Goal: Task Accomplishment & Management: Use online tool/utility

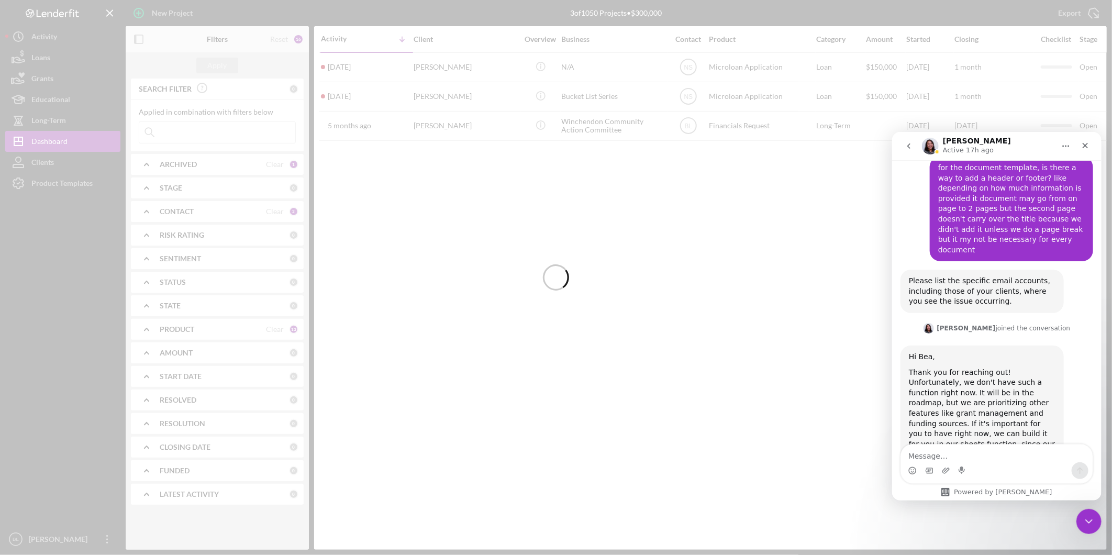
scroll to position [375, 0]
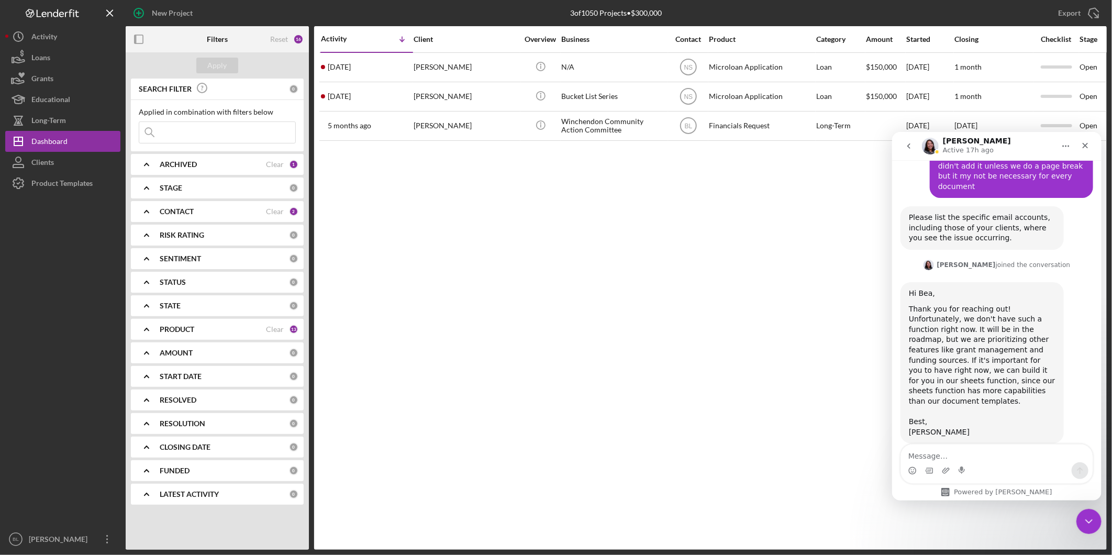
click at [825, 391] on div "Activity Icon/Table Sort Arrow Client Overview Business Contact Product Categor…" at bounding box center [710, 288] width 793 height 524
click at [1093, 523] on icon "Close Intercom Messenger" at bounding box center [1087, 520] width 13 height 13
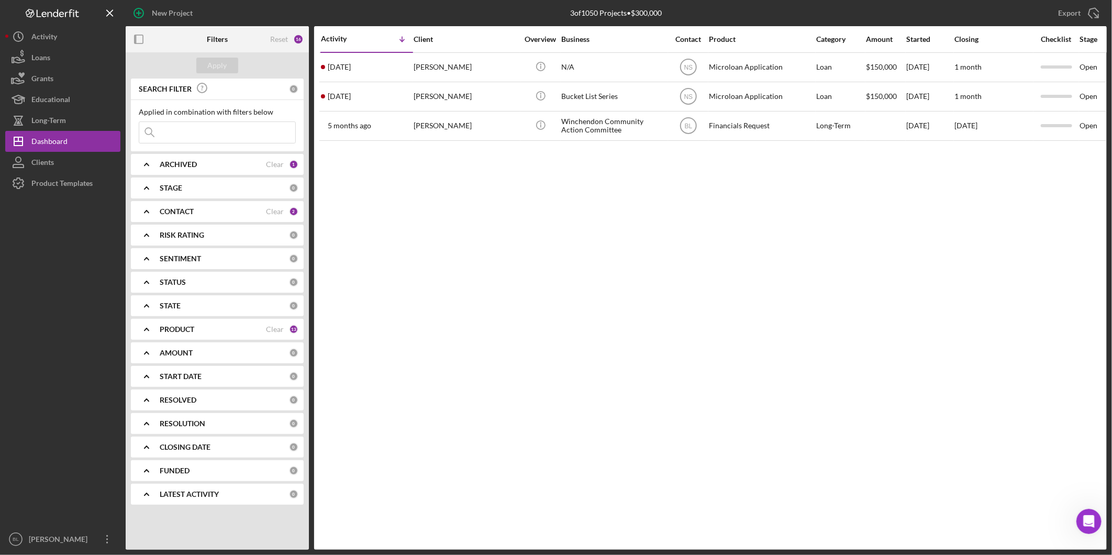
scroll to position [375, 0]
click at [68, 183] on div "Product Templates" at bounding box center [61, 185] width 61 height 24
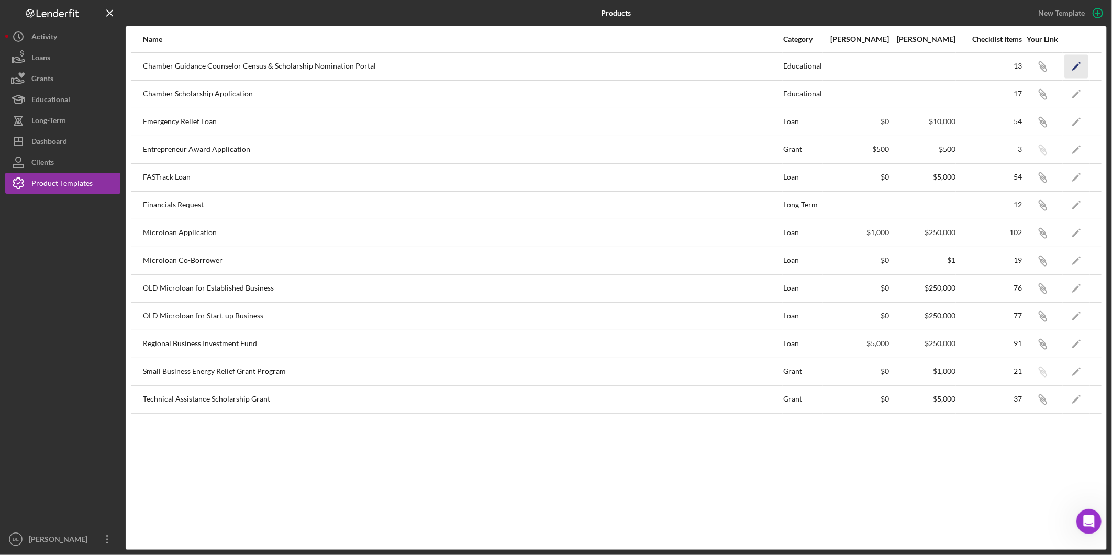
click at [1072, 68] on icon "Icon/Edit" at bounding box center [1077, 66] width 24 height 24
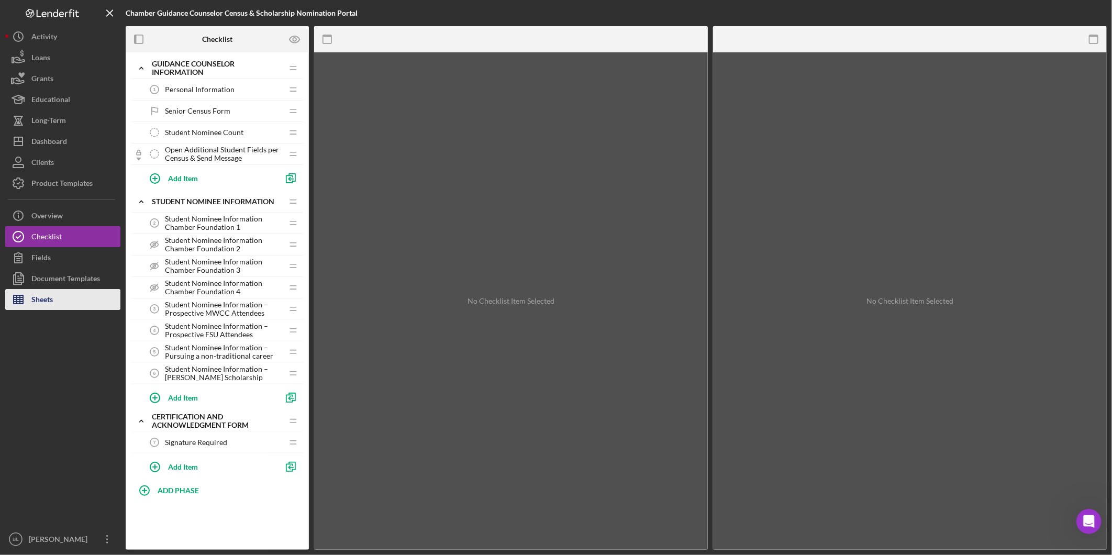
click at [74, 295] on button "Sheets" at bounding box center [62, 299] width 115 height 21
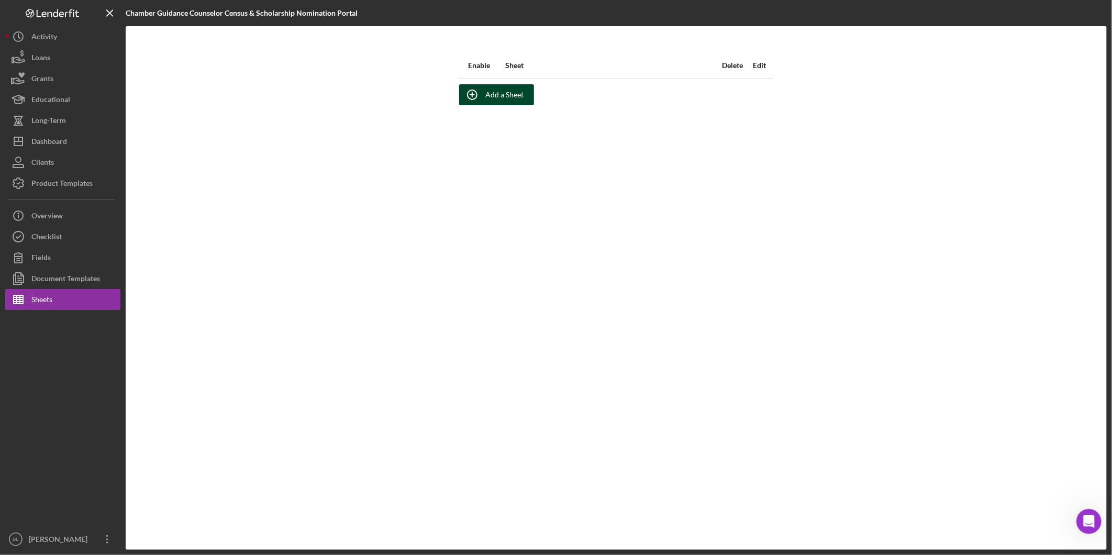
click at [494, 96] on div "Add a Sheet" at bounding box center [504, 94] width 38 height 21
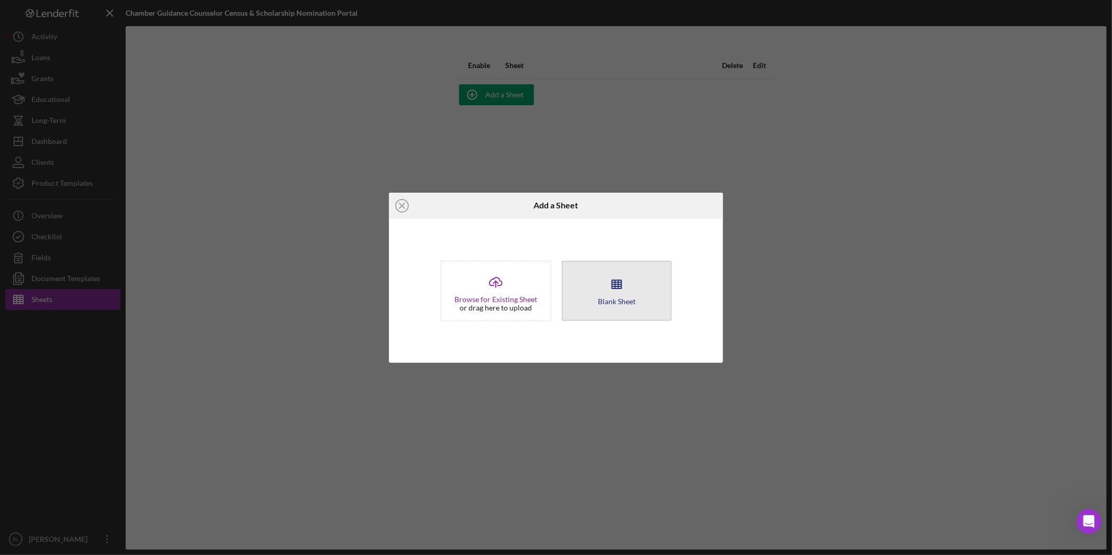
click at [624, 297] on div "Blank Sheet" at bounding box center [617, 301] width 38 height 8
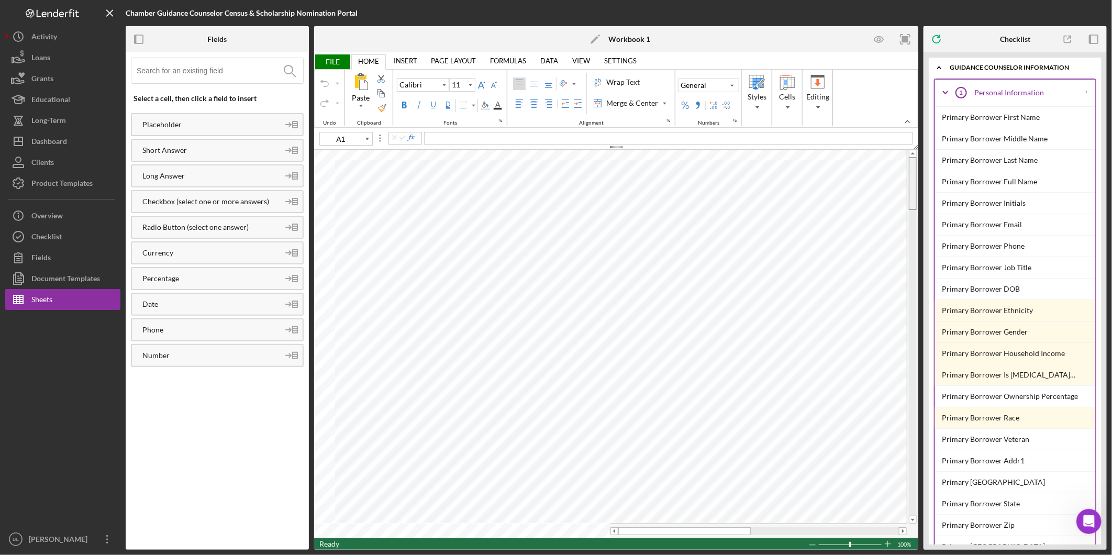
drag, startPoint x: 914, startPoint y: 261, endPoint x: 895, endPoint y: 125, distance: 137.4
click at [915, 142] on div "FILE HOME INSERT PAGE LAYOUT FORMULAS DATA VIEW SETTINGS TABLE DESIGN PICTURE F…" at bounding box center [616, 300] width 604 height 497
click at [400, 60] on link "INSERT" at bounding box center [405, 60] width 36 height 15
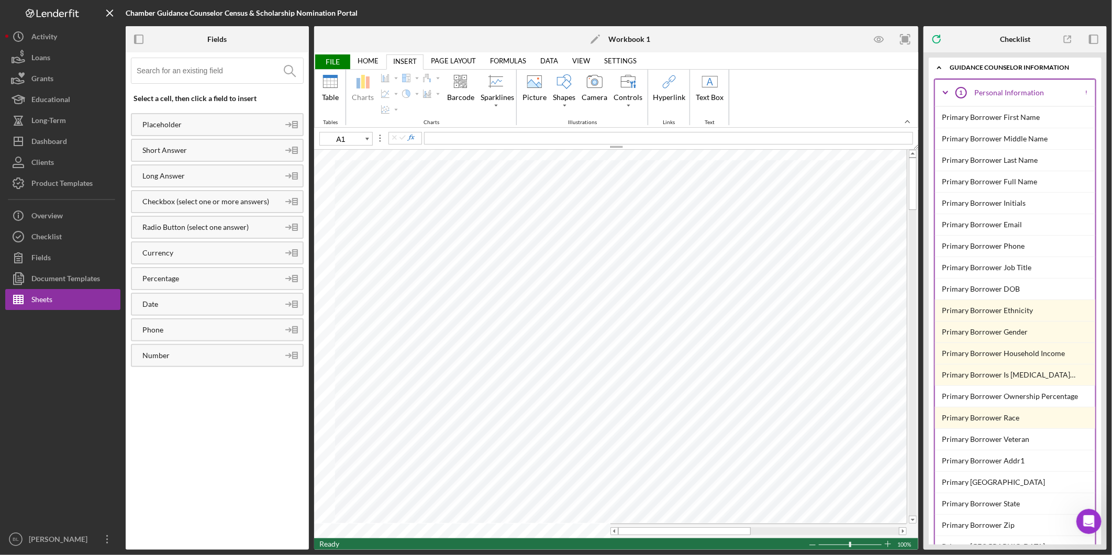
click at [365, 60] on link "HOME" at bounding box center [368, 60] width 34 height 15
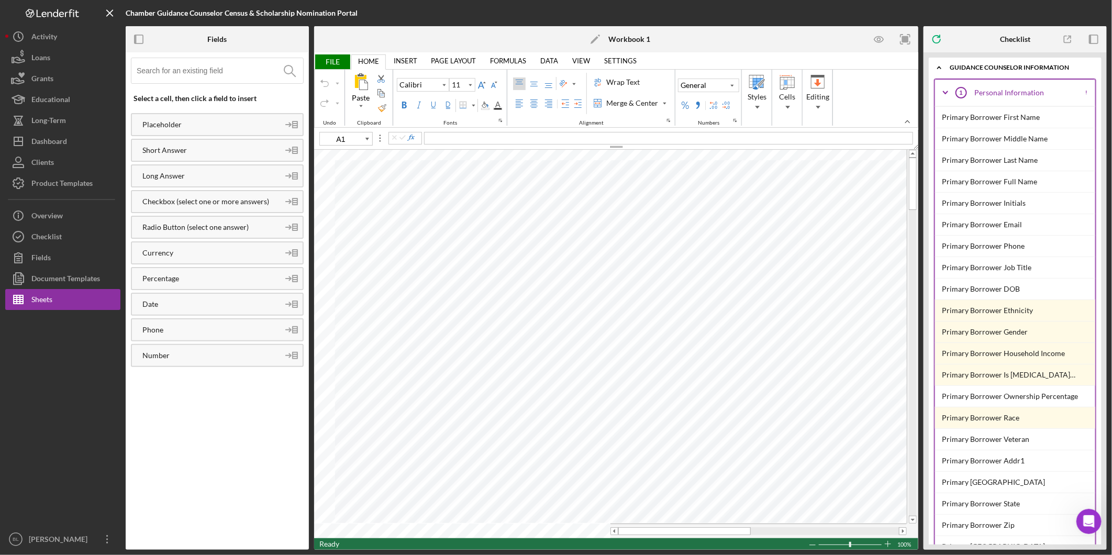
click at [339, 61] on span "FILE" at bounding box center [332, 61] width 36 height 15
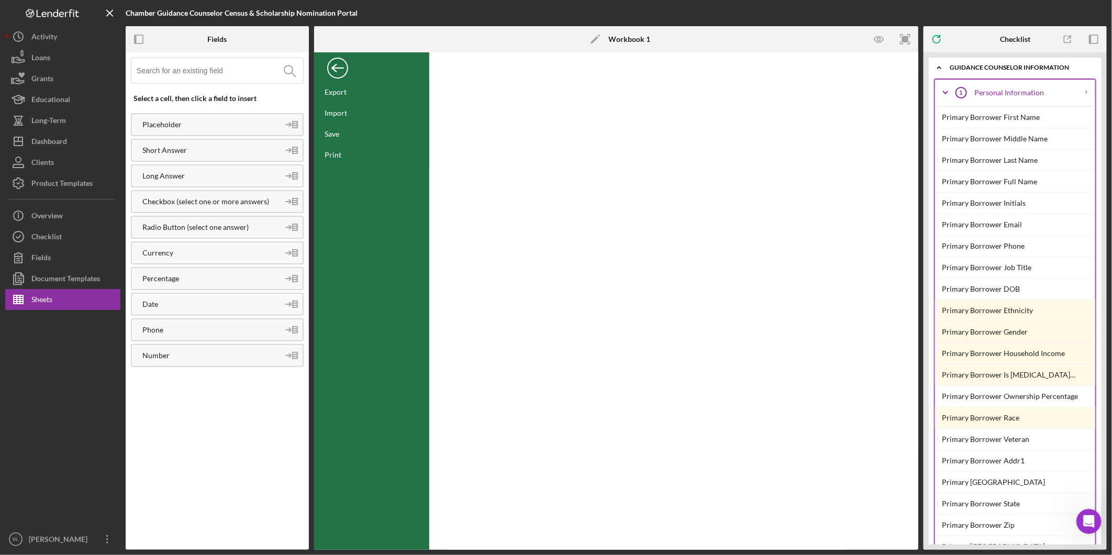
click at [336, 65] on div "Back" at bounding box center [337, 65] width 21 height 21
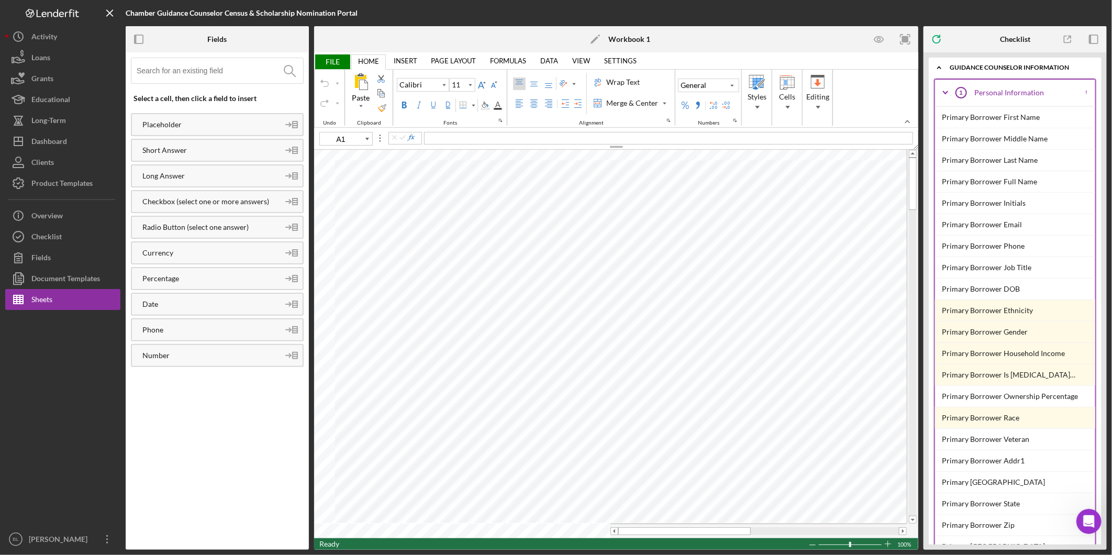
click at [458, 63] on link "PAGE LAYOUT" at bounding box center [454, 60] width 58 height 15
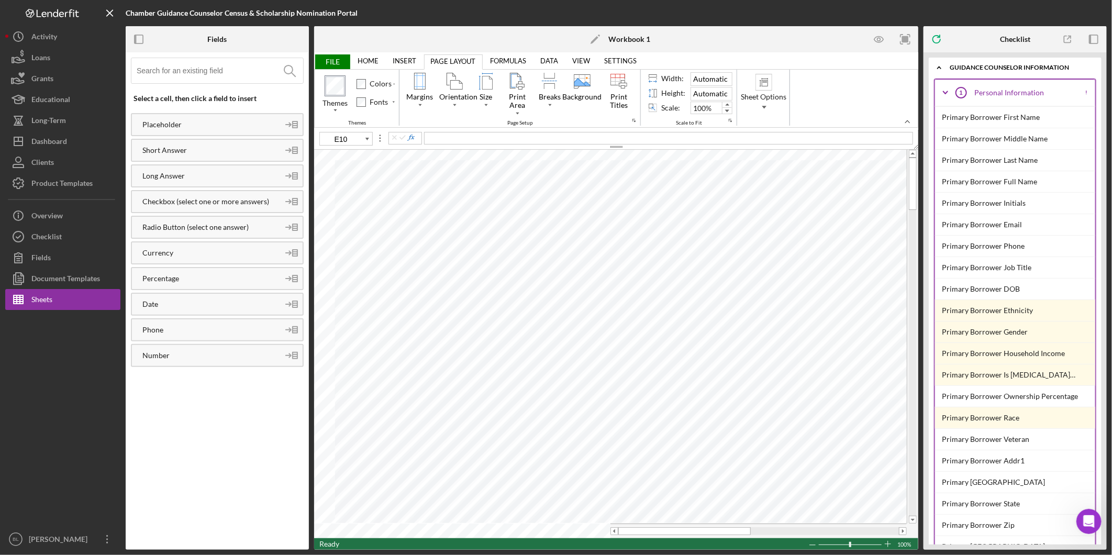
type input "K13"
click at [43, 273] on div "Document Templates" at bounding box center [65, 280] width 69 height 24
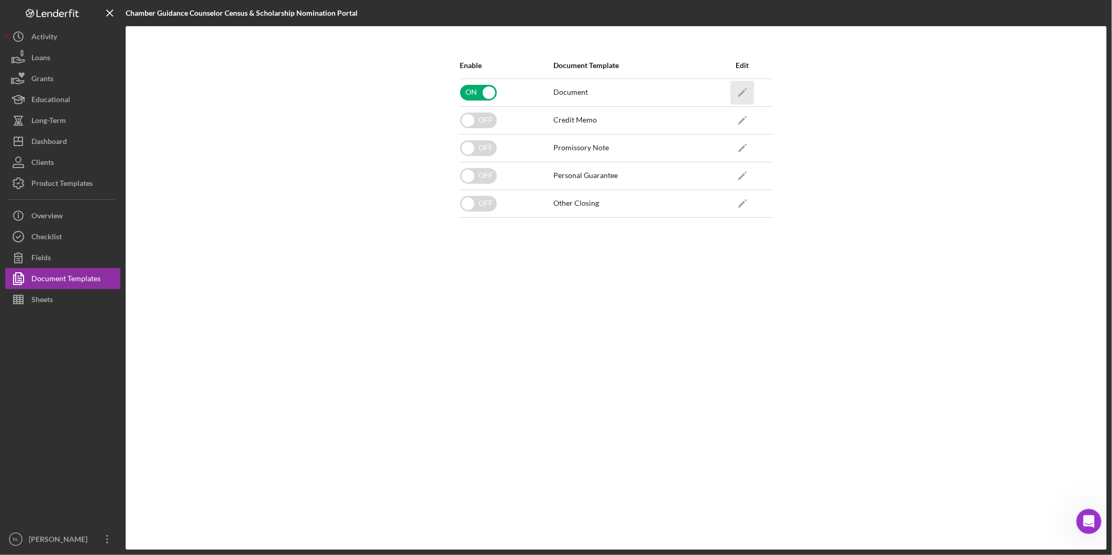
click at [747, 90] on icon "Icon/Edit" at bounding box center [742, 93] width 24 height 24
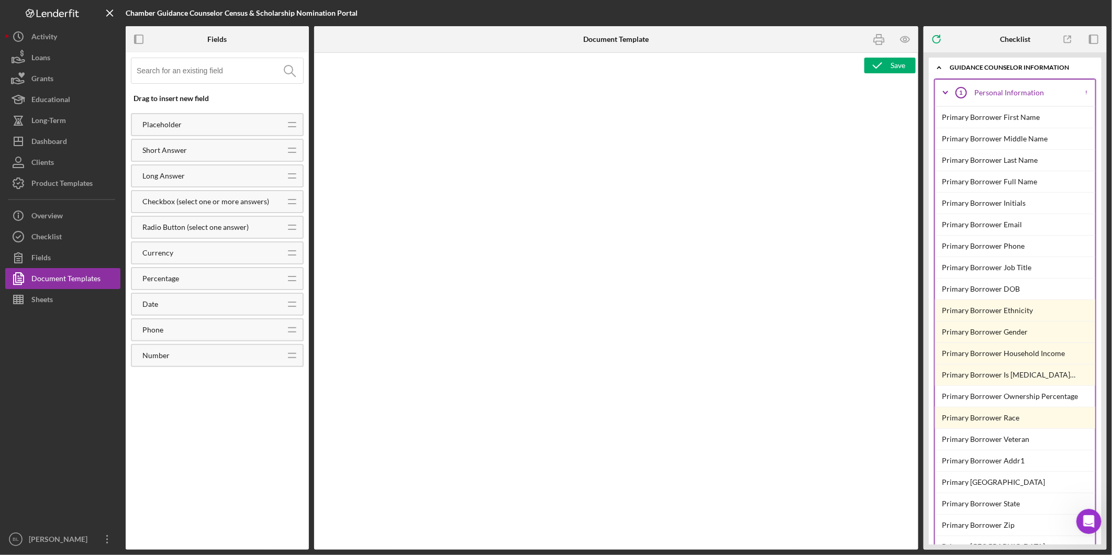
type textarea "<h1 style="text-align: center;"><span style="color: rgb(0, 0, 0); font-size: 24…"
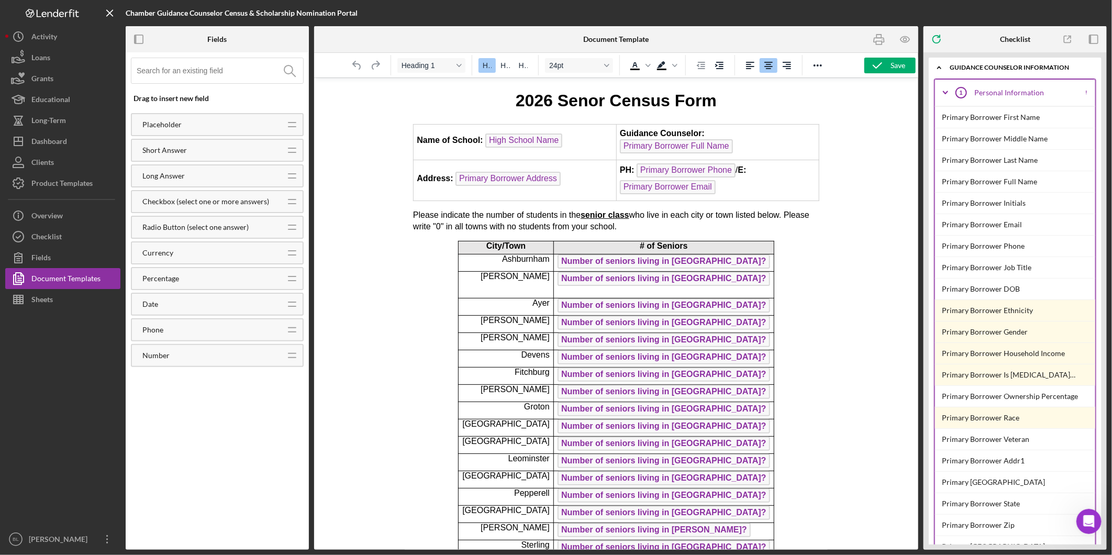
drag, startPoint x: 721, startPoint y: 102, endPoint x: 469, endPoint y: 101, distance: 251.3
click at [479, 101] on h1 "2026 Senor Census Form" at bounding box center [616, 100] width 406 height 24
copy span "2026 Senor Census Form"
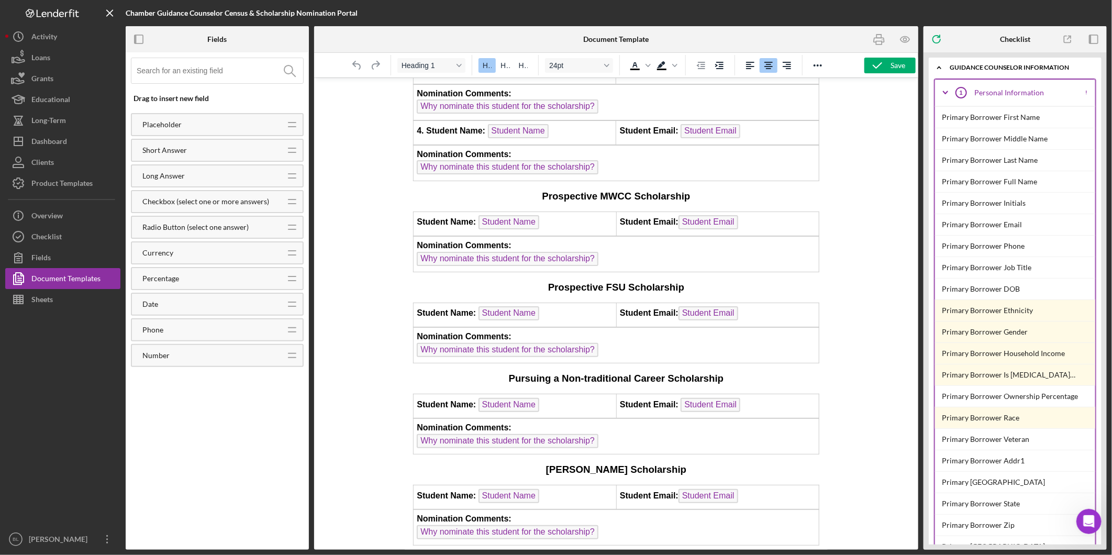
scroll to position [1042, 0]
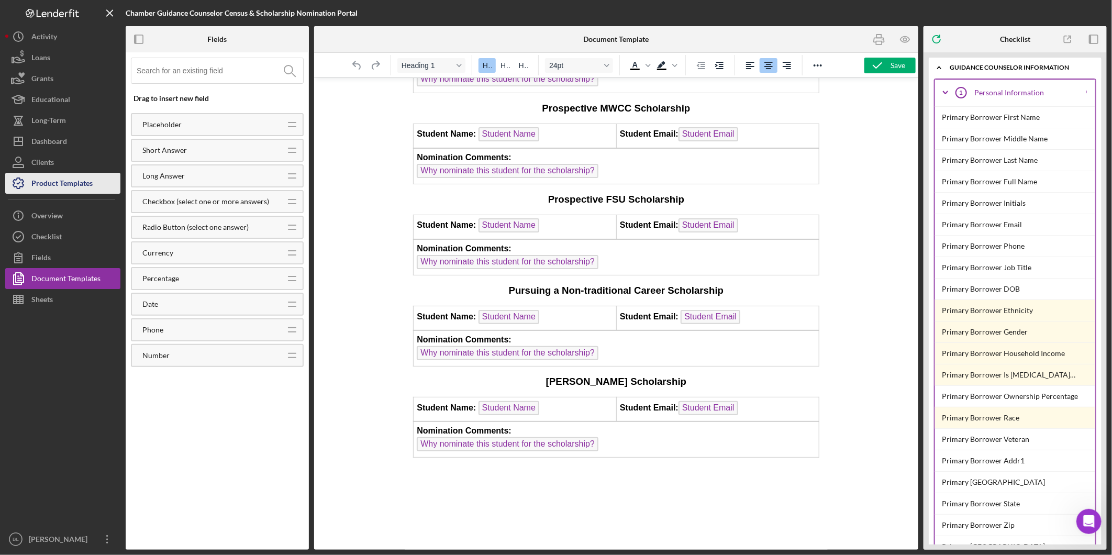
drag, startPoint x: 59, startPoint y: 185, endPoint x: 66, endPoint y: 182, distance: 7.3
click at [59, 185] on div "Product Templates" at bounding box center [61, 185] width 61 height 24
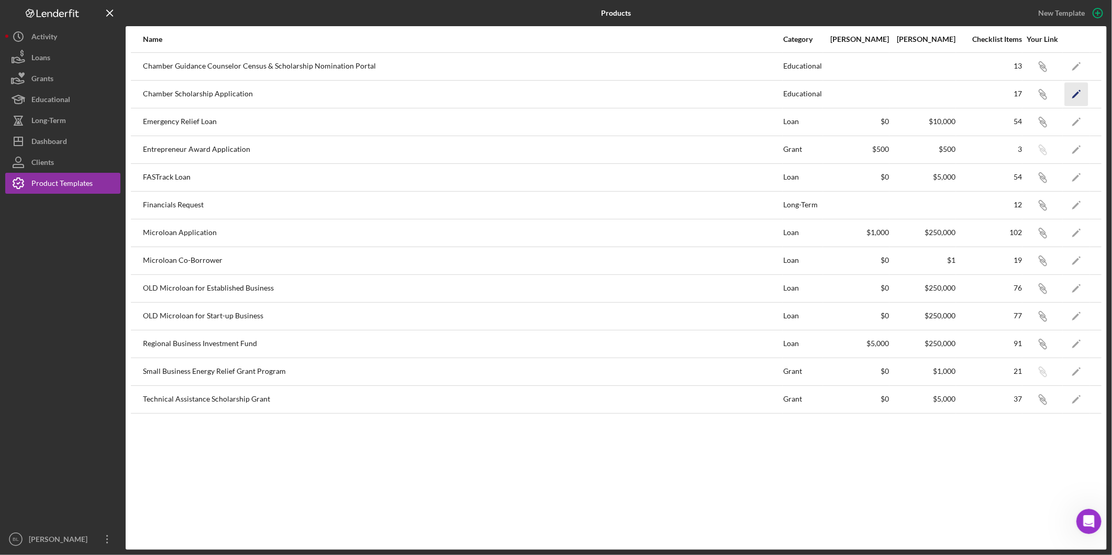
click at [1067, 91] on icon "Icon/Edit" at bounding box center [1077, 94] width 24 height 24
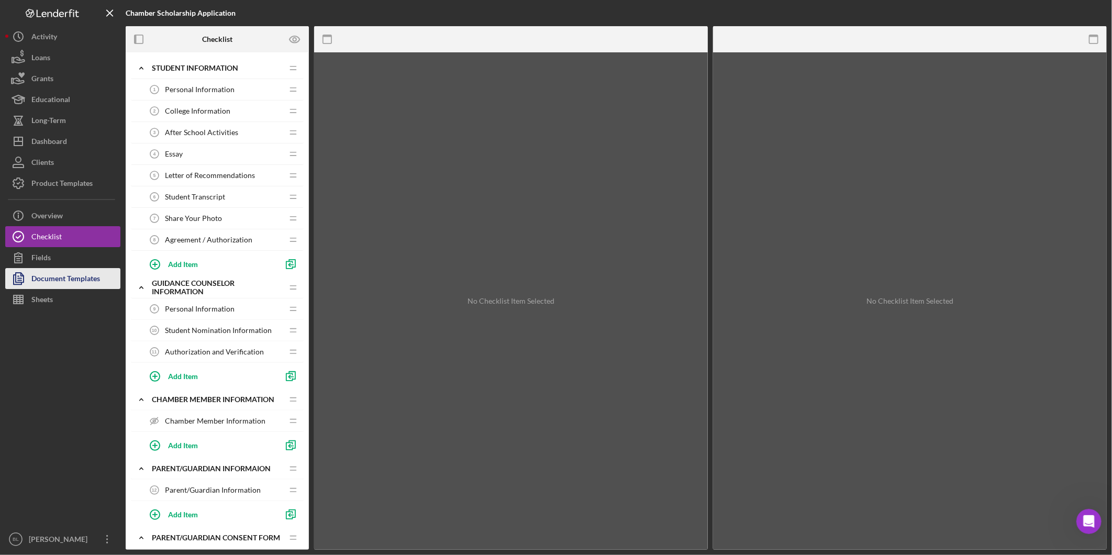
click at [72, 281] on div "Document Templates" at bounding box center [65, 280] width 69 height 24
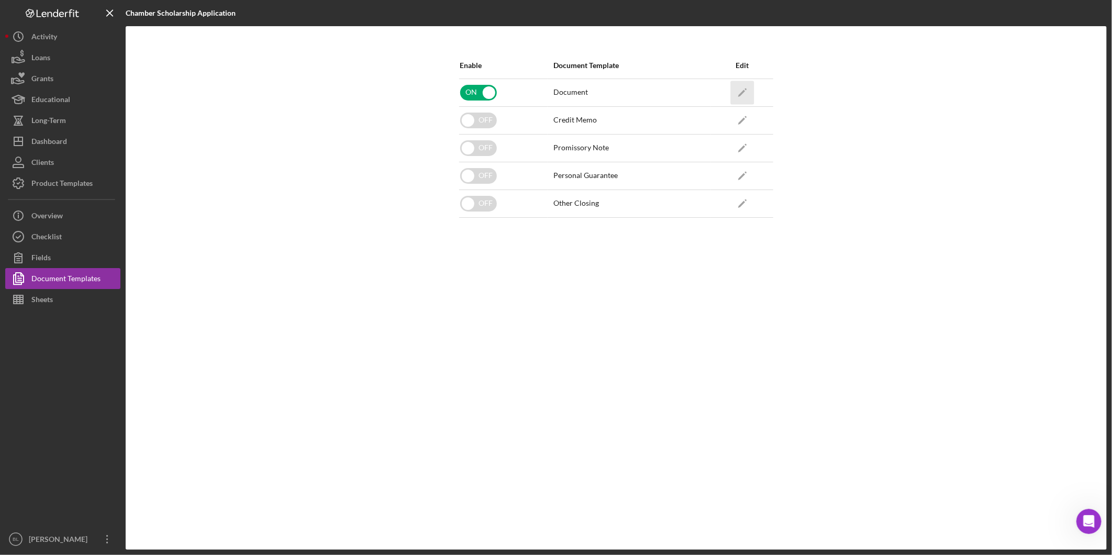
click at [737, 90] on icon "Icon/Edit" at bounding box center [742, 93] width 24 height 24
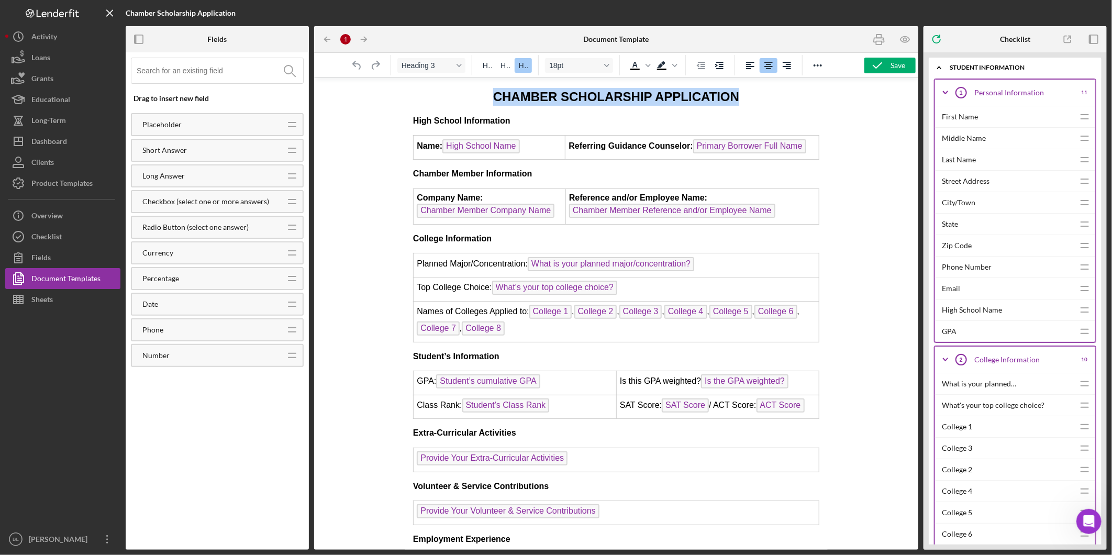
drag, startPoint x: 743, startPoint y: 96, endPoint x: 474, endPoint y: 98, distance: 269.1
click at [474, 97] on h3 "CHAMBER SCHOLARSHIP APPLICATION" at bounding box center [616, 96] width 406 height 18
copy span "CHAMBER SCHOLARSHIP APPLICATION"
drag, startPoint x: 493, startPoint y: 97, endPoint x: 739, endPoint y: 109, distance: 246.9
click at [737, 103] on h3 "CHAMBER SCHOLARSHIP APPLICATION" at bounding box center [616, 96] width 406 height 18
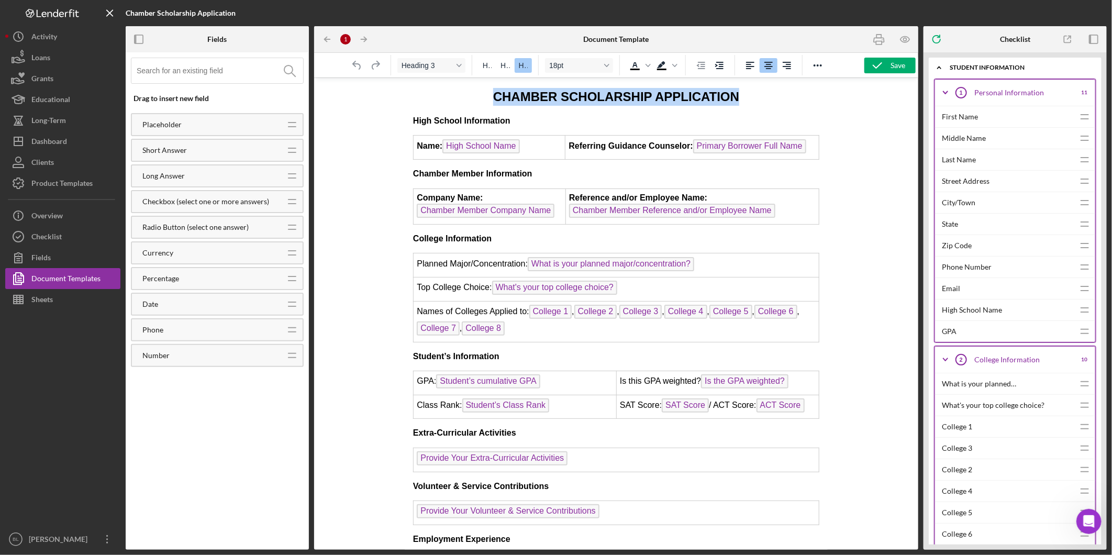
copy span "CHAMBER SCHOLARSHIP APPLICATION"
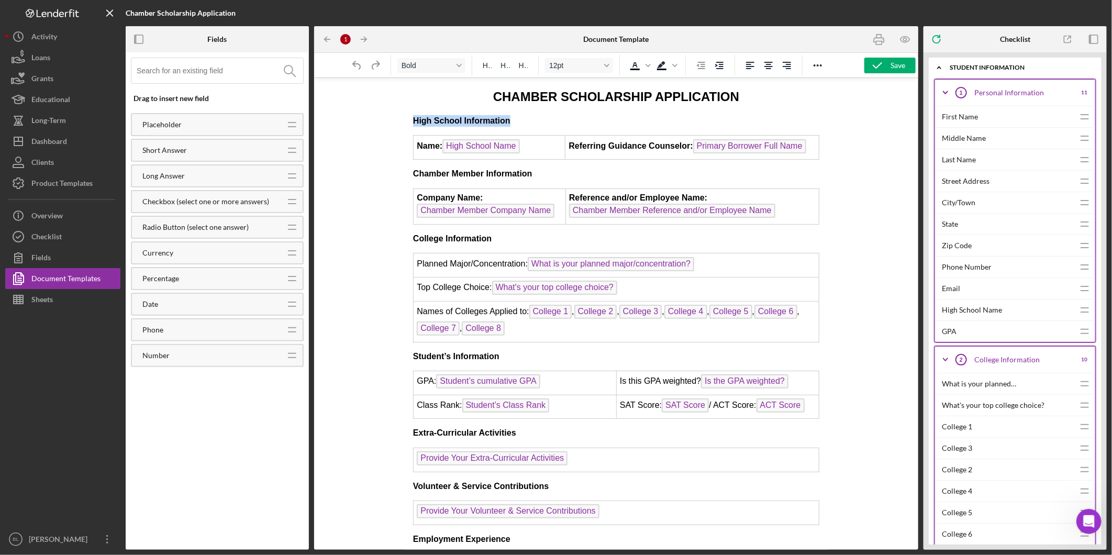
drag, startPoint x: 533, startPoint y: 121, endPoint x: 399, endPoint y: 120, distance: 134.1
copy strong "High School Information"
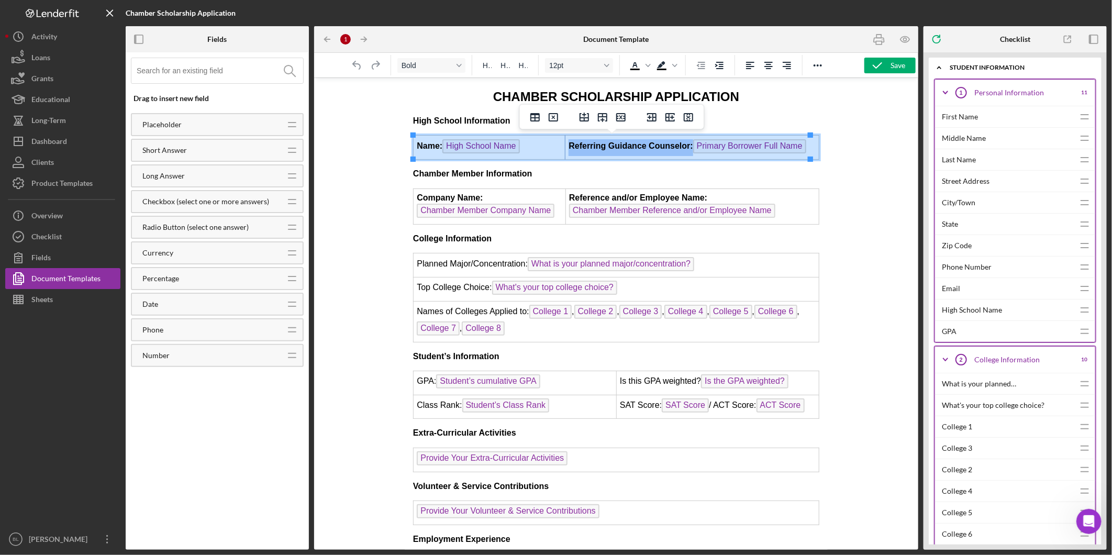
drag, startPoint x: 415, startPoint y: 143, endPoint x: 683, endPoint y: 144, distance: 268.6
click at [683, 144] on tr "Name: High School Name Referring Guidance Counselor: Primary Borrower Full Name" at bounding box center [616, 147] width 406 height 24
copy strong "Referring Guidance Counselor:"
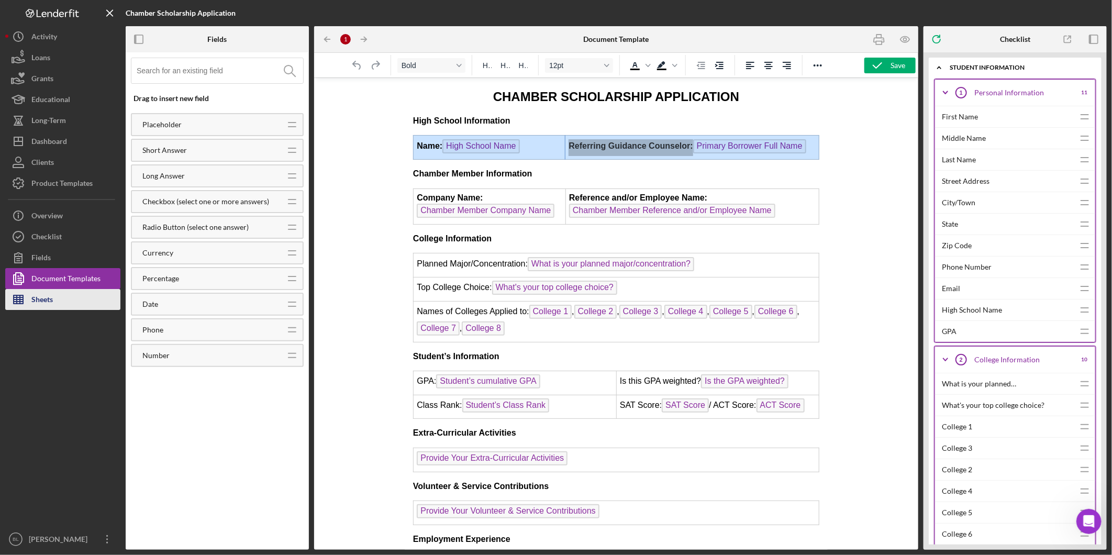
click at [61, 294] on button "Sheets" at bounding box center [62, 299] width 115 height 21
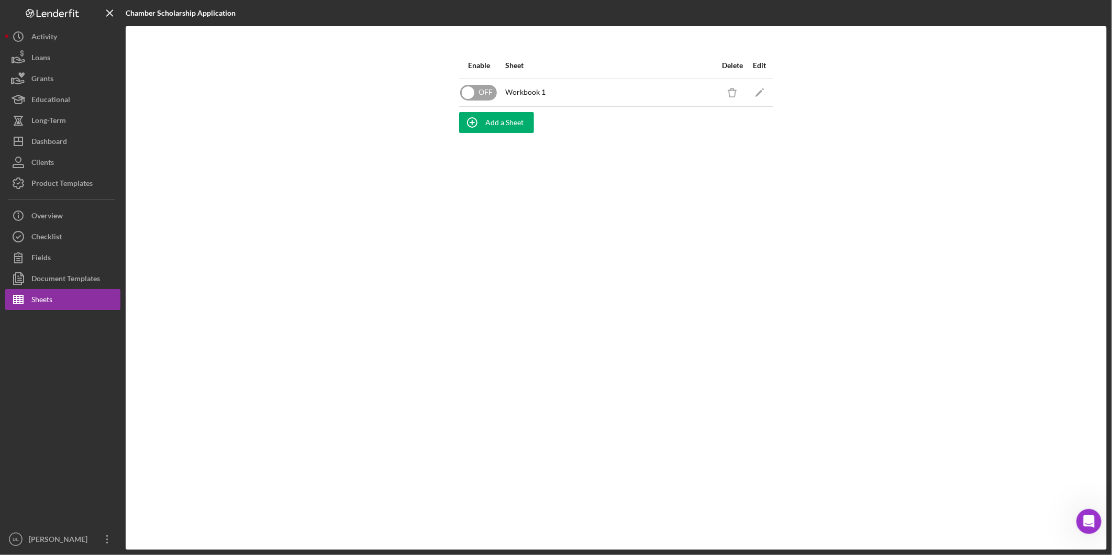
click at [489, 96] on input "checkbox" at bounding box center [478, 93] width 37 height 16
checkbox input "true"
click at [496, 122] on div "Add a Sheet" at bounding box center [504, 122] width 38 height 21
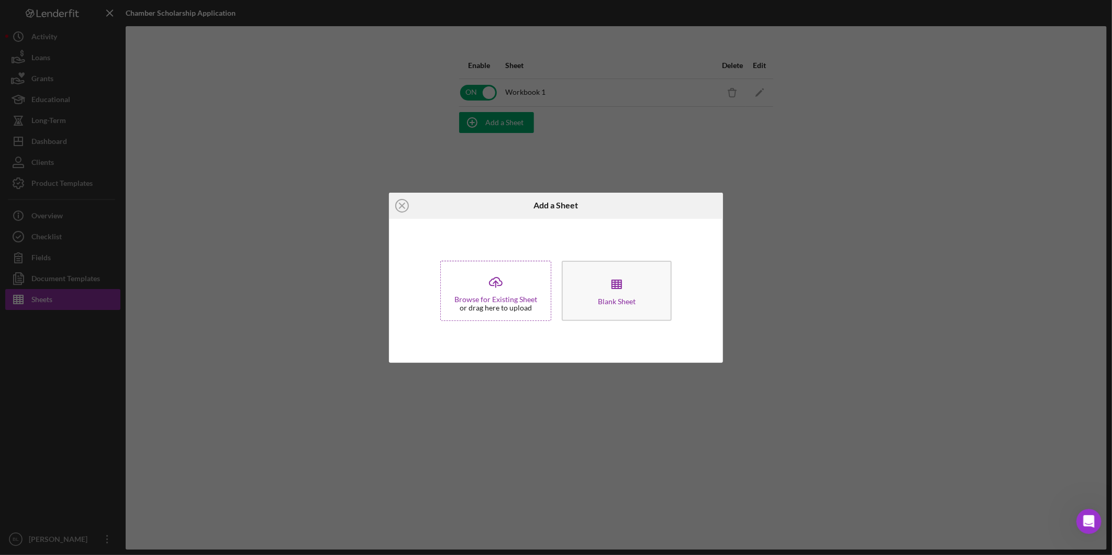
click at [504, 294] on icon "Icon/Upload" at bounding box center [496, 282] width 26 height 26
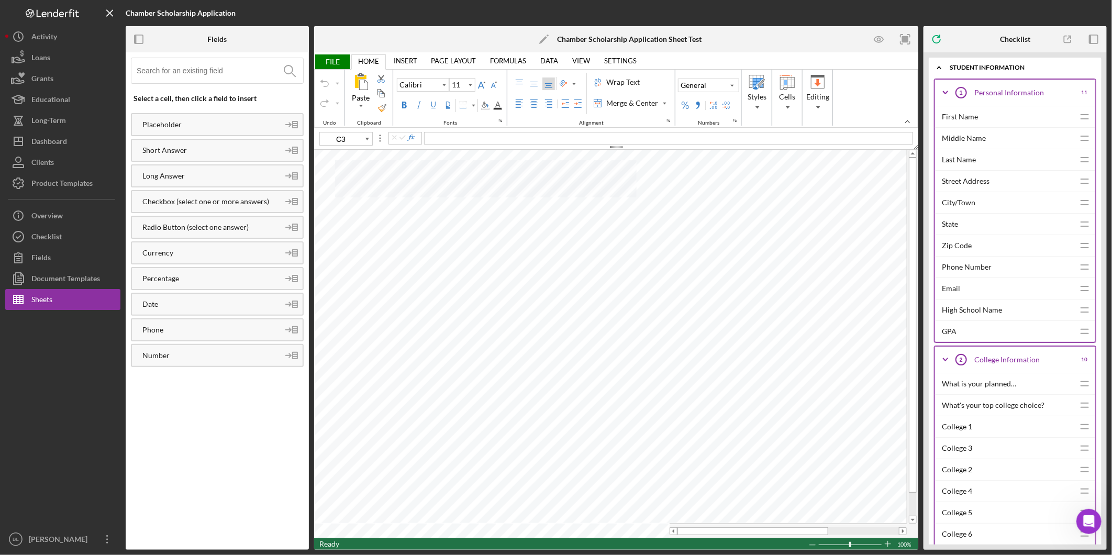
type input "I3"
type input "18"
type input "A1"
type input "11"
type input "I2"
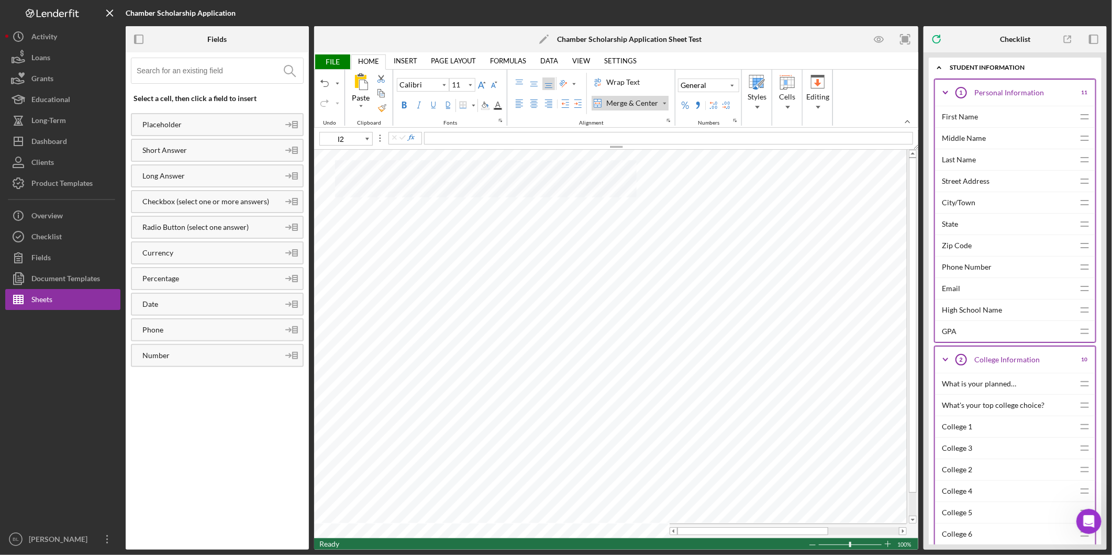
type input "18"
type input "A1"
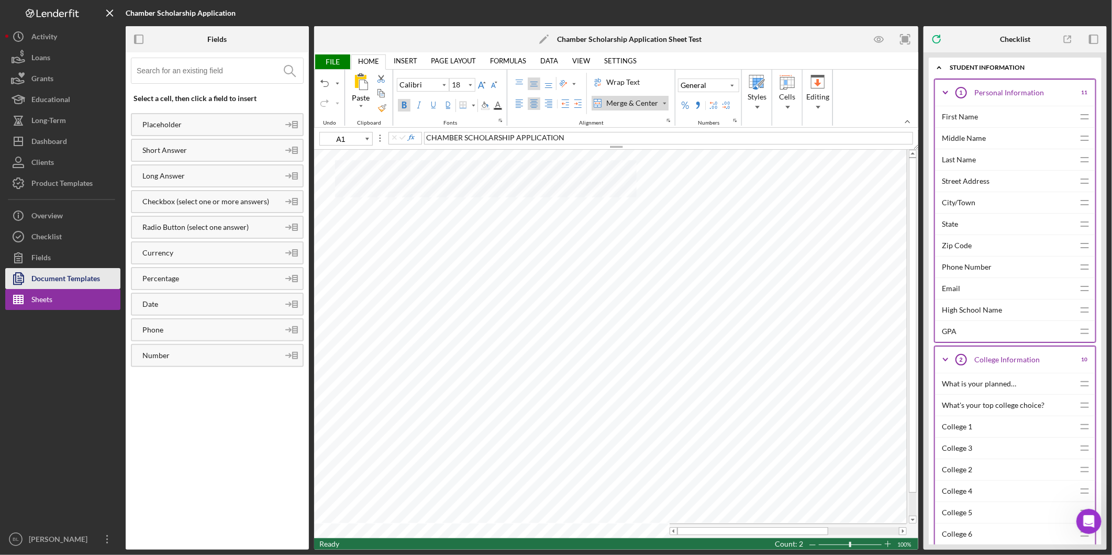
click at [93, 285] on div "Document Templates" at bounding box center [65, 280] width 69 height 24
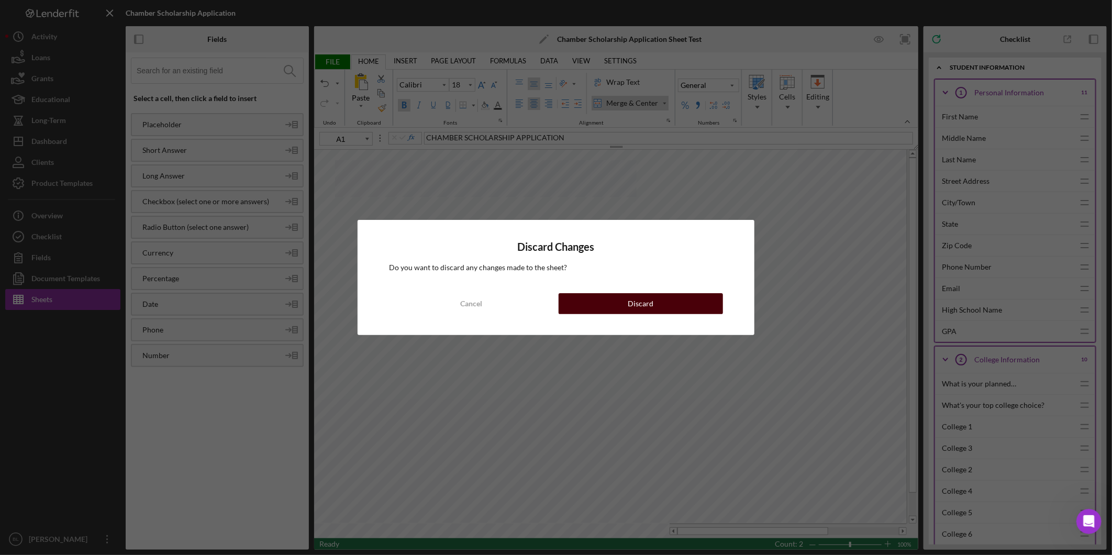
click at [641, 301] on div "Discard" at bounding box center [641, 303] width 26 height 21
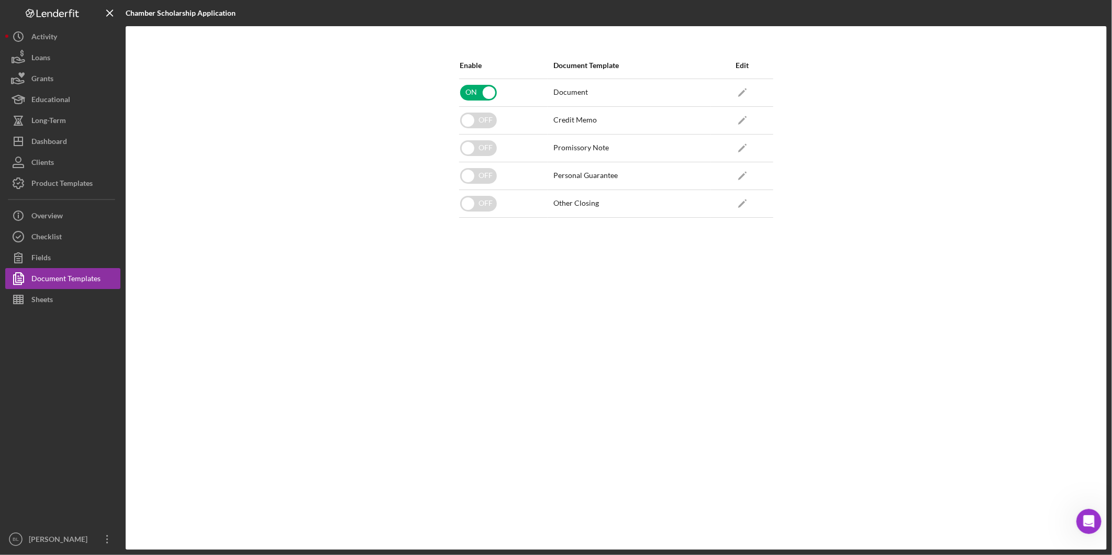
click at [675, 325] on div "Enable Document Template Edit ON Document Icon/Edit OFF Credit Memo Icon/Edit O…" at bounding box center [616, 287] width 325 height 471
click at [731, 91] on icon "Icon/Edit" at bounding box center [742, 93] width 24 height 24
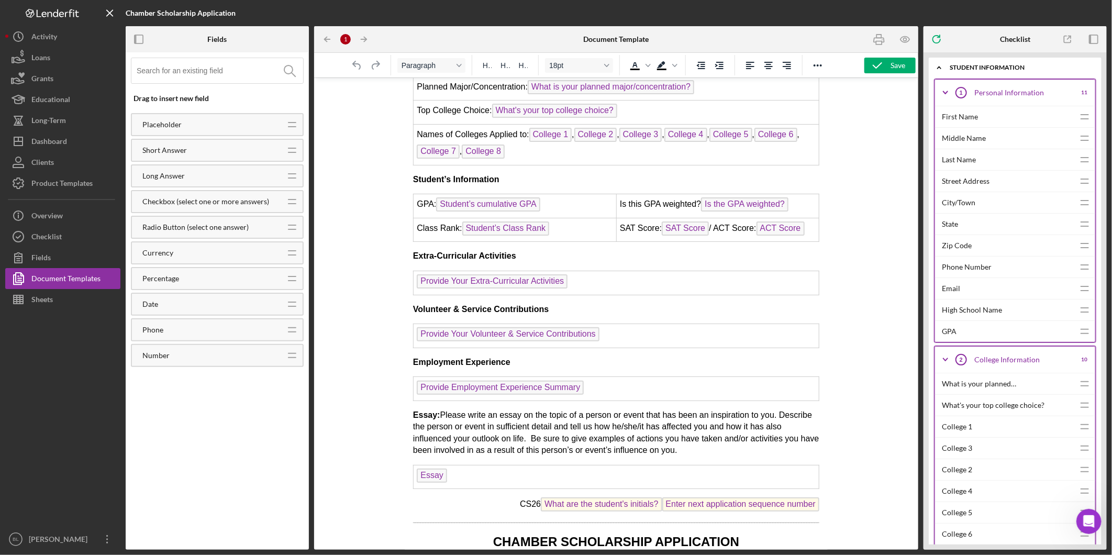
scroll to position [144, 0]
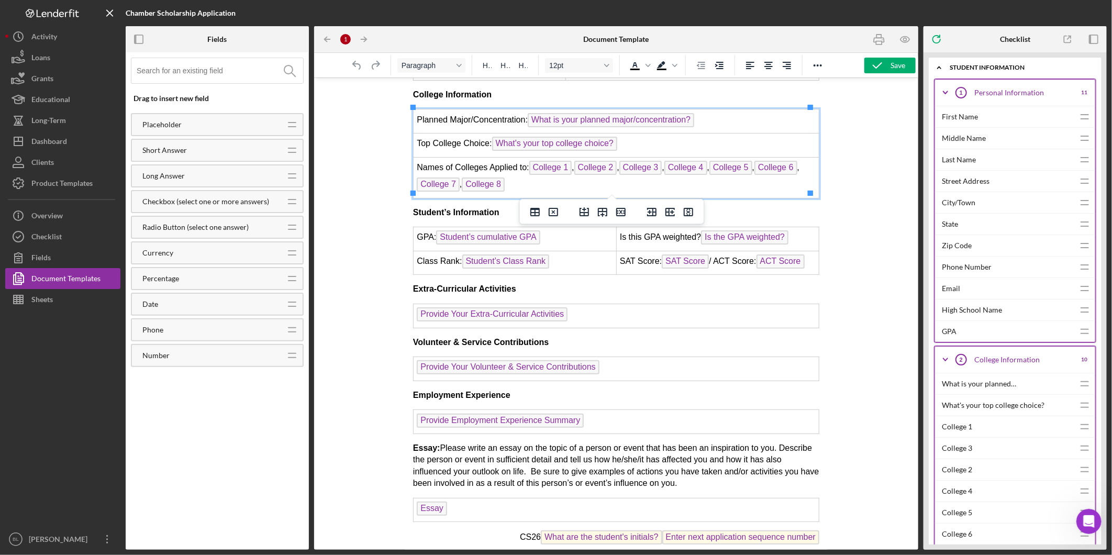
drag, startPoint x: 526, startPoint y: 180, endPoint x: 422, endPoint y: 163, distance: 106.1
click at [422, 163] on td "Names of Colleges Applied to: College 1 , College 2 , College 3 , College 4 , C…" at bounding box center [616, 177] width 406 height 41
drag, startPoint x: 517, startPoint y: 176, endPoint x: 415, endPoint y: 160, distance: 103.4
click at [415, 160] on td "Names of Colleges Applied to: College 1 , College 2 , College 3 , College 4 , C…" at bounding box center [616, 177] width 406 height 41
drag, startPoint x: 415, startPoint y: 160, endPoint x: 526, endPoint y: 178, distance: 112.4
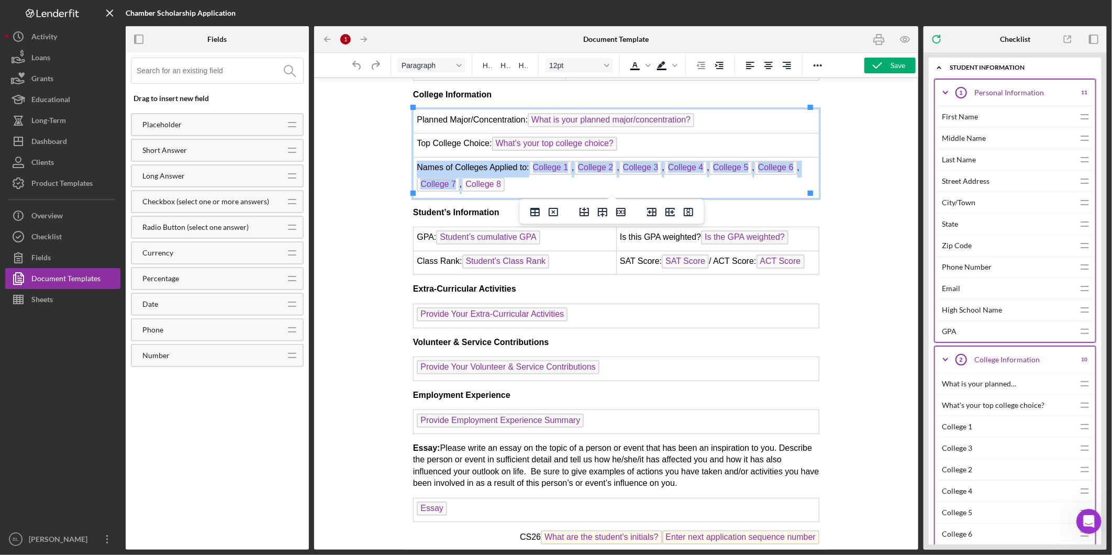
click at [526, 178] on td "Names of Colleges Applied to: College 1 , College 2 , College 3 , College 4 , C…" at bounding box center [616, 177] width 406 height 41
copy td "Names of Colleges Applied to: College 1 , College 2 , College 3 , College 4 , C…"
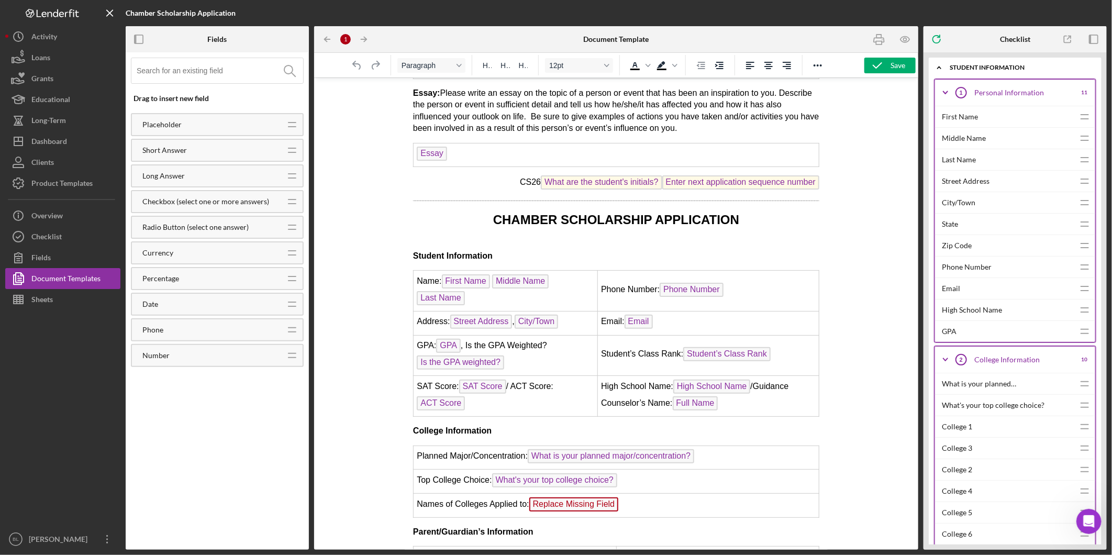
scroll to position [493, 0]
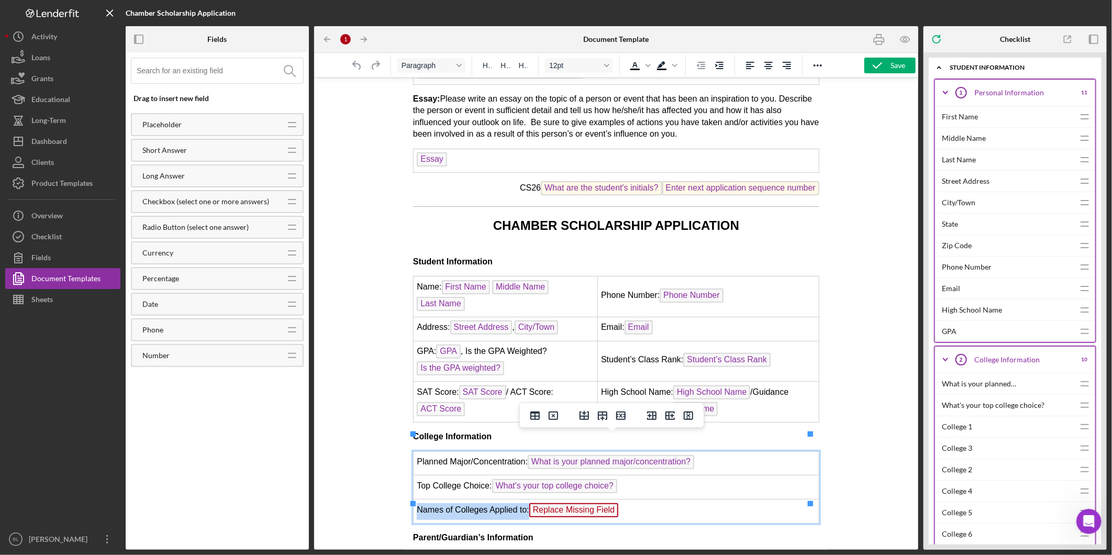
drag, startPoint x: 415, startPoint y: 489, endPoint x: 655, endPoint y: 483, distance: 239.9
click at [655, 499] on td "Names of Colleges Applied to: Replace Missing Field" at bounding box center [616, 511] width 406 height 24
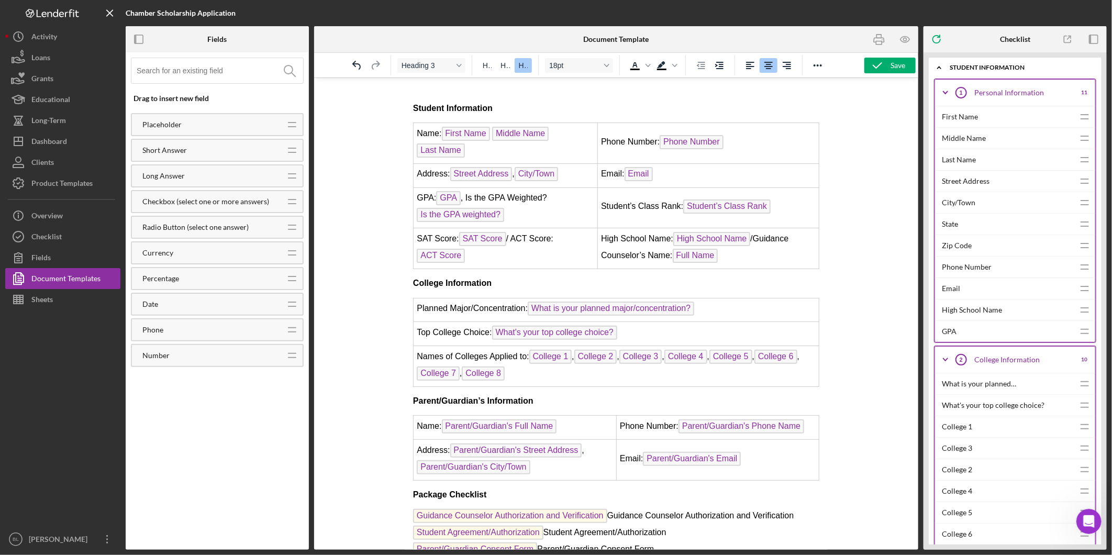
scroll to position [668, 0]
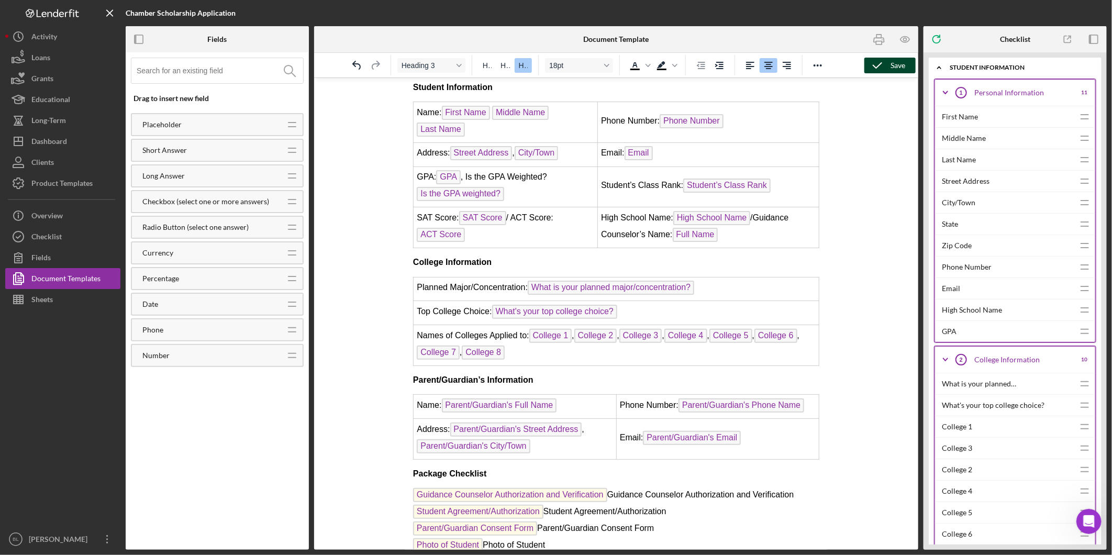
click at [888, 67] on icon "button" at bounding box center [878, 65] width 26 height 26
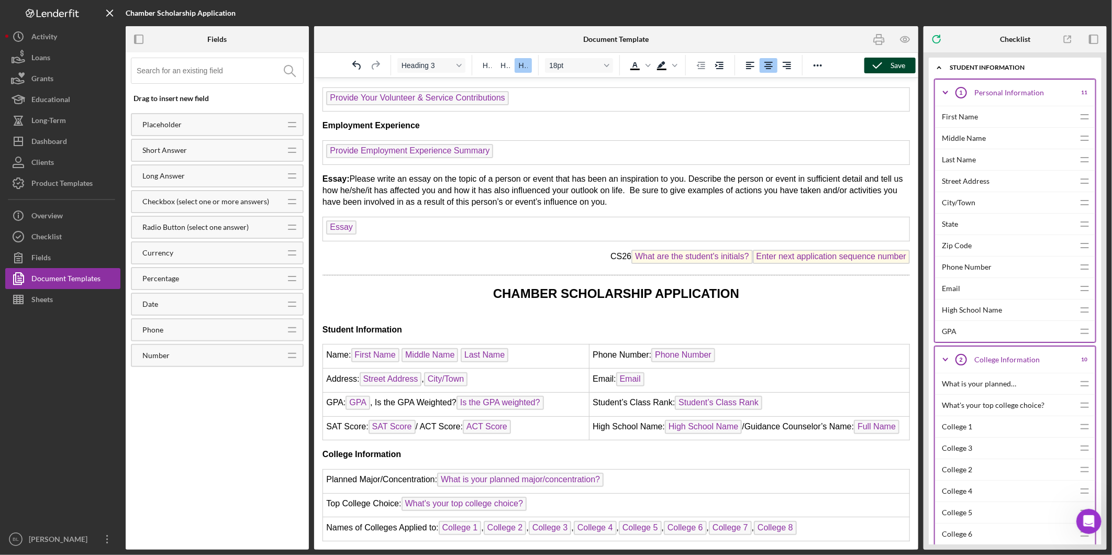
scroll to position [332, 0]
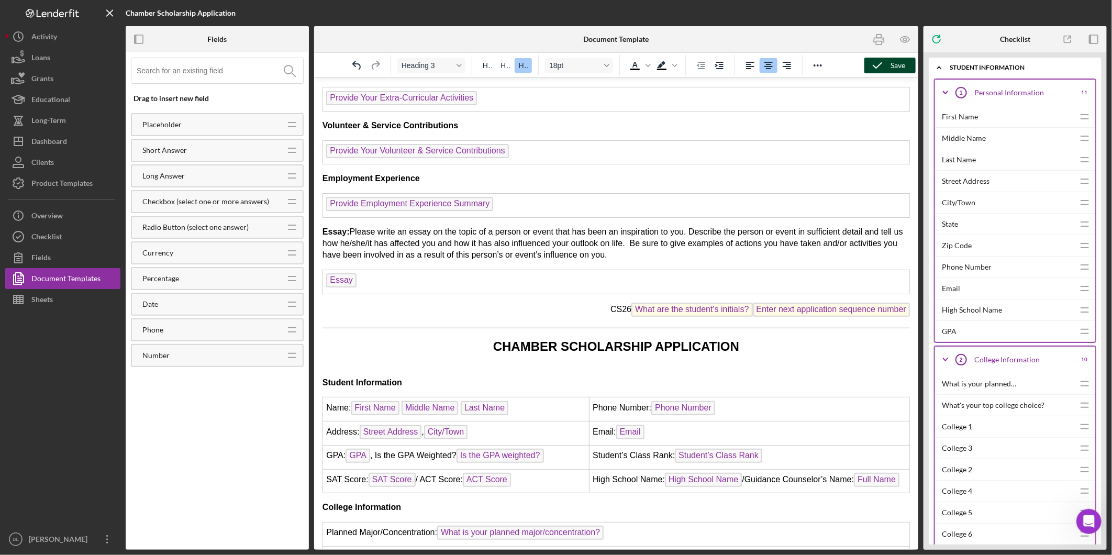
click at [893, 64] on div "Save" at bounding box center [898, 66] width 15 height 16
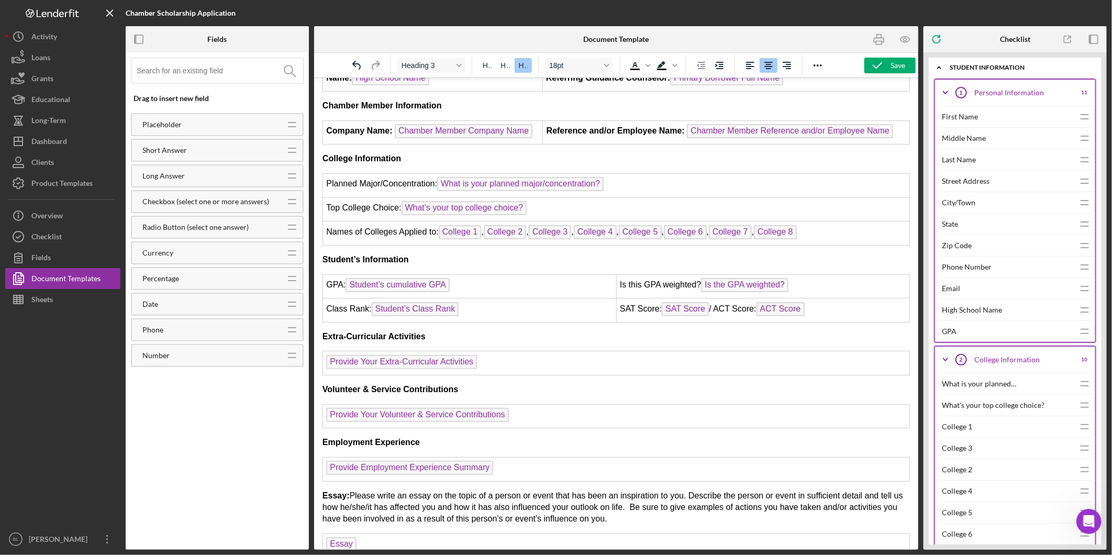
scroll to position [232, 0]
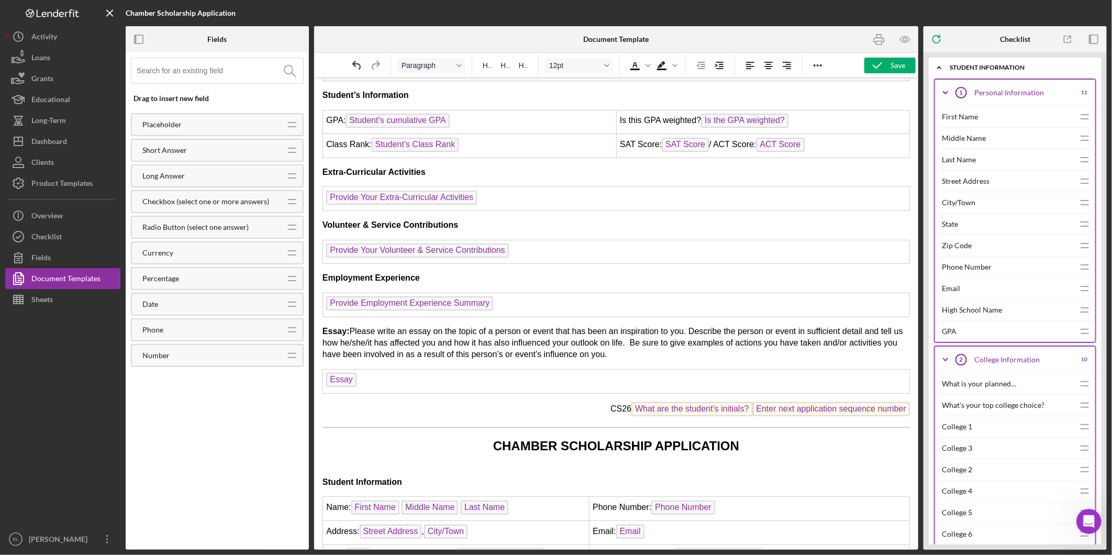
drag, startPoint x: 617, startPoint y: 347, endPoint x: 349, endPoint y: 322, distance: 269.8
click at [349, 325] on p "Essay: Please write an essay on the topic of a person or event that has been an…" at bounding box center [616, 342] width 588 height 35
click at [608, 61] on button "12pt" at bounding box center [579, 65] width 68 height 15
click at [579, 102] on div "10pt" at bounding box center [574, 100] width 41 height 13
click at [814, 64] on icon "Reveal or hide additional toolbar items" at bounding box center [818, 65] width 13 height 13
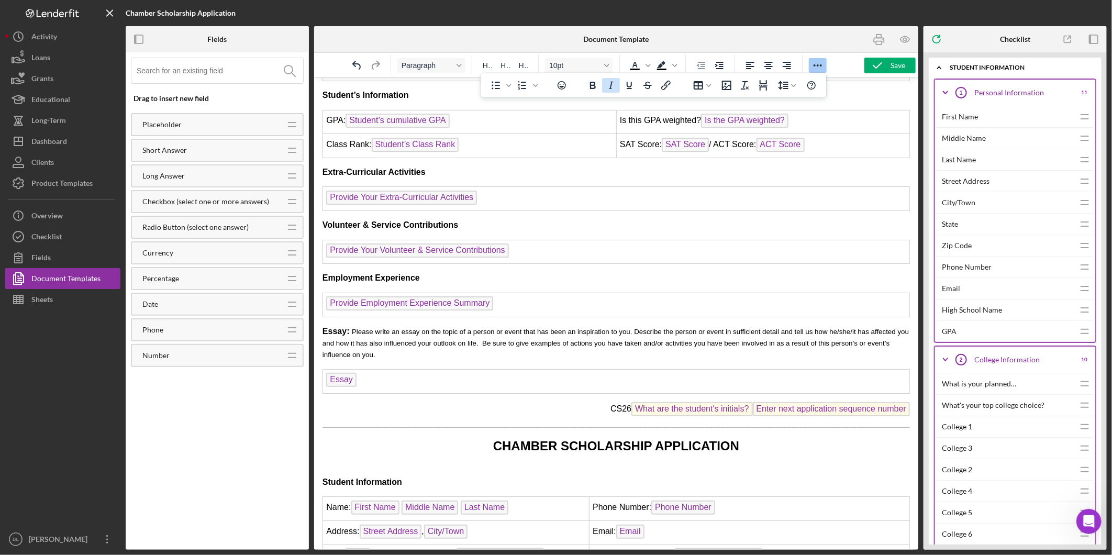
click at [616, 87] on icon "Italic" at bounding box center [611, 85] width 13 height 13
click at [445, 352] on body "CHAMBER SCHOLARSHIP APPLICATION High School Information Name: High School Name …" at bounding box center [616, 406] width 588 height 1103
click at [892, 61] on div "Save" at bounding box center [898, 66] width 15 height 16
click at [224, 436] on div "Drag to insert new field Placeholder Icon/Drag Short Answer Icon/Drag Long Answ…" at bounding box center [217, 300] width 183 height 497
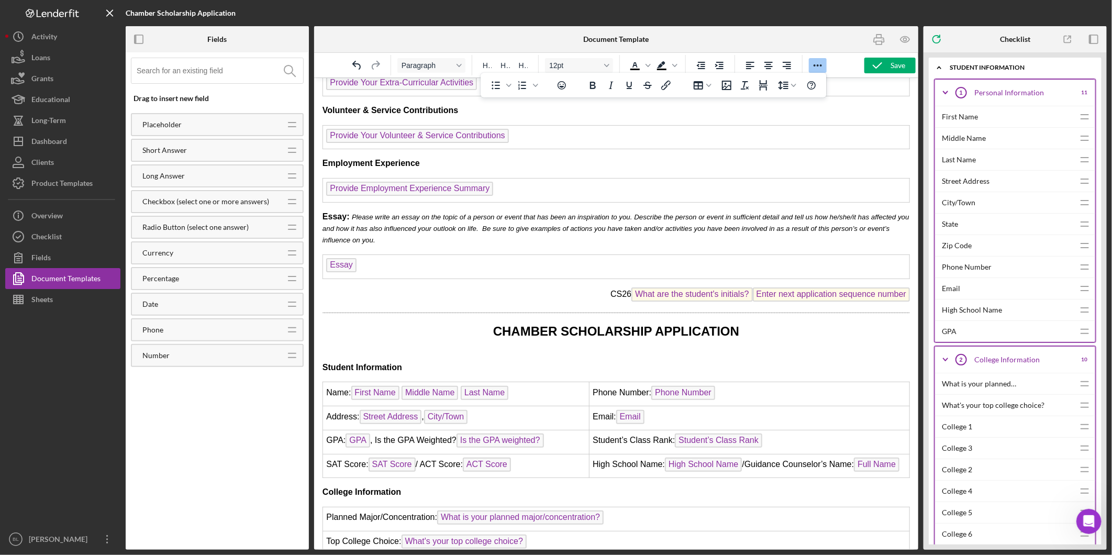
scroll to position [349, 0]
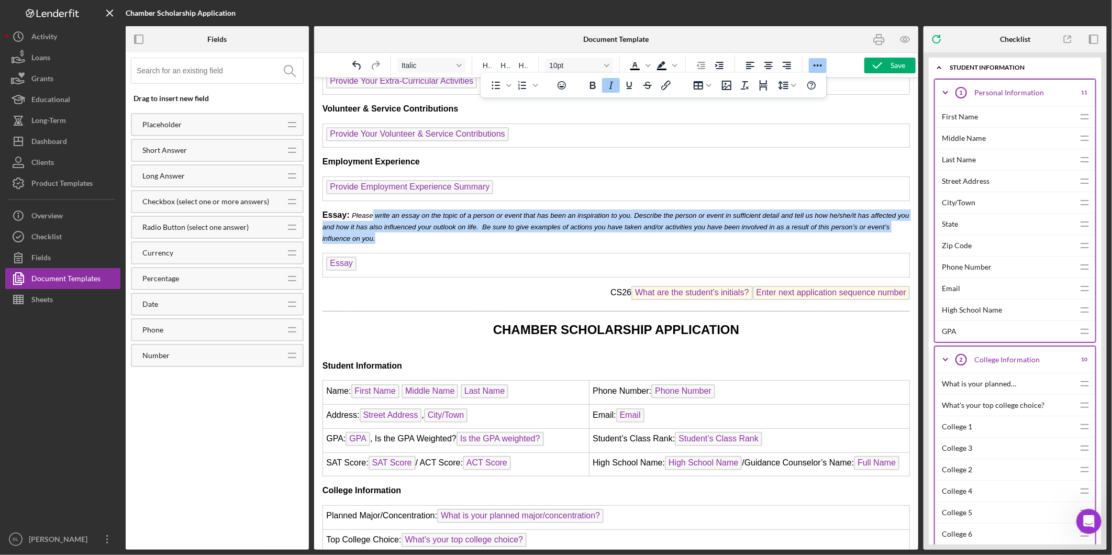
drag, startPoint x: 367, startPoint y: 206, endPoint x: 903, endPoint y: 229, distance: 536.2
click at [903, 229] on html "CHAMBER SCHOLARSHIP APPLICATION High School Information Name: High School Name …" at bounding box center [616, 290] width 604 height 1122
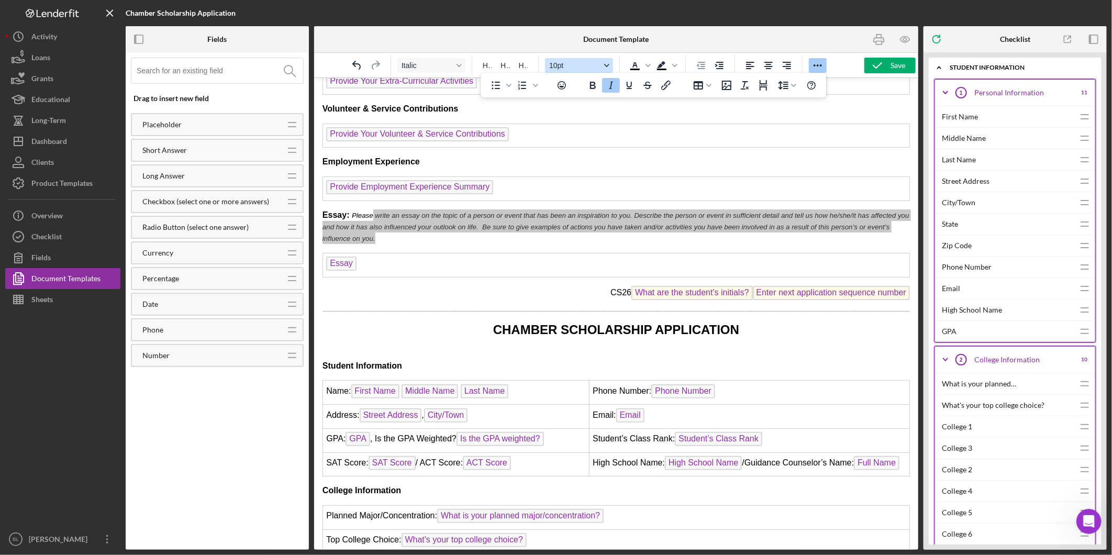
click at [612, 67] on button "10pt" at bounding box center [579, 65] width 68 height 15
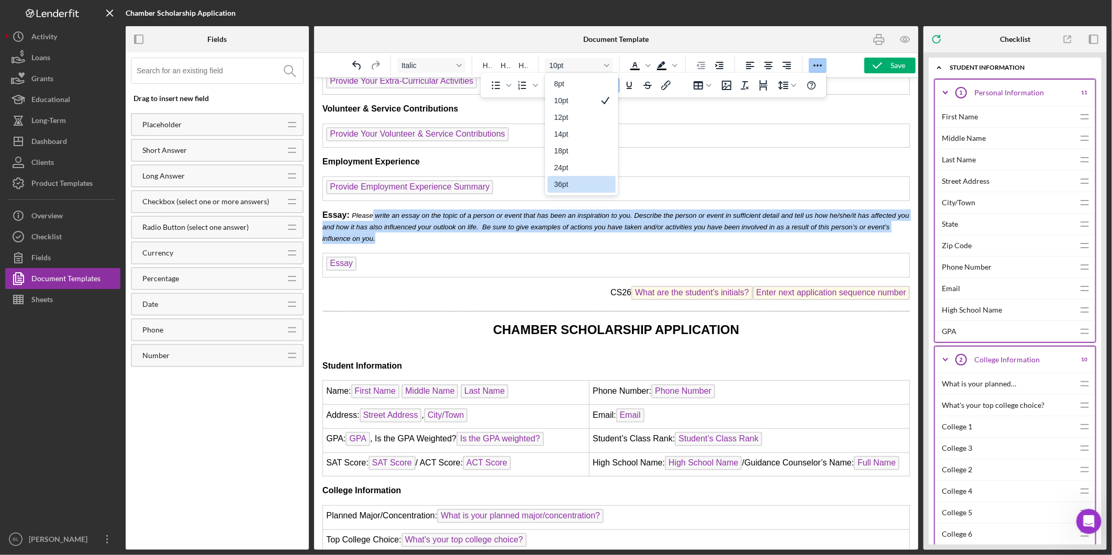
click at [493, 234] on p "Essay: Please write an essay on the topic of a person or event that has been an…" at bounding box center [616, 226] width 588 height 35
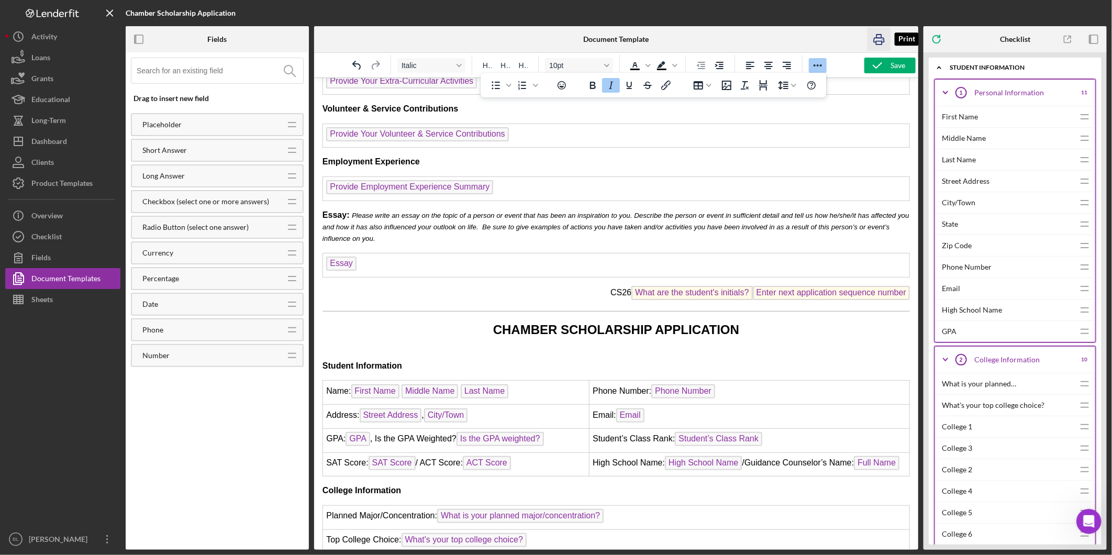
click at [875, 38] on icon "button" at bounding box center [880, 40] width 24 height 24
click at [606, 302] on p "CS26 What are the student's initials? Enter next application sequence number" at bounding box center [616, 293] width 588 height 17
click at [907, 63] on button "Save" at bounding box center [890, 66] width 51 height 16
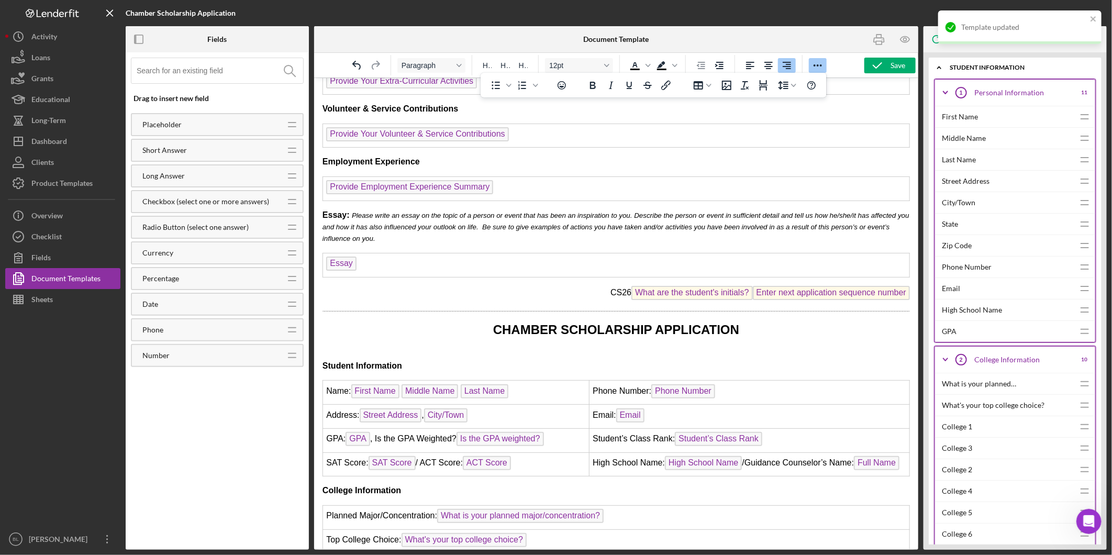
click at [54, 384] on div at bounding box center [62, 419] width 115 height 219
drag, startPoint x: 189, startPoint y: 411, endPoint x: 194, endPoint y: 413, distance: 5.6
click at [190, 411] on div "Drag to insert new field Placeholder Icon/Drag Short Answer Icon/Drag Long Answ…" at bounding box center [217, 300] width 183 height 497
click at [83, 335] on div at bounding box center [62, 419] width 115 height 219
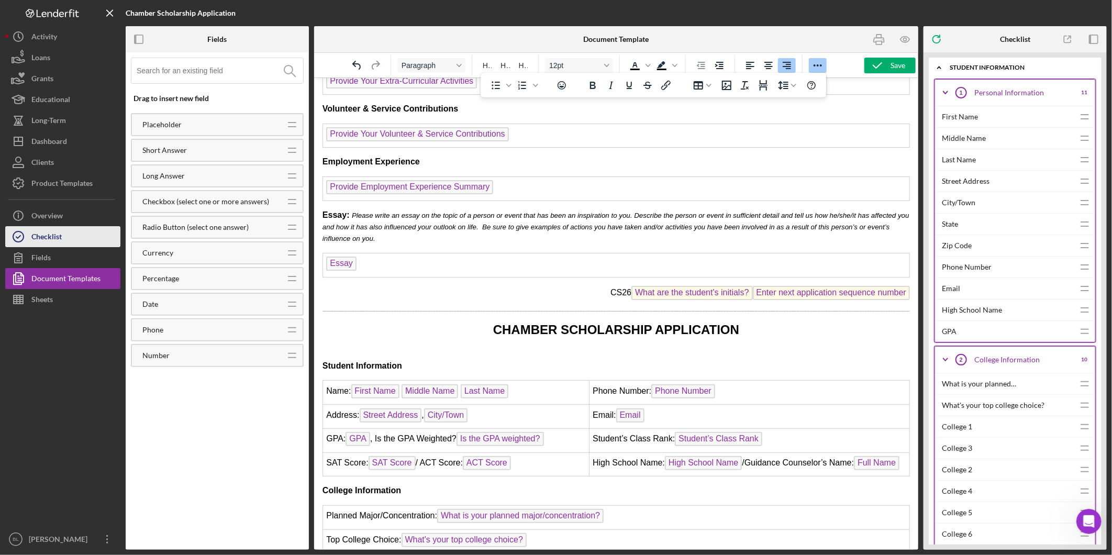
click at [68, 234] on button "Checklist" at bounding box center [62, 236] width 115 height 21
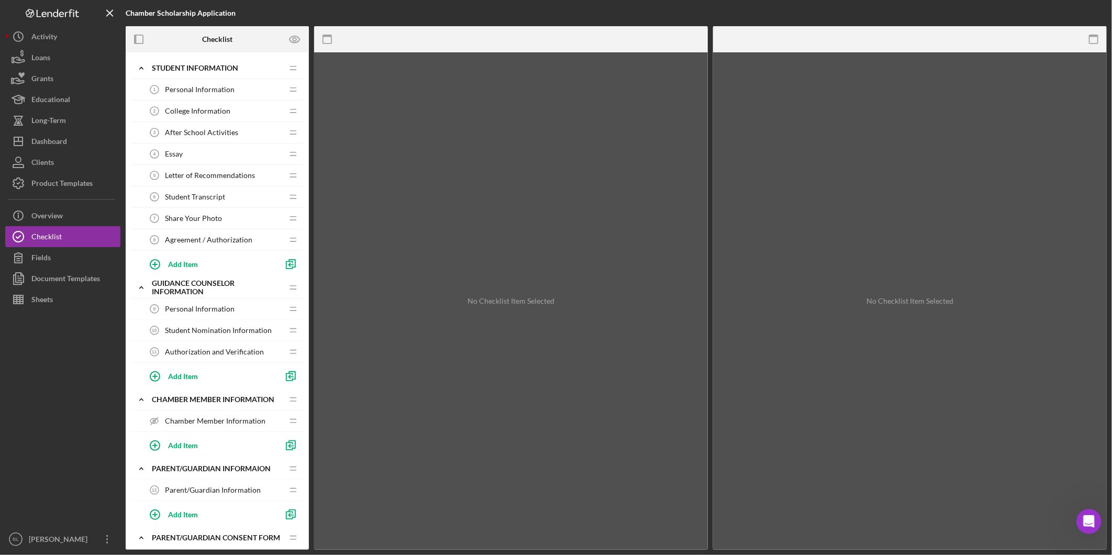
click at [163, 85] on icon "Personal Information 1" at bounding box center [154, 89] width 21 height 21
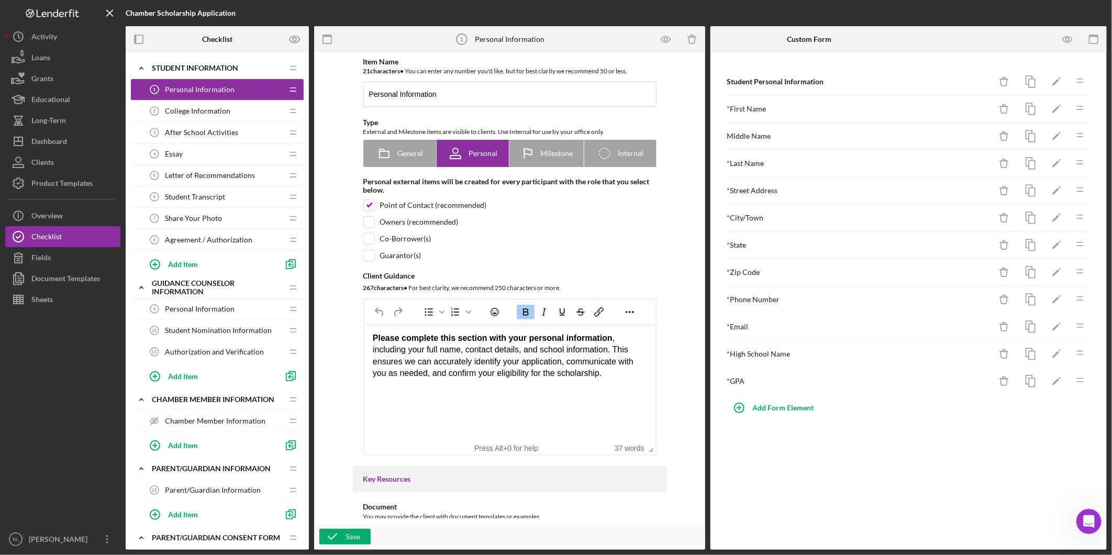
click at [196, 111] on span "College Information" at bounding box center [197, 111] width 65 height 8
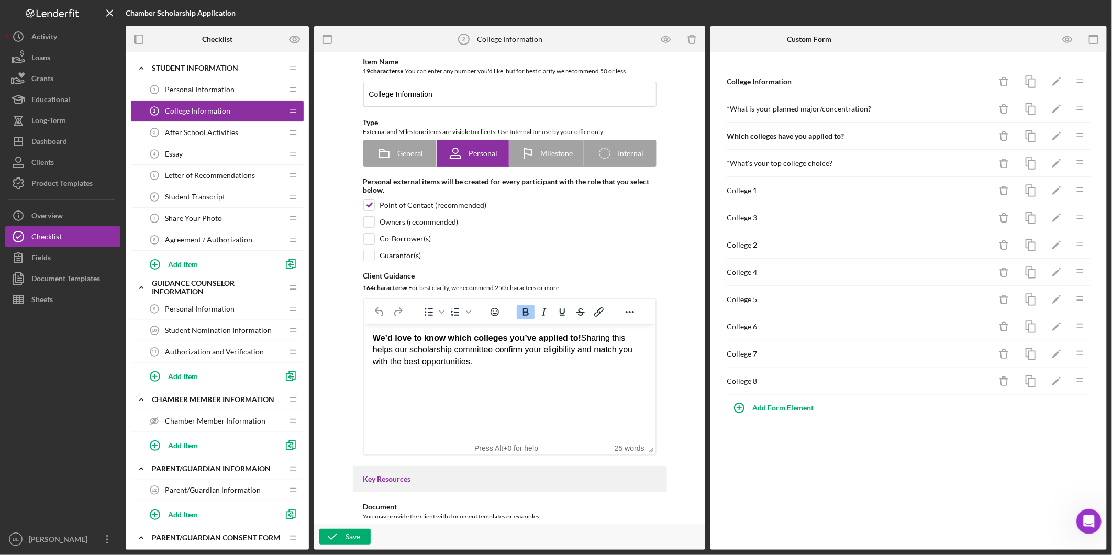
click at [196, 126] on div "After School Activities 3 After School Activities" at bounding box center [213, 132] width 139 height 21
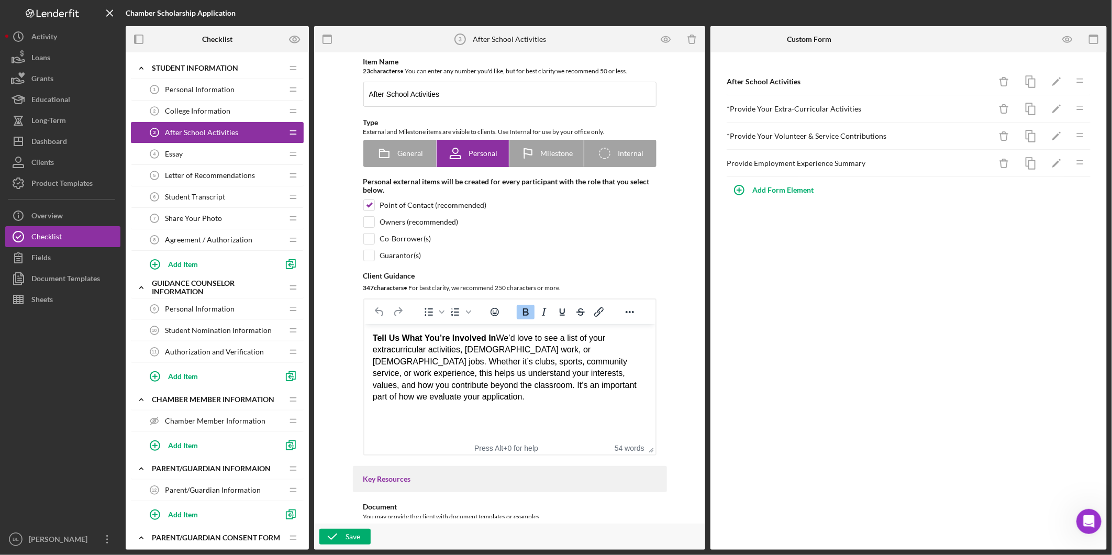
click at [186, 153] on div "Essay 4 Essay" at bounding box center [213, 153] width 139 height 21
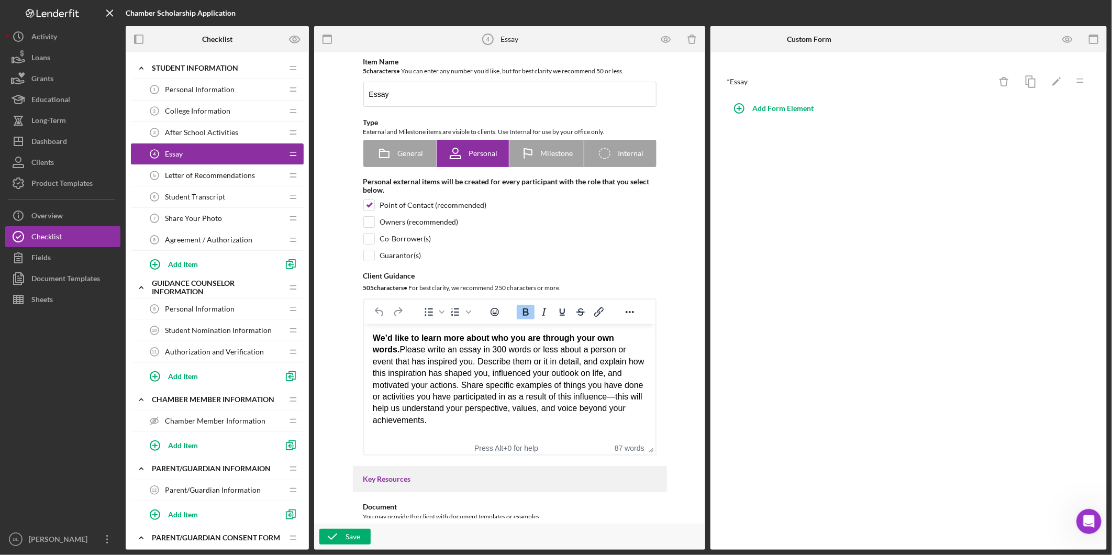
click at [187, 174] on span "Letter of Recommendations" at bounding box center [210, 175] width 90 height 8
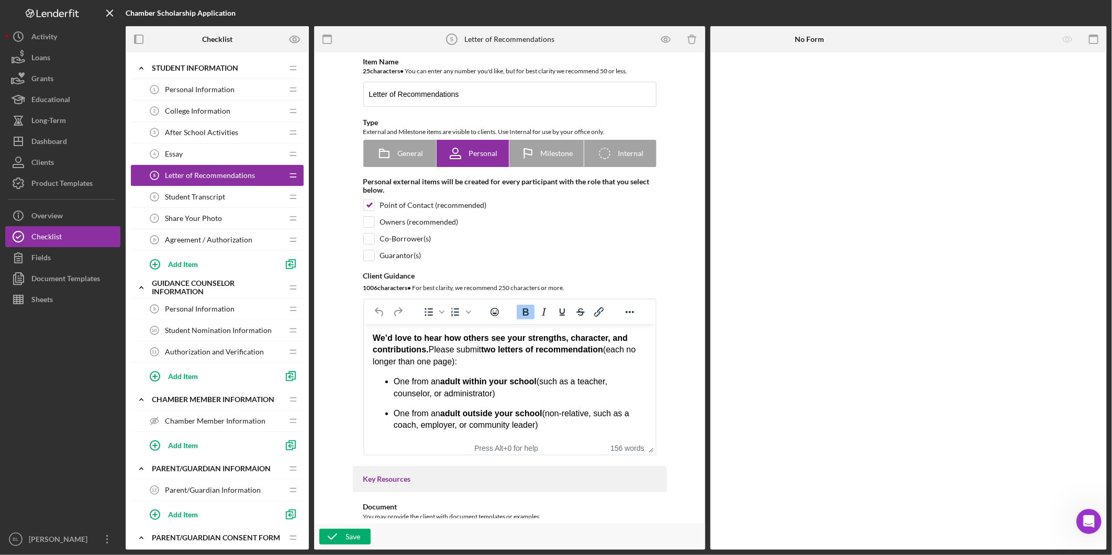
click at [190, 196] on span "Student Transcript" at bounding box center [195, 197] width 60 height 8
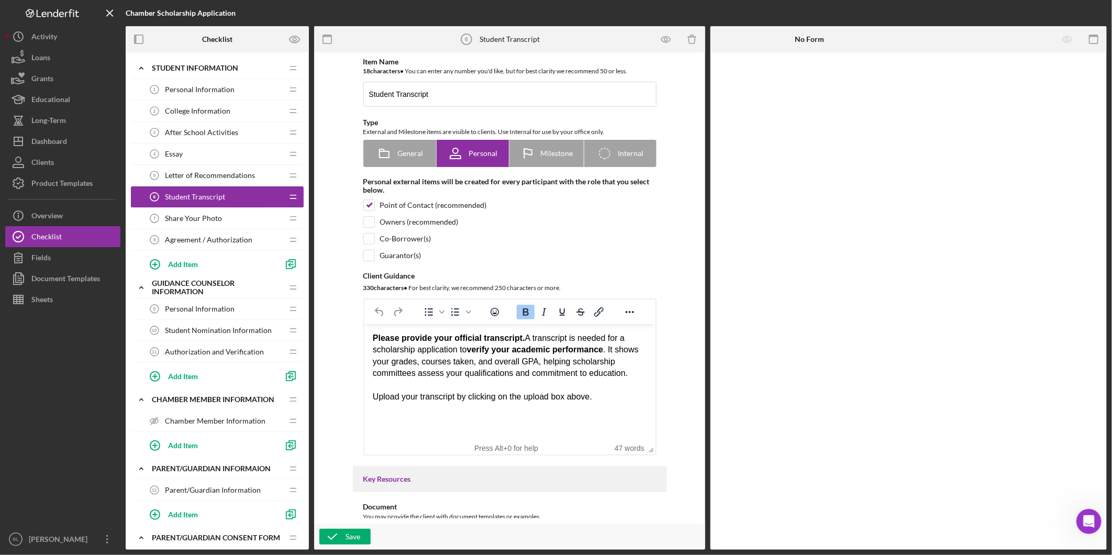
click at [191, 216] on span "Share Your Photo" at bounding box center [193, 218] width 57 height 8
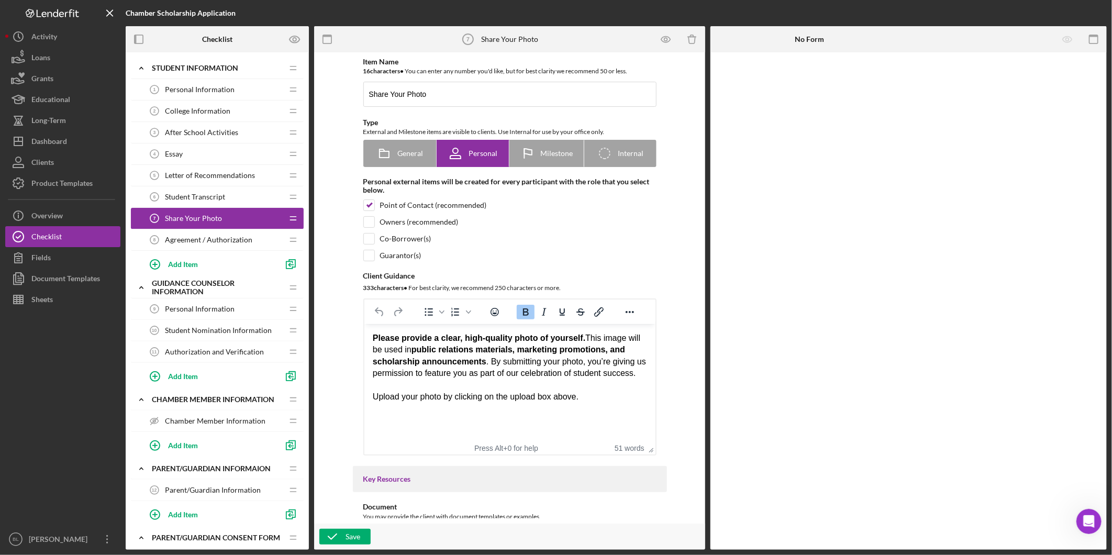
click at [198, 242] on span "Agreement / Authorization" at bounding box center [208, 240] width 87 height 8
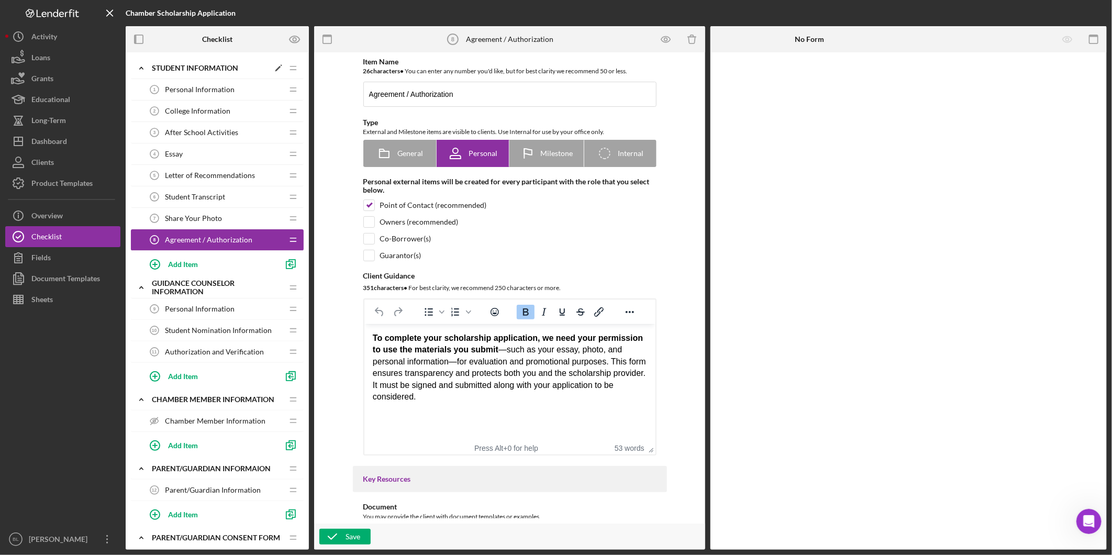
drag, startPoint x: 142, startPoint y: 65, endPoint x: 147, endPoint y: 76, distance: 11.7
click at [142, 65] on icon "Icon/Expander" at bounding box center [141, 68] width 21 height 21
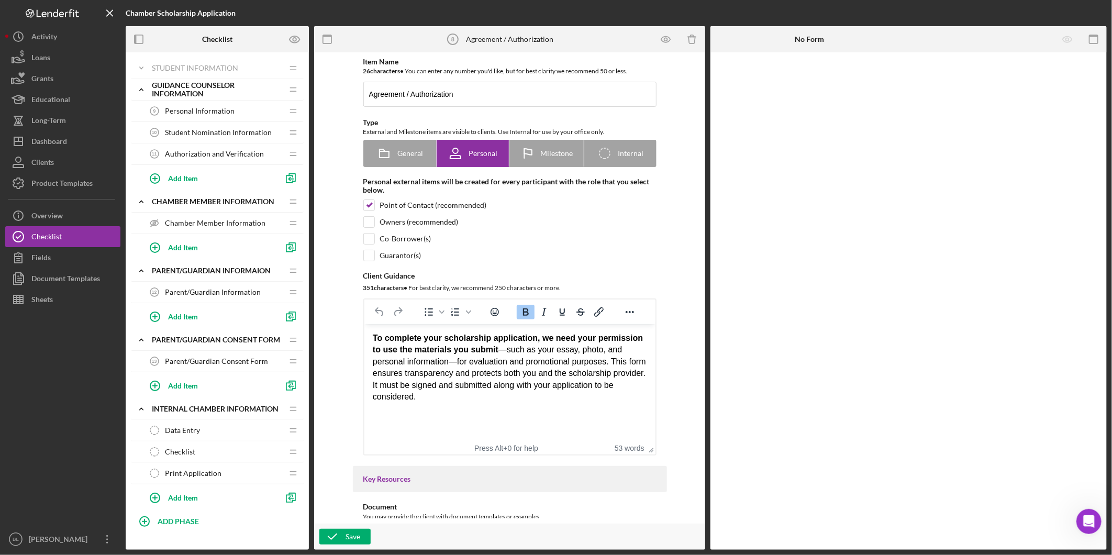
click at [180, 108] on span "Personal Information" at bounding box center [200, 111] width 70 height 8
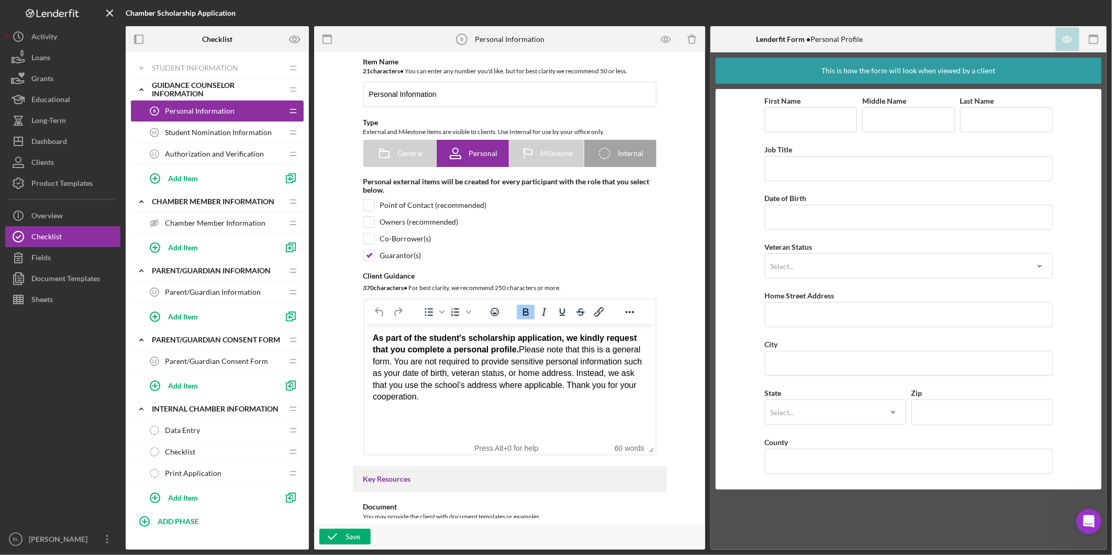
click at [197, 132] on span "Student Nomination Information" at bounding box center [218, 132] width 107 height 8
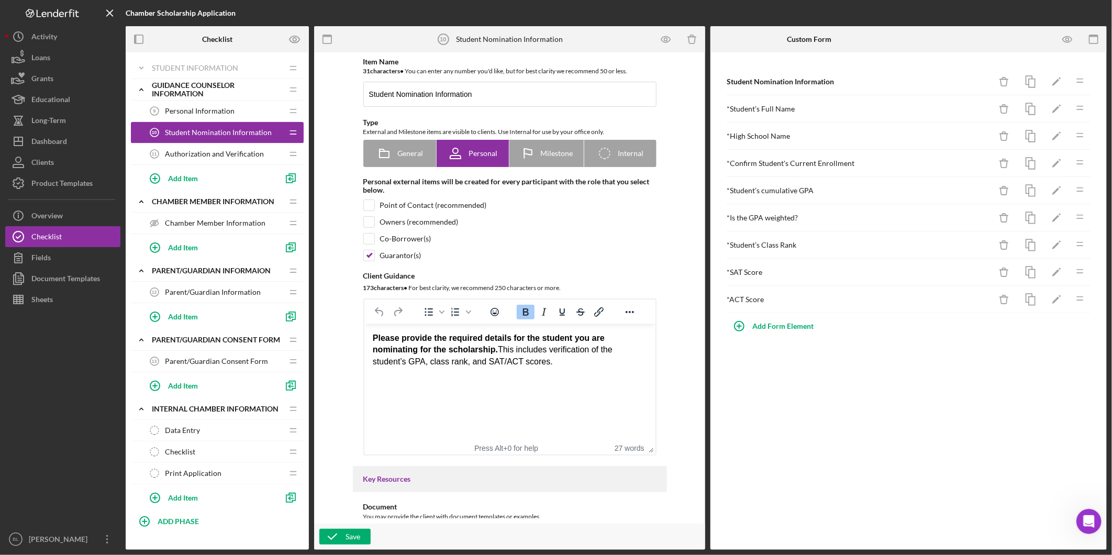
click at [229, 156] on span "Authorization and Verification" at bounding box center [214, 154] width 99 height 8
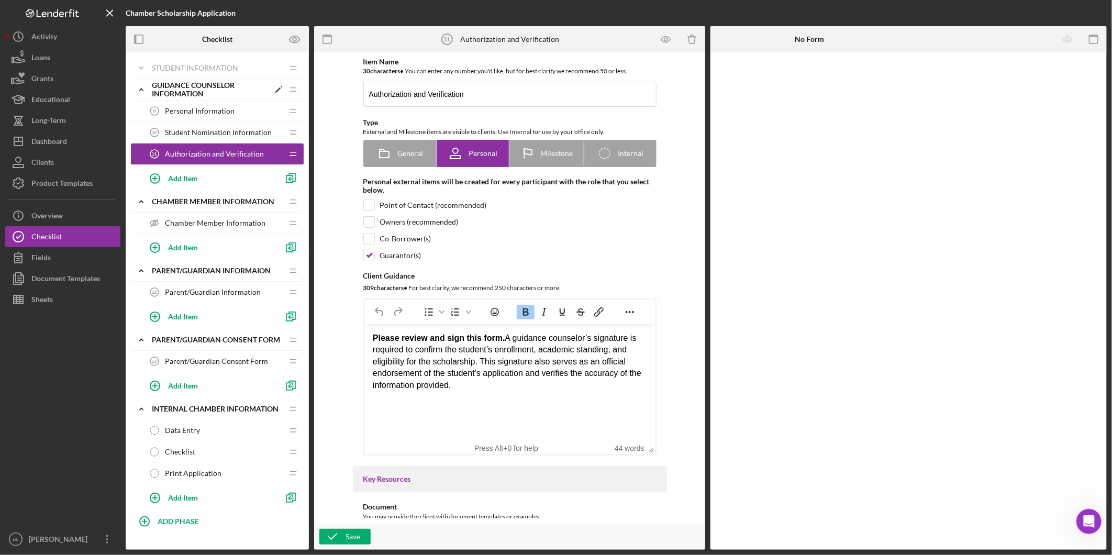
click at [144, 88] on icon "Icon/Expander" at bounding box center [141, 89] width 21 height 21
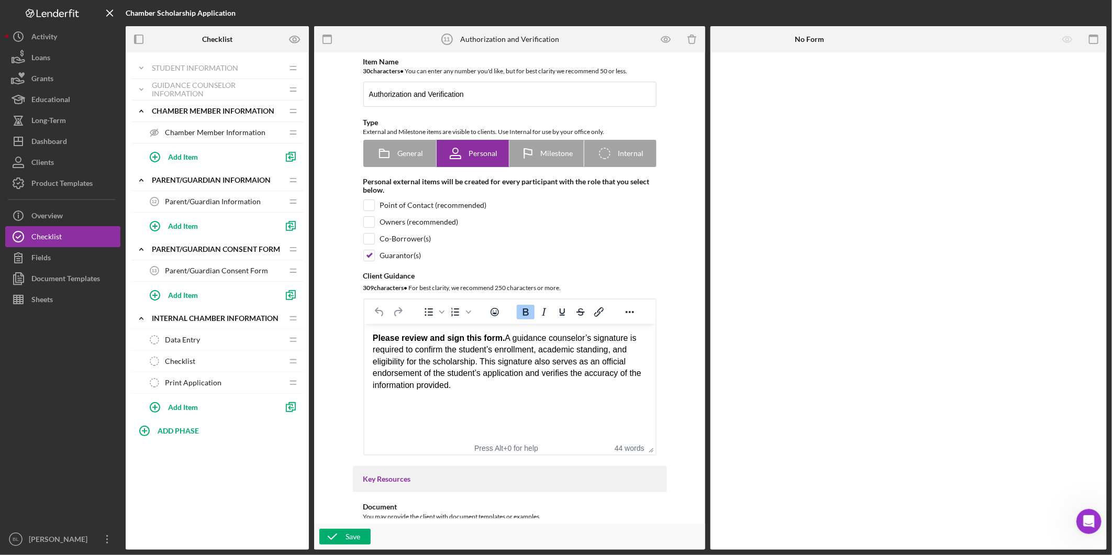
click at [182, 131] on span "Chamber Member Information" at bounding box center [215, 132] width 101 height 8
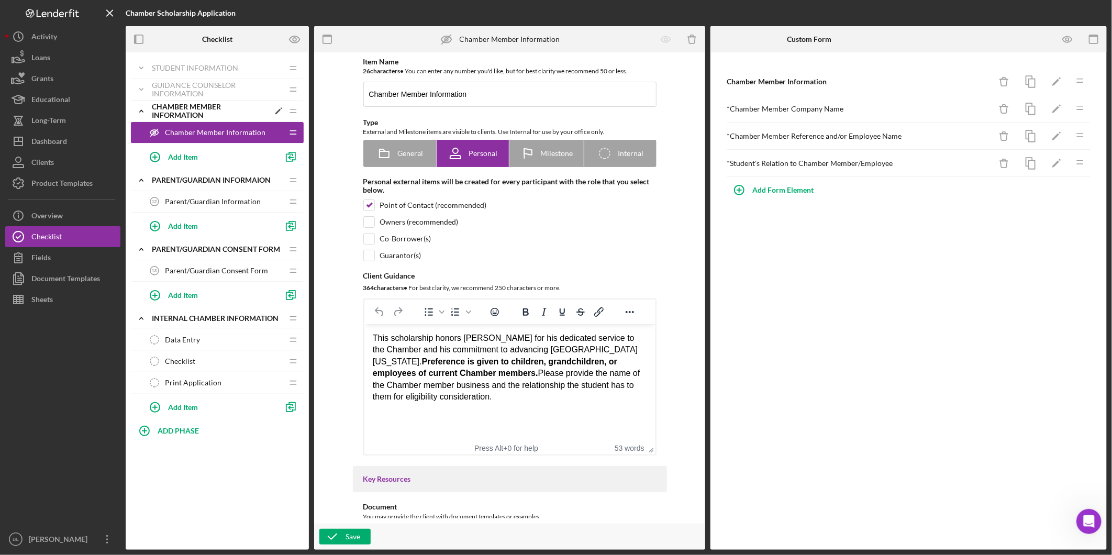
click at [143, 113] on icon "Icon/Expander" at bounding box center [141, 111] width 21 height 21
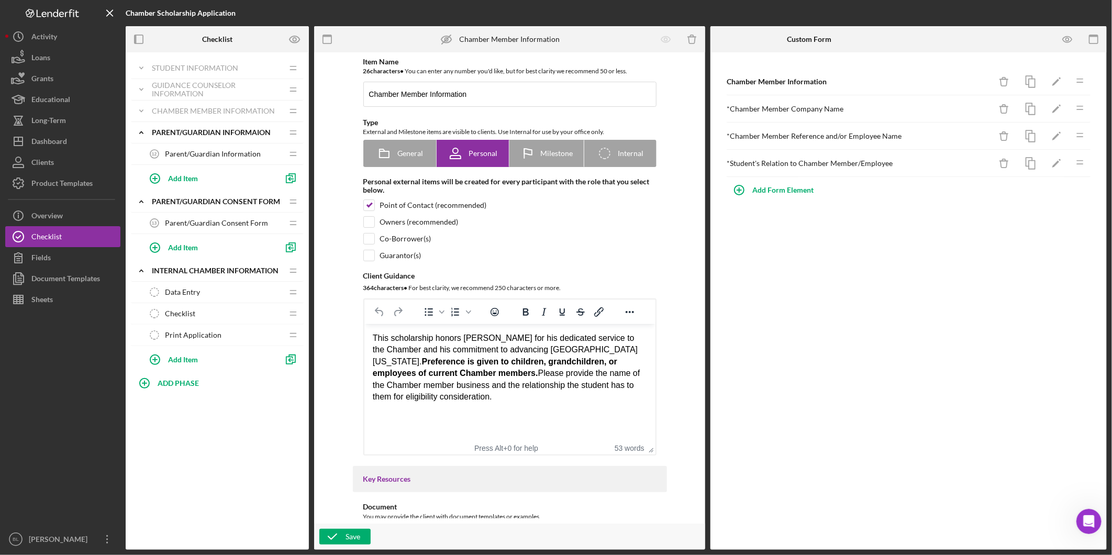
click at [176, 149] on div "Parent/Guardian Information 12 Parent/Guardian Information" at bounding box center [213, 153] width 139 height 21
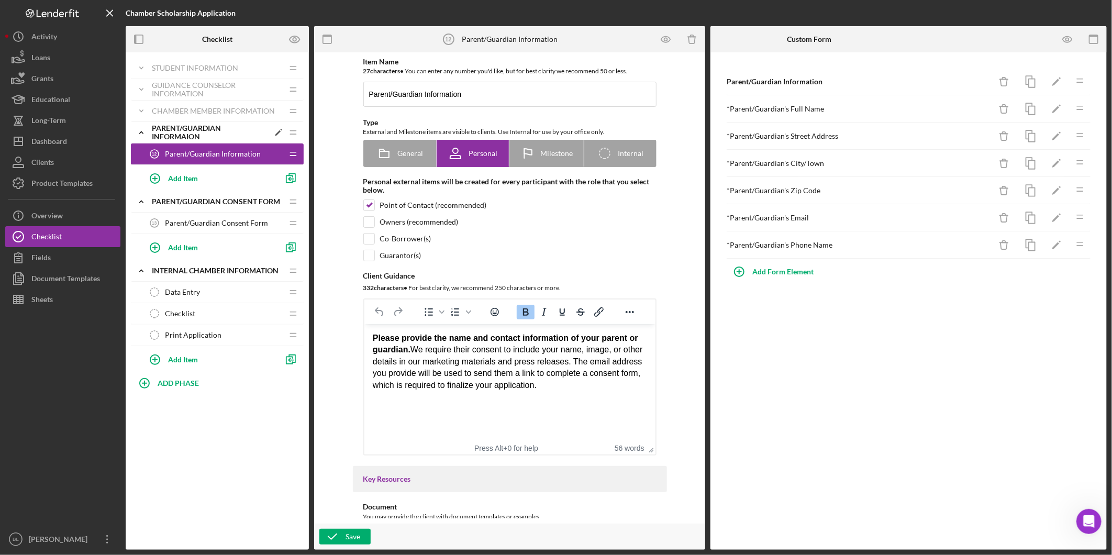
click at [147, 135] on icon "Icon/Expander" at bounding box center [141, 132] width 21 height 21
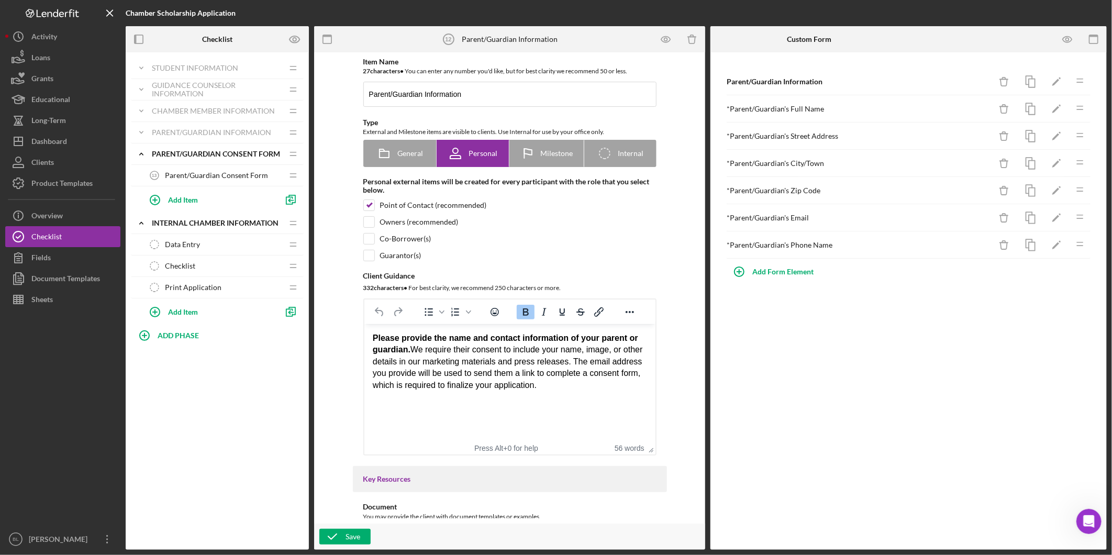
click at [191, 172] on span "Parent/Guardian Consent Form" at bounding box center [216, 175] width 103 height 8
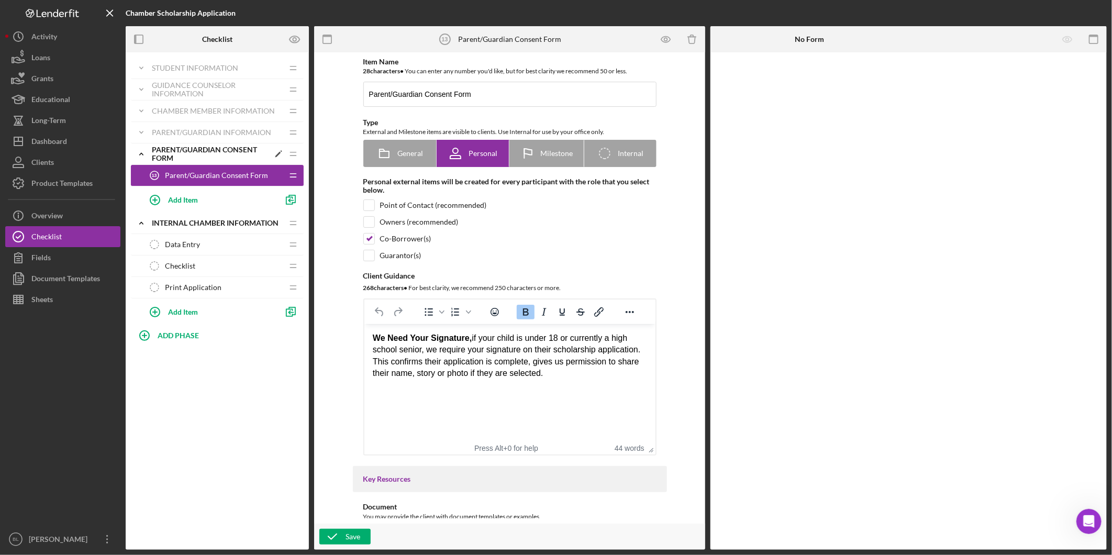
click at [139, 152] on icon "Icon/Expander" at bounding box center [141, 153] width 21 height 21
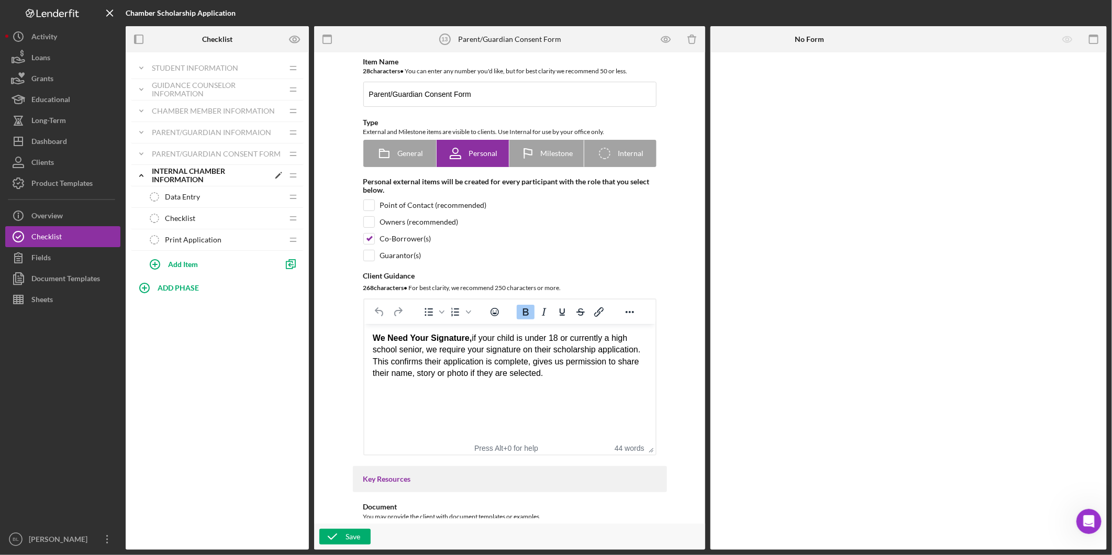
click at [173, 174] on div "Internal Chamber Information" at bounding box center [210, 175] width 117 height 17
click at [186, 195] on span "Data Entry" at bounding box center [182, 197] width 35 height 8
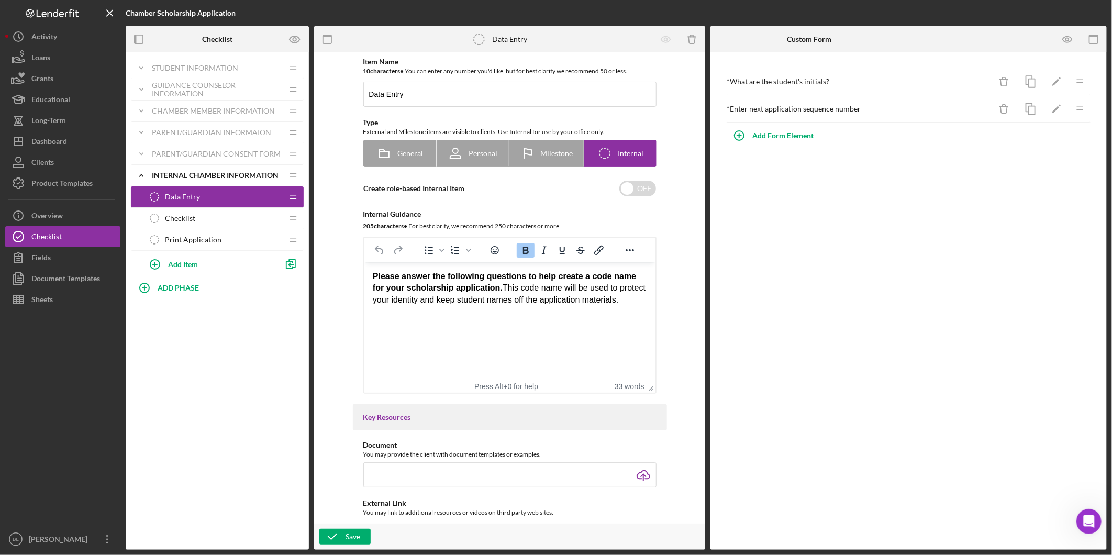
click at [219, 220] on div "Checklist Checklist" at bounding box center [213, 218] width 139 height 21
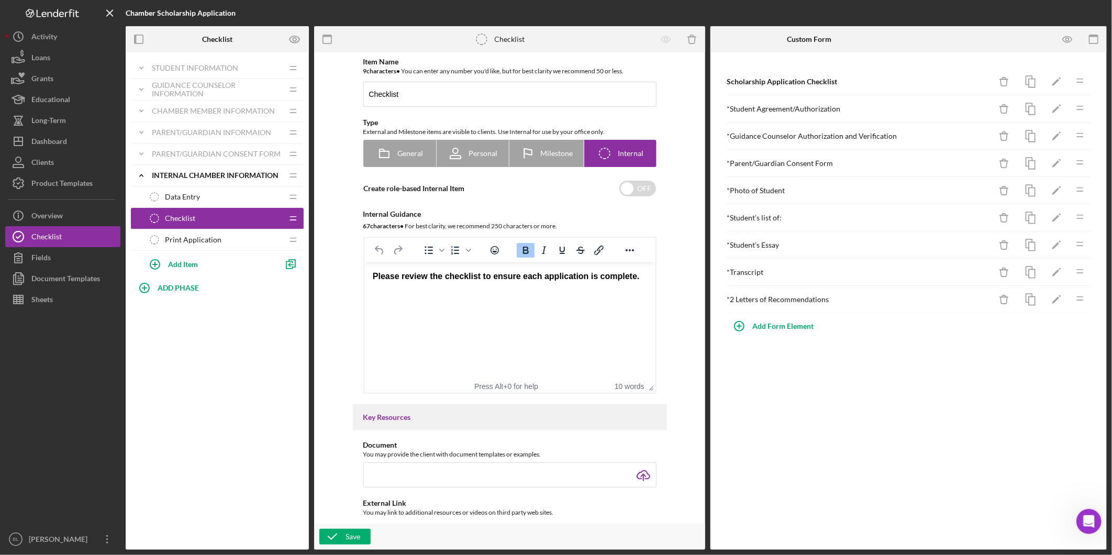
click at [215, 234] on div "Print Application Print Application" at bounding box center [213, 239] width 139 height 21
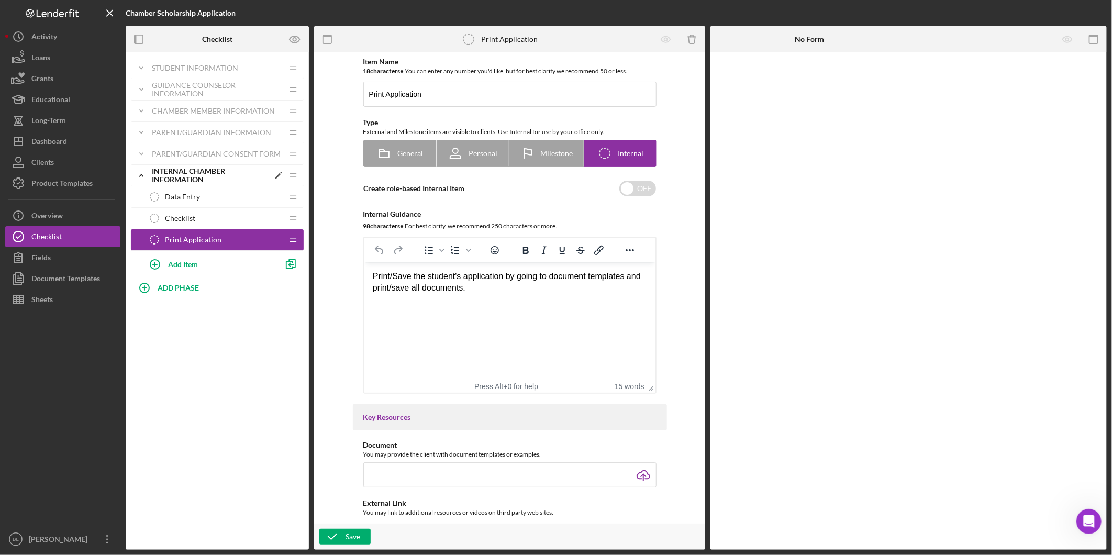
click at [146, 174] on icon "Icon/Expander" at bounding box center [141, 175] width 21 height 21
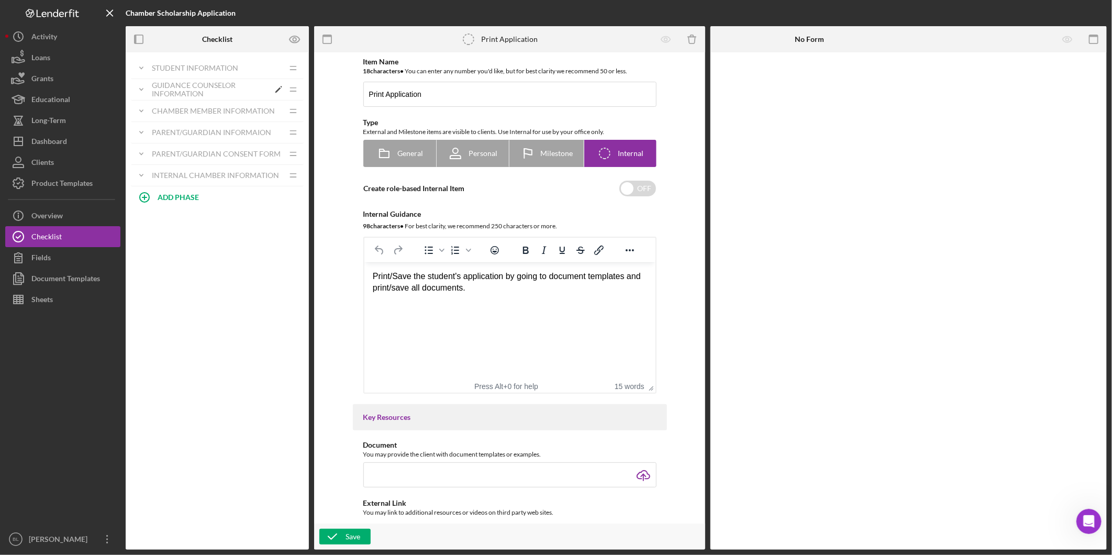
click at [177, 82] on div "Guidance Counselor Information" at bounding box center [210, 89] width 117 height 17
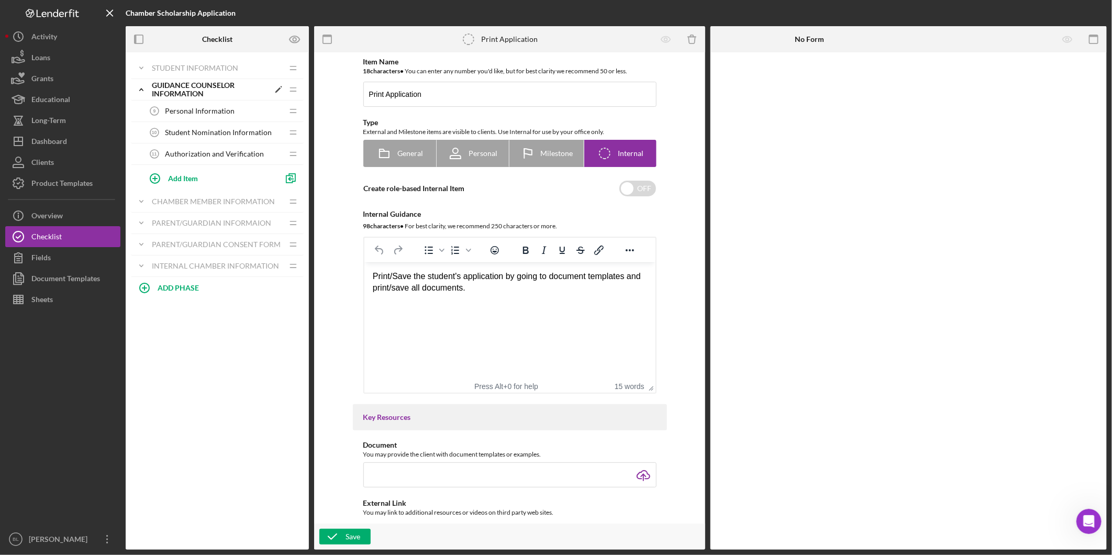
click at [177, 82] on div "Guidance Counselor Information" at bounding box center [210, 89] width 117 height 17
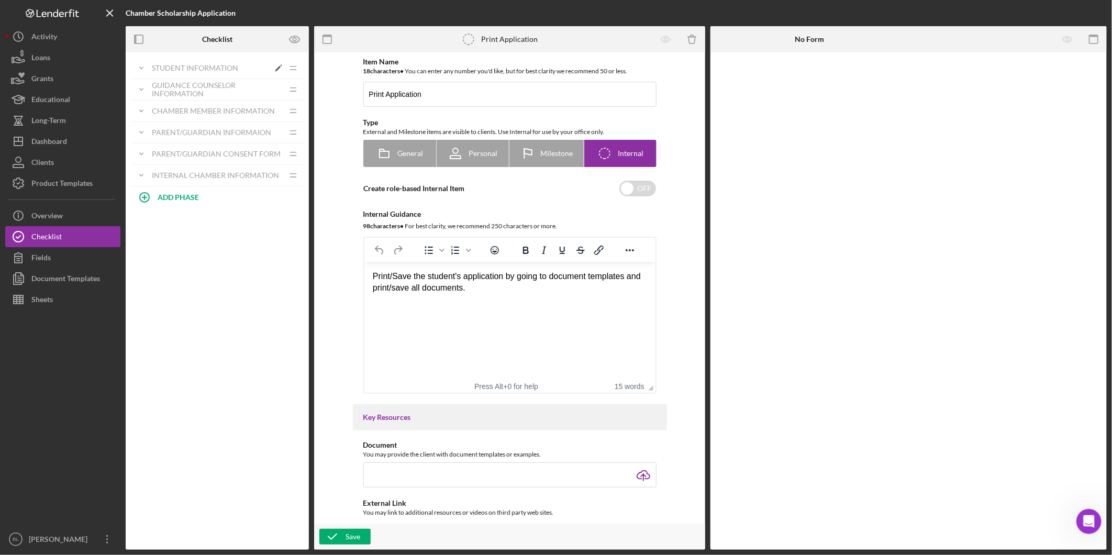
click at [186, 64] on div "Student Information" at bounding box center [210, 68] width 117 height 8
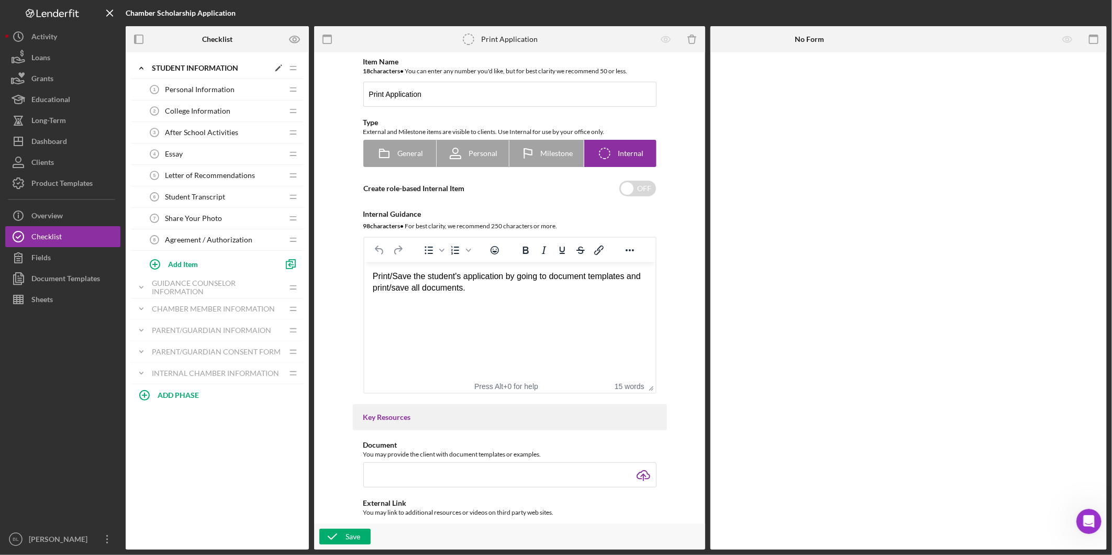
click at [139, 67] on icon "Icon/Expander" at bounding box center [141, 68] width 21 height 21
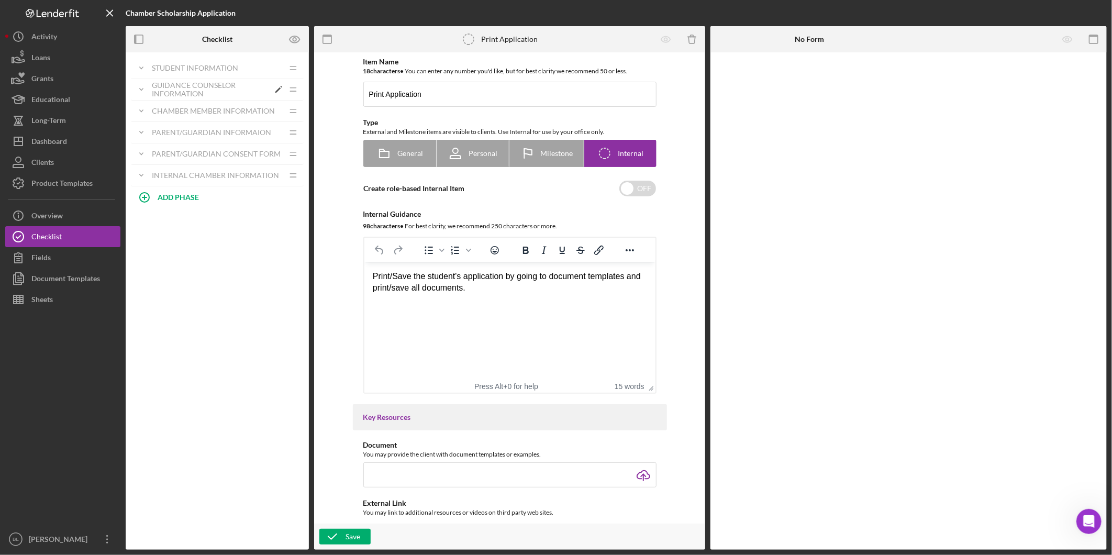
click at [164, 90] on div "Guidance Counselor Information" at bounding box center [210, 89] width 117 height 17
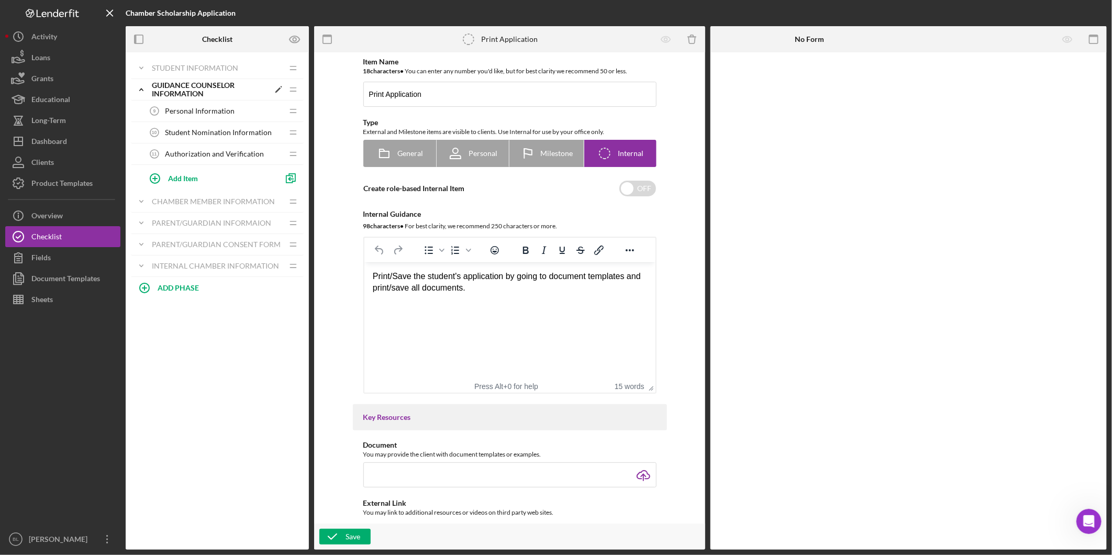
click at [164, 88] on div "Guidance Counselor Information" at bounding box center [210, 89] width 117 height 17
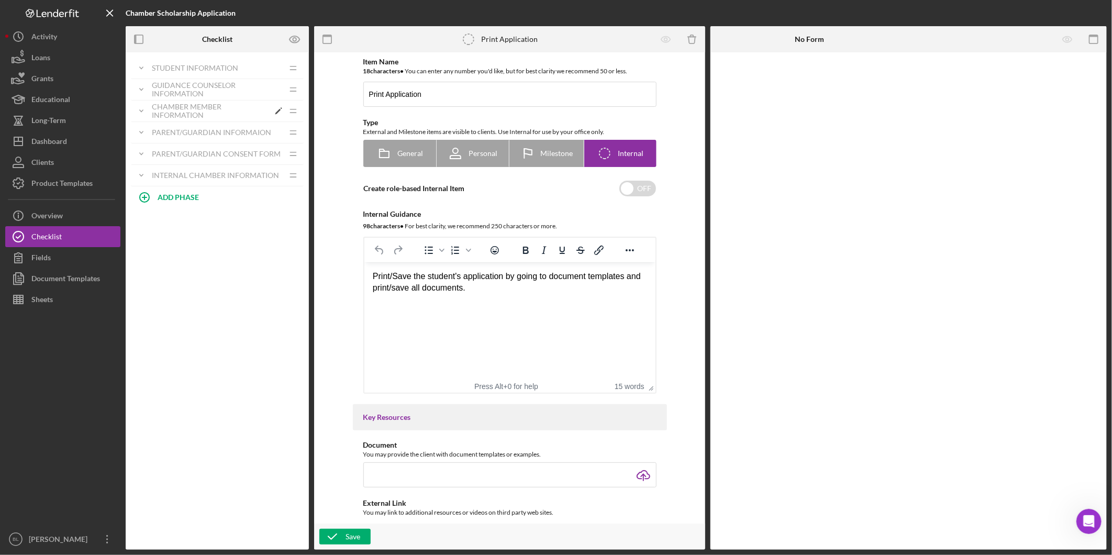
click at [164, 112] on div "Chamber Member Information" at bounding box center [210, 111] width 117 height 17
click at [182, 107] on div "Chamber Member Information" at bounding box center [210, 111] width 117 height 17
click at [178, 134] on div "Parent/Guardian Informaion" at bounding box center [210, 132] width 117 height 17
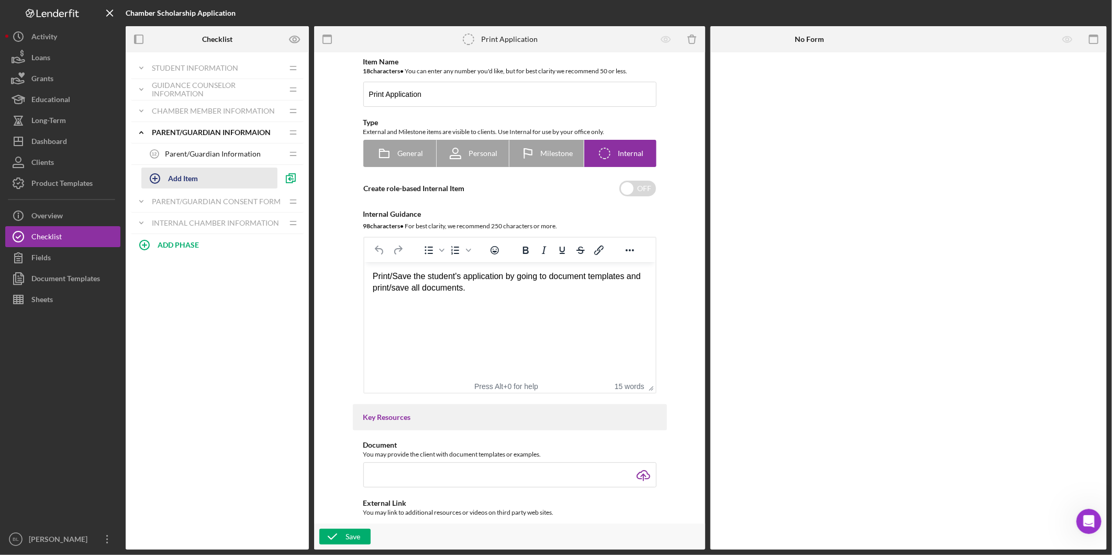
click at [165, 176] on icon "button" at bounding box center [155, 178] width 26 height 26
type input "S"
type input "Send Parent Invite to Sign Consent Form"
click at [164, 205] on button "Add" at bounding box center [153, 204] width 24 height 16
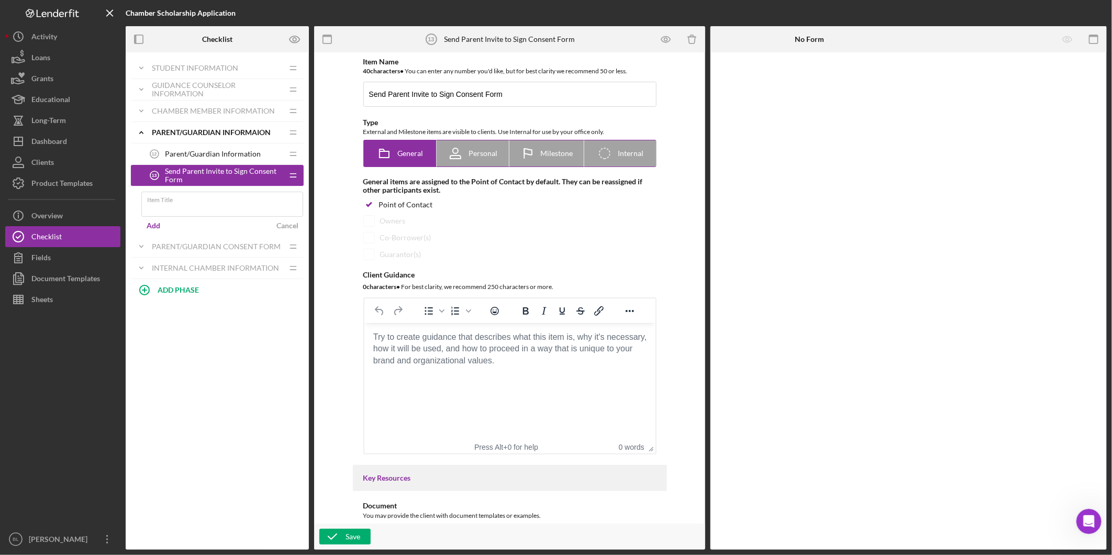
click at [626, 154] on span "Internal" at bounding box center [631, 153] width 26 height 8
radio input "false"
radio input "true"
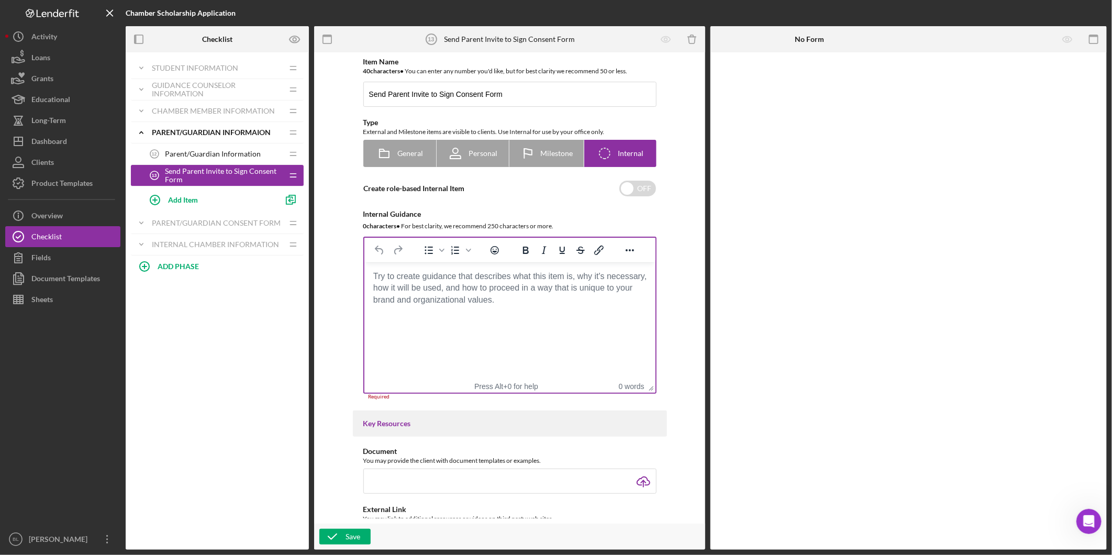
drag, startPoint x: 433, startPoint y: 293, endPoint x: 435, endPoint y: 308, distance: 15.9
click at [433, 282] on body "Rich Text Area. Press ALT-0 for help." at bounding box center [509, 277] width 274 height 12
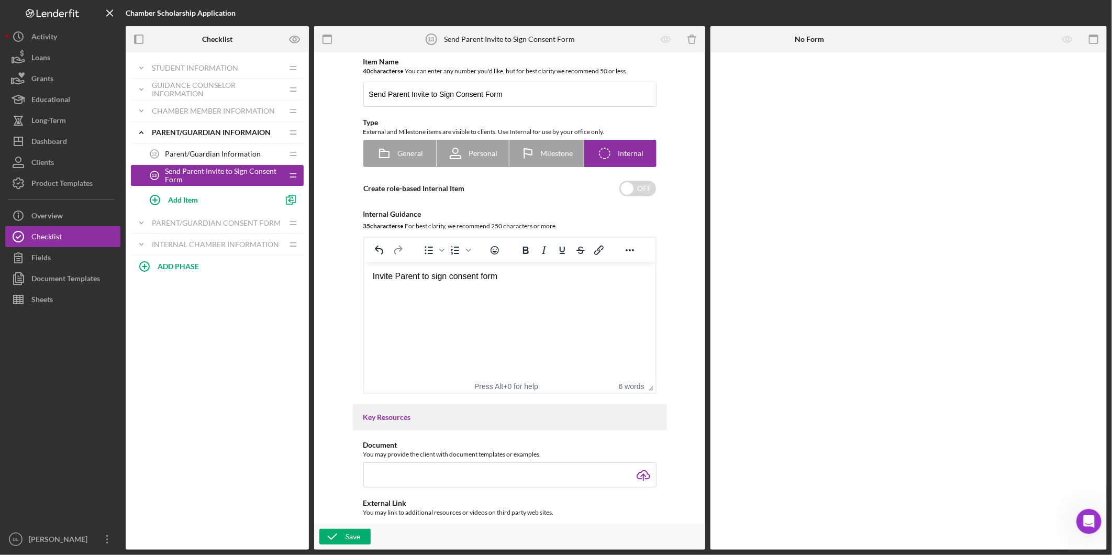
click at [517, 277] on div "Invite Parent to sign consent form" at bounding box center [509, 277] width 274 height 12
click at [582, 275] on div "Invite Parent to sign consent form by going to" at bounding box center [509, 277] width 274 height 12
click at [639, 278] on div "Invite Parent to sign consent form by going to People, Add a Participant" at bounding box center [509, 277] width 274 height 12
click at [615, 295] on html "Invite Parent to sign consent form by going to People, add a Participant, compl…" at bounding box center [509, 282] width 291 height 40
click at [604, 303] on html "Invite Parent to sign consent form by going to People, add a Participant, compl…" at bounding box center [509, 282] width 291 height 40
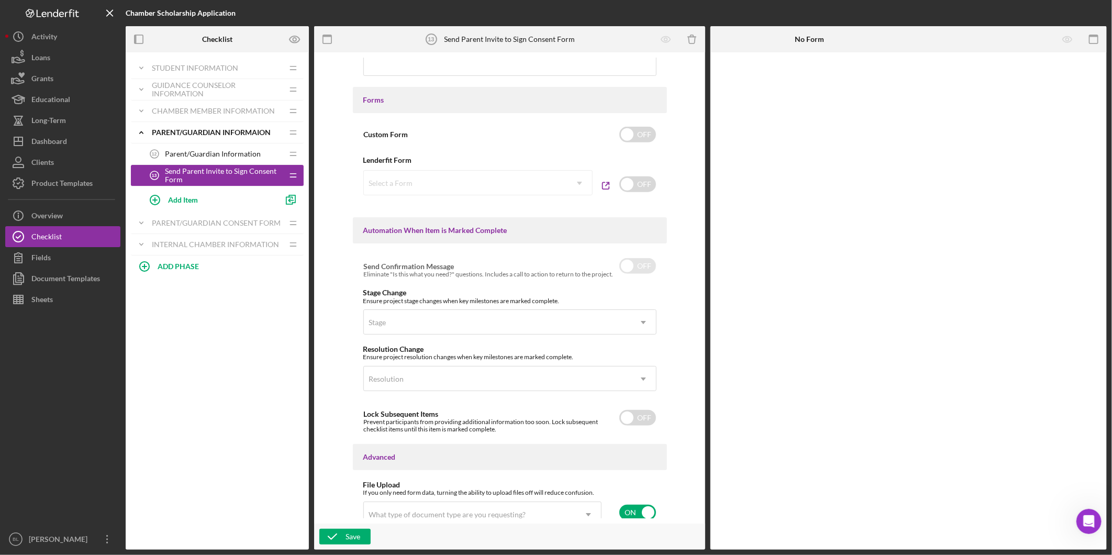
scroll to position [511, 0]
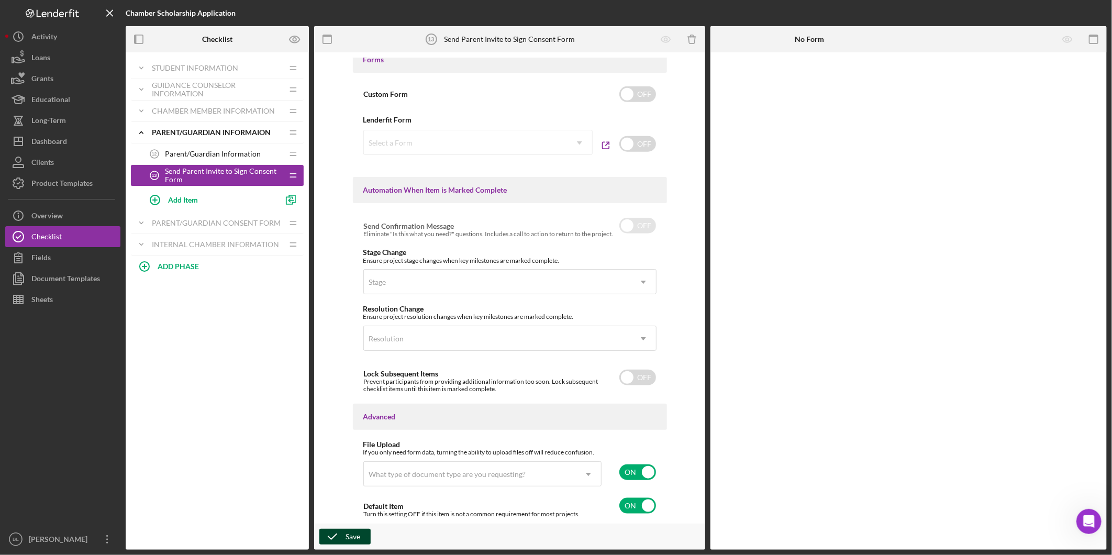
click at [328, 537] on icon "button" at bounding box center [332, 537] width 26 height 26
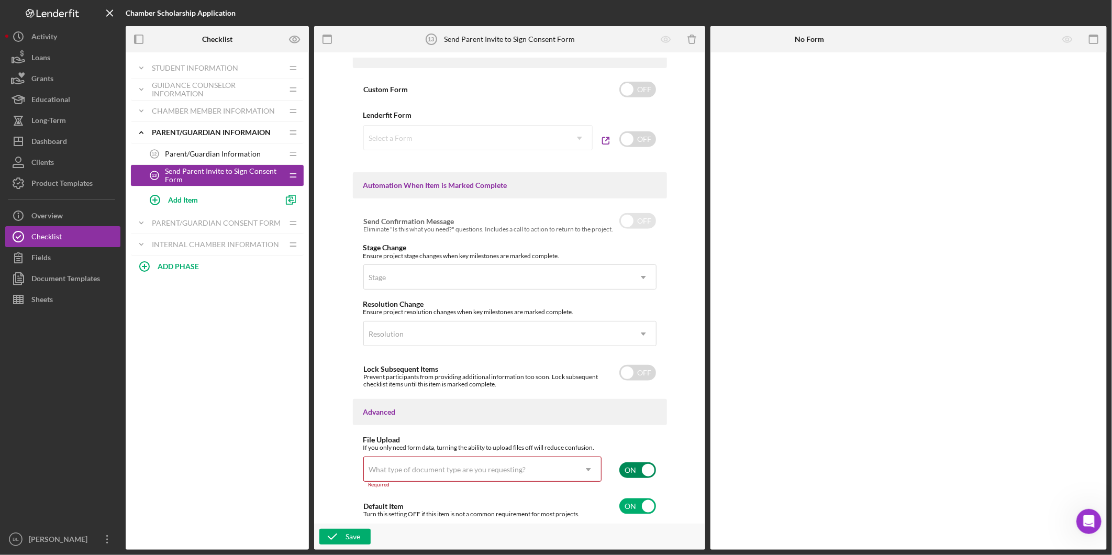
click at [637, 469] on input "checkbox" at bounding box center [637, 470] width 37 height 16
checkbox input "false"
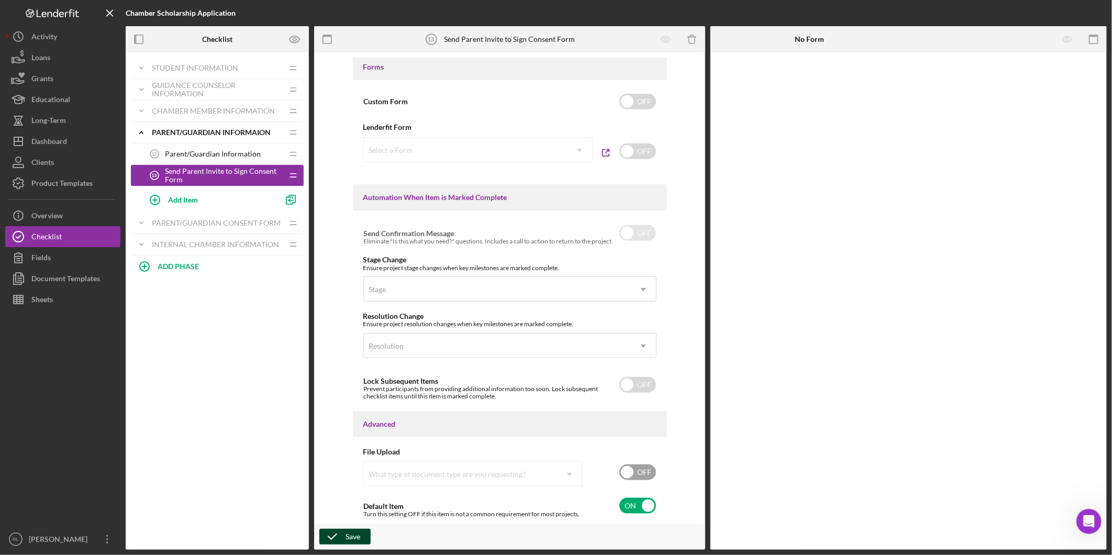
click at [357, 533] on div "Save" at bounding box center [353, 537] width 15 height 16
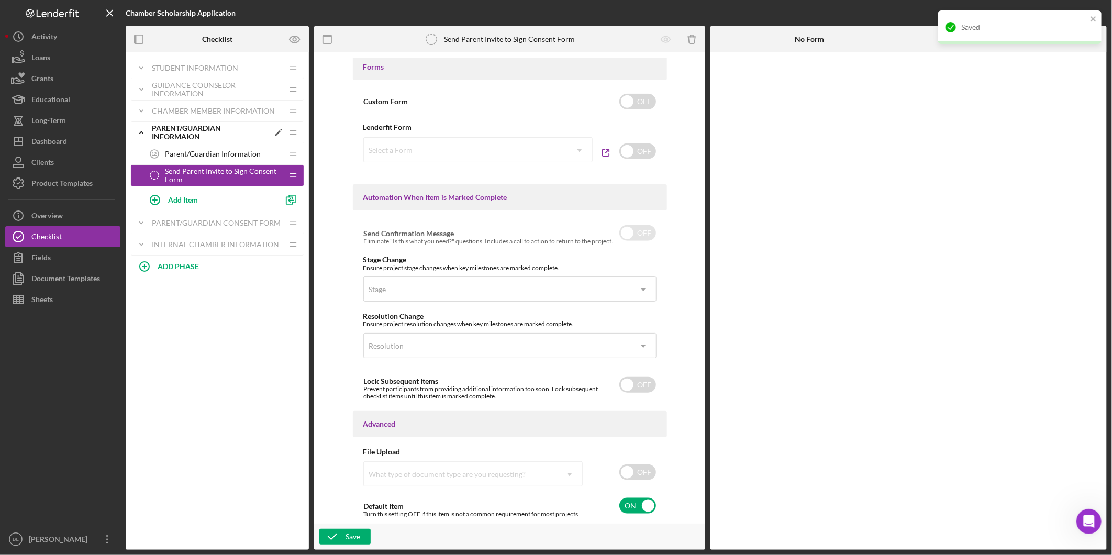
click at [145, 134] on icon "Icon/Expander" at bounding box center [141, 132] width 21 height 21
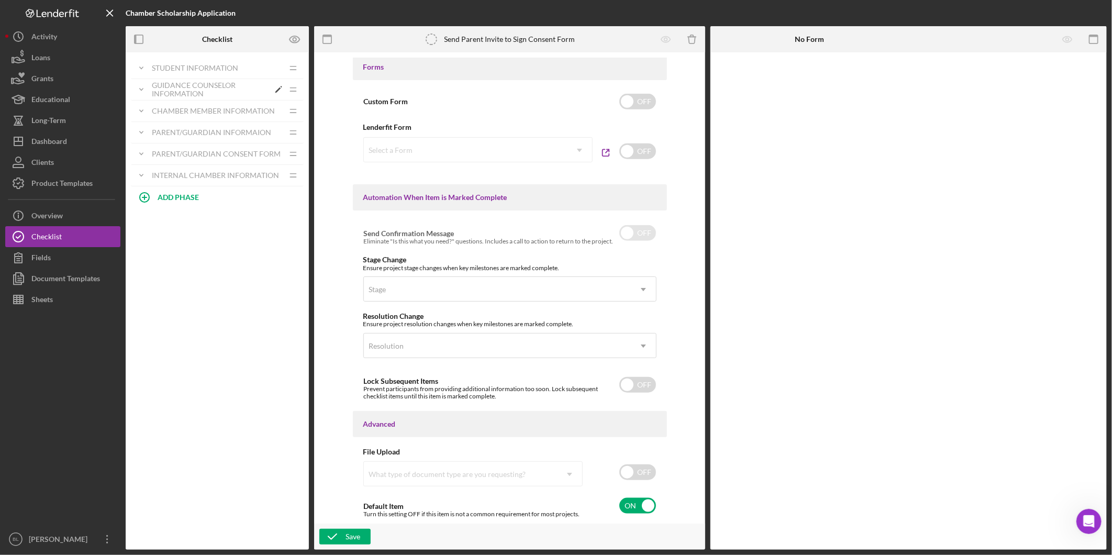
click at [143, 90] on icon "Icon/Expander" at bounding box center [141, 89] width 21 height 21
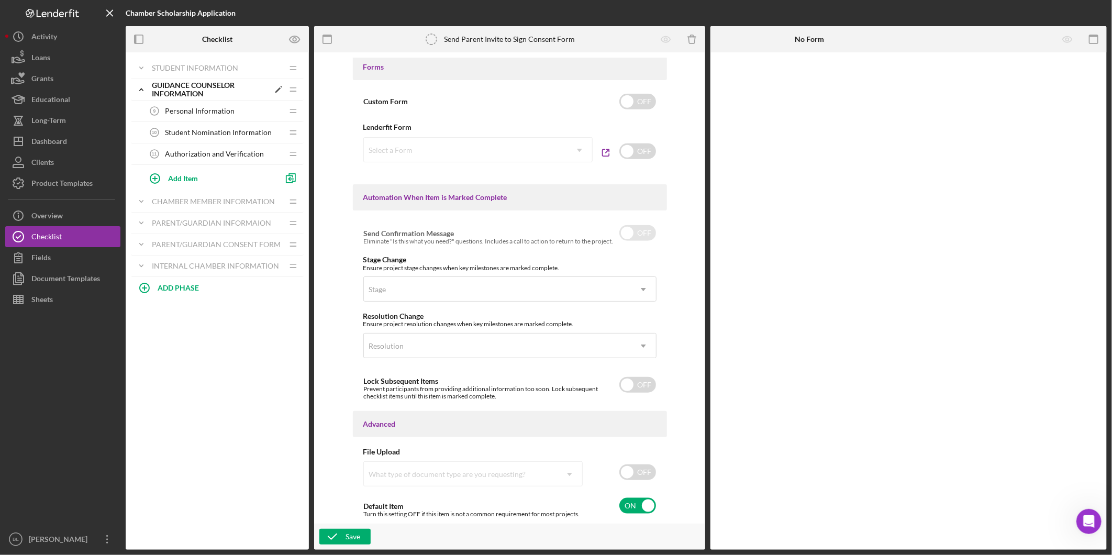
click at [143, 87] on icon "Icon/Expander" at bounding box center [141, 89] width 21 height 21
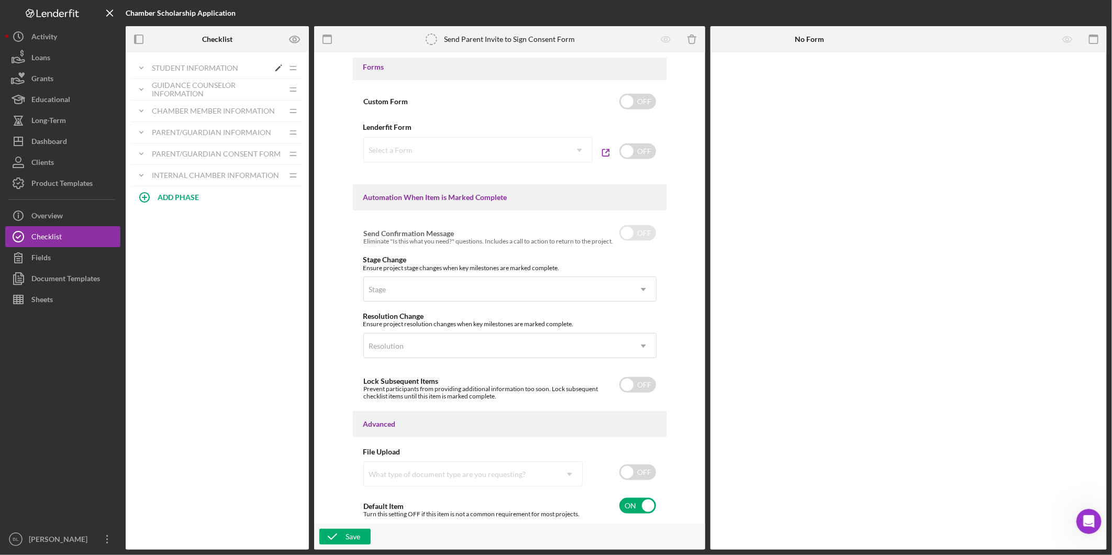
click at [145, 69] on icon "Icon/Expander" at bounding box center [141, 68] width 21 height 21
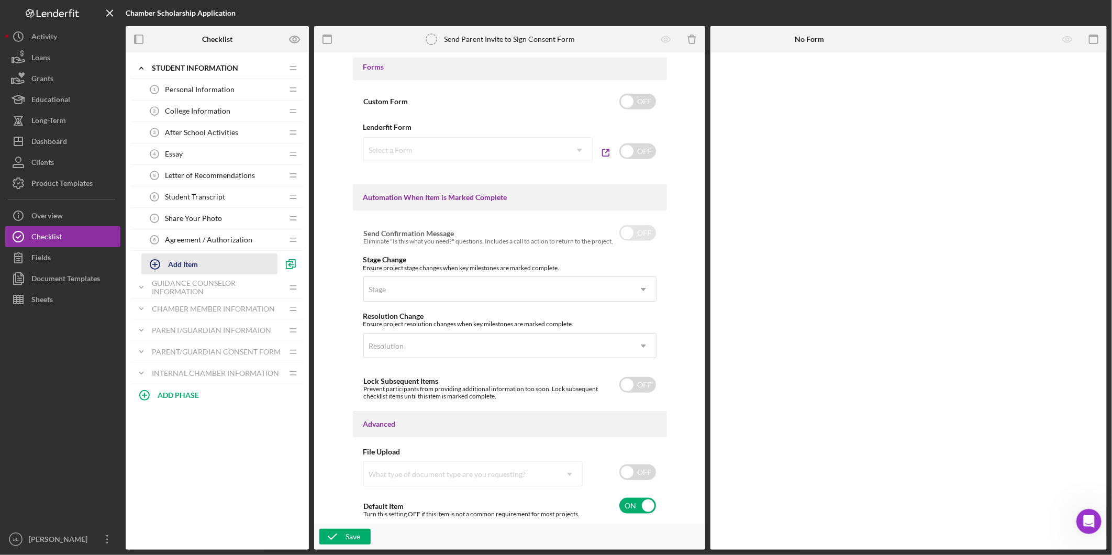
click at [170, 264] on div "Add Item" at bounding box center [183, 264] width 30 height 20
type input "A"
click at [145, 360] on div "Icon/Expander Student Information Icon/Edit Icon/Drag Personal Information 1 Pe…" at bounding box center [217, 233] width 173 height 350
click at [142, 331] on icon "Icon/Expander" at bounding box center [141, 330] width 21 height 21
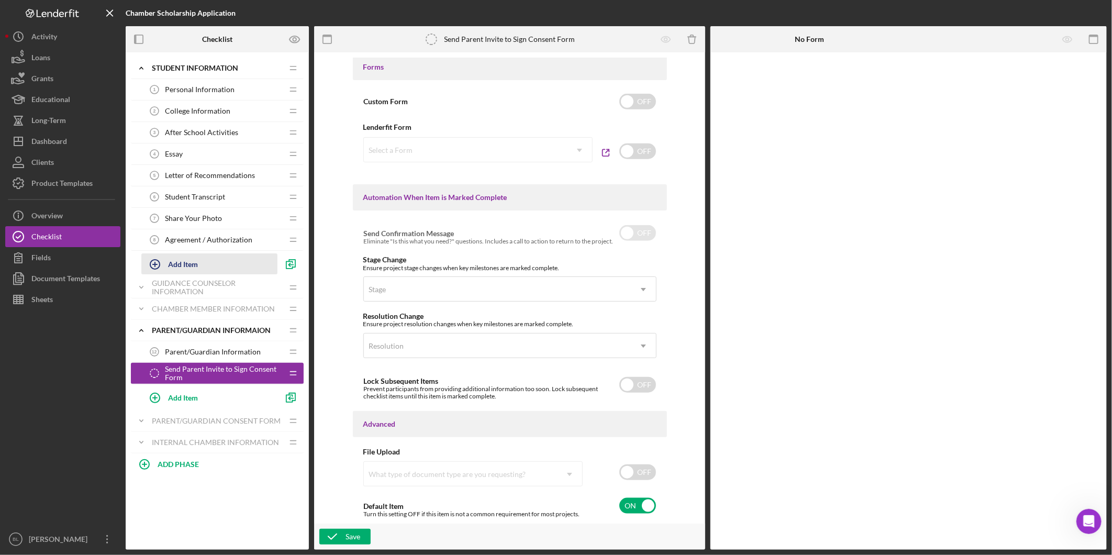
click at [173, 263] on div "Add Item" at bounding box center [183, 264] width 30 height 20
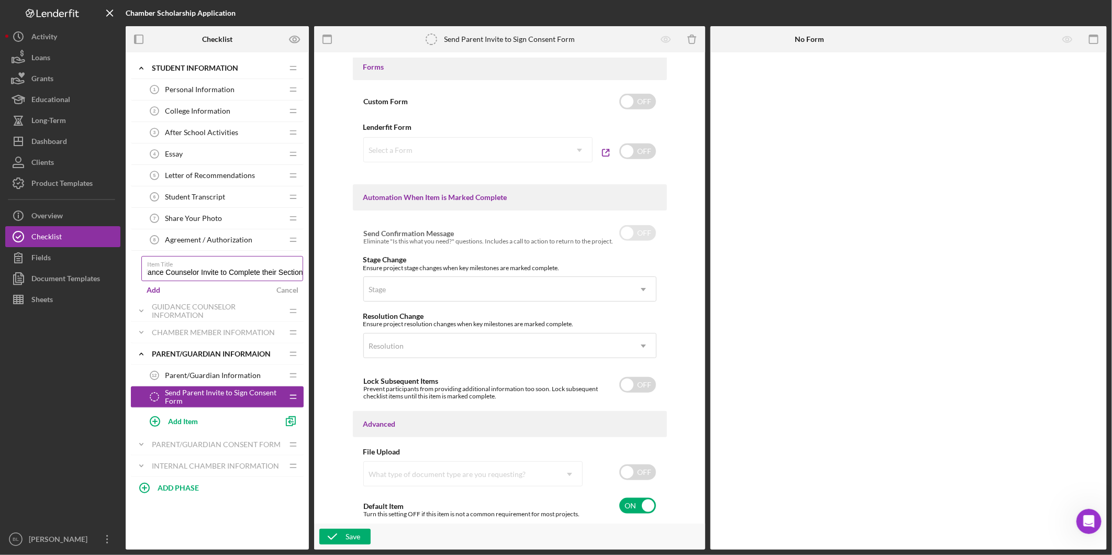
scroll to position [0, 36]
type input "Send Guidance Counselor Invite to Complete their Section"
click at [159, 291] on div "Add" at bounding box center [154, 290] width 14 height 16
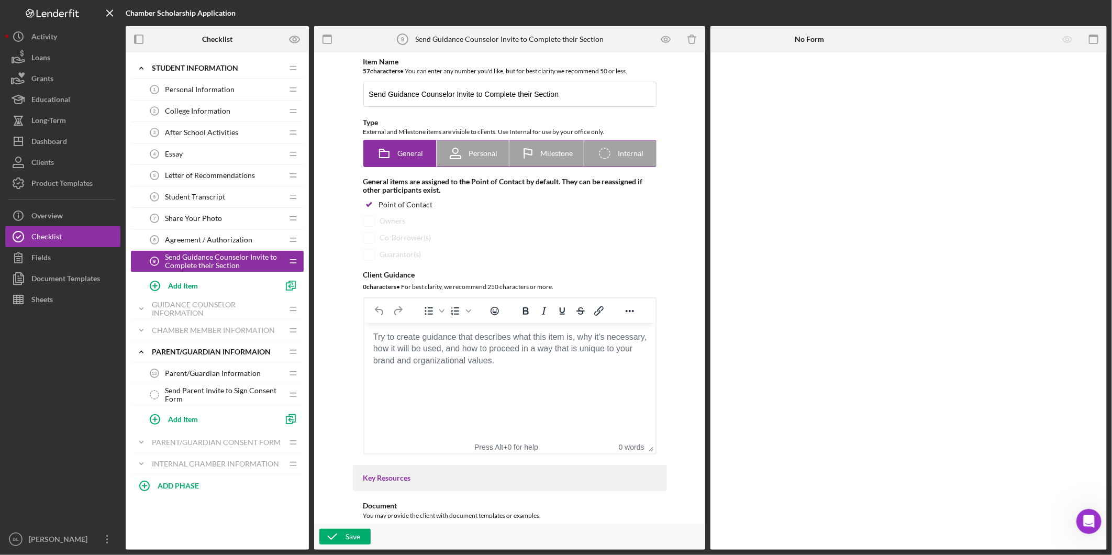
click at [635, 150] on span "Internal" at bounding box center [631, 153] width 26 height 8
radio input "false"
radio input "true"
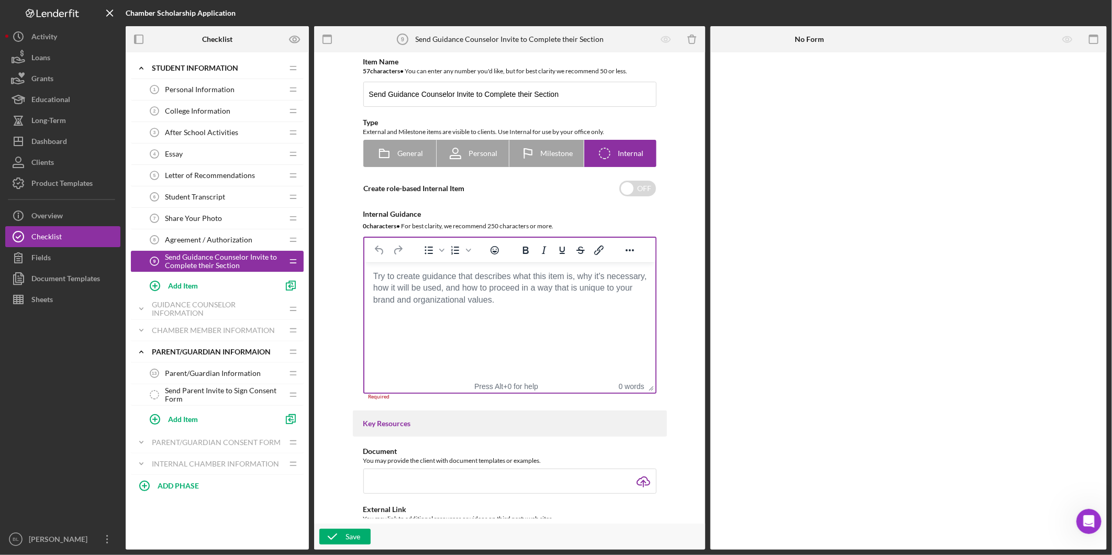
click at [509, 282] on body "Rich Text Area. Press ALT-0 for help." at bounding box center [509, 277] width 274 height 12
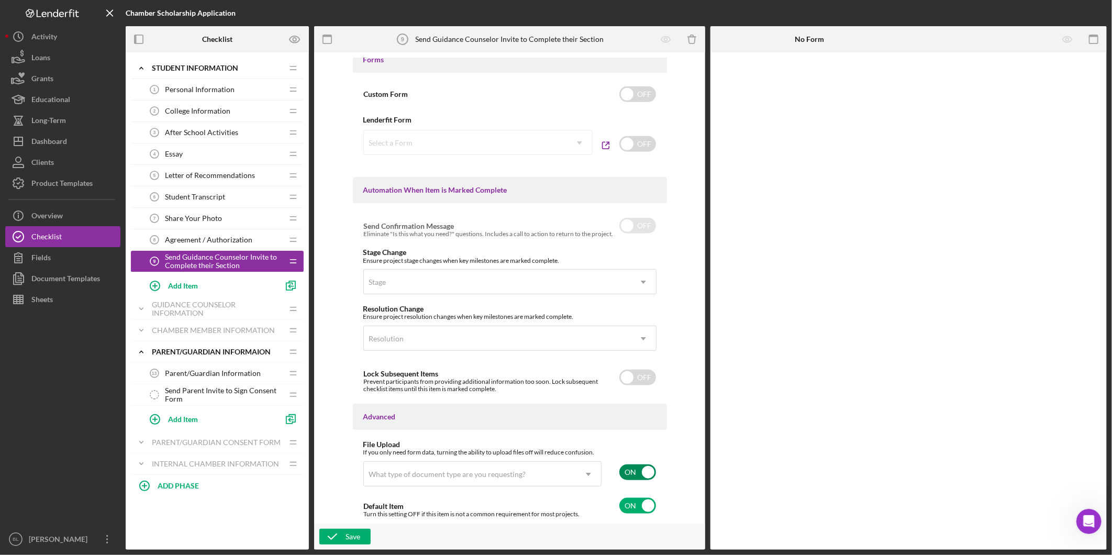
click at [629, 470] on input "checkbox" at bounding box center [637, 472] width 37 height 16
checkbox input "false"
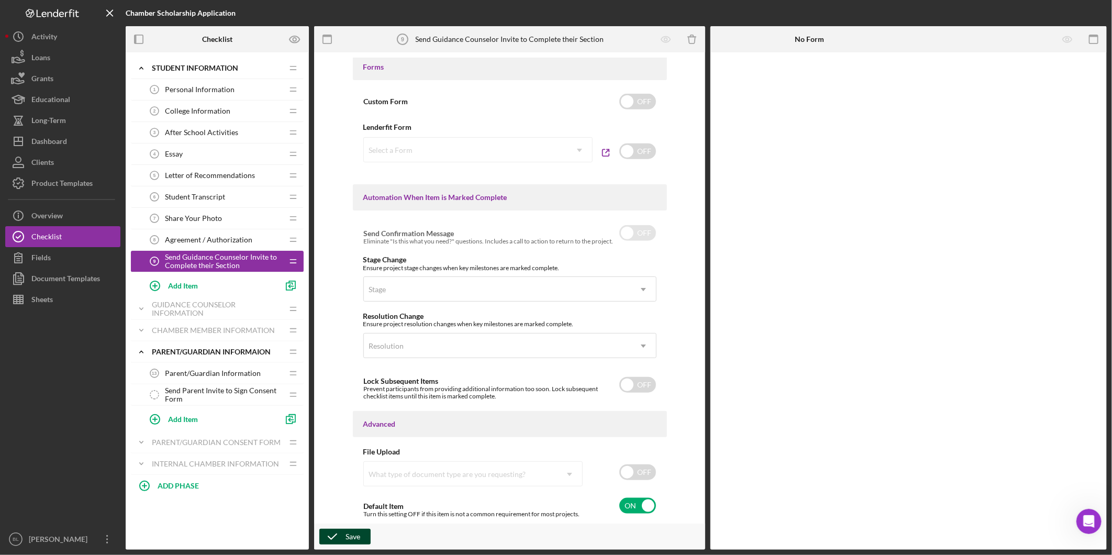
click at [342, 536] on icon "button" at bounding box center [332, 537] width 26 height 26
click at [205, 391] on span "Send Parent Invite to Sign Consent Form" at bounding box center [224, 394] width 118 height 17
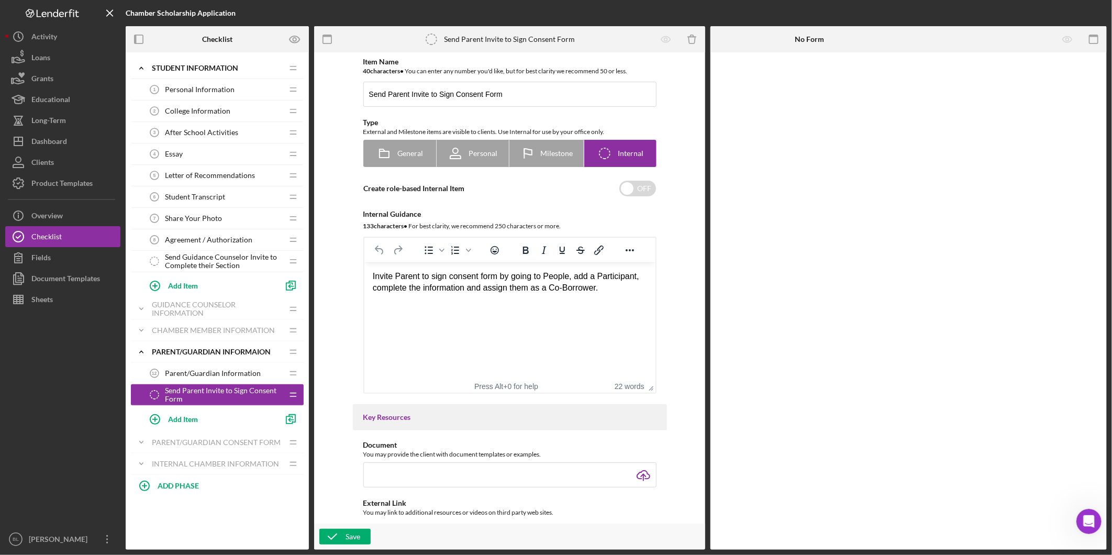
drag, startPoint x: 500, startPoint y: 277, endPoint x: 611, endPoint y: 296, distance: 112.7
click at [611, 296] on html "Invite Parent to sign consent form by going to People, add a Participant, compl…" at bounding box center [509, 282] width 291 height 40
copy div "by going to People, add a Participant, complete the information and assign them…"
click at [215, 258] on span "Send Guidance Counselor Invite to Complete their Section" at bounding box center [224, 261] width 118 height 17
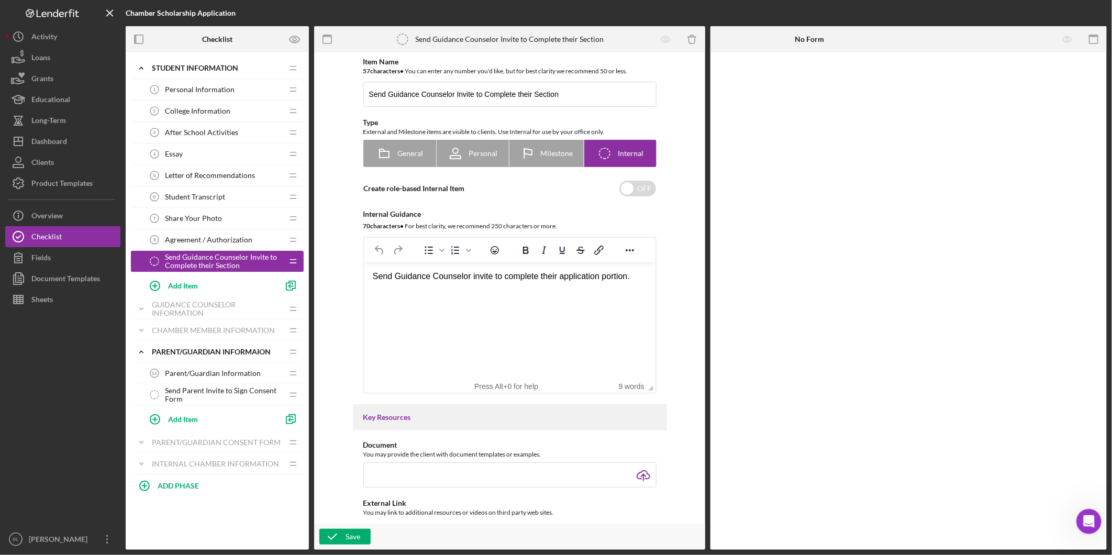
click at [636, 278] on div "Send Guidance Counselor invite to complete their application portion." at bounding box center [509, 277] width 274 height 12
drag, startPoint x: 429, startPoint y: 305, endPoint x: 474, endPoint y: 303, distance: 45.1
click at [555, 314] on html "Send Guidance Counselor invite to complete their application portion by going t…" at bounding box center [509, 288] width 291 height 52
click at [426, 297] on div "Send Guidance Counselor invite to complete their application portion by going t…" at bounding box center [509, 288] width 274 height 35
click at [526, 314] on html "Send Guidance Counselor invite to complete their application portion by going t…" at bounding box center [509, 288] width 291 height 52
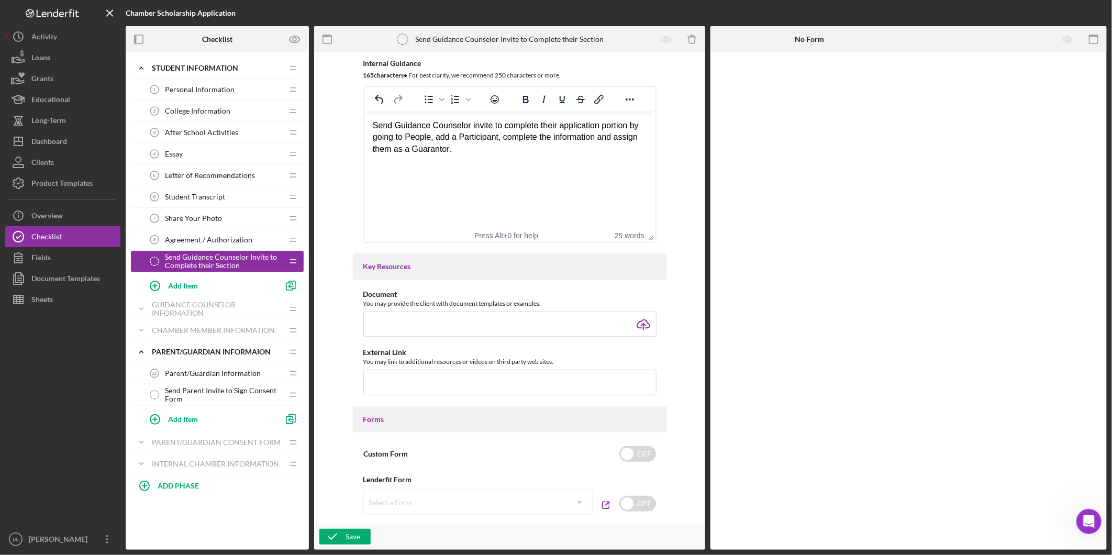
scroll to position [232, 0]
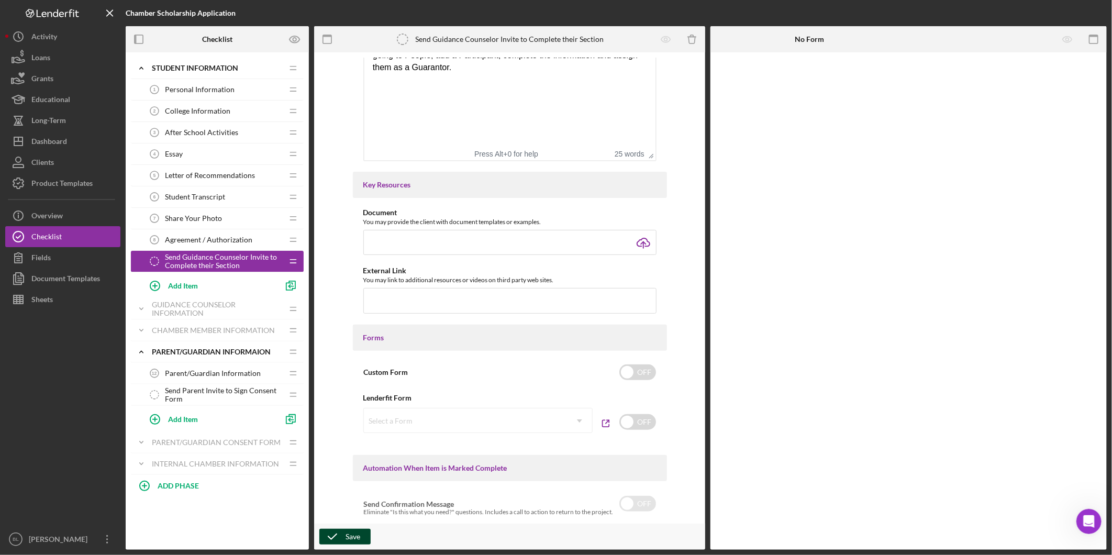
click at [334, 533] on icon "button" at bounding box center [332, 537] width 26 height 26
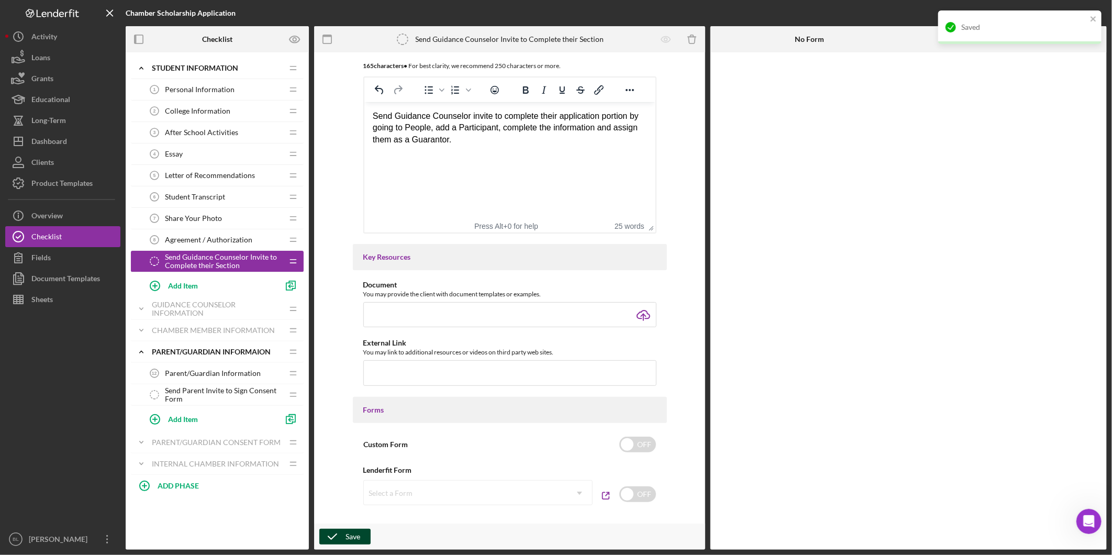
scroll to position [38, 0]
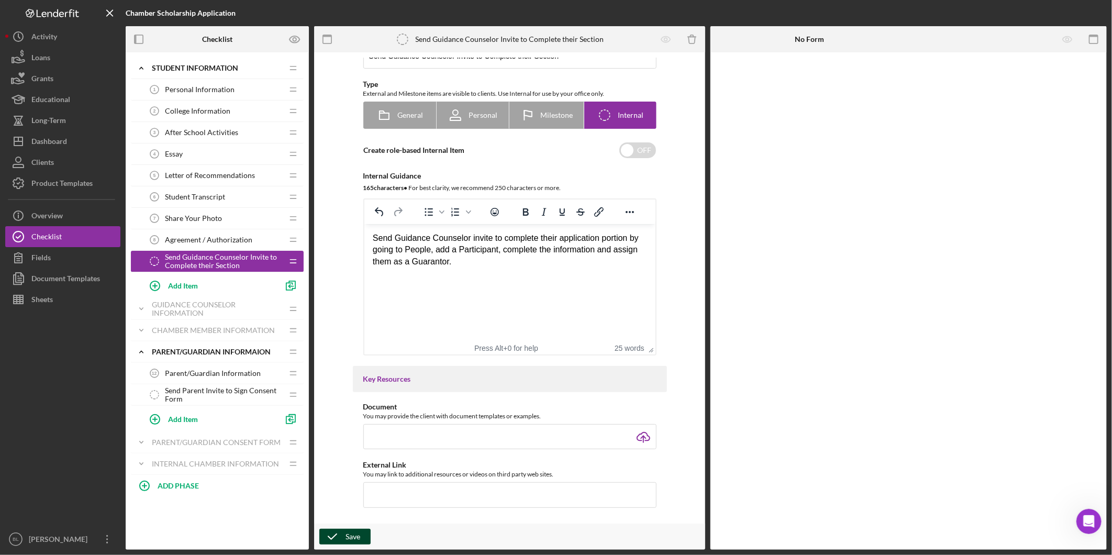
drag, startPoint x: 147, startPoint y: 262, endPoint x: 150, endPoint y: 82, distance: 180.2
click at [150, 82] on div "Personal Information 1 Personal Information Icon/Drag College Information 2 Col…" at bounding box center [217, 188] width 173 height 219
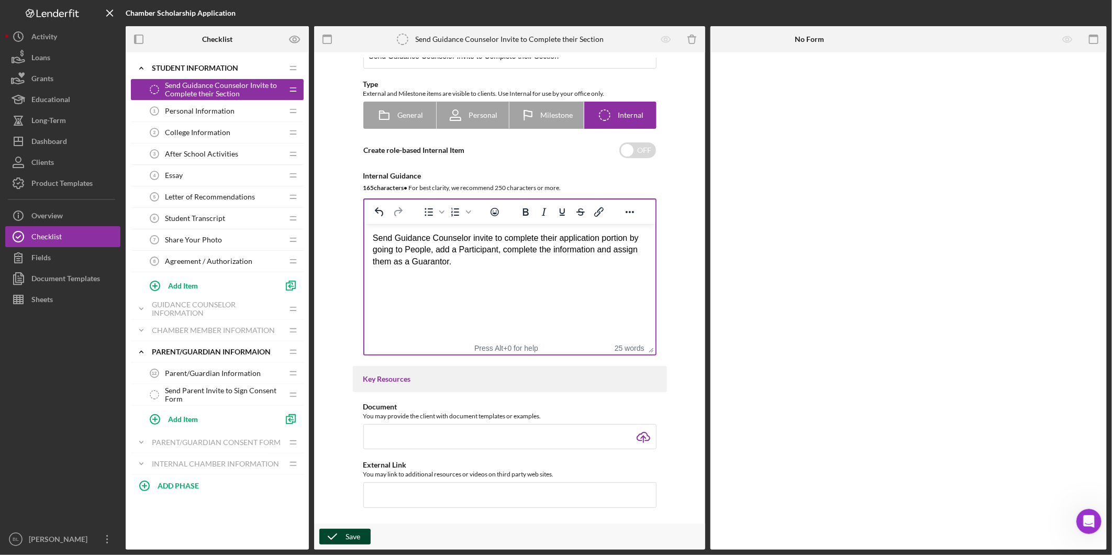
click at [564, 276] on html "Send Guidance Counselor invite to complete their application portion by going t…" at bounding box center [509, 250] width 291 height 52
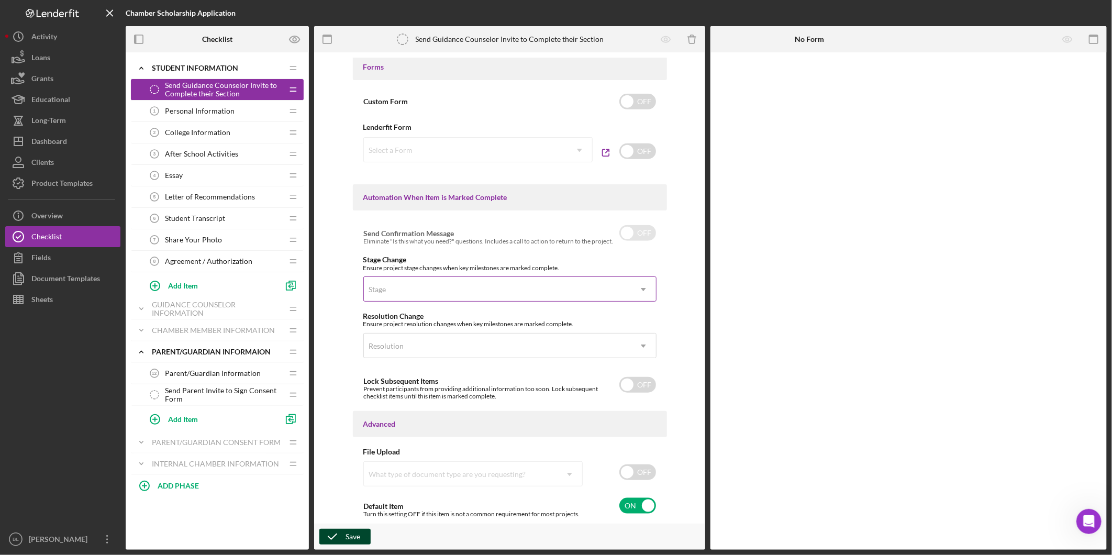
scroll to position [504, 0]
click at [340, 531] on icon "button" at bounding box center [332, 537] width 26 height 26
click at [161, 68] on div "Student Information" at bounding box center [210, 68] width 117 height 8
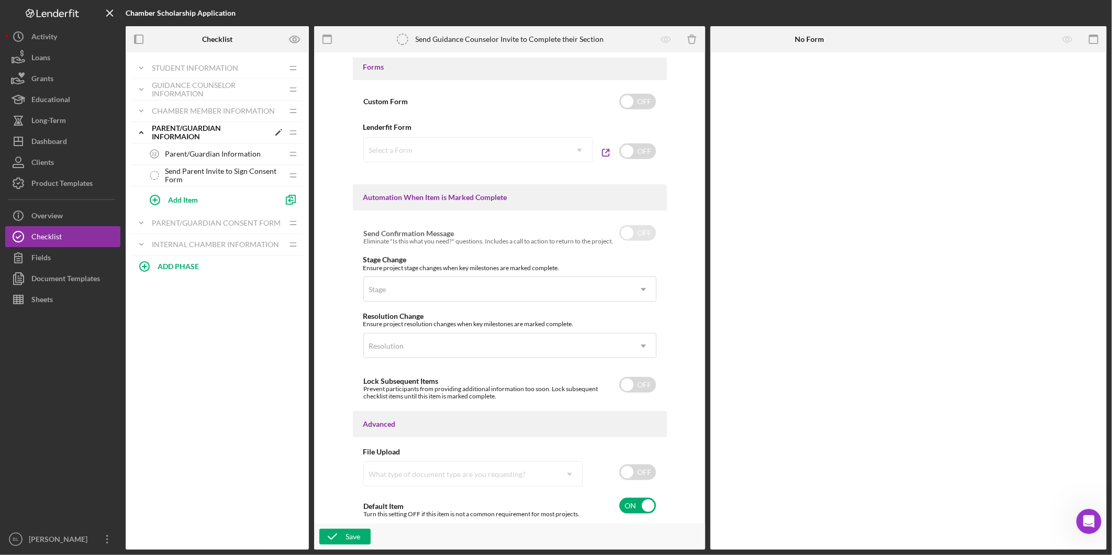
click at [170, 127] on div "Parent/Guardian Informaion" at bounding box center [210, 132] width 117 height 17
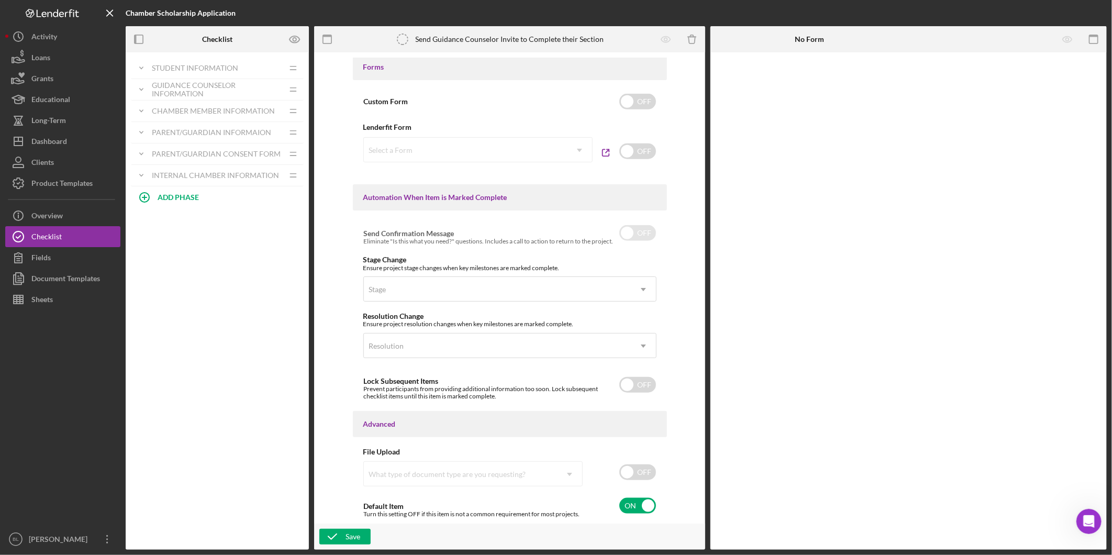
click at [252, 283] on div "Icon/Expander Student Information Icon/Edit Icon/Drag Send Guidance Counselor I…" at bounding box center [217, 300] width 183 height 497
drag, startPoint x: 62, startPoint y: 282, endPoint x: 68, endPoint y: 283, distance: 6.4
click at [62, 282] on div "Document Templates" at bounding box center [65, 280] width 69 height 24
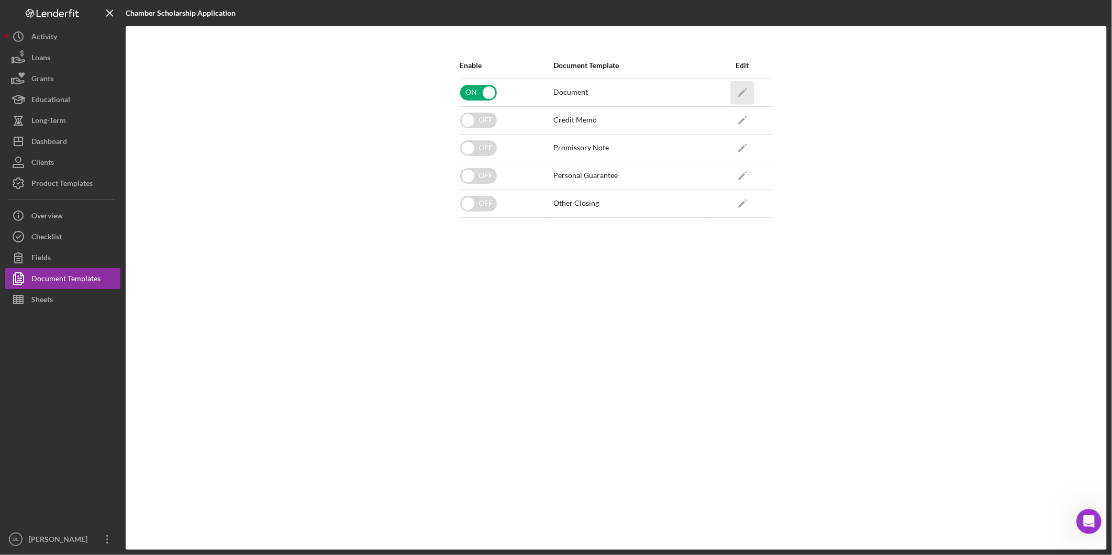
click at [746, 91] on icon "Icon/Edit" at bounding box center [742, 93] width 24 height 24
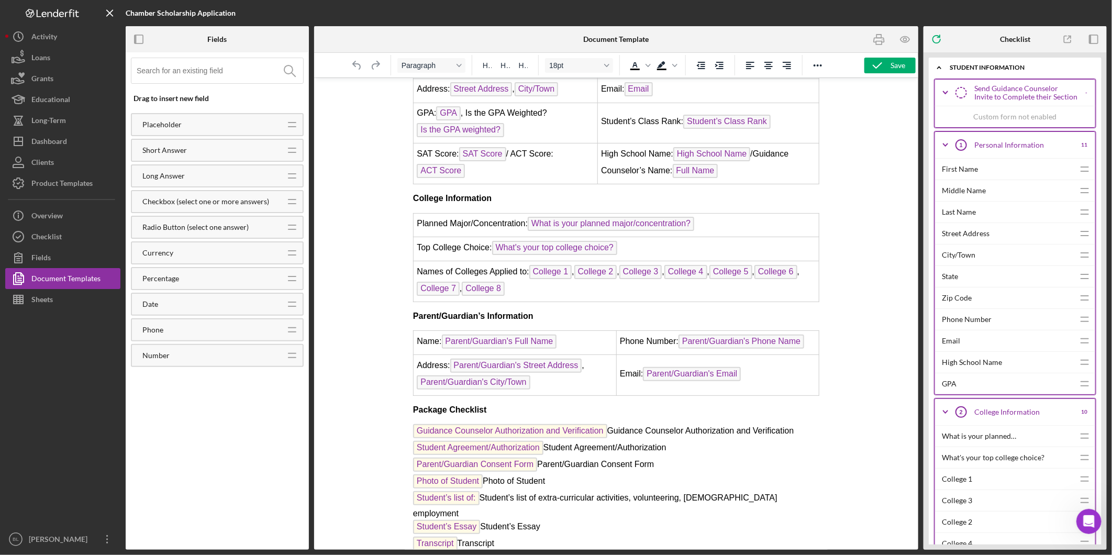
scroll to position [741, 0]
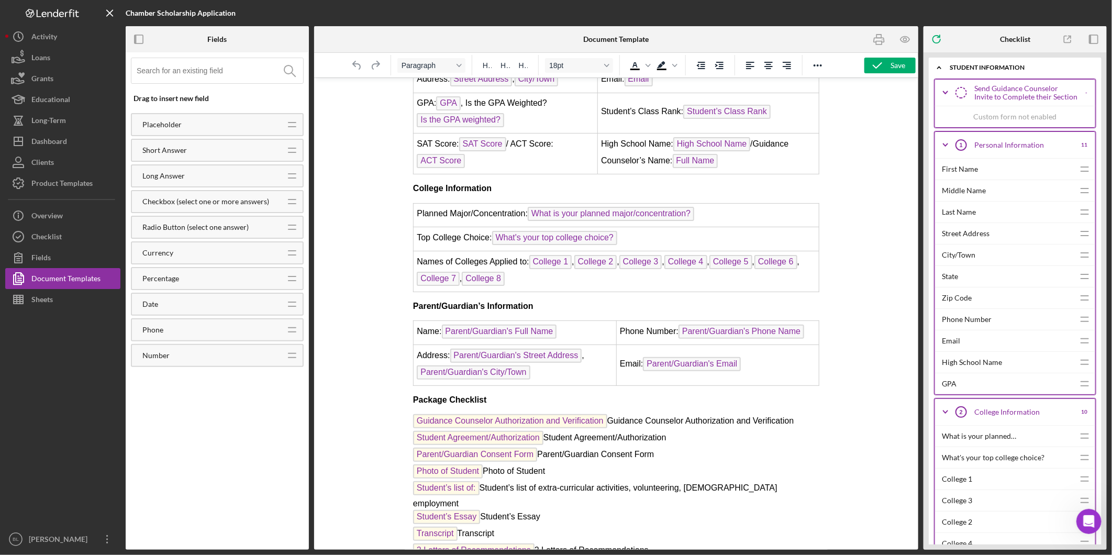
drag, startPoint x: 877, startPoint y: 204, endPoint x: 841, endPoint y: 125, distance: 87.2
click at [877, 202] on div at bounding box center [616, 313] width 604 height 472
click at [59, 178] on div "Product Templates" at bounding box center [61, 185] width 61 height 24
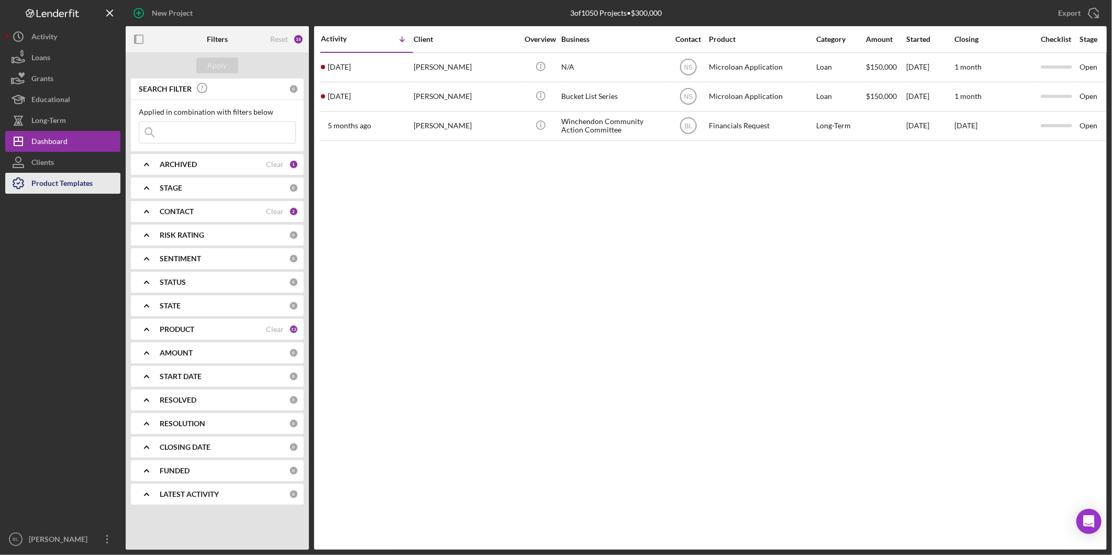
click at [56, 179] on div "Product Templates" at bounding box center [61, 185] width 61 height 24
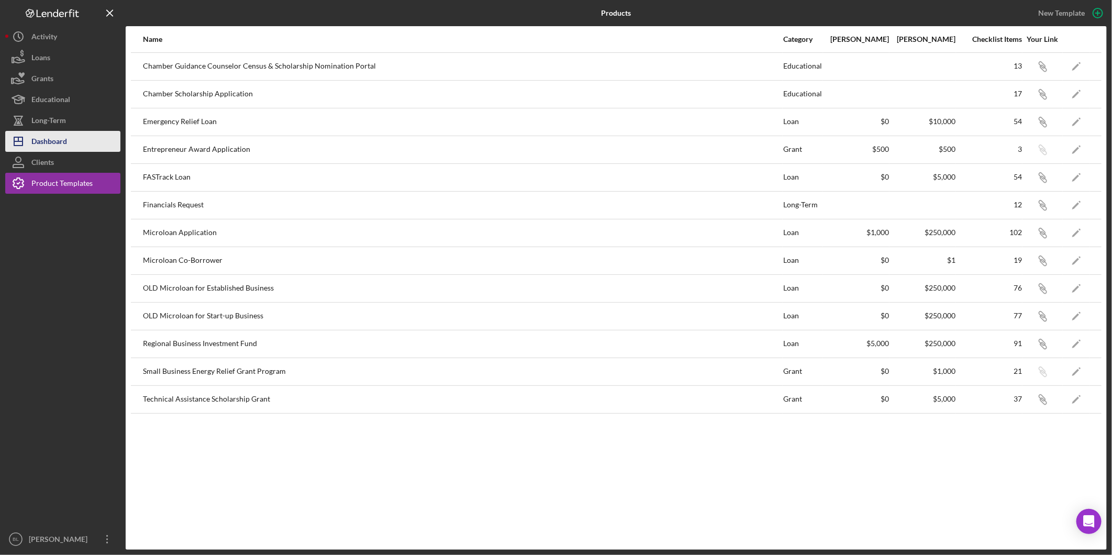
click at [56, 138] on div "Dashboard" at bounding box center [49, 143] width 36 height 24
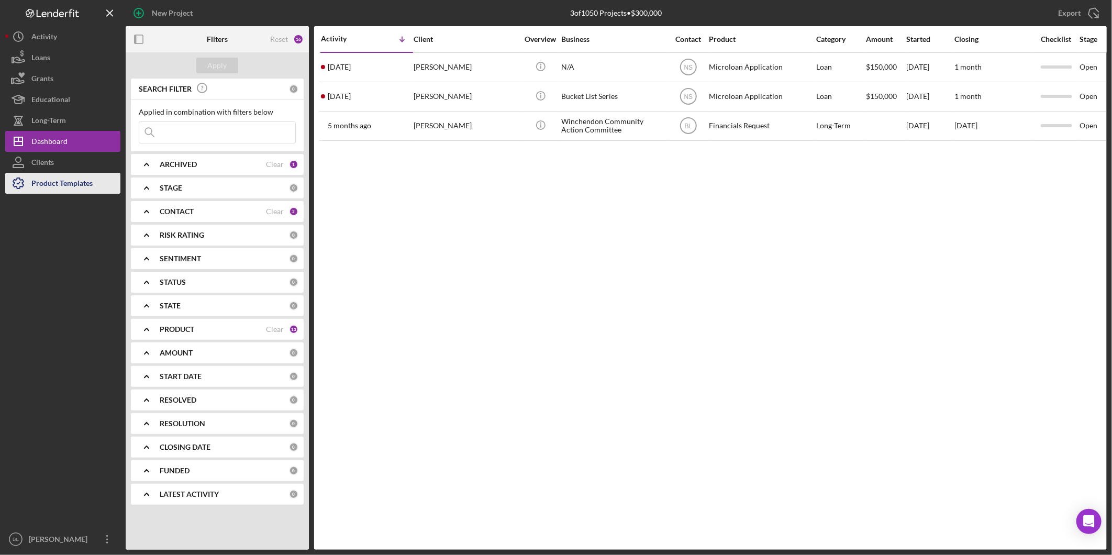
click at [48, 187] on div "Product Templates" at bounding box center [61, 185] width 61 height 24
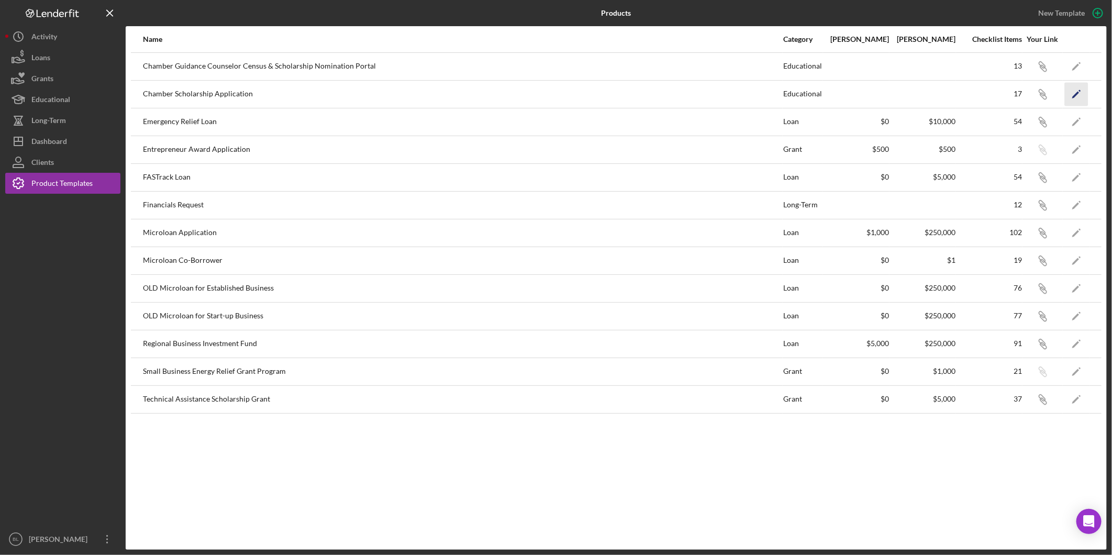
click at [1075, 92] on icon "Icon/Edit" at bounding box center [1077, 94] width 24 height 24
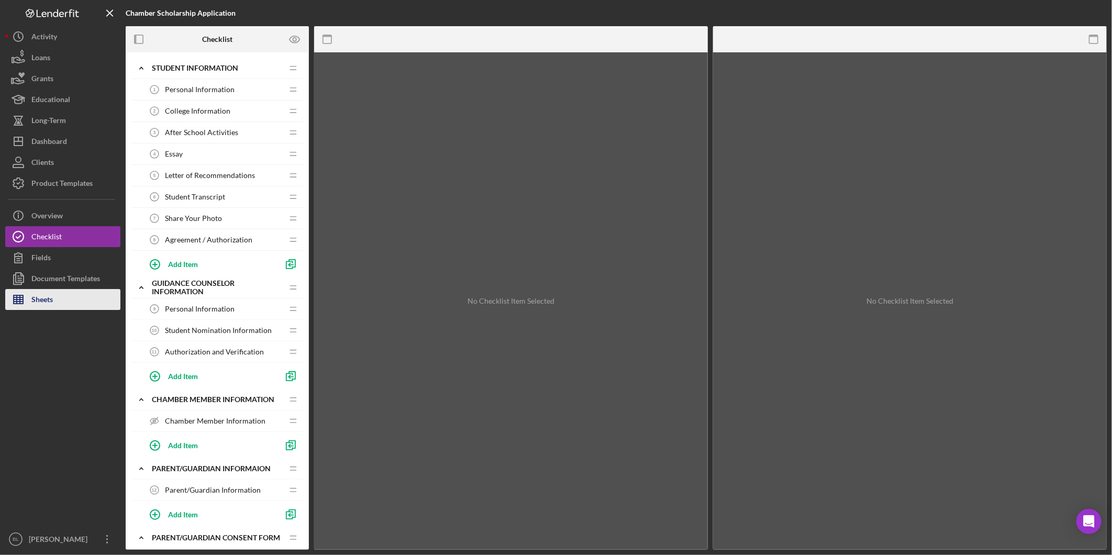
click at [75, 296] on button "Sheets" at bounding box center [62, 299] width 115 height 21
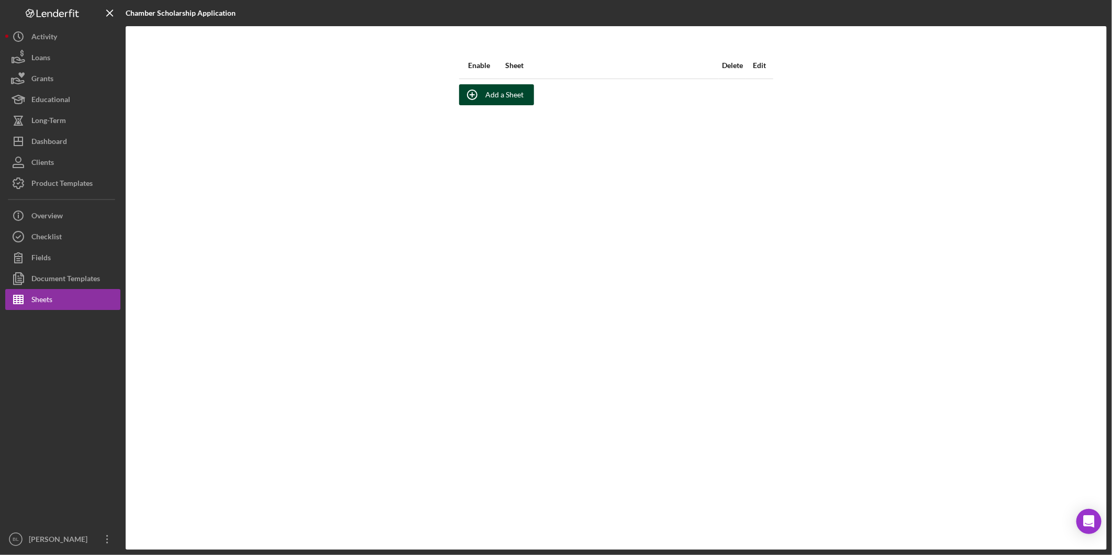
click at [502, 95] on div "Add a Sheet" at bounding box center [504, 94] width 38 height 21
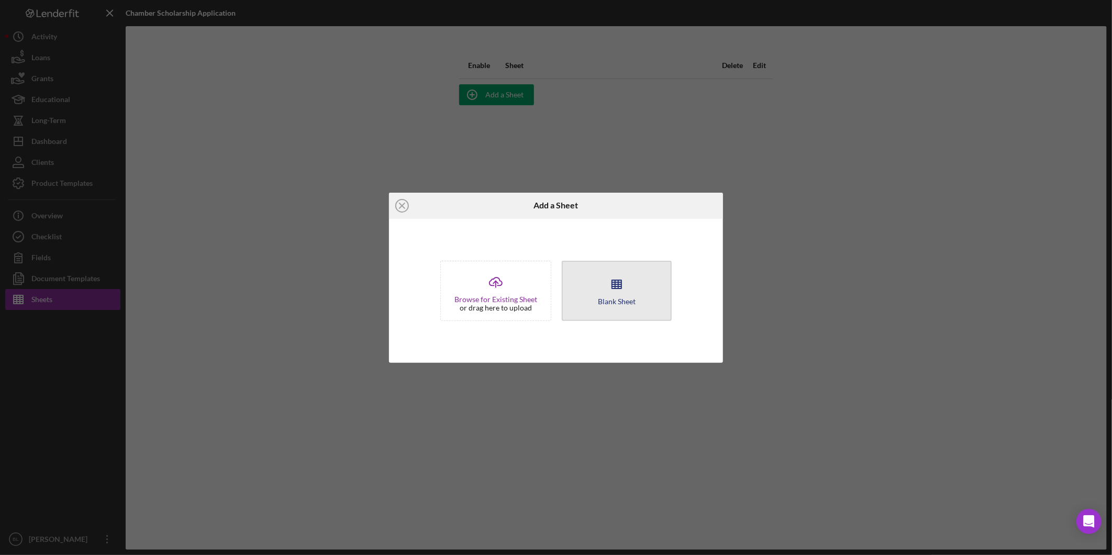
click at [601, 290] on button "Blank Sheet" at bounding box center [617, 291] width 110 height 60
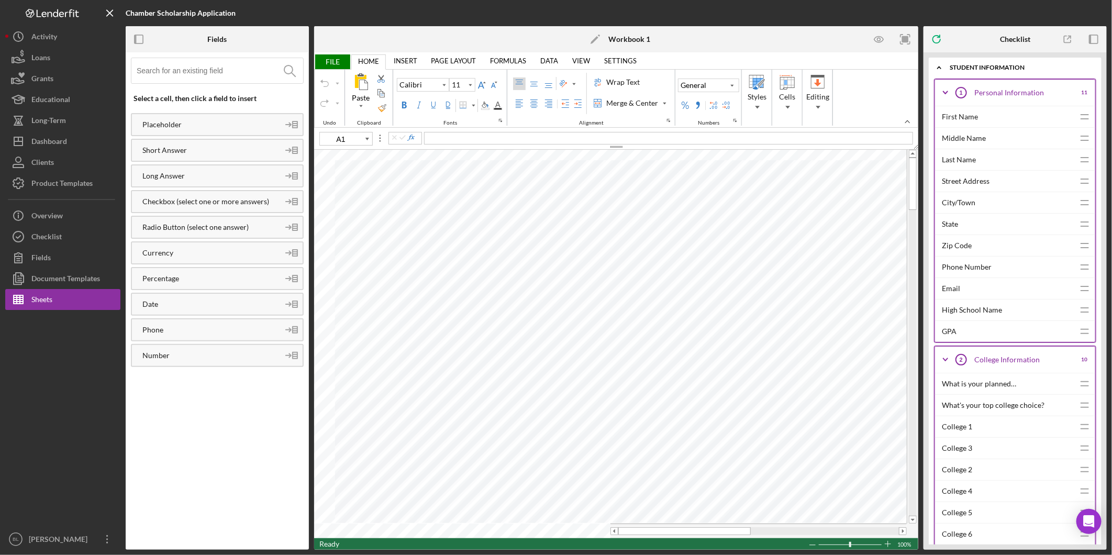
click at [453, 60] on link "PAGE LAYOUT" at bounding box center [454, 60] width 58 height 15
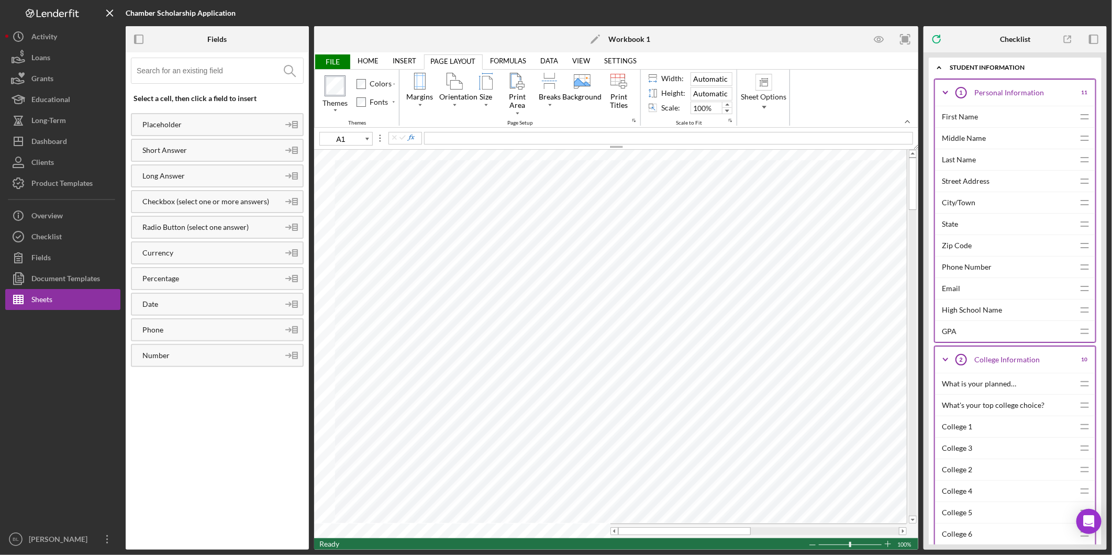
click at [411, 62] on link "INSERT" at bounding box center [404, 60] width 36 height 15
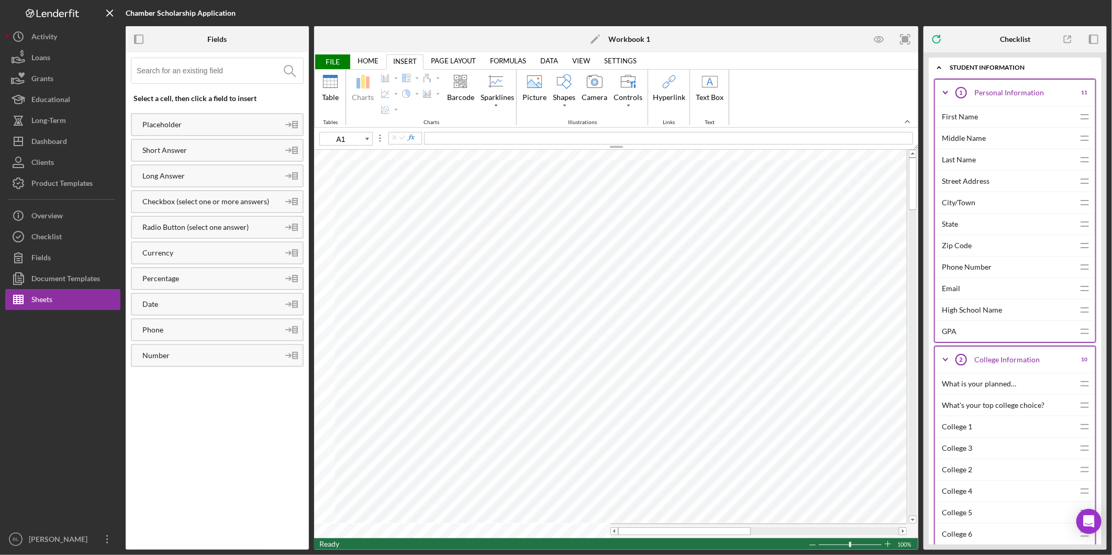
click at [364, 57] on link "HOME" at bounding box center [368, 60] width 34 height 15
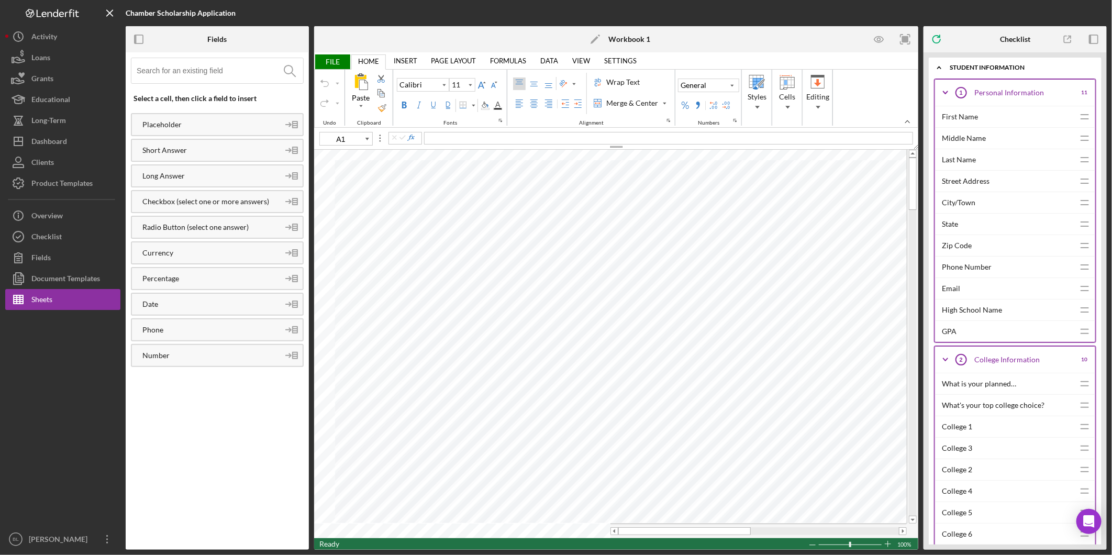
click at [409, 61] on link "INSERT" at bounding box center [405, 60] width 36 height 15
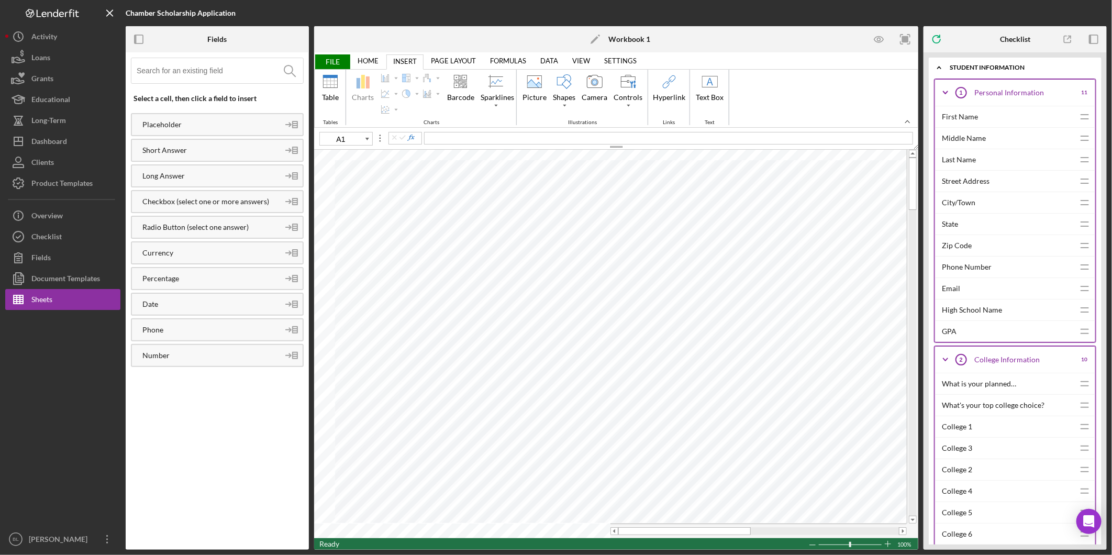
click at [458, 58] on link "PAGE LAYOUT" at bounding box center [454, 60] width 58 height 15
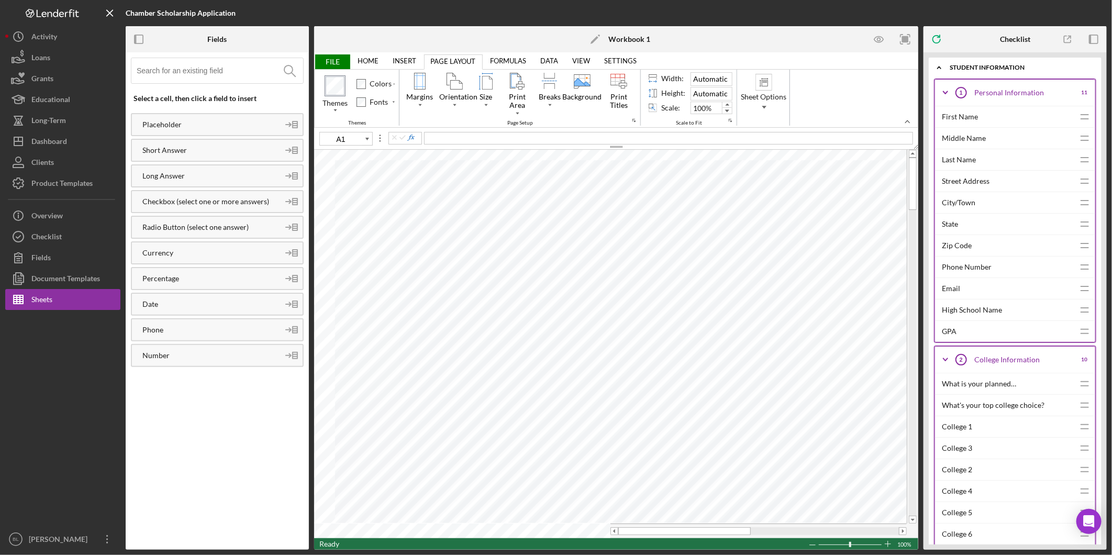
type input "J7"
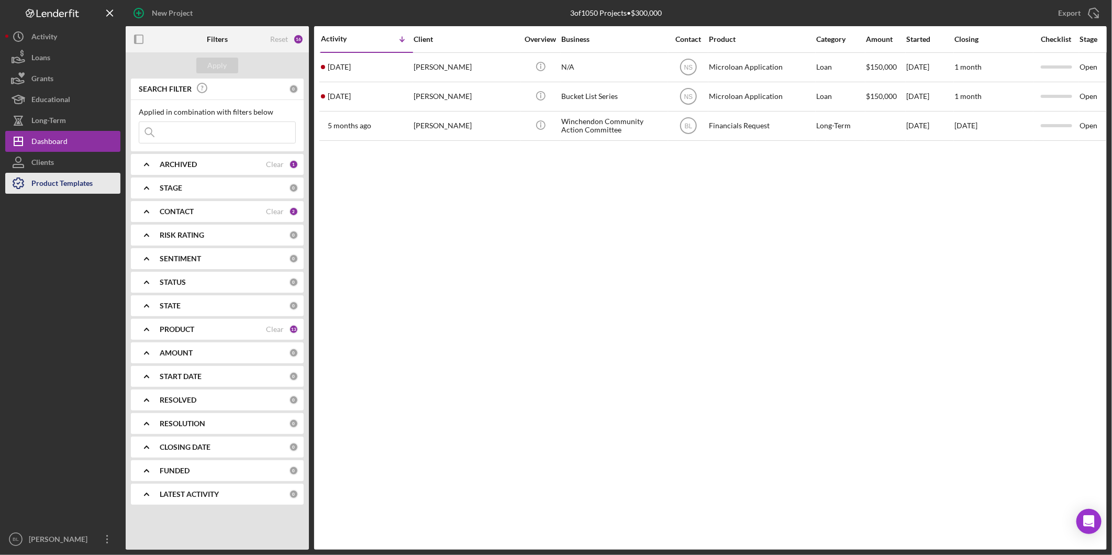
click at [48, 184] on div "Product Templates" at bounding box center [61, 185] width 61 height 24
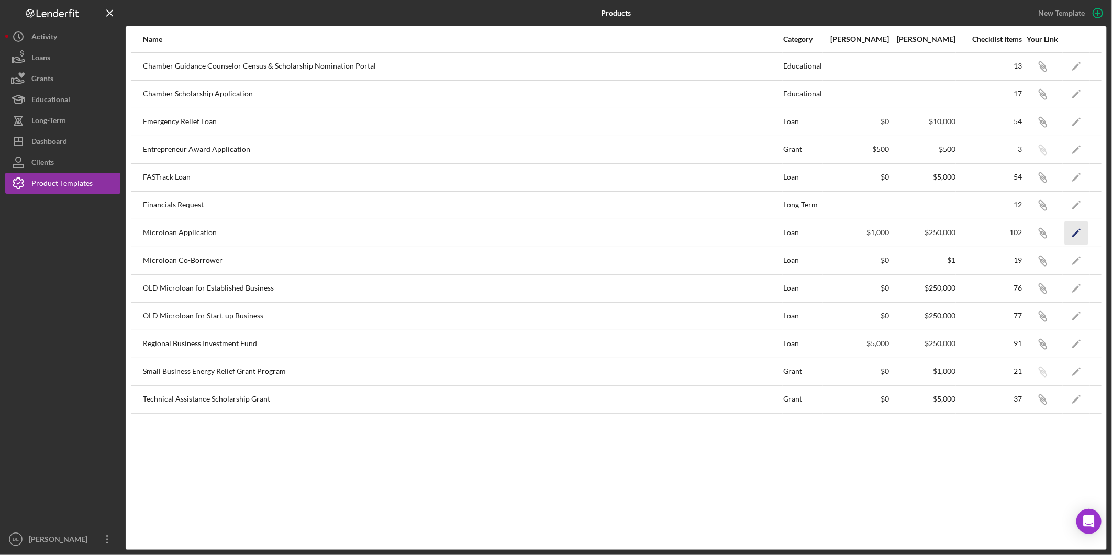
click at [1080, 234] on icon "Icon/Edit" at bounding box center [1077, 233] width 24 height 24
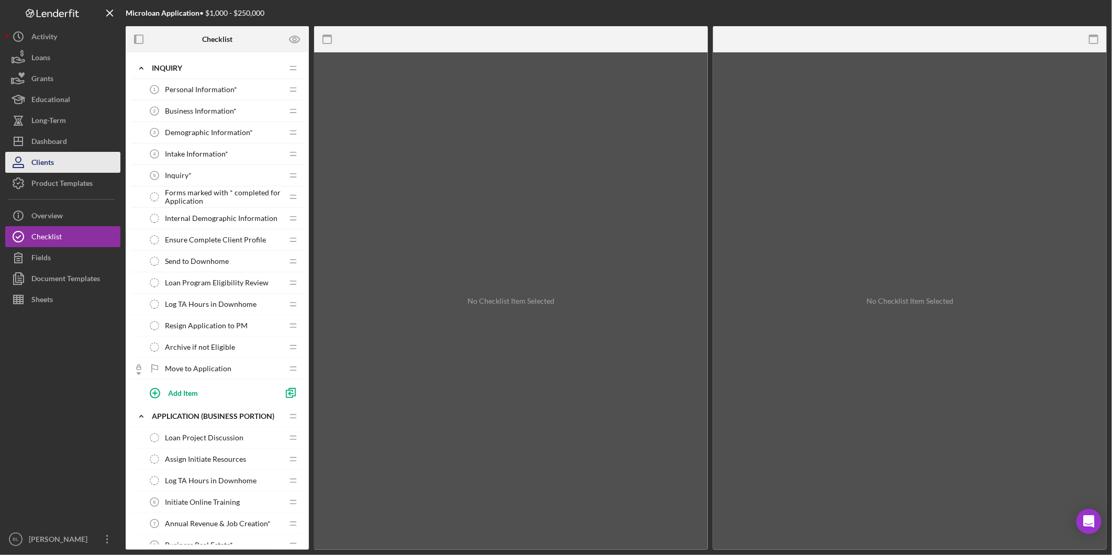
drag, startPoint x: 63, startPoint y: 164, endPoint x: 97, endPoint y: 159, distance: 34.4
click at [63, 164] on button "Clients" at bounding box center [62, 162] width 115 height 21
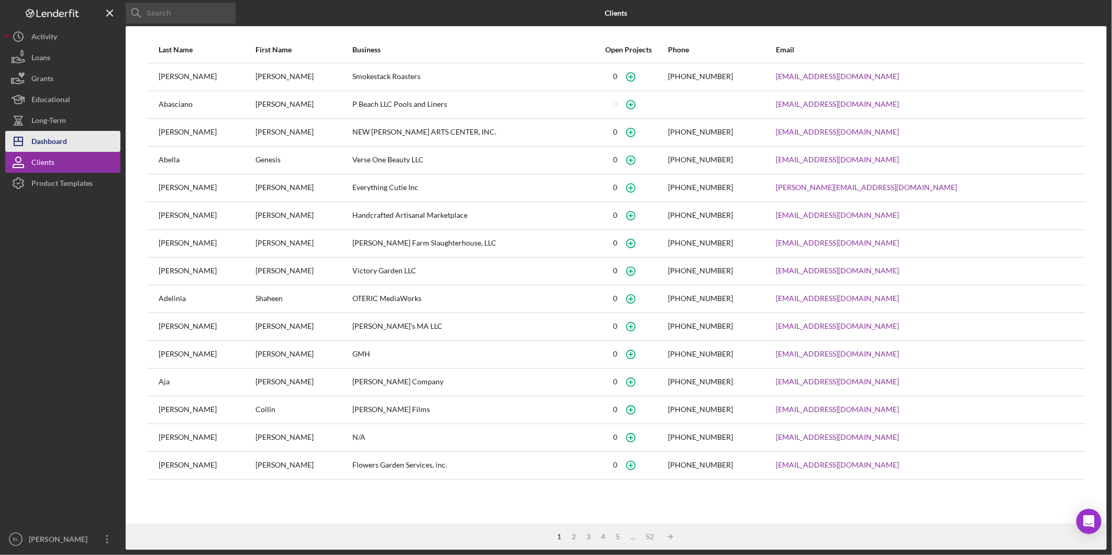
click at [70, 140] on button "Icon/Dashboard Dashboard" at bounding box center [62, 141] width 115 height 21
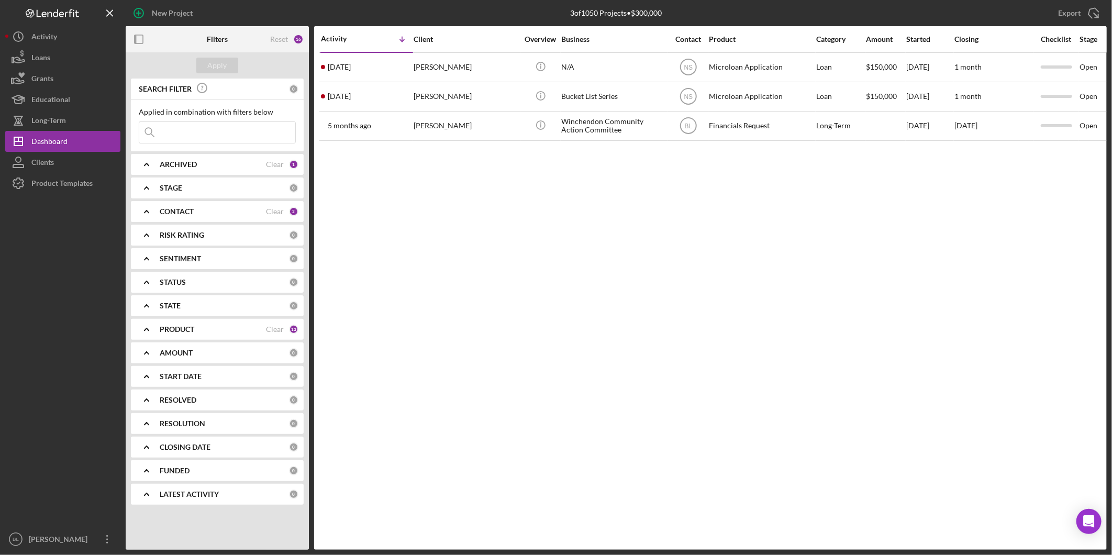
click at [145, 206] on icon "Icon/Expander" at bounding box center [147, 211] width 26 height 26
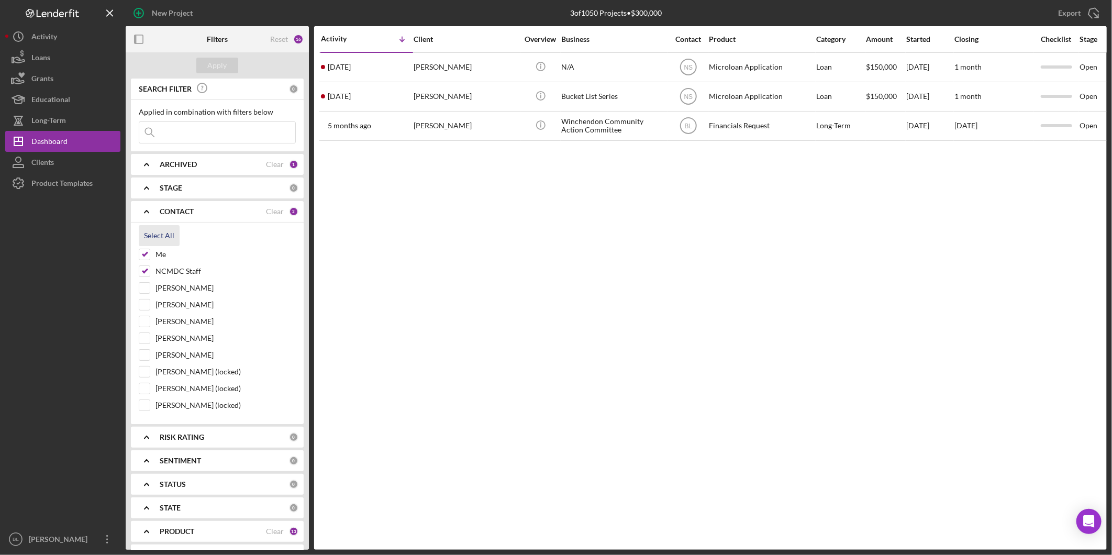
click at [153, 233] on div "Select All" at bounding box center [159, 235] width 30 height 21
checkbox input "true"
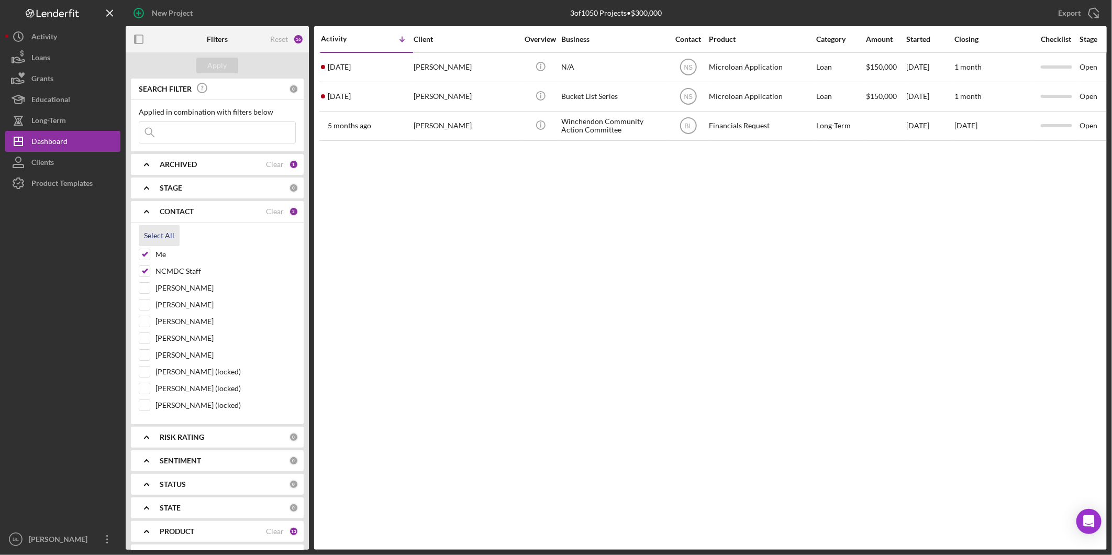
checkbox input "true"
click at [208, 61] on div "Apply" at bounding box center [217, 66] width 19 height 16
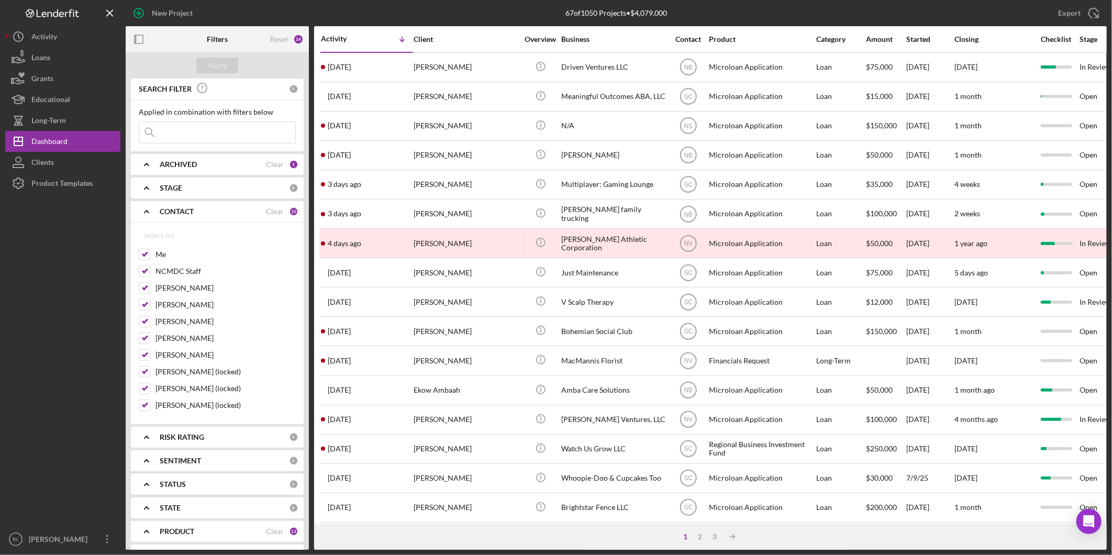
click at [195, 138] on input at bounding box center [217, 132] width 156 height 21
type input "m"
drag, startPoint x: 225, startPoint y: 130, endPoint x: 131, endPoint y: 135, distance: 93.9
click at [142, 136] on input "Moistly play" at bounding box center [217, 132] width 156 height 21
type input "M"
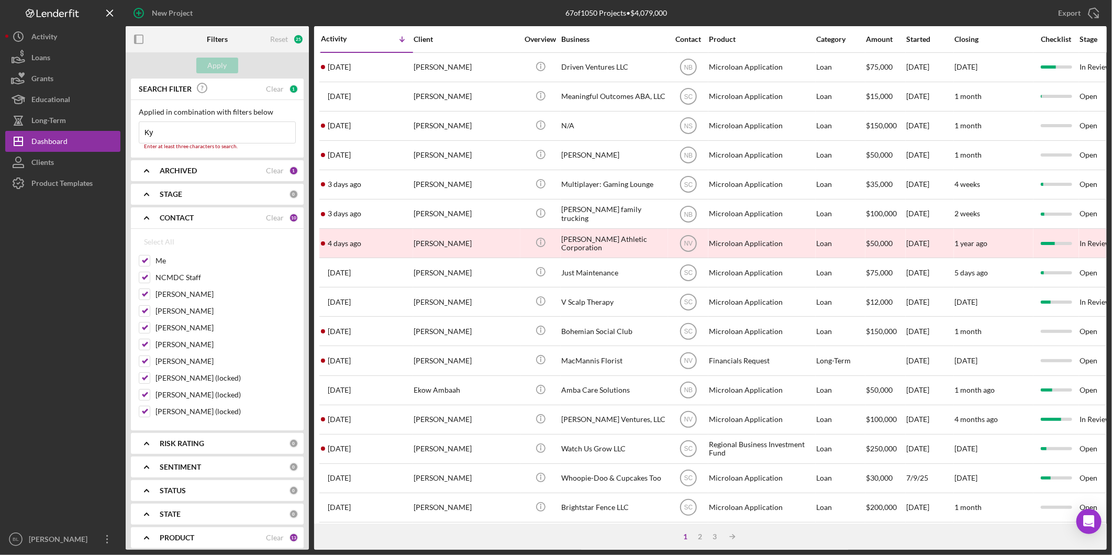
type input "K"
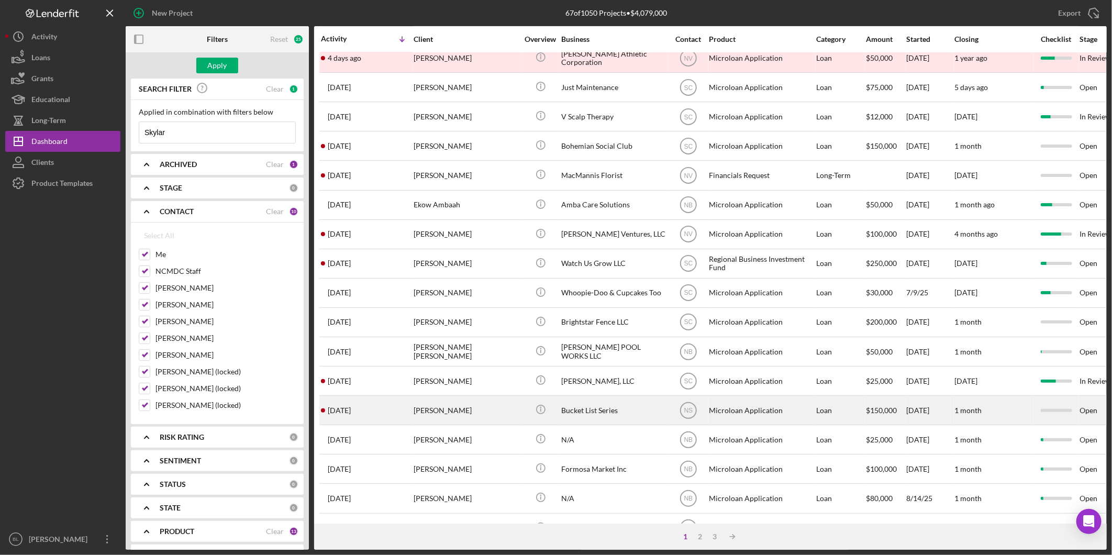
scroll to position [114, 0]
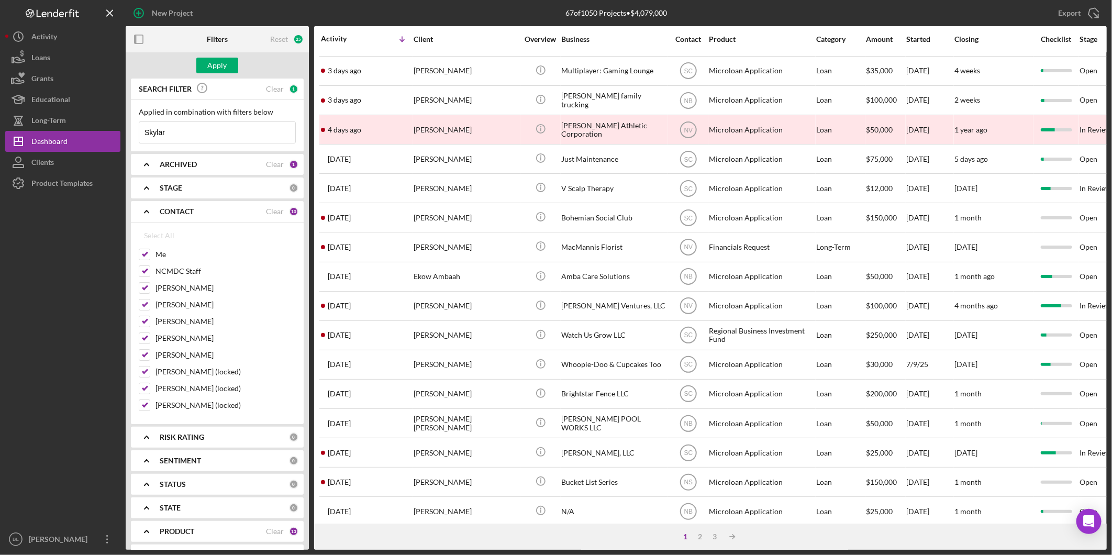
type input "Skylar"
click at [195, 134] on input "Skylar" at bounding box center [217, 132] width 156 height 21
drag, startPoint x: 197, startPoint y: 132, endPoint x: 107, endPoint y: 128, distance: 90.2
click at [121, 126] on div "New Project 67 of 1050 Projects • $4,079,000 Export Icon/Export Filters Reset 2…" at bounding box center [556, 275] width 1102 height 550
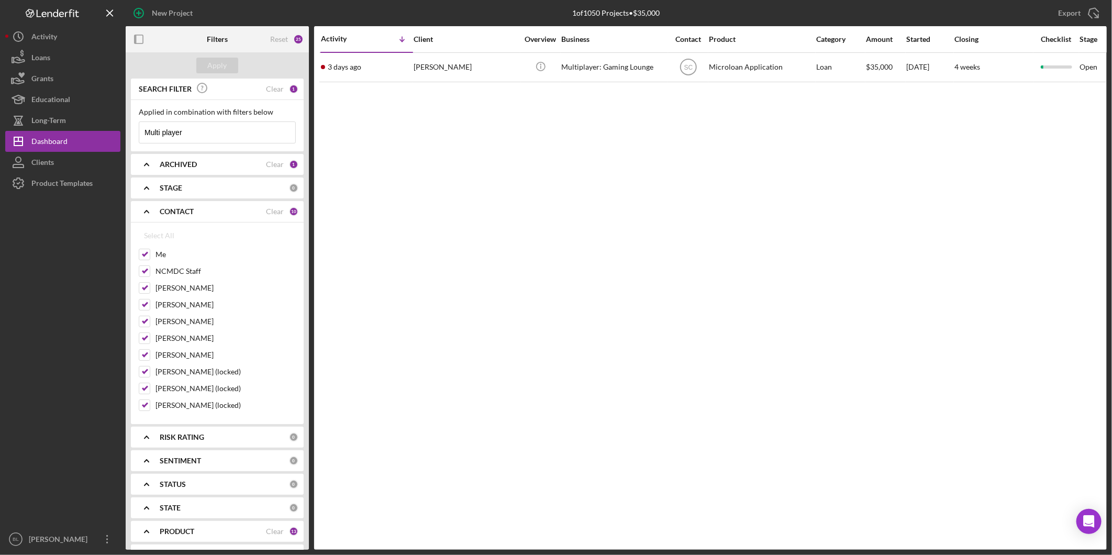
scroll to position [0, 0]
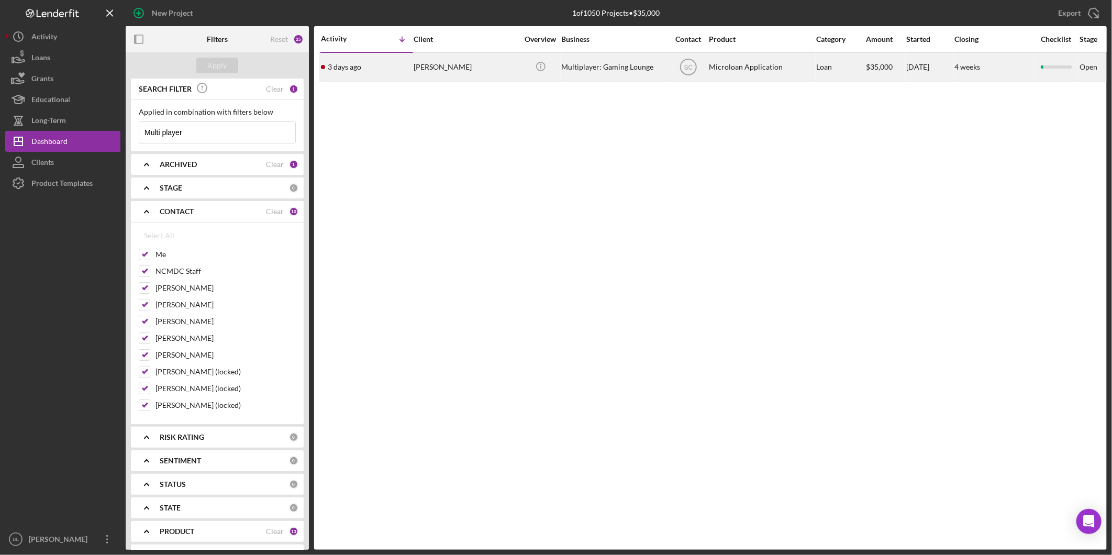
type input "Multi player"
click at [605, 65] on div "Multiplayer: Gaming Lounge" at bounding box center [613, 67] width 105 height 28
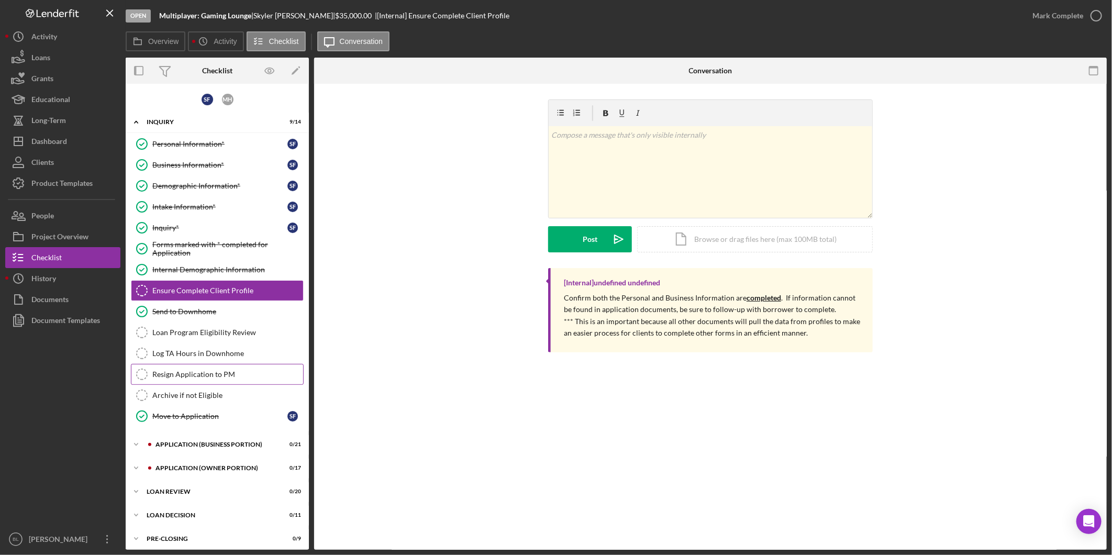
scroll to position [29, 0]
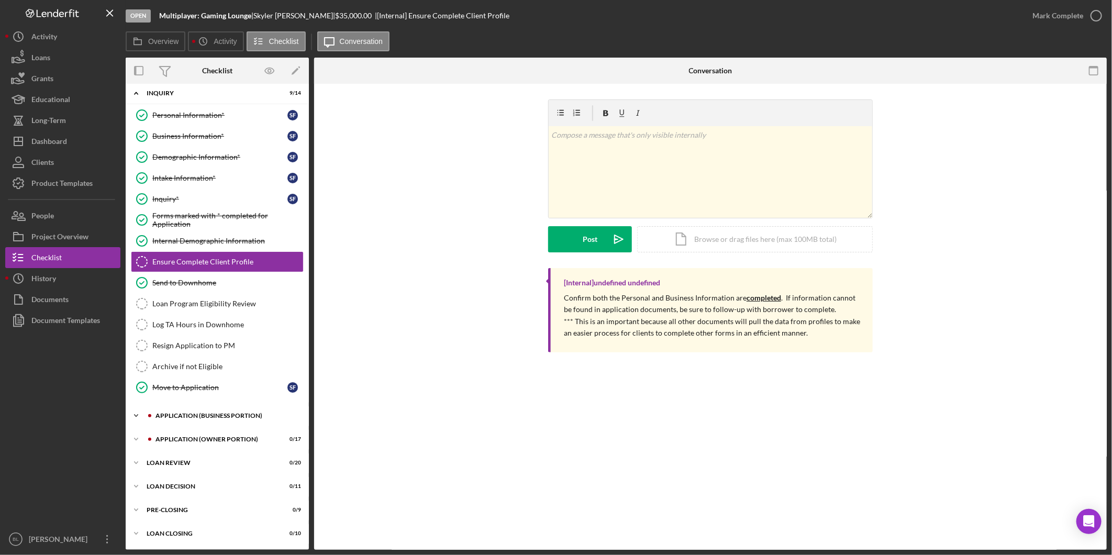
click at [214, 413] on div "APPLICATION (BUSINESS PORTION)" at bounding box center [226, 416] width 140 height 6
click at [214, 412] on div "APPLICATION (BUSINESS PORTION)" at bounding box center [221, 415] width 149 height 6
click at [214, 413] on div "APPLICATION (BUSINESS PORTION)" at bounding box center [226, 416] width 140 height 6
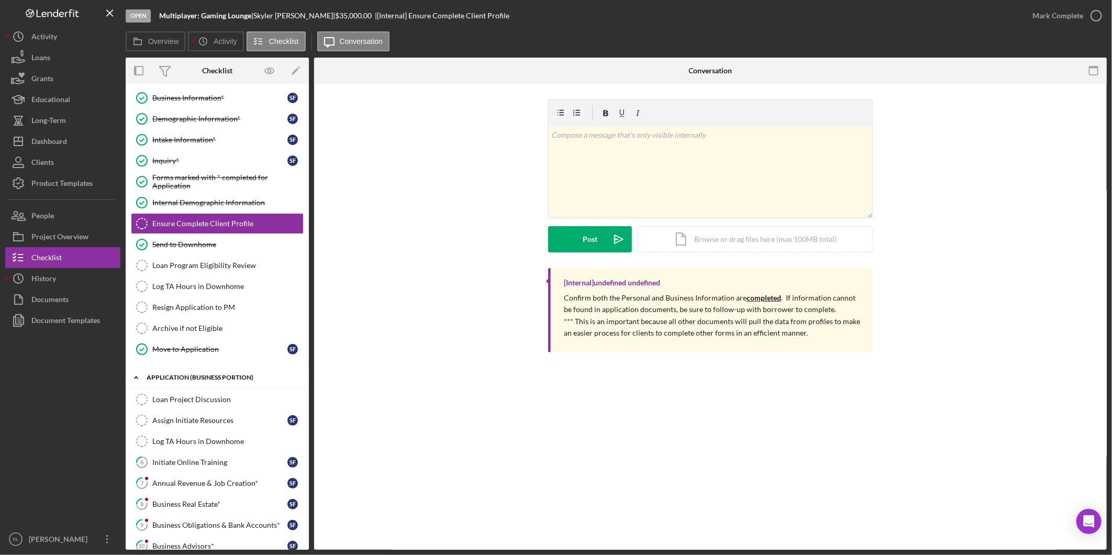
scroll to position [87, 0]
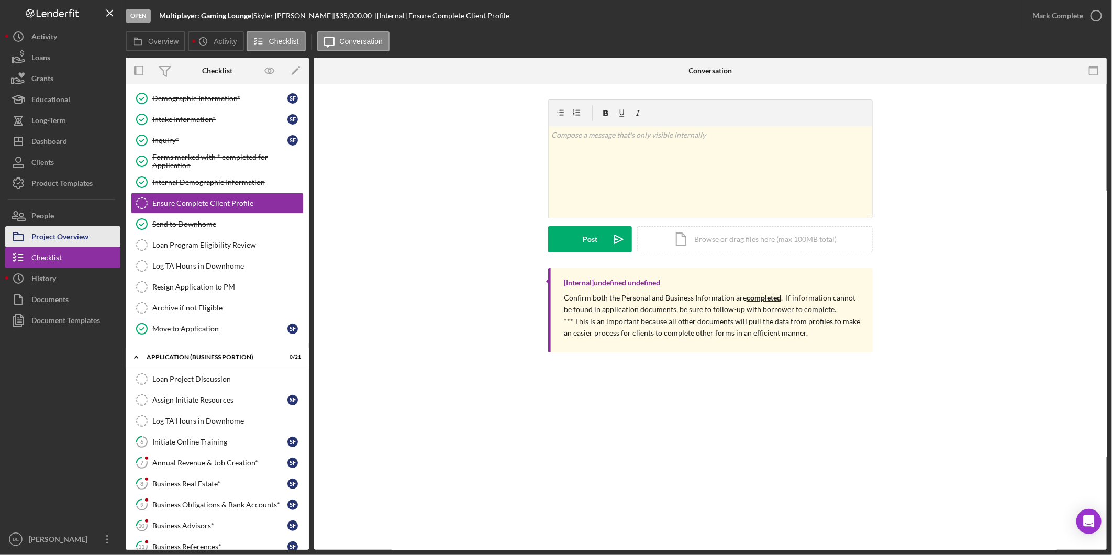
click at [93, 238] on button "Project Overview" at bounding box center [62, 236] width 115 height 21
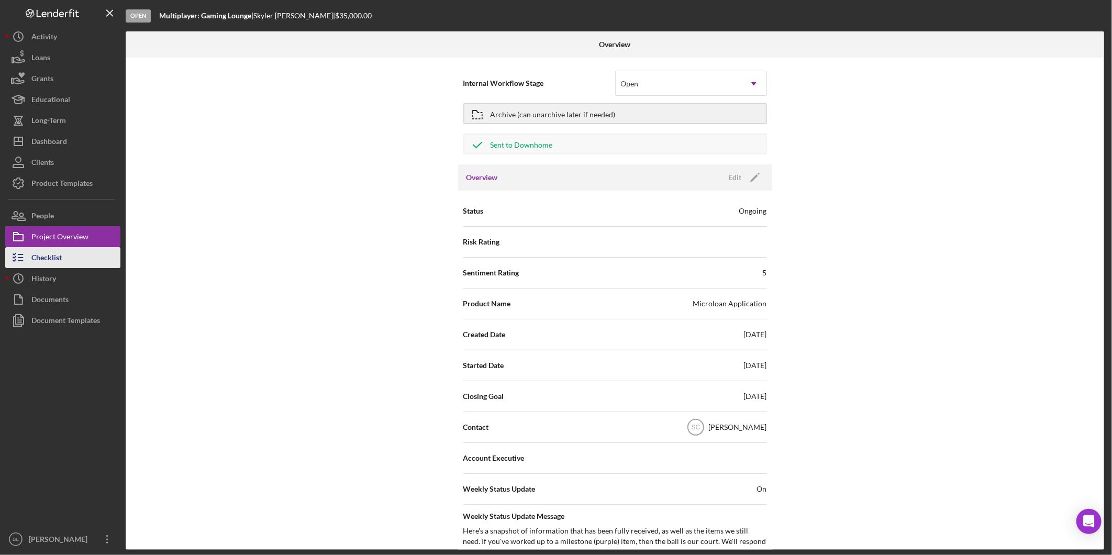
click at [67, 253] on button "Checklist" at bounding box center [62, 257] width 115 height 21
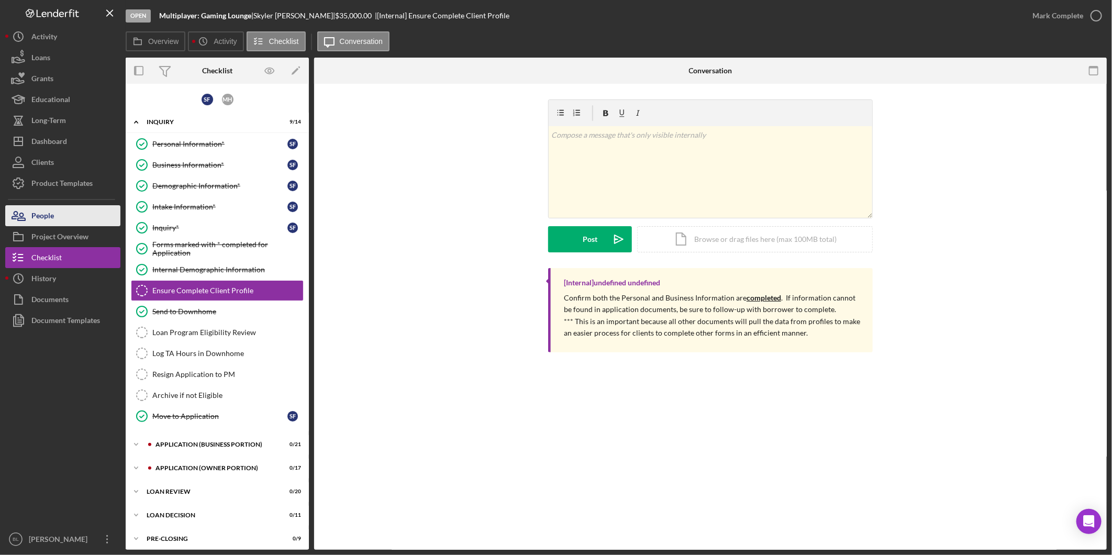
click at [64, 217] on button "People" at bounding box center [62, 215] width 115 height 21
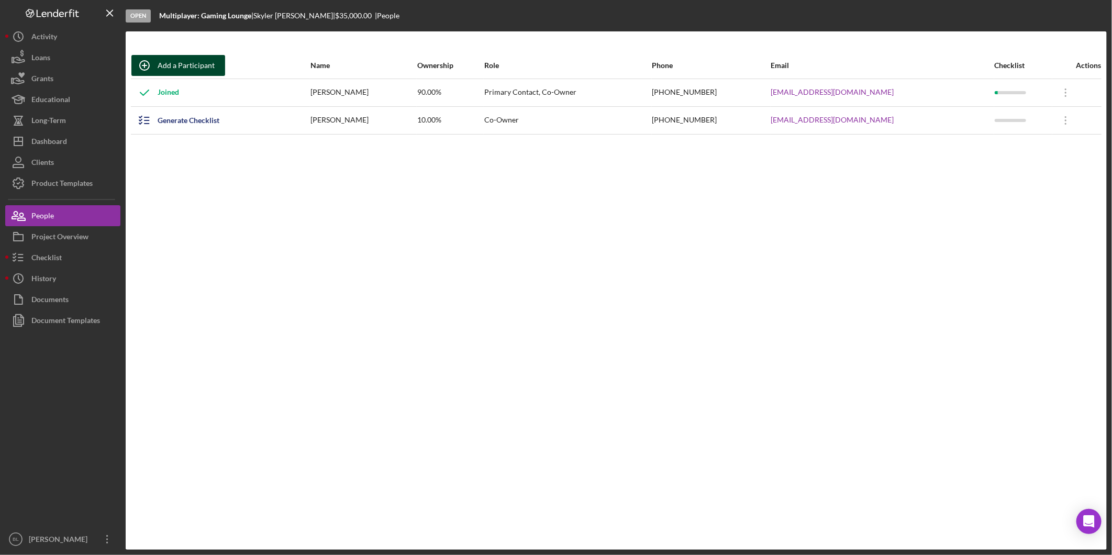
click at [179, 67] on div "Add a Participant" at bounding box center [186, 65] width 57 height 21
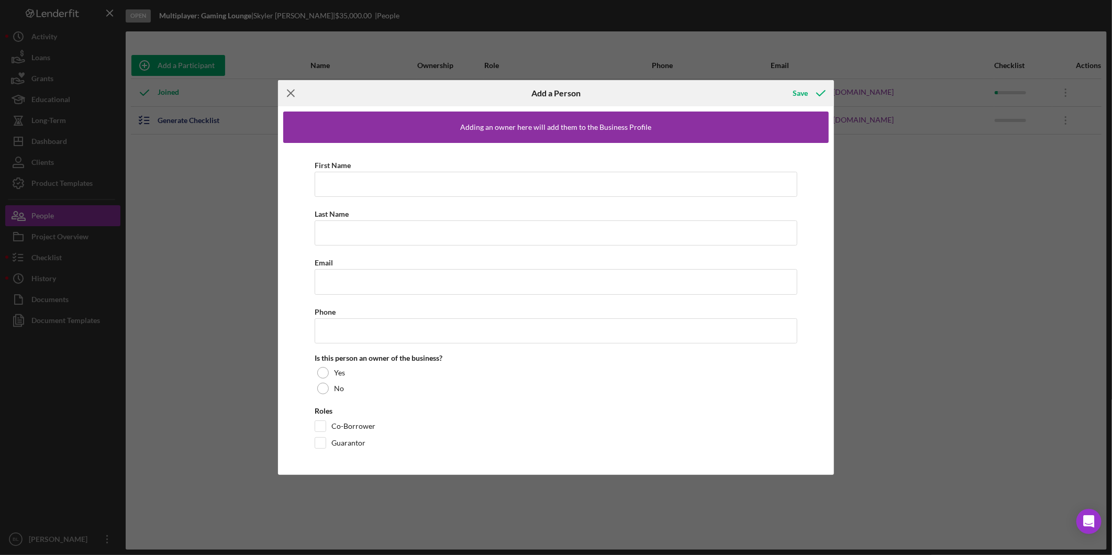
click at [295, 96] on icon "Icon/Menu Close" at bounding box center [291, 93] width 26 height 26
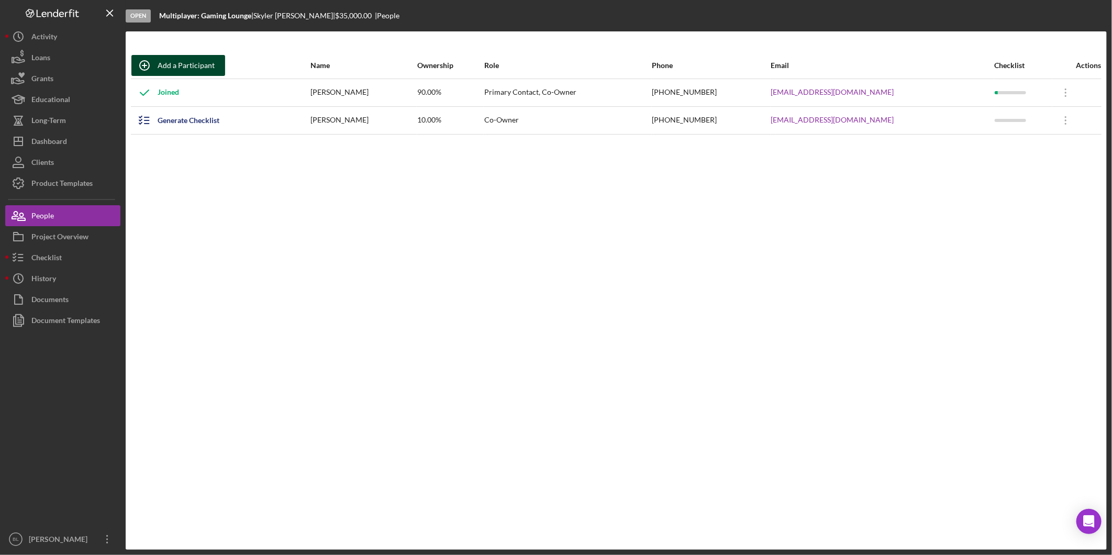
click at [171, 64] on div "Add a Participant" at bounding box center [186, 65] width 57 height 21
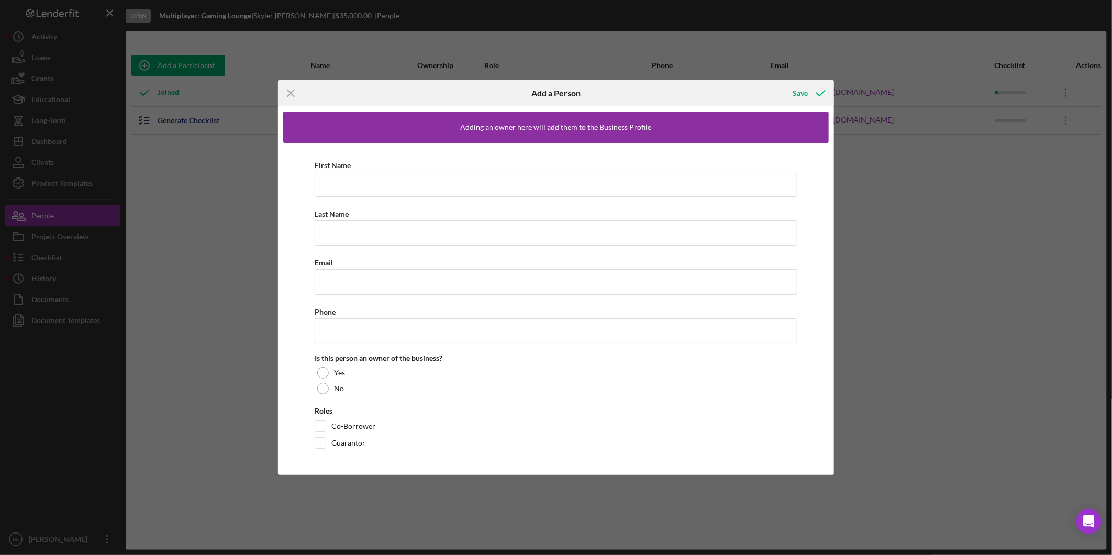
drag, startPoint x: 284, startPoint y: 94, endPoint x: 291, endPoint y: 91, distance: 8.2
click at [284, 94] on icon "Icon/Menu Close" at bounding box center [291, 93] width 26 height 26
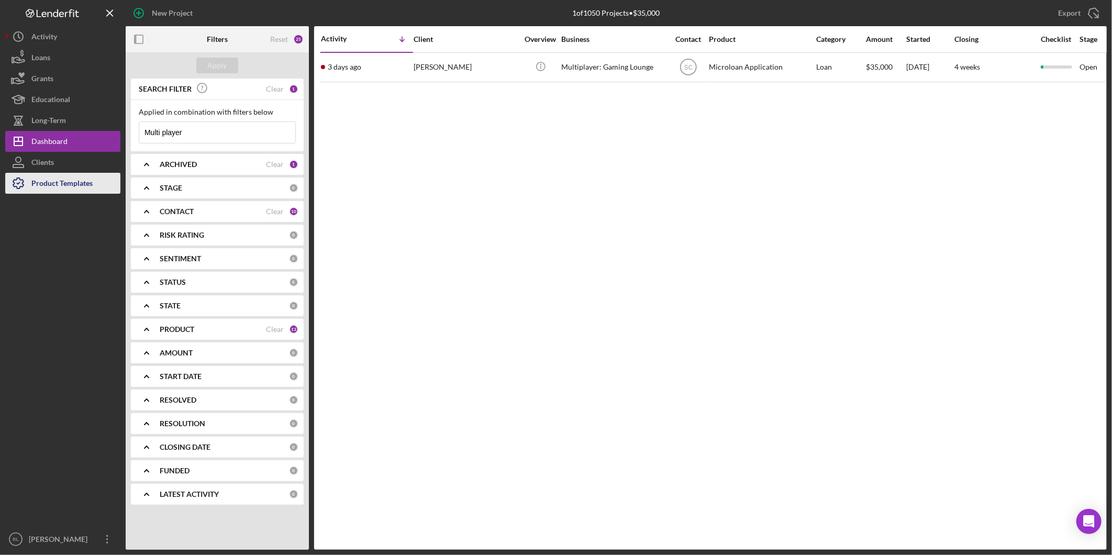
drag, startPoint x: 69, startPoint y: 175, endPoint x: 80, endPoint y: 173, distance: 11.2
click at [69, 175] on div "Product Templates" at bounding box center [61, 185] width 61 height 24
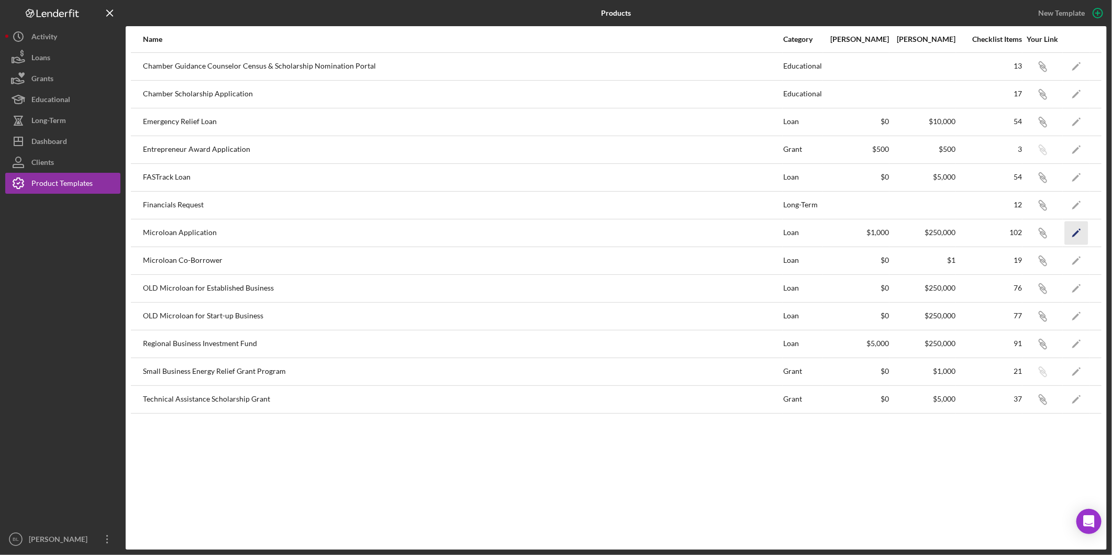
click at [1080, 228] on icon "Icon/Edit" at bounding box center [1077, 233] width 24 height 24
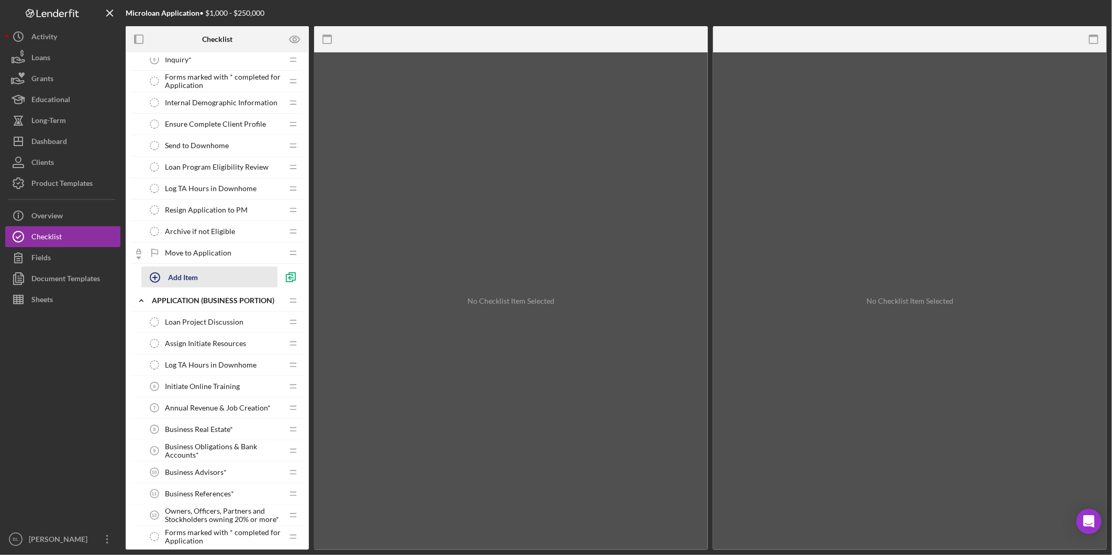
scroll to position [116, 0]
drag, startPoint x: 190, startPoint y: 345, endPoint x: 208, endPoint y: 347, distance: 18.0
click at [191, 344] on span "Assign Initiate Resources" at bounding box center [205, 343] width 81 height 8
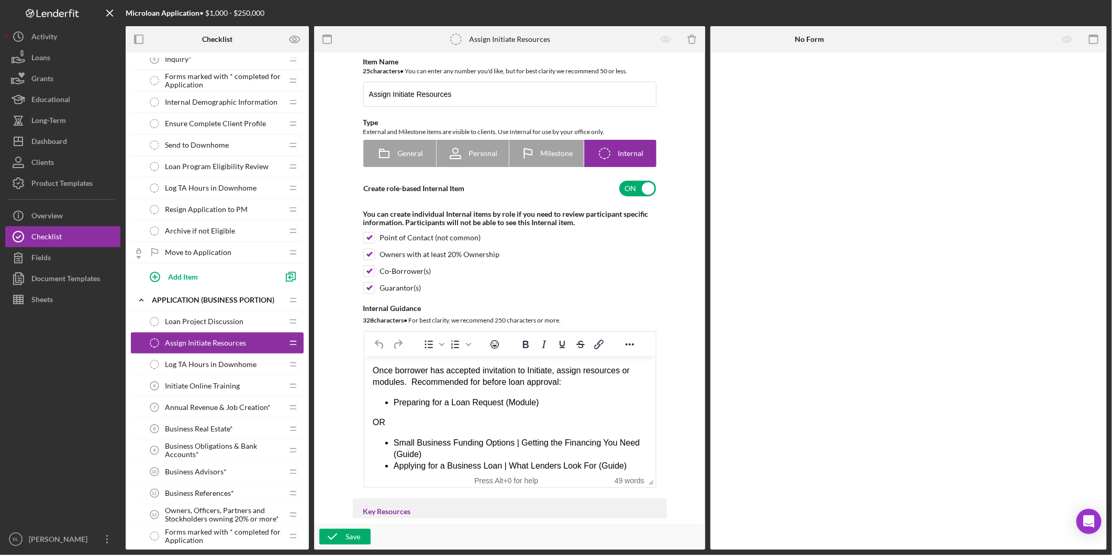
drag, startPoint x: 289, startPoint y: 346, endPoint x: 261, endPoint y: 349, distance: 28.0
click at [261, 349] on div "Assign Initiate Resources Assign Initiate Resources" at bounding box center [213, 343] width 139 height 21
click at [297, 344] on icon "Icon/Drag" at bounding box center [293, 343] width 21 height 21
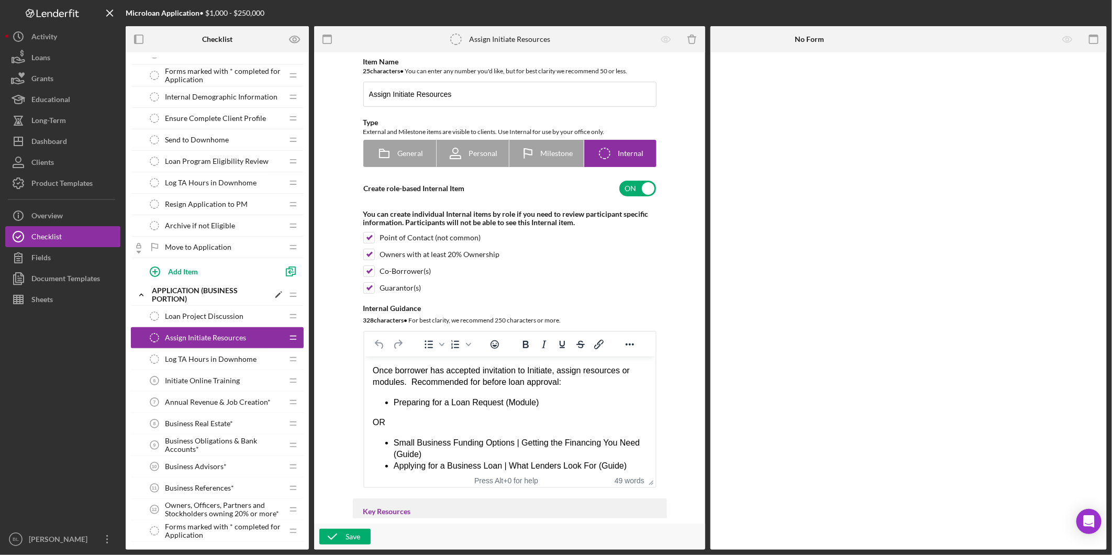
scroll to position [116, 0]
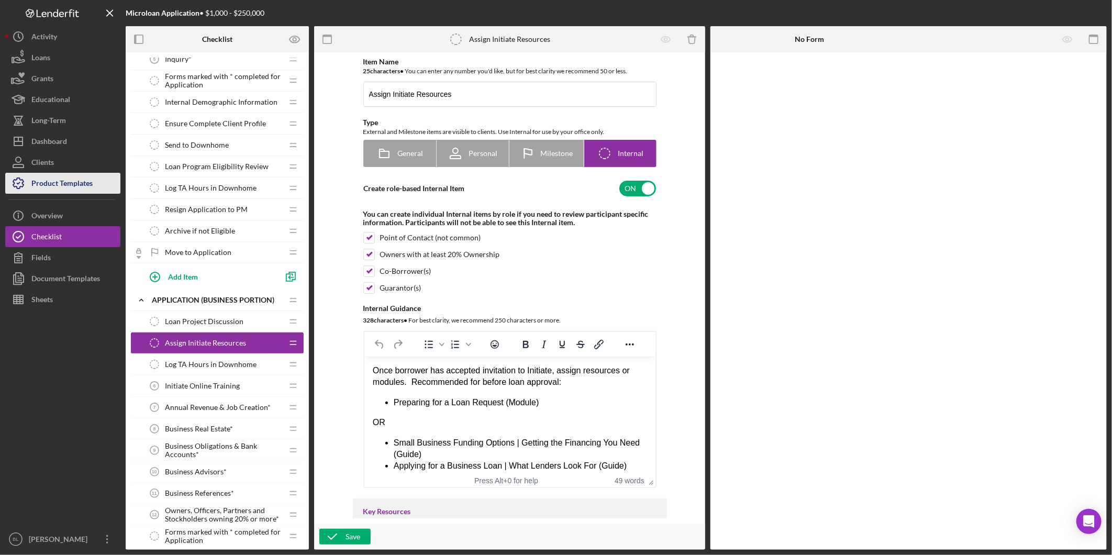
click at [69, 185] on div "Product Templates" at bounding box center [61, 185] width 61 height 24
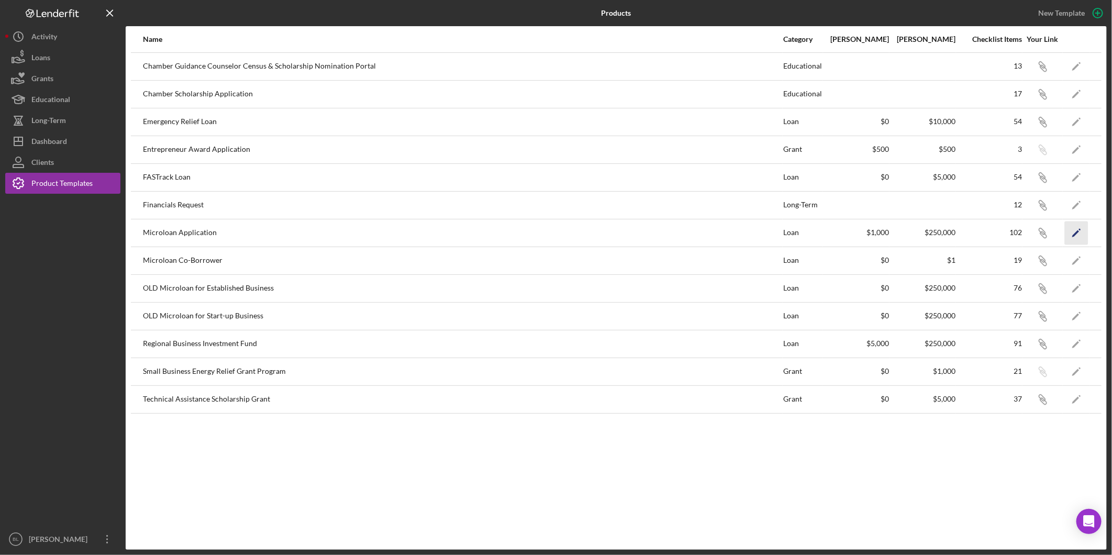
click at [1079, 231] on icon "Icon/Edit" at bounding box center [1077, 233] width 24 height 24
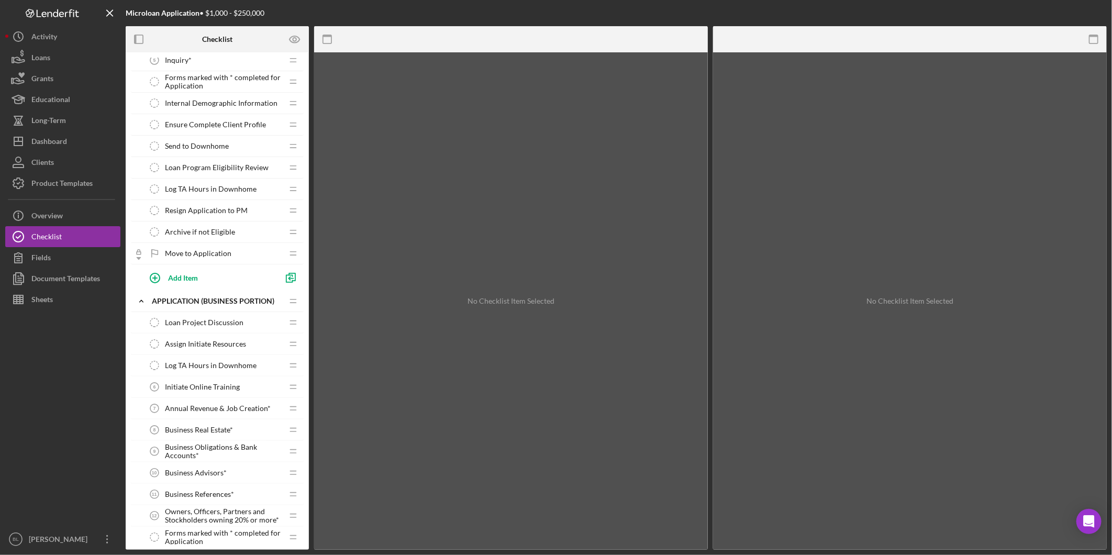
scroll to position [116, 0]
click at [153, 344] on icon "Assign Initiate Resources" at bounding box center [154, 343] width 21 height 21
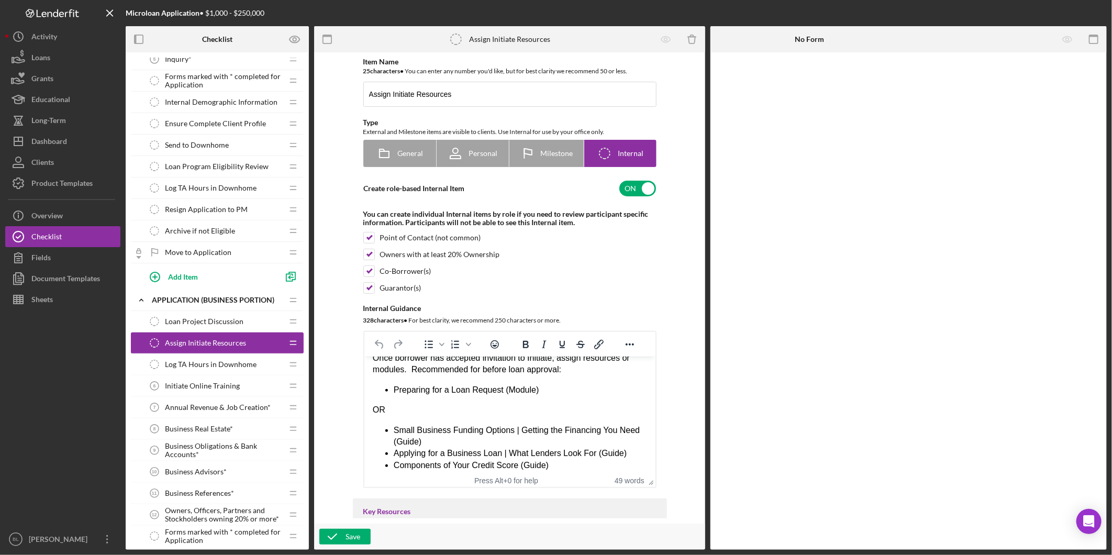
scroll to position [17, 0]
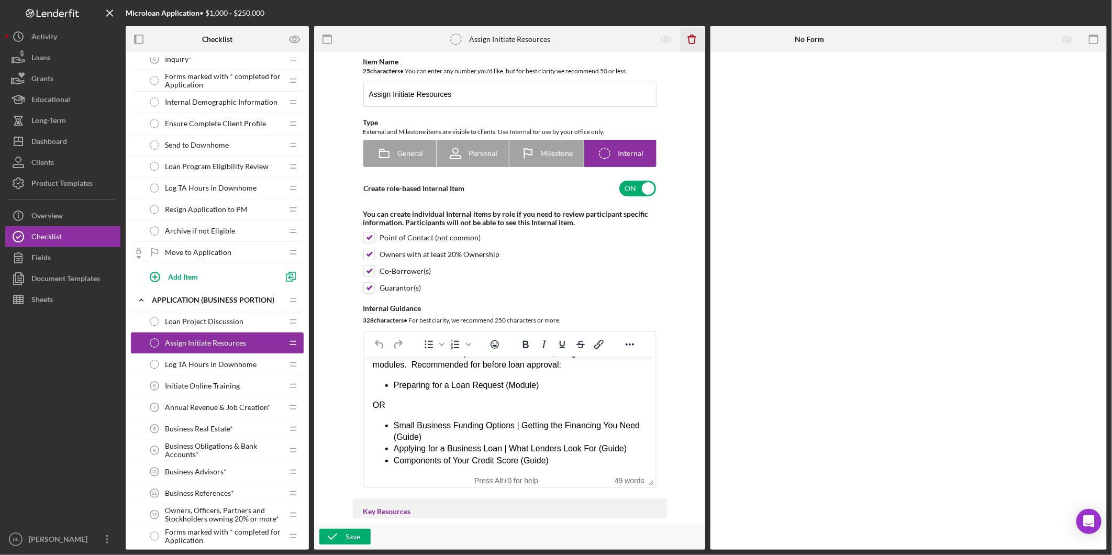
click at [689, 40] on icon "button" at bounding box center [692, 40] width 7 height 7
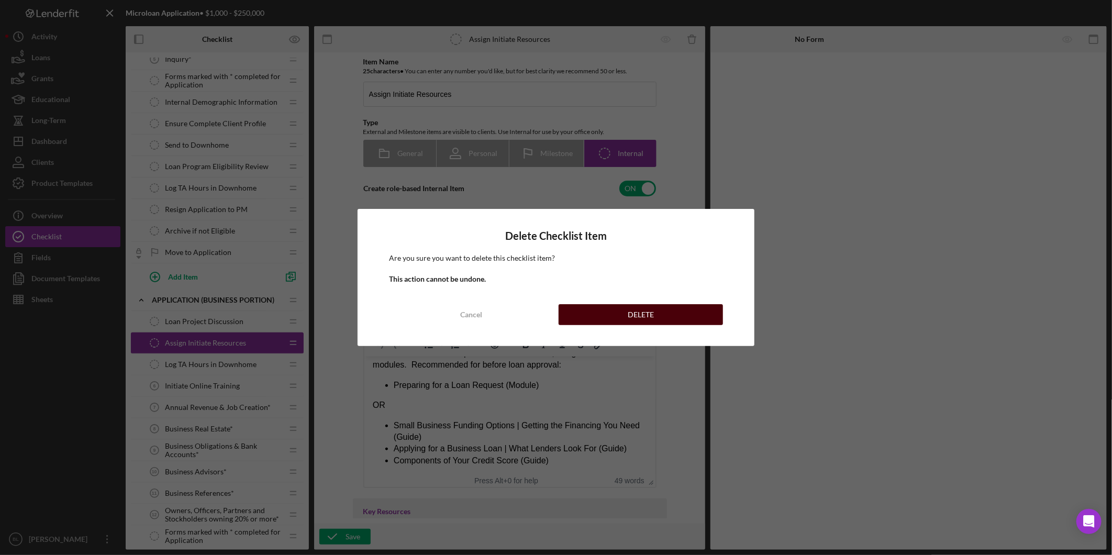
click at [615, 309] on button "DELETE" at bounding box center [641, 314] width 164 height 21
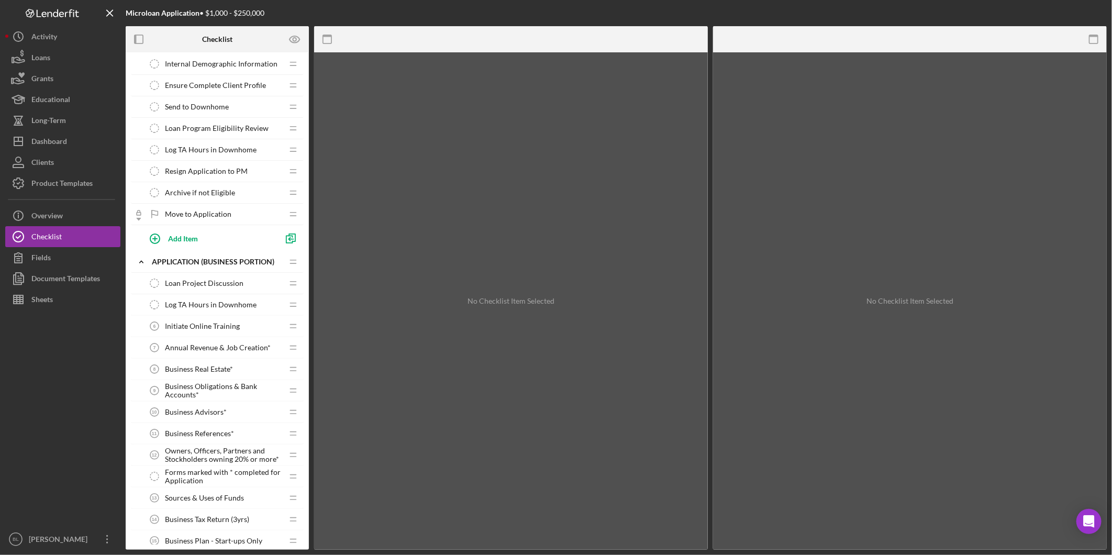
scroll to position [174, 0]
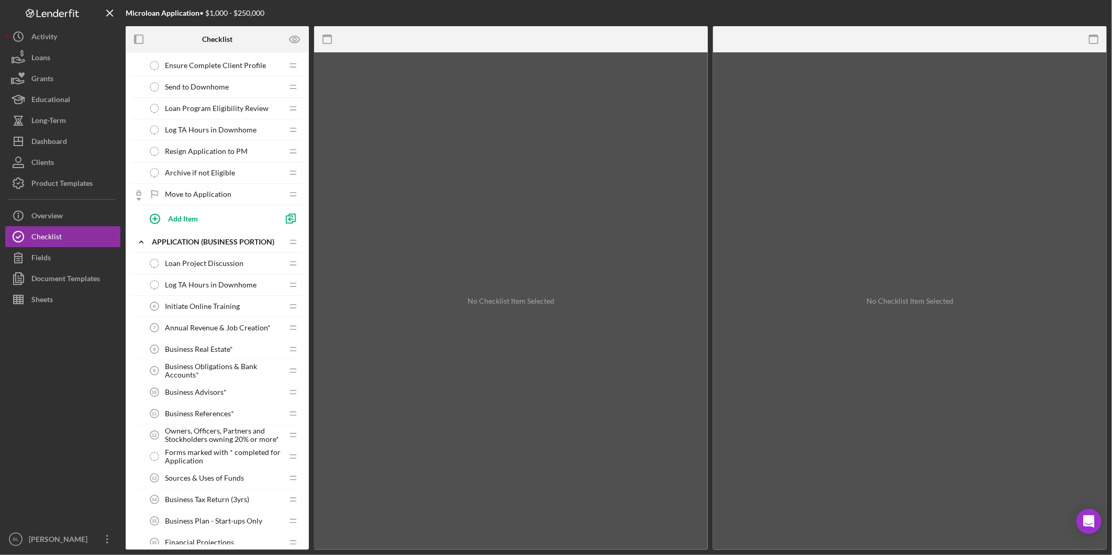
click at [202, 306] on span "Initiate Online Training" at bounding box center [202, 306] width 75 height 8
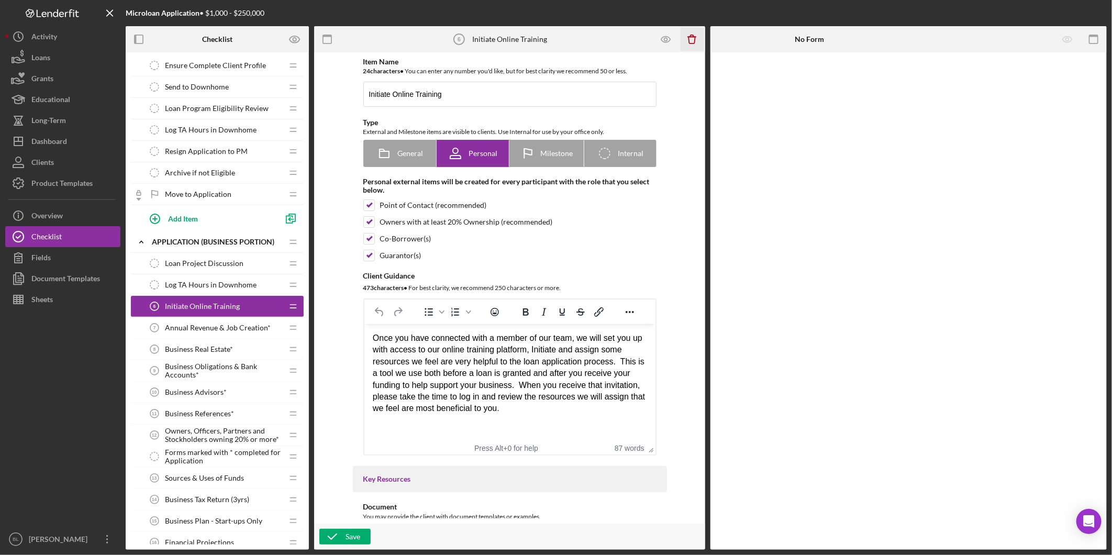
click at [696, 42] on icon "Icon/Delete" at bounding box center [693, 40] width 24 height 24
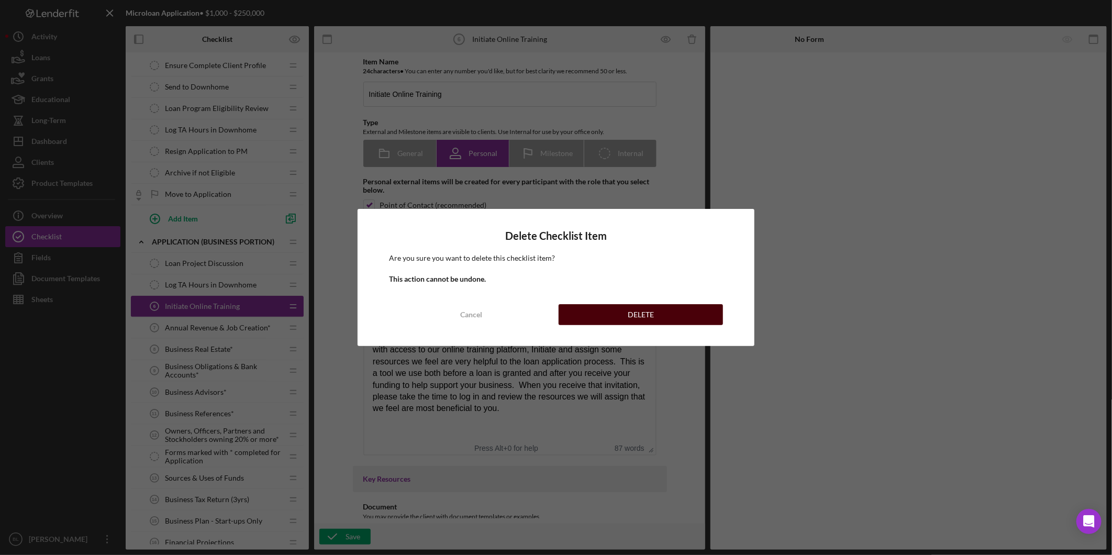
click at [631, 313] on div "DELETE" at bounding box center [641, 314] width 26 height 21
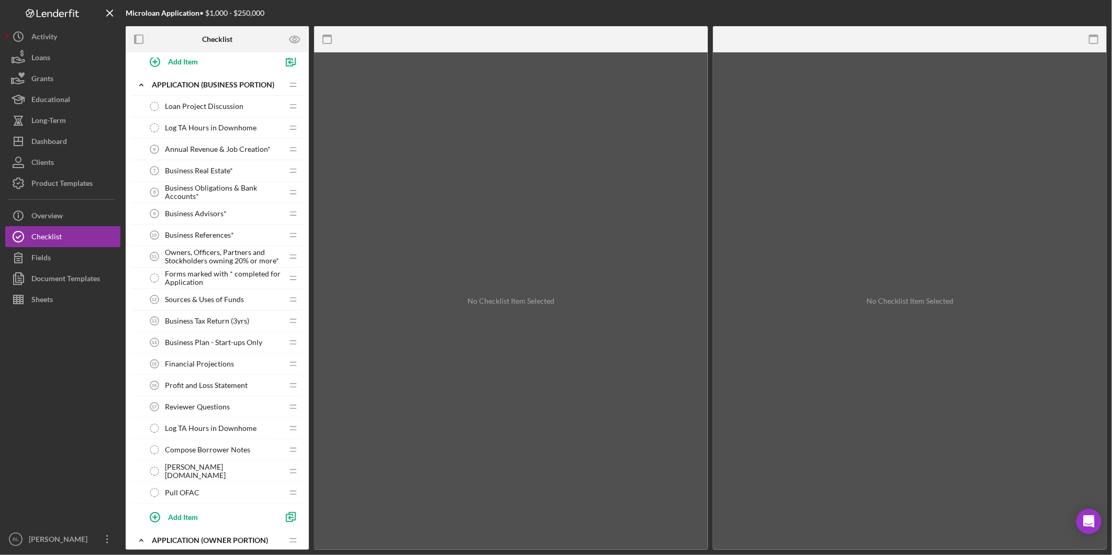
scroll to position [349, 0]
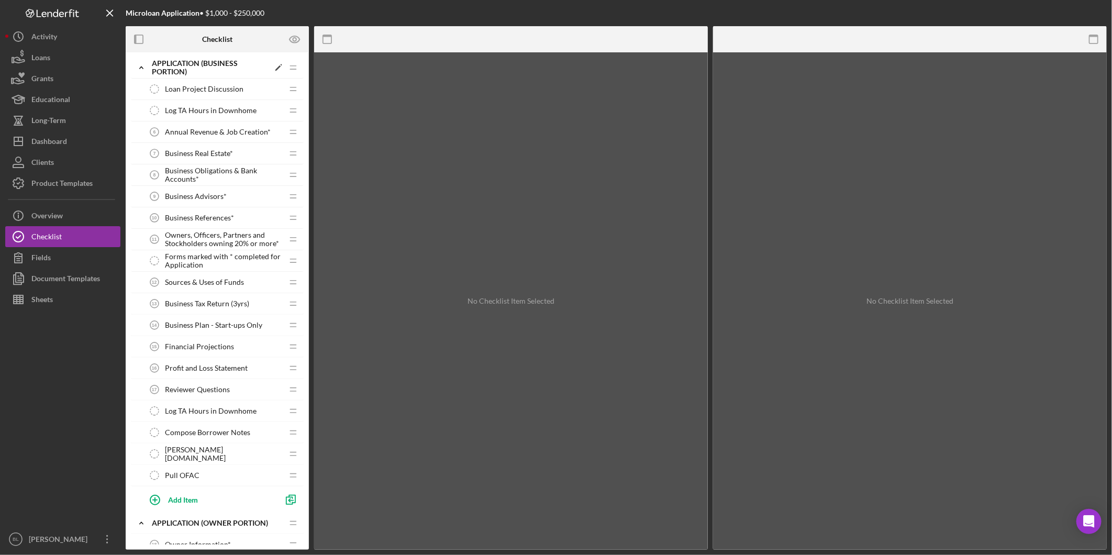
click at [139, 68] on icon "Icon/Expander" at bounding box center [141, 67] width 21 height 21
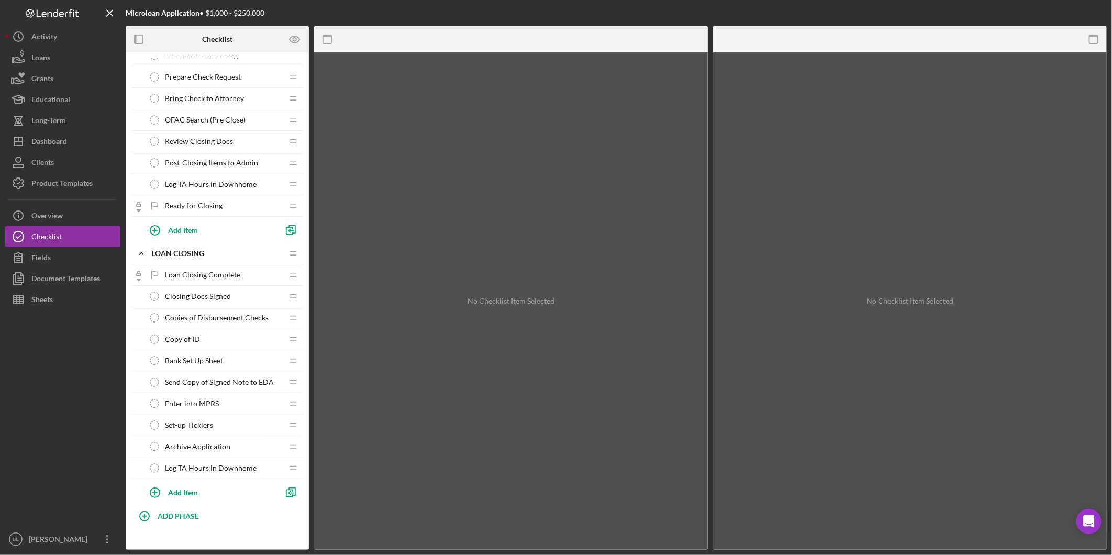
scroll to position [1611, 0]
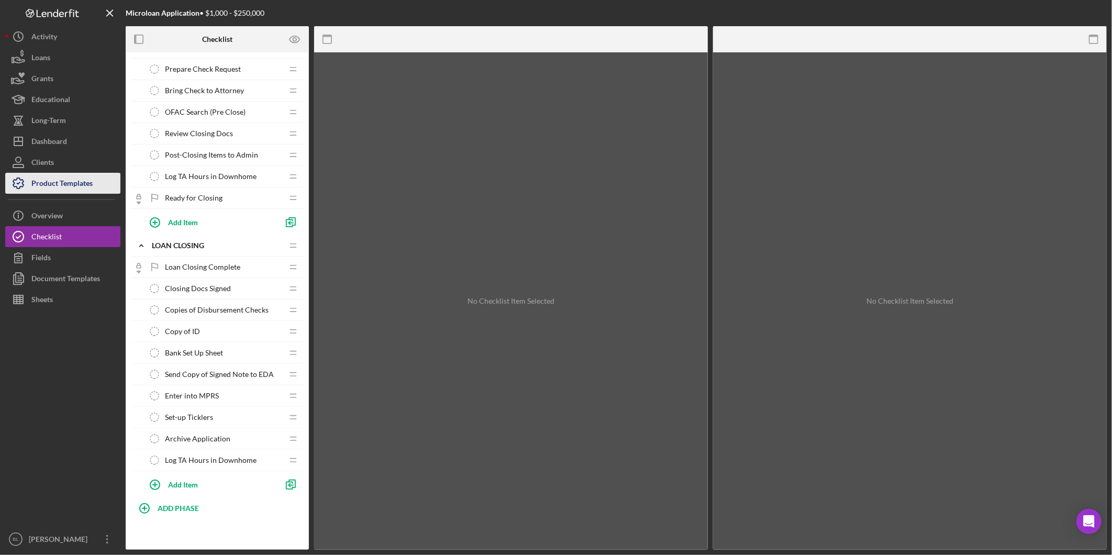
click at [39, 180] on div "Product Templates" at bounding box center [61, 185] width 61 height 24
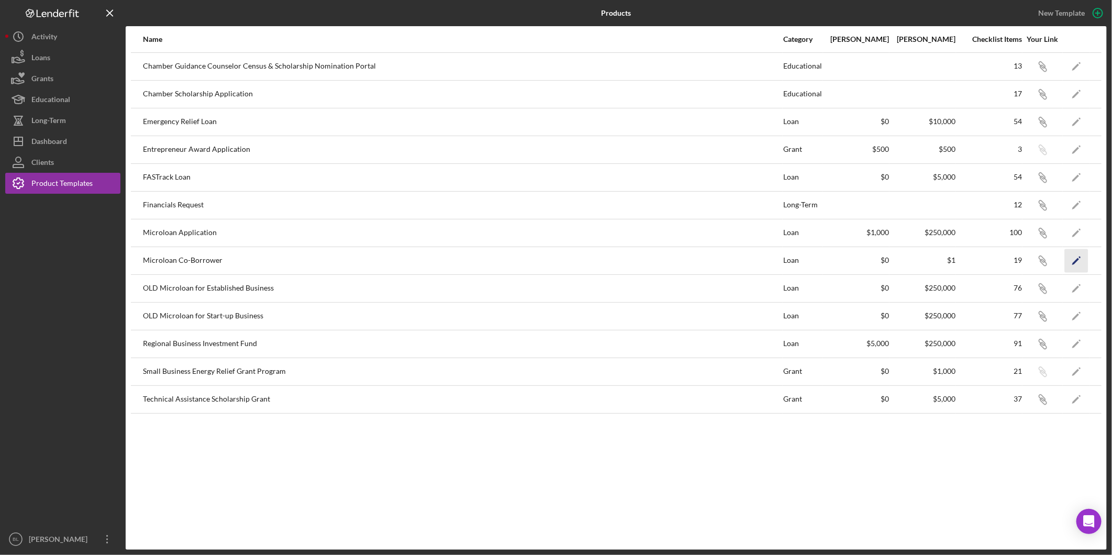
click at [1077, 260] on polygon "button" at bounding box center [1075, 261] width 7 height 7
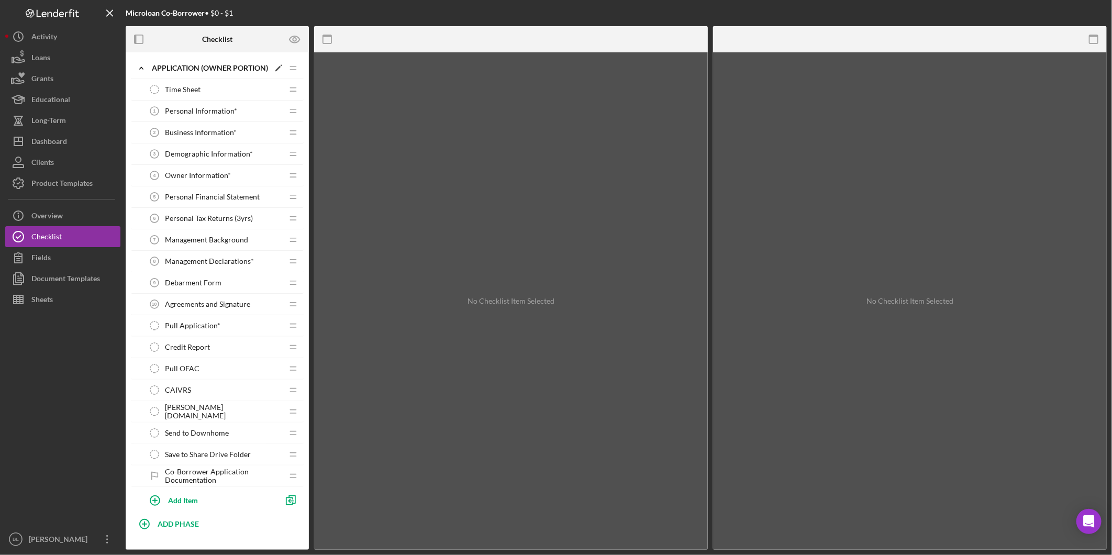
click at [140, 69] on icon "Icon/Expander" at bounding box center [141, 68] width 21 height 21
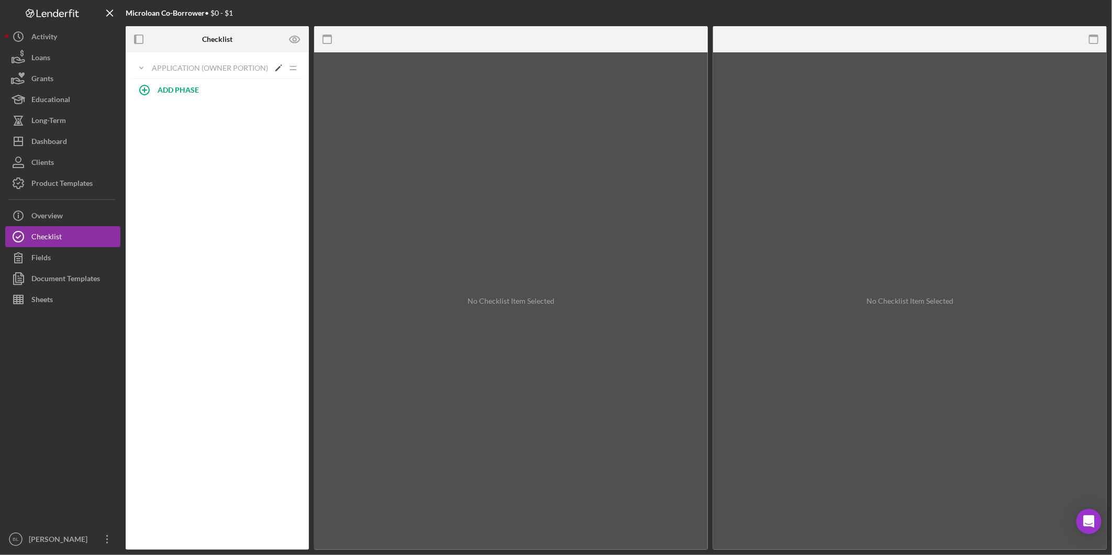
click at [145, 68] on icon "Icon/Expander" at bounding box center [141, 68] width 21 height 21
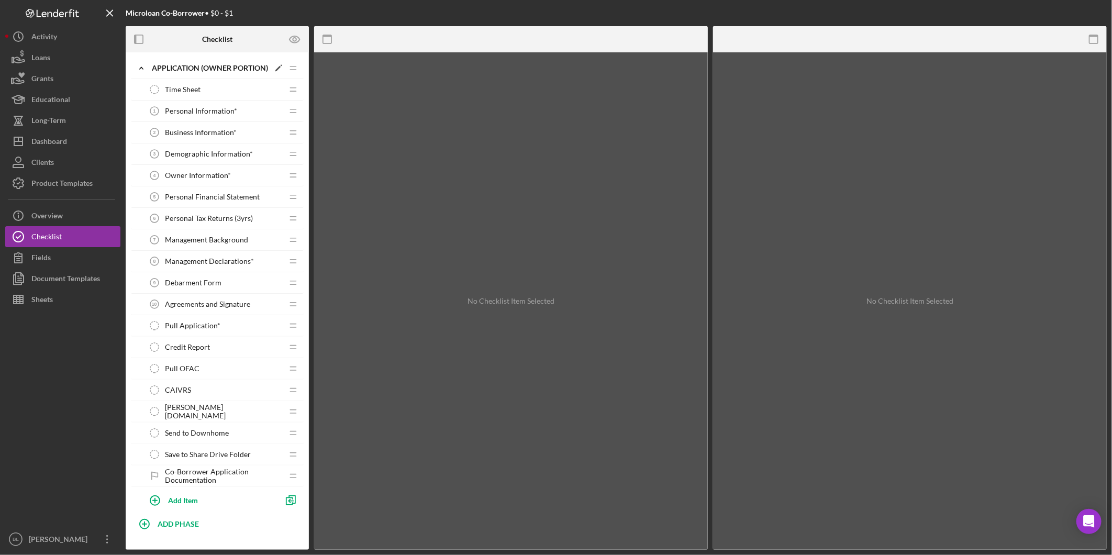
click at [138, 64] on icon "Icon/Expander" at bounding box center [141, 68] width 21 height 21
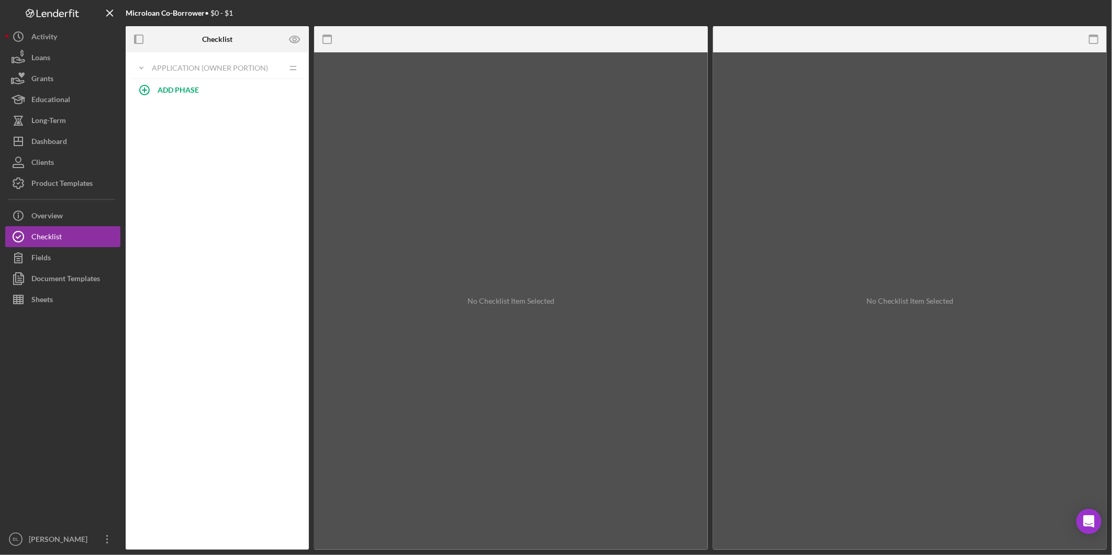
click at [45, 399] on div at bounding box center [62, 419] width 115 height 219
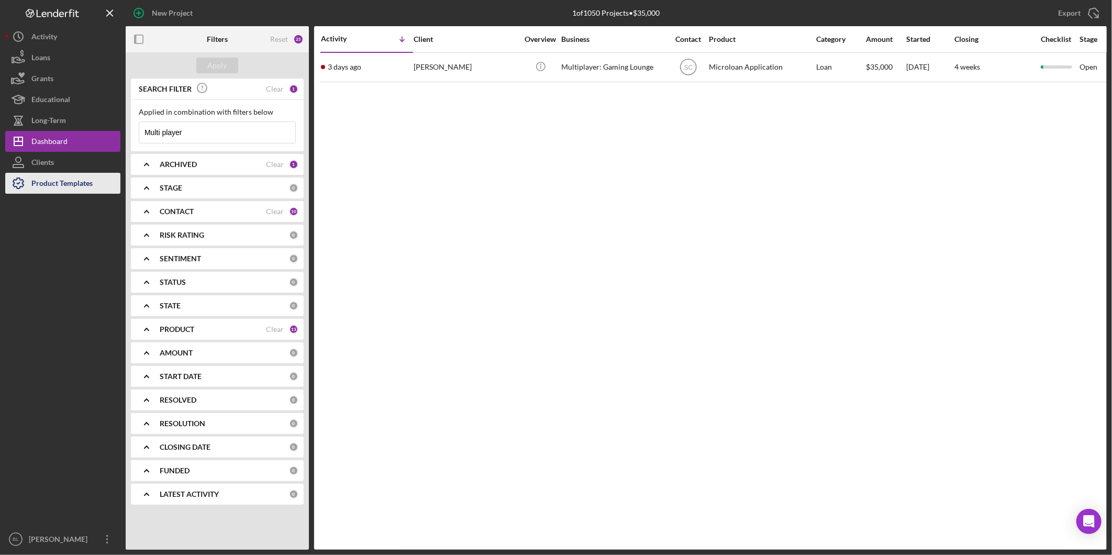
click at [50, 182] on div "Product Templates" at bounding box center [61, 185] width 61 height 24
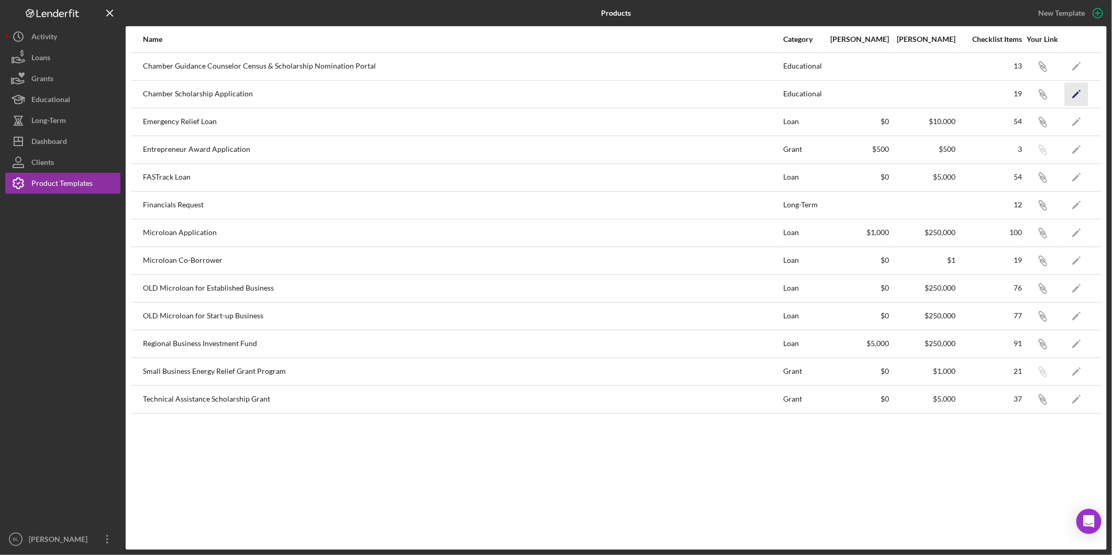
click at [1076, 94] on polygon "button" at bounding box center [1075, 94] width 7 height 7
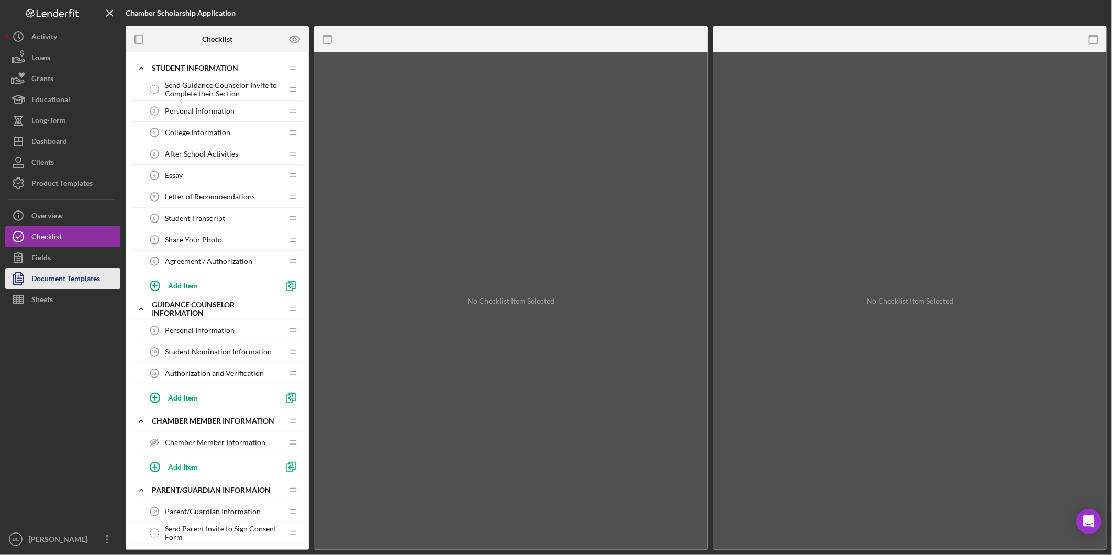
click at [80, 280] on div "Document Templates" at bounding box center [65, 280] width 69 height 24
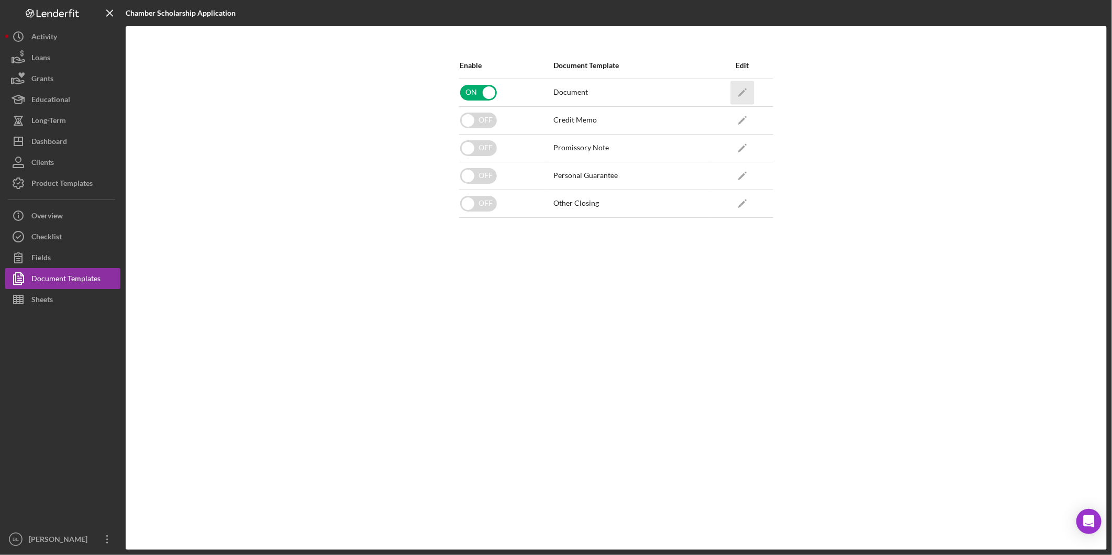
click at [735, 91] on icon "Icon/Edit" at bounding box center [742, 93] width 24 height 24
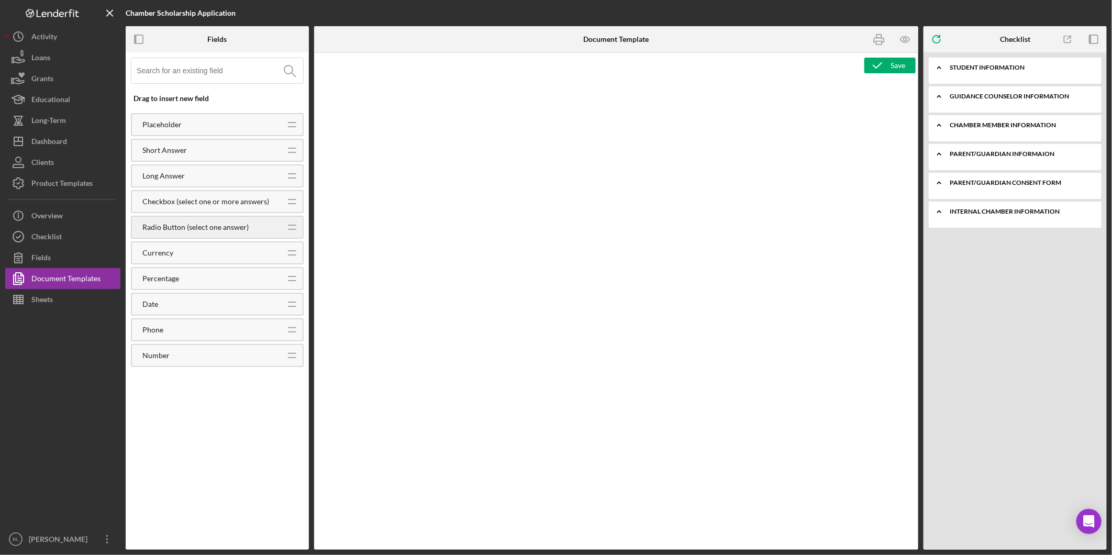
type textarea "<h3 style="text-align: center;"><span style="font-size: 18pt;">CHAMBER SCHOLARS…"
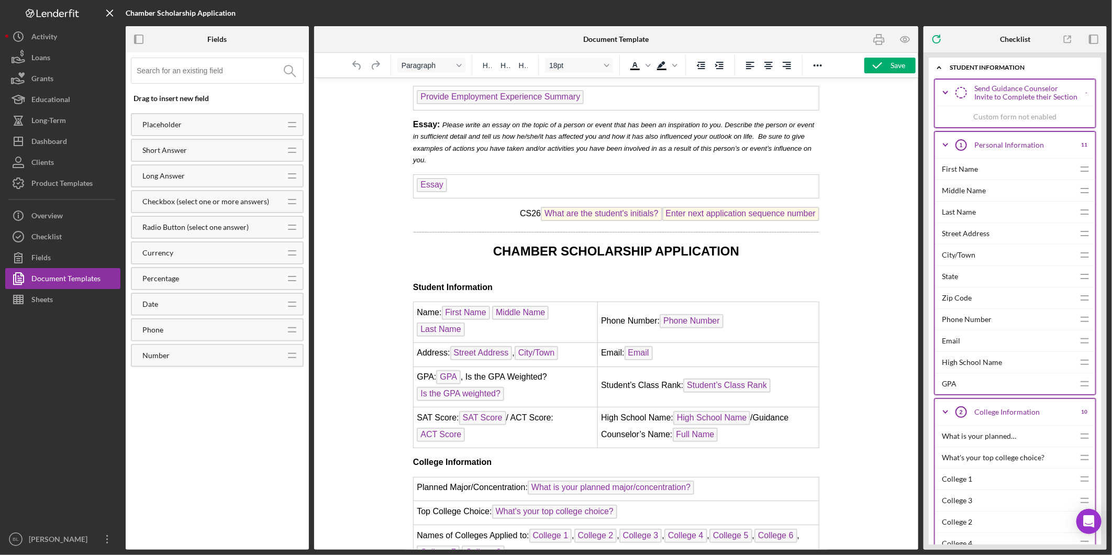
scroll to position [451, 0]
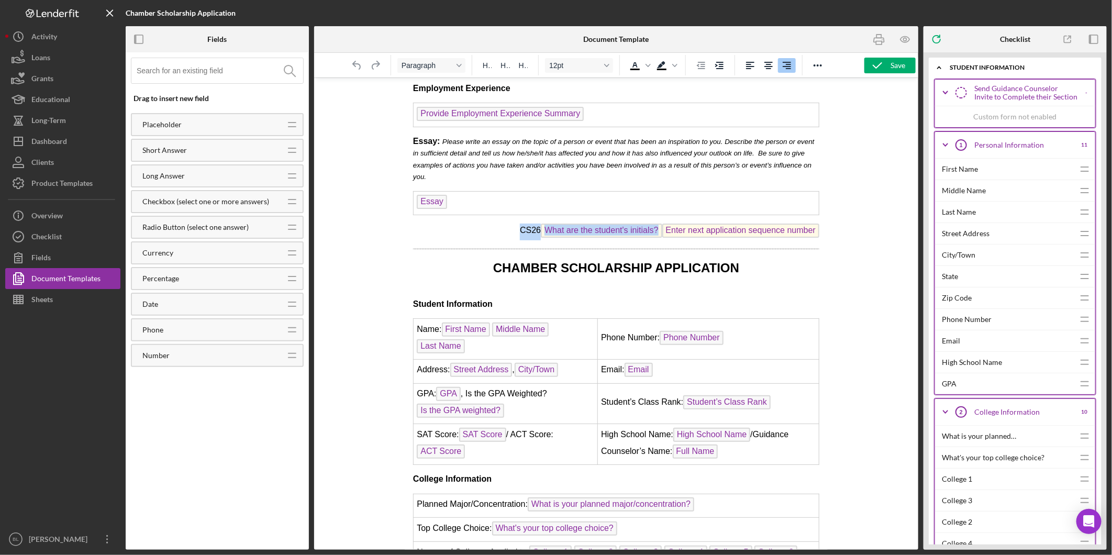
drag, startPoint x: 515, startPoint y: 217, endPoint x: 826, endPoint y: 216, distance: 310.5
click at [826, 216] on html "CHAMBER SCHOLARSHIP APPLICATION High School Information Name: High School Name …" at bounding box center [615, 255] width 423 height 1257
click at [605, 65] on icon "Font size 12pt" at bounding box center [606, 65] width 5 height 3
click at [604, 106] on div at bounding box center [605, 100] width 13 height 13
click at [647, 69] on span "Text color Black" at bounding box center [648, 65] width 8 height 15
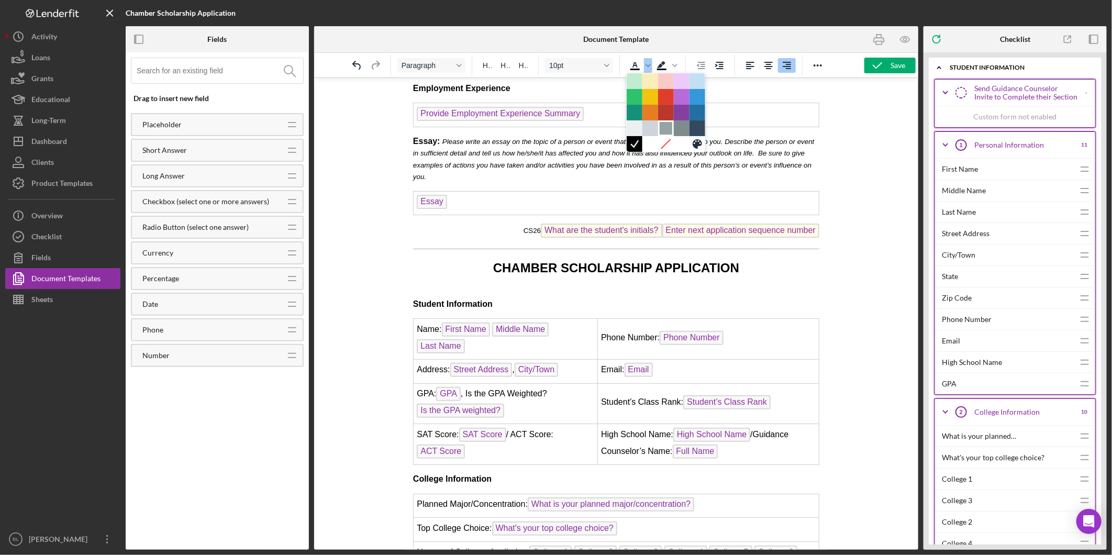
click at [668, 128] on div at bounding box center [666, 128] width 13 height 13
click at [505, 223] on p "CS26 What are the student's initials? Enter next application sequence number" at bounding box center [616, 231] width 406 height 17
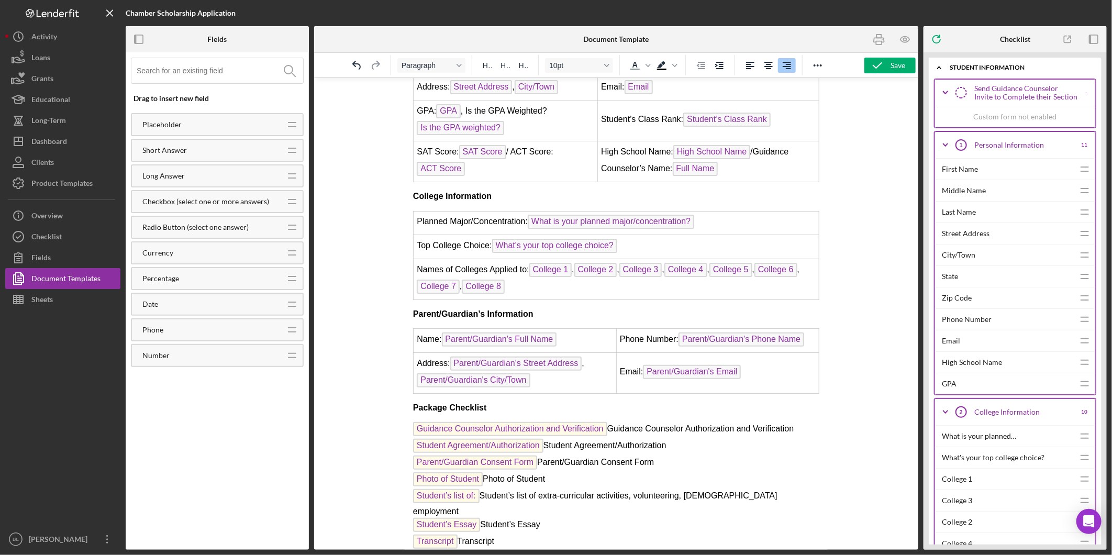
scroll to position [741, 0]
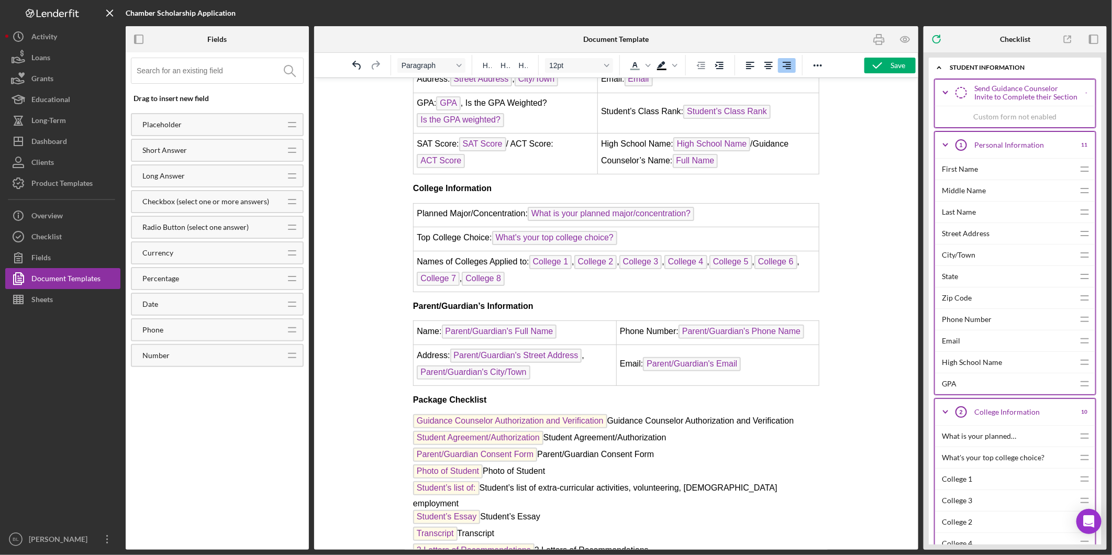
drag, startPoint x: 517, startPoint y: 530, endPoint x: 824, endPoint y: 532, distance: 306.9
click at [637, 66] on icon "Text color Gray" at bounding box center [635, 64] width 5 height 5
click at [607, 62] on button "12pt" at bounding box center [579, 65] width 68 height 15
click at [582, 96] on div "10pt" at bounding box center [574, 100] width 41 height 13
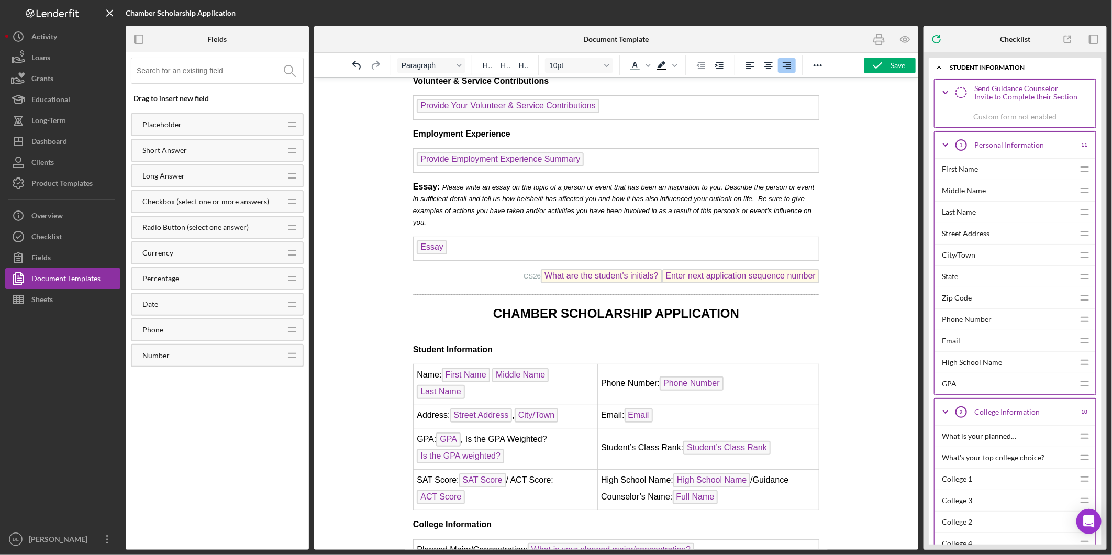
scroll to position [393, 0]
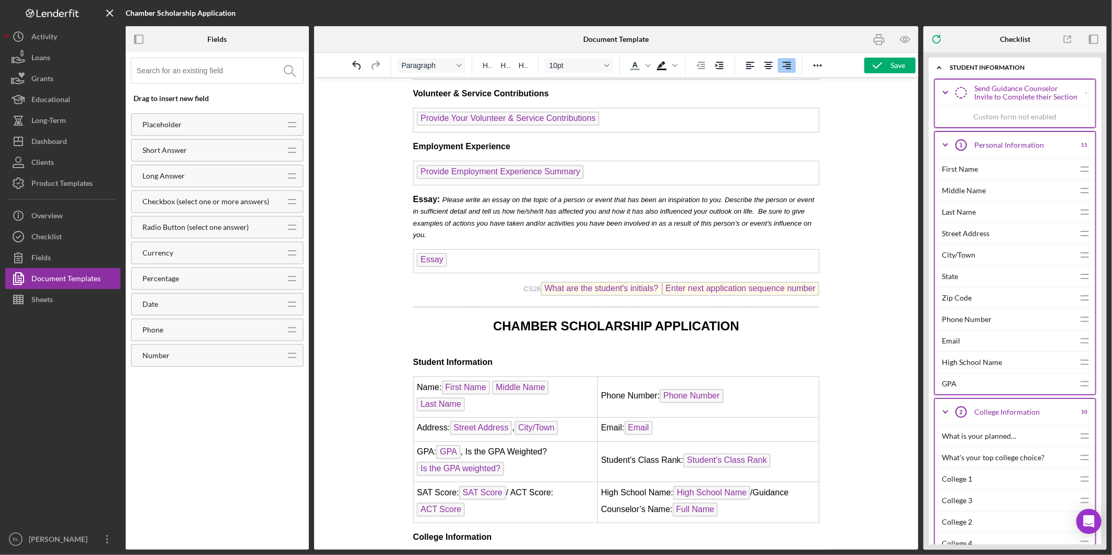
click at [519, 281] on p "CS26 What are the student's initials? Enter next application sequence number" at bounding box center [616, 289] width 406 height 17
drag, startPoint x: 520, startPoint y: 279, endPoint x: 447, endPoint y: 277, distance: 73.3
click at [447, 281] on p "For internal use only CS26 What are the student's initials? Enter next applicat…" at bounding box center [616, 289] width 406 height 17
click at [818, 65] on icon "Reveal or hide additional toolbar items" at bounding box center [818, 65] width 8 height 2
click at [615, 90] on icon "Italic" at bounding box center [611, 85] width 13 height 13
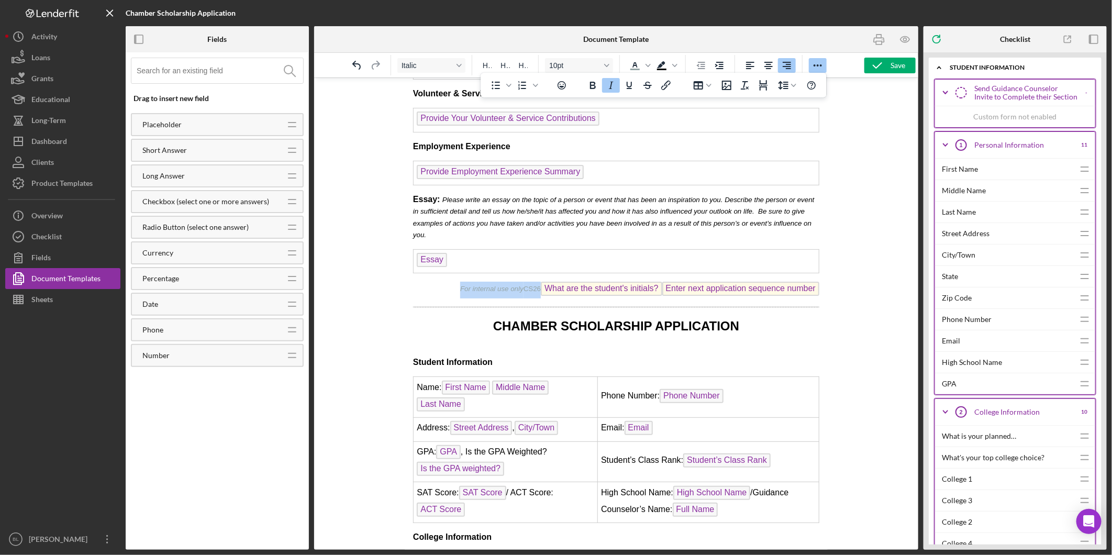
click at [434, 283] on p "For internal use only CS26 What are the student's initials? Enter next applicat…" at bounding box center [616, 289] width 406 height 17
drag, startPoint x: 457, startPoint y: 276, endPoint x: 522, endPoint y: 276, distance: 64.4
click at [522, 284] on span "For internal use only CS26" at bounding box center [500, 288] width 81 height 8
copy em "For internal use only"
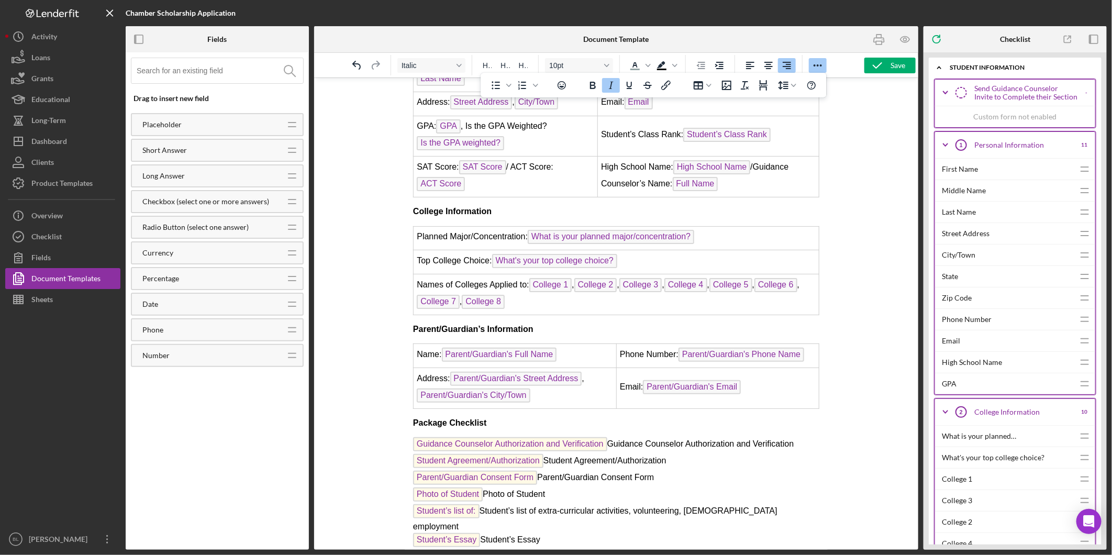
scroll to position [741, 0]
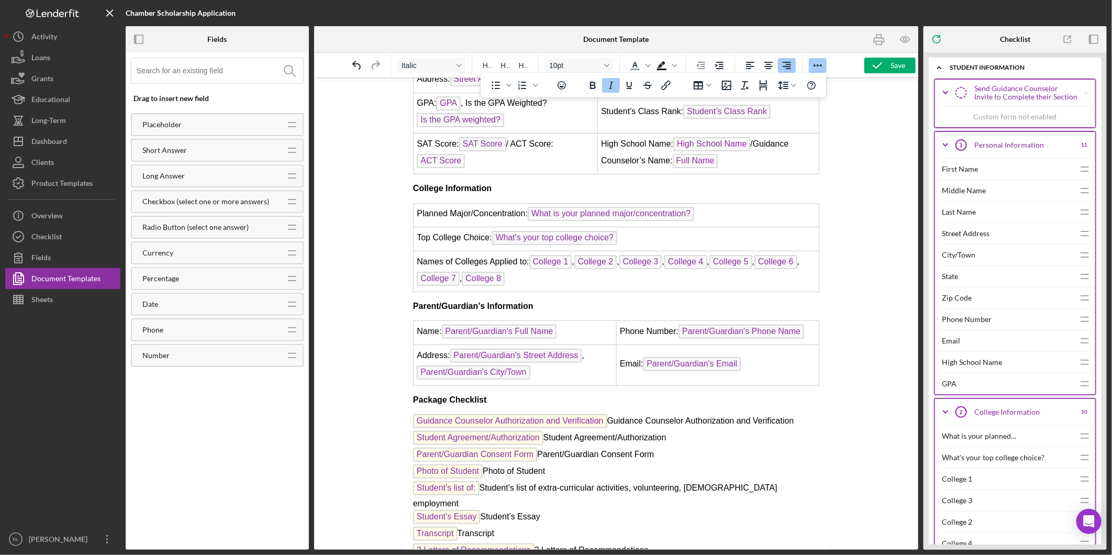
drag, startPoint x: 512, startPoint y: 528, endPoint x: 542, endPoint y: 537, distance: 32.2
click at [880, 67] on icon "button" at bounding box center [878, 65] width 26 height 26
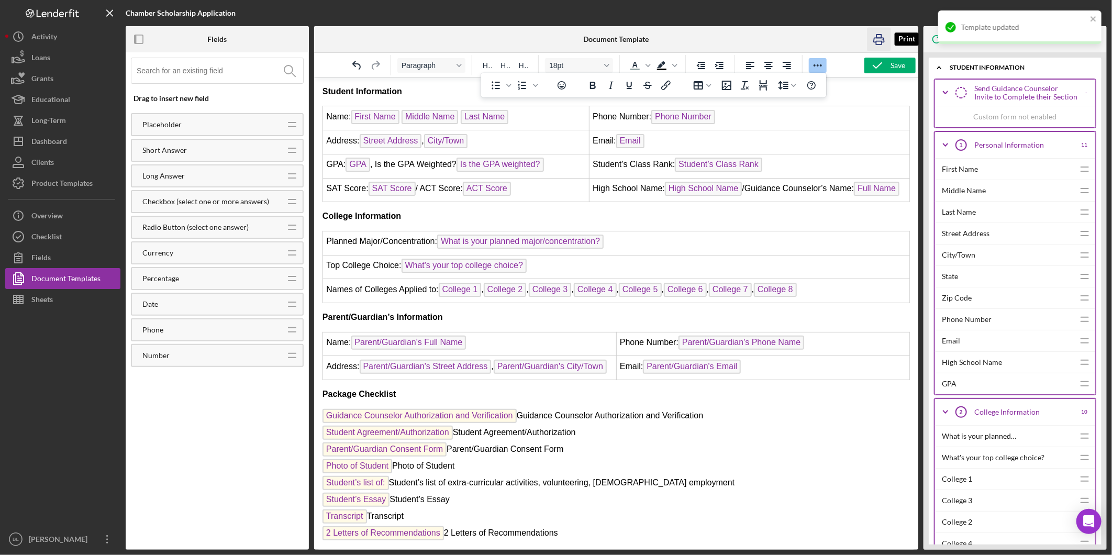
click at [880, 35] on icon "button" at bounding box center [880, 40] width 24 height 24
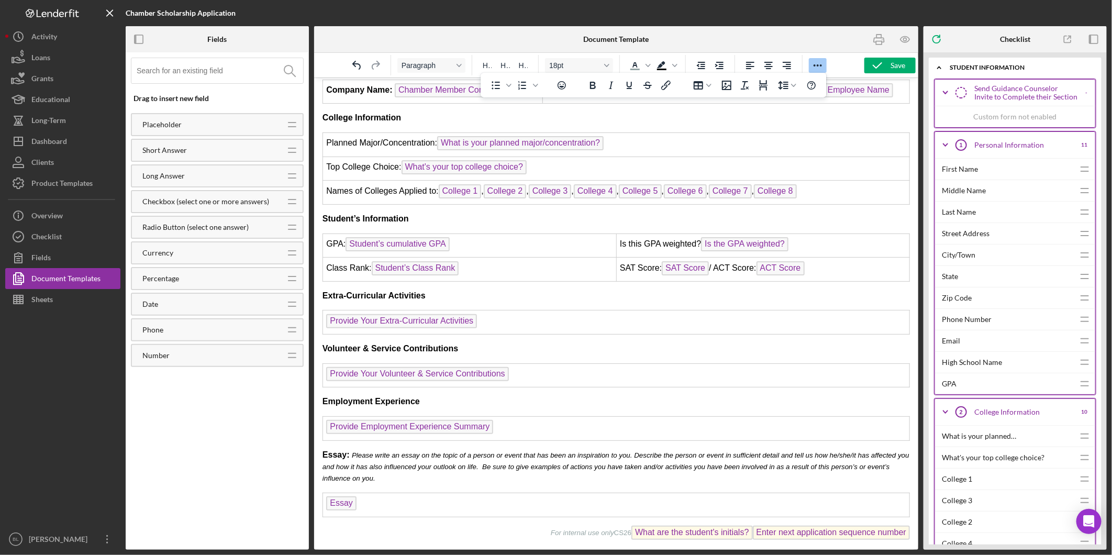
scroll to position [232, 0]
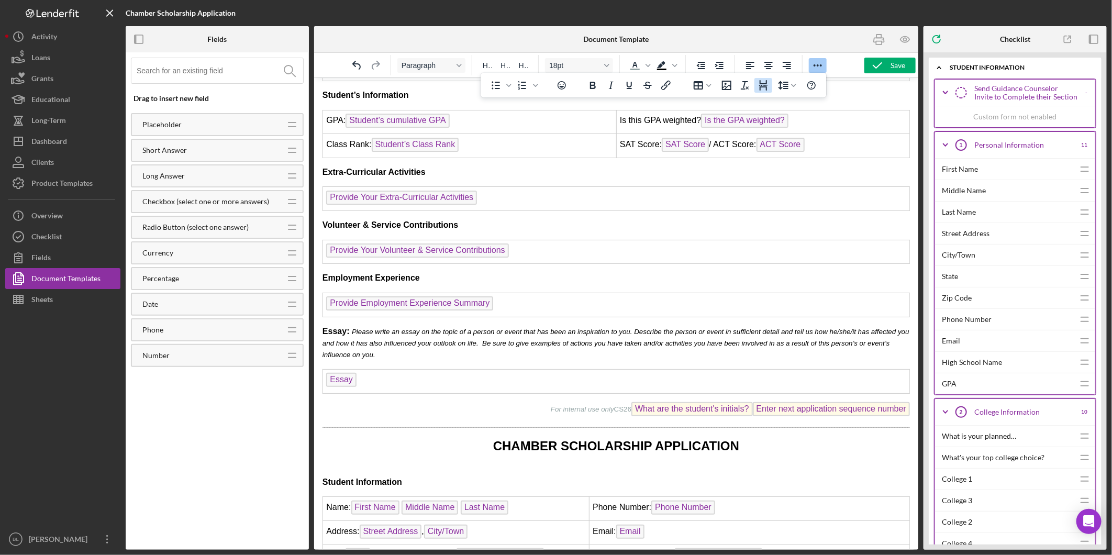
click at [764, 85] on icon "Page Break" at bounding box center [763, 85] width 13 height 13
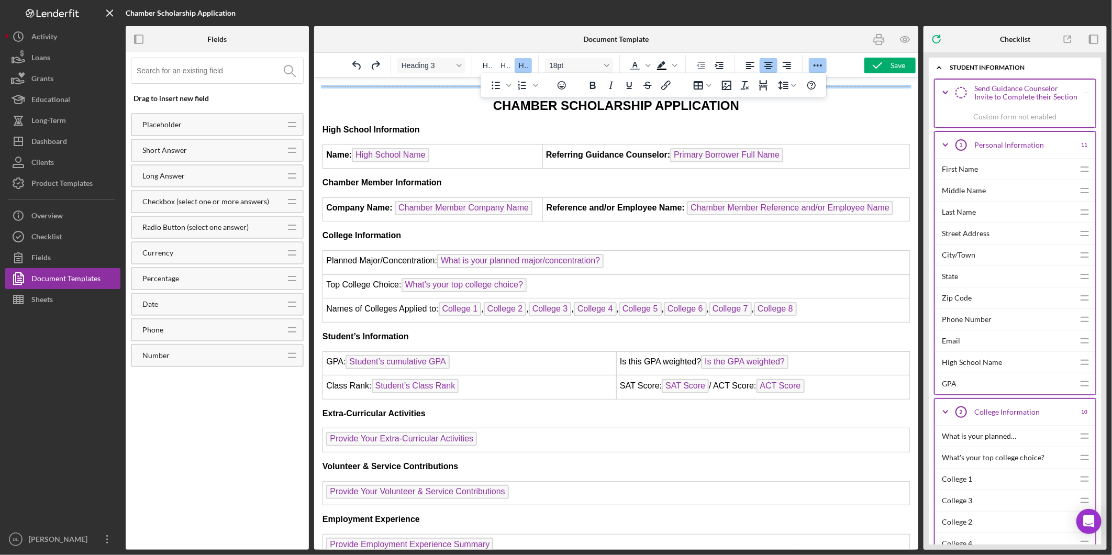
click at [845, 86] on hr "Rich Text Area. Press ALT-0 for help." at bounding box center [616, 86] width 588 height 1
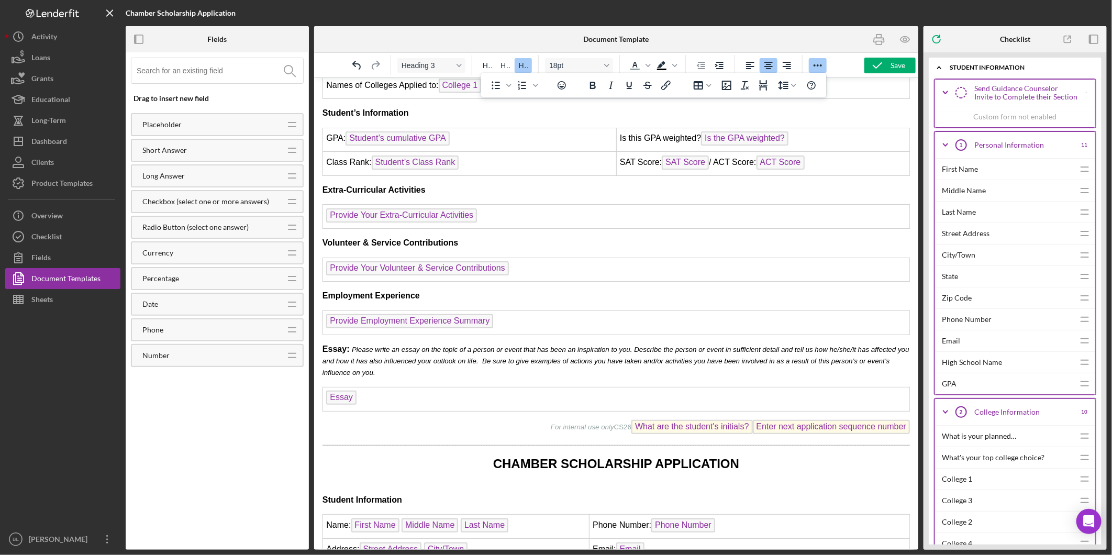
scroll to position [232, 0]
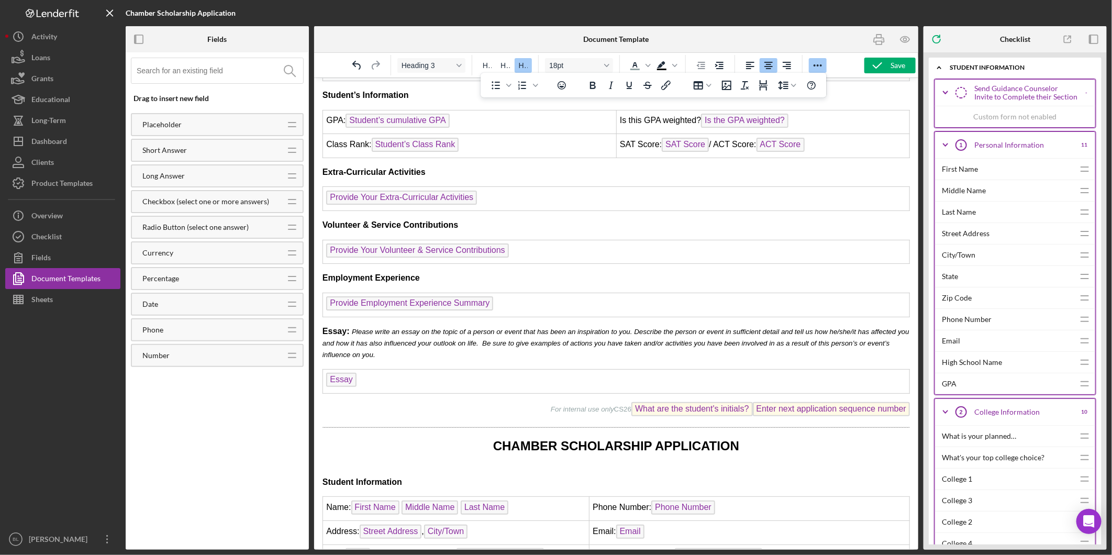
click at [324, 315] on body "CHAMBER SCHOLARSHIP APPLICATION High School Information Name: High School Name …" at bounding box center [616, 406] width 588 height 1103
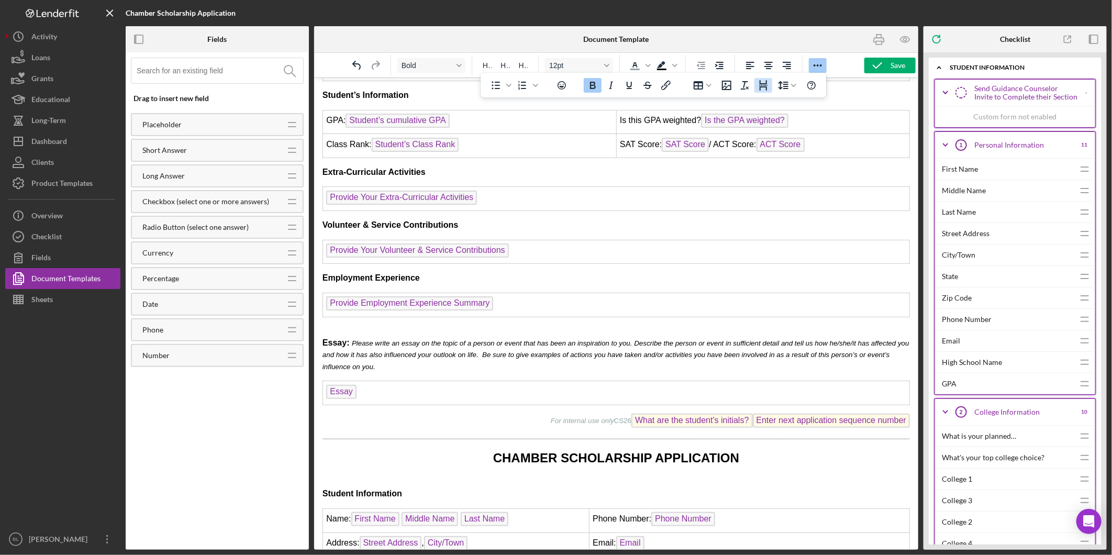
click at [764, 83] on icon "Page Break" at bounding box center [763, 85] width 8 height 10
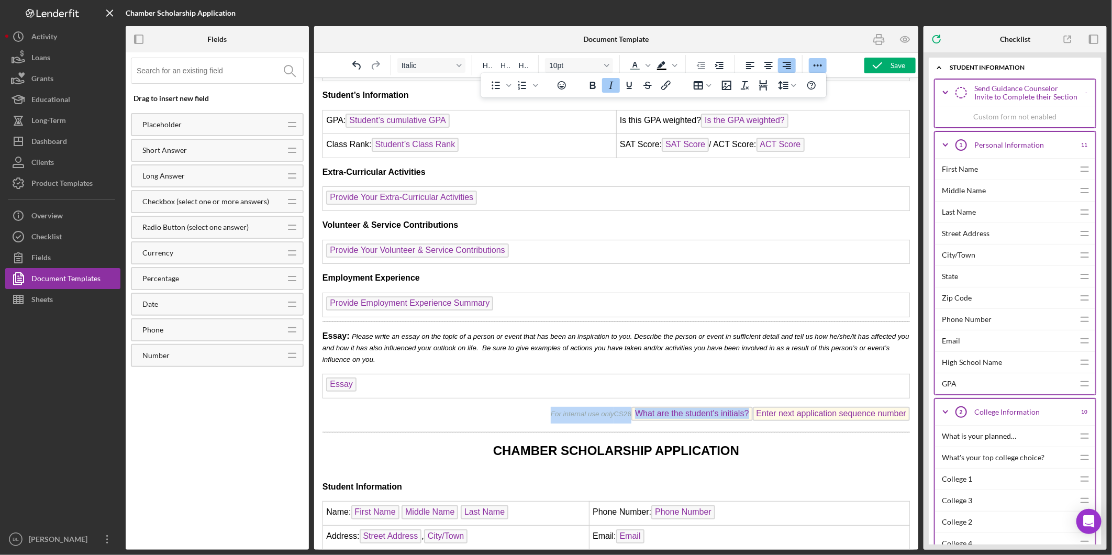
drag, startPoint x: 546, startPoint y: 404, endPoint x: 911, endPoint y: 401, distance: 365.0
click at [911, 401] on html "CHAMBER SCHOLARSHIP APPLICATION High School Information Name: High School Name …" at bounding box center [616, 408] width 604 height 1126
copy p "For internal use only CS26 What are the student's initials?"
click at [907, 305] on html "CHAMBER SCHOLARSHIP APPLICATION High School Information Name: High School Name …" at bounding box center [616, 408] width 604 height 1126
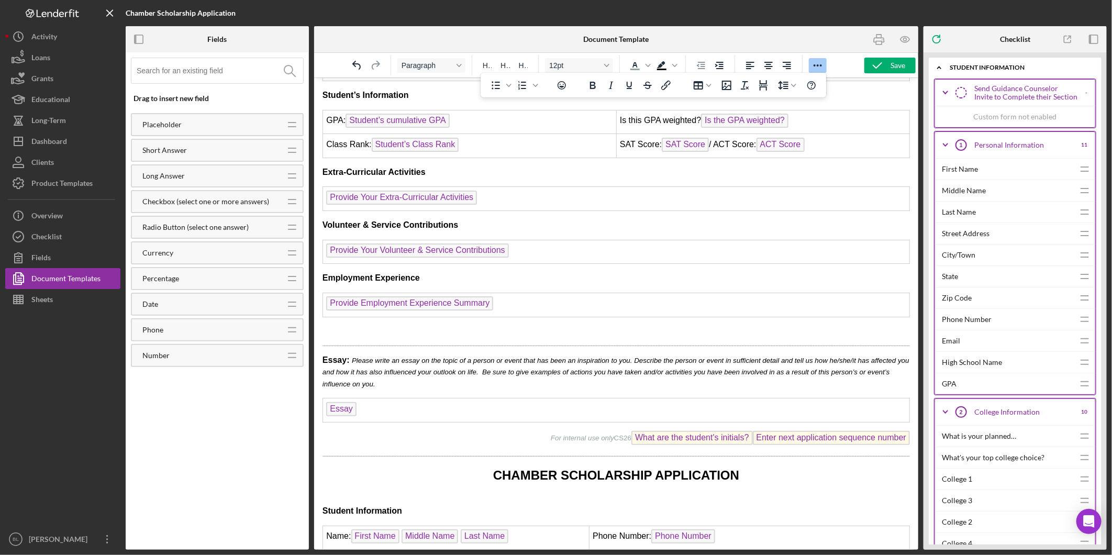
click at [387, 325] on p "Rich Text Area. Press ALT-0 for help." at bounding box center [616, 331] width 588 height 12
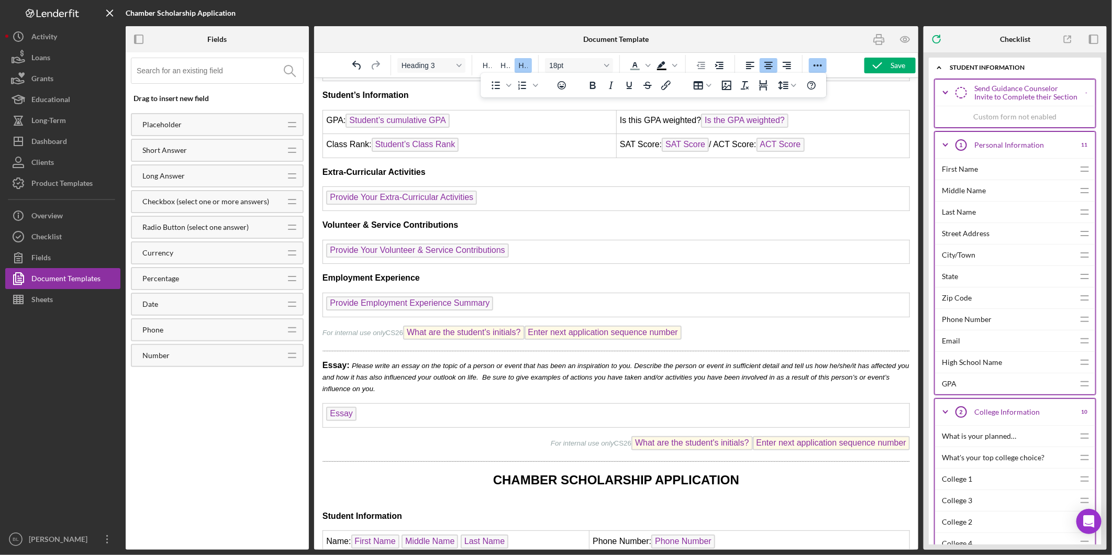
click at [320, 322] on html "CHAMBER SCHOLARSHIP APPLICATION High School Information Name: High School Name …" at bounding box center [616, 423] width 604 height 1156
click at [788, 66] on icon "Align right" at bounding box center [787, 65] width 8 height 7
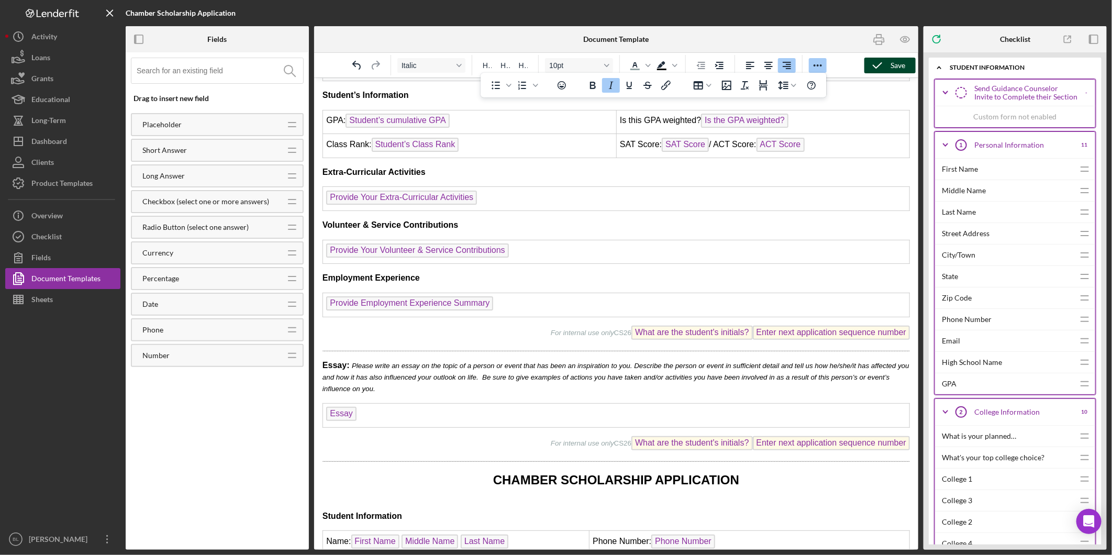
click at [873, 63] on icon "button" at bounding box center [878, 65] width 26 height 26
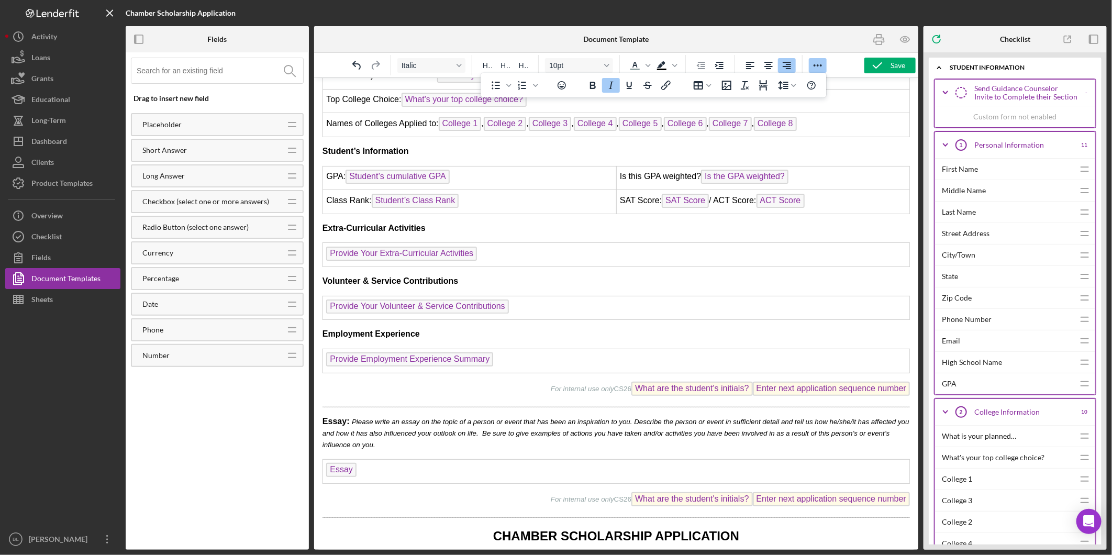
scroll to position [0, 0]
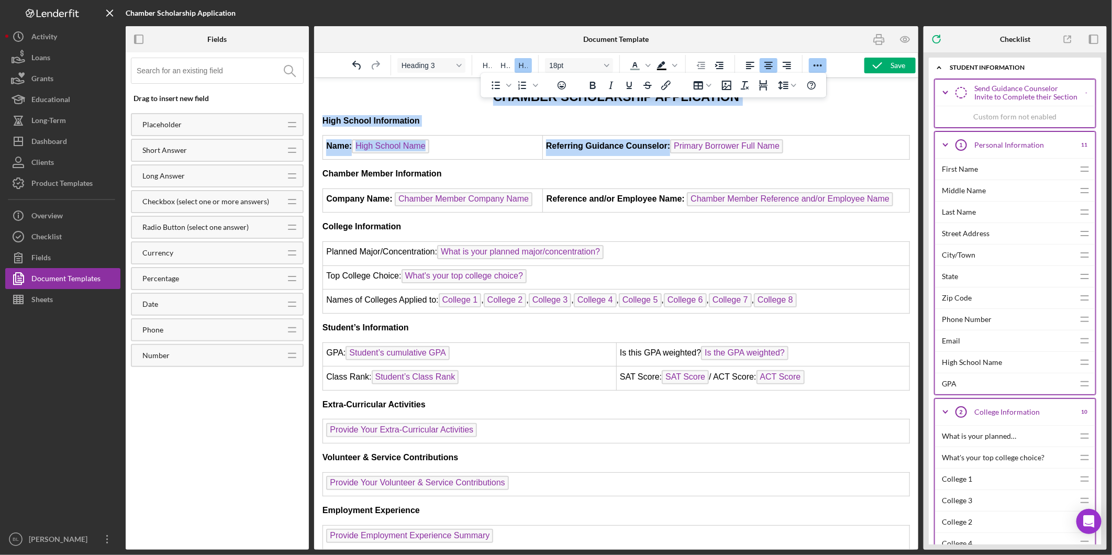
drag, startPoint x: 485, startPoint y: 102, endPoint x: 740, endPoint y: 148, distance: 259.2
click at [783, 117] on p "High School Information" at bounding box center [616, 121] width 588 height 12
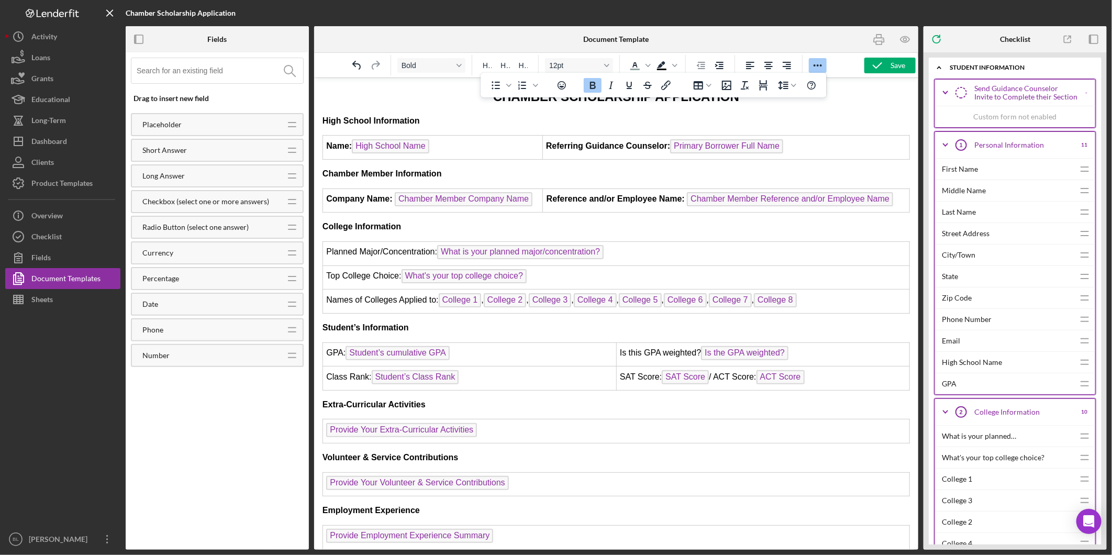
click at [818, 65] on icon "Reveal or hide additional toolbar items" at bounding box center [818, 65] width 8 height 2
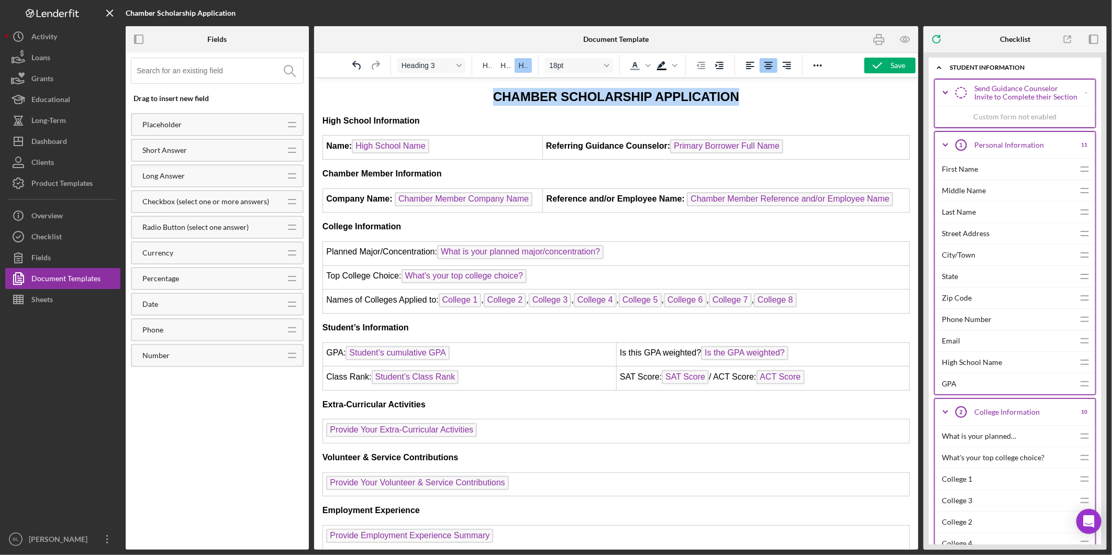
drag, startPoint x: 494, startPoint y: 96, endPoint x: 749, endPoint y: 95, distance: 254.5
click at [749, 95] on h3 "CHAMBER SCHOLARSHIP APPLICATION" at bounding box center [616, 96] width 588 height 18
copy span "CHAMBER SCHOLARSHIP APPLICATION"
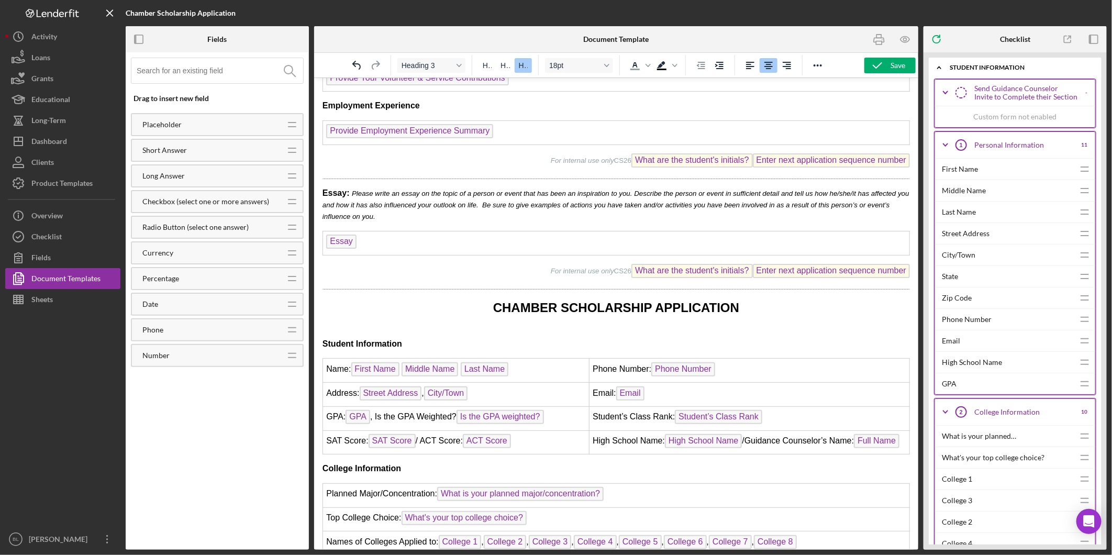
scroll to position [407, 0]
click at [322, 186] on strong "Essay:" at bounding box center [335, 190] width 27 height 9
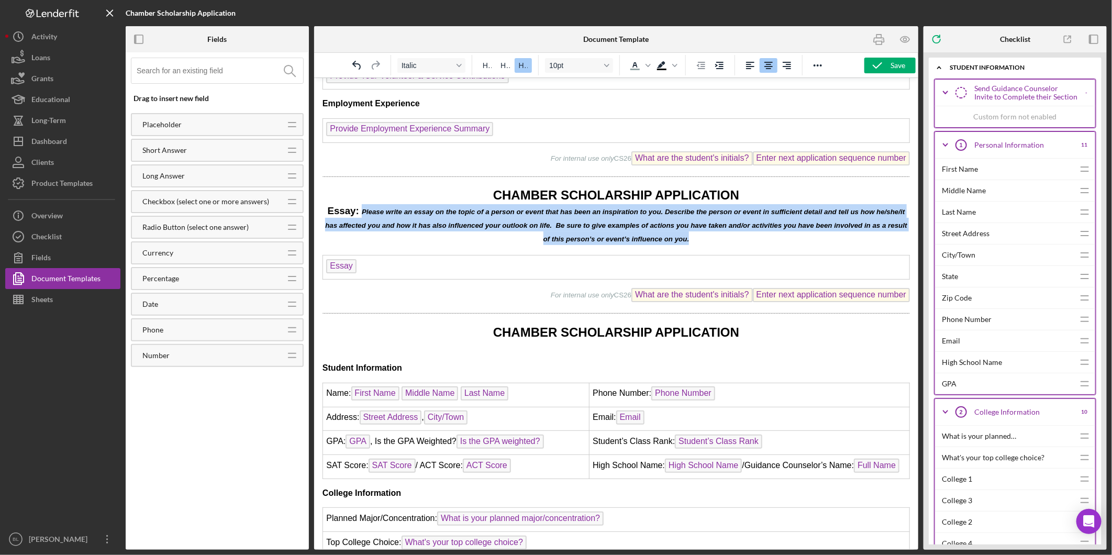
drag, startPoint x: 697, startPoint y: 231, endPoint x: 356, endPoint y: 203, distance: 342.5
click at [356, 203] on h3 "CHAMBER SCHOLARSHIP APPLICATION Essay: Please write an essay on the topic of a …" at bounding box center [616, 215] width 588 height 59
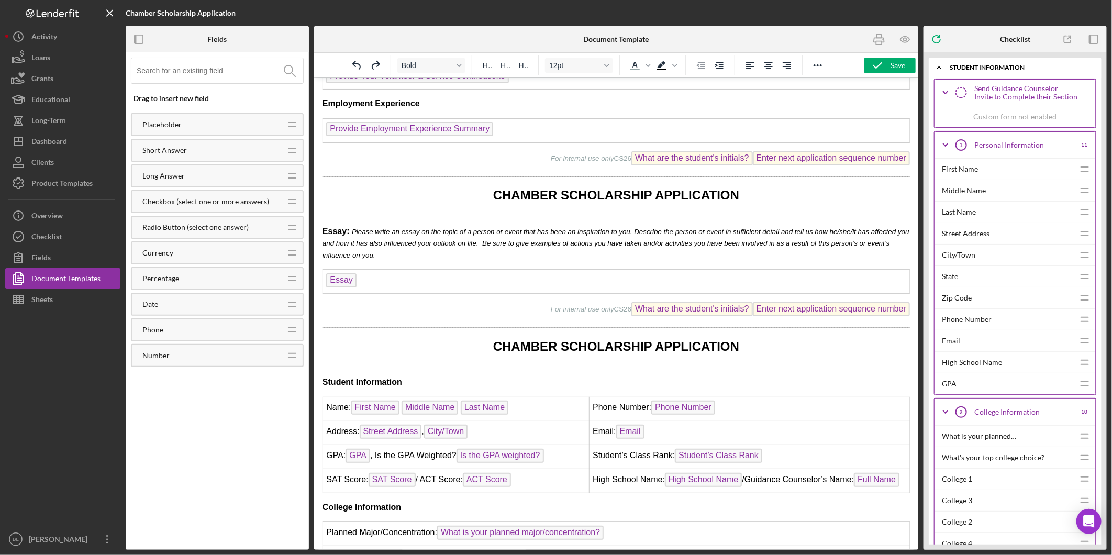
click at [572, 231] on span "Please write an essay on the topic of a person or event that has been an inspir…" at bounding box center [615, 242] width 587 height 31
click at [897, 68] on div "Save" at bounding box center [898, 66] width 15 height 16
click at [879, 38] on icon "button" at bounding box center [880, 40] width 24 height 24
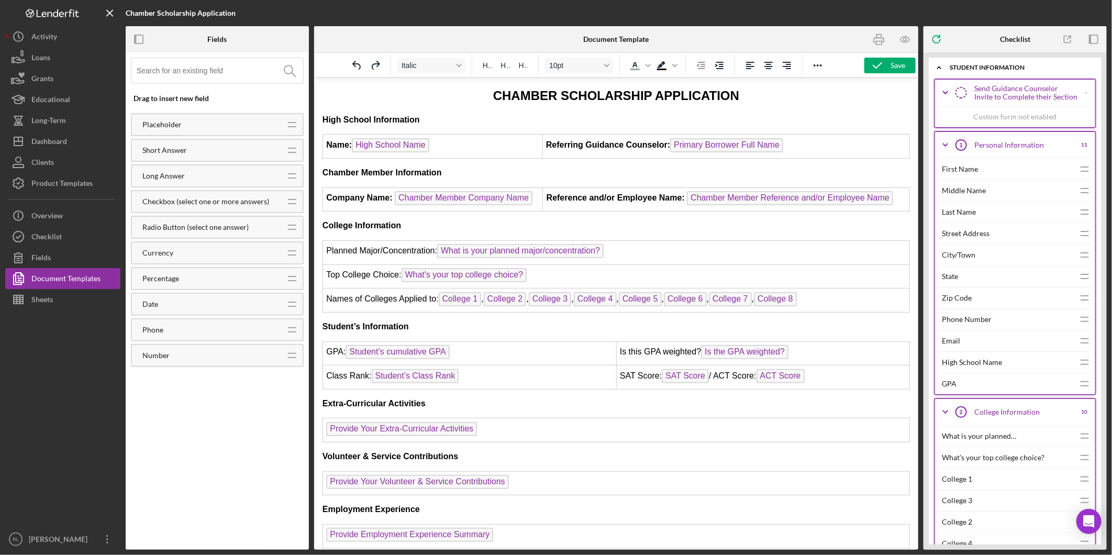
scroll to position [0, 0]
click at [881, 45] on icon "button" at bounding box center [880, 40] width 24 height 24
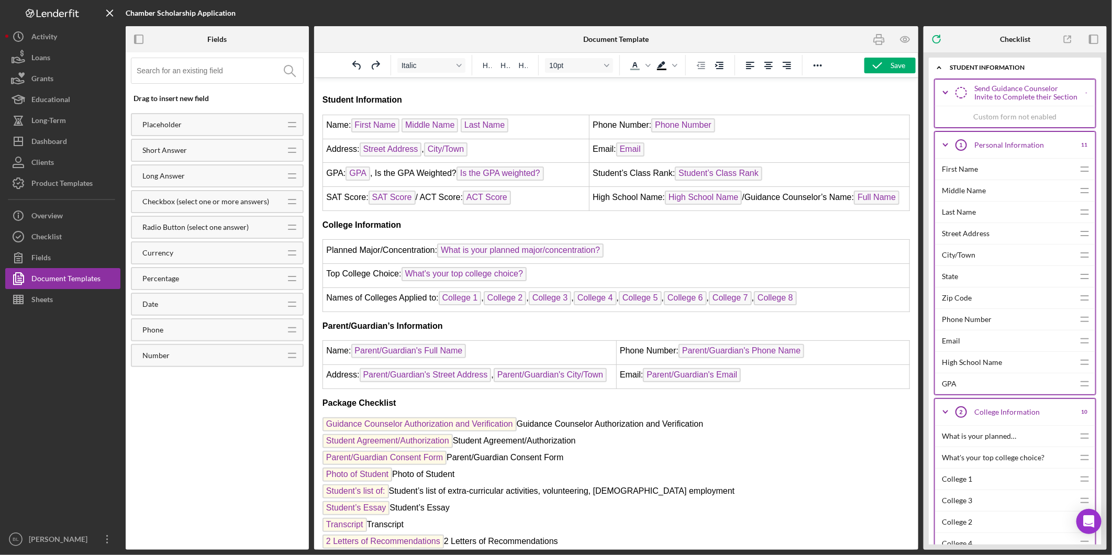
scroll to position [697, 0]
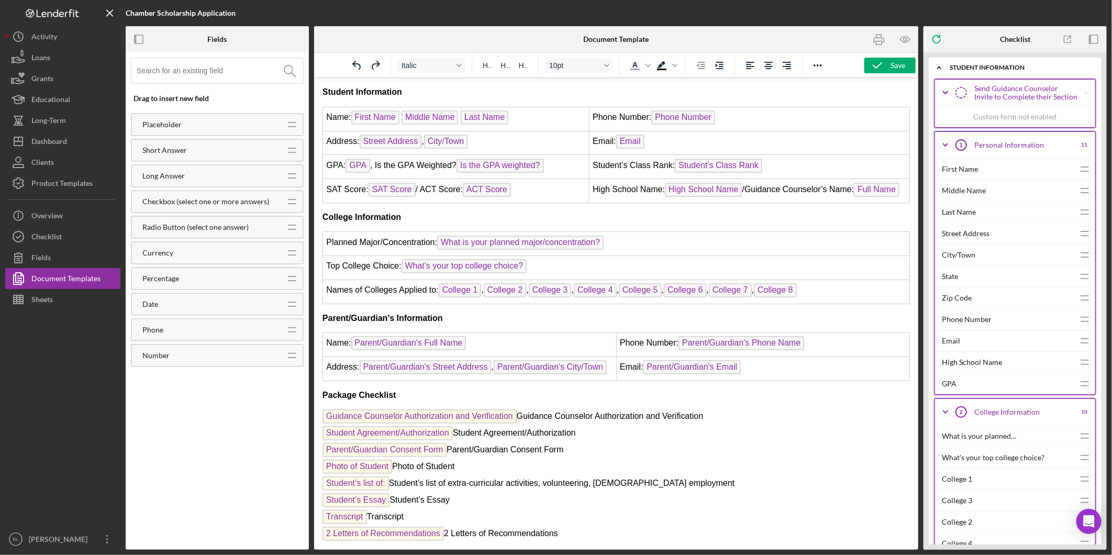
click at [546, 551] on p "For internal use only CS26 What are the student's initials? Enter next applicat…" at bounding box center [616, 559] width 588 height 17
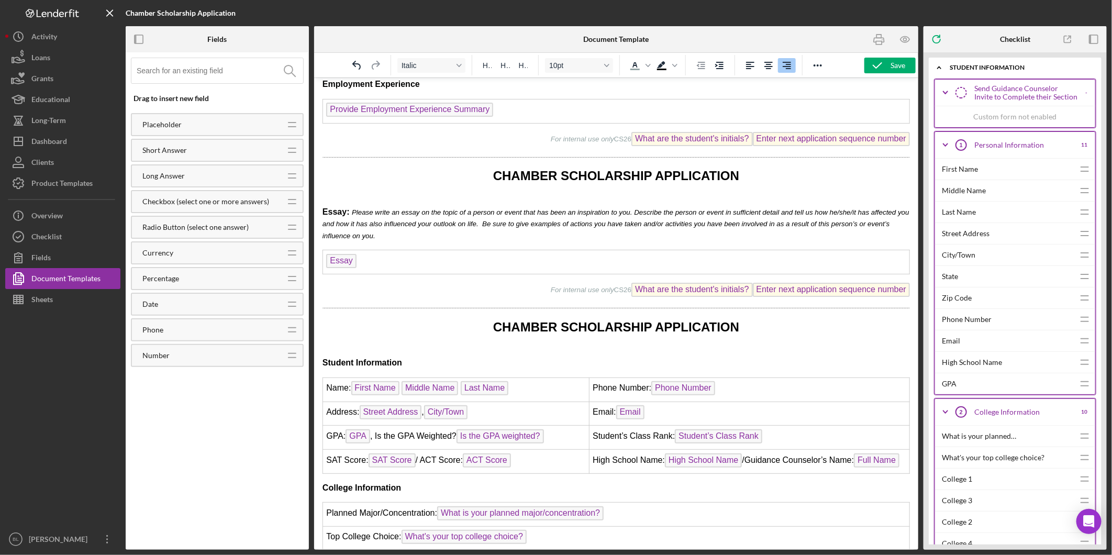
scroll to position [368, 0]
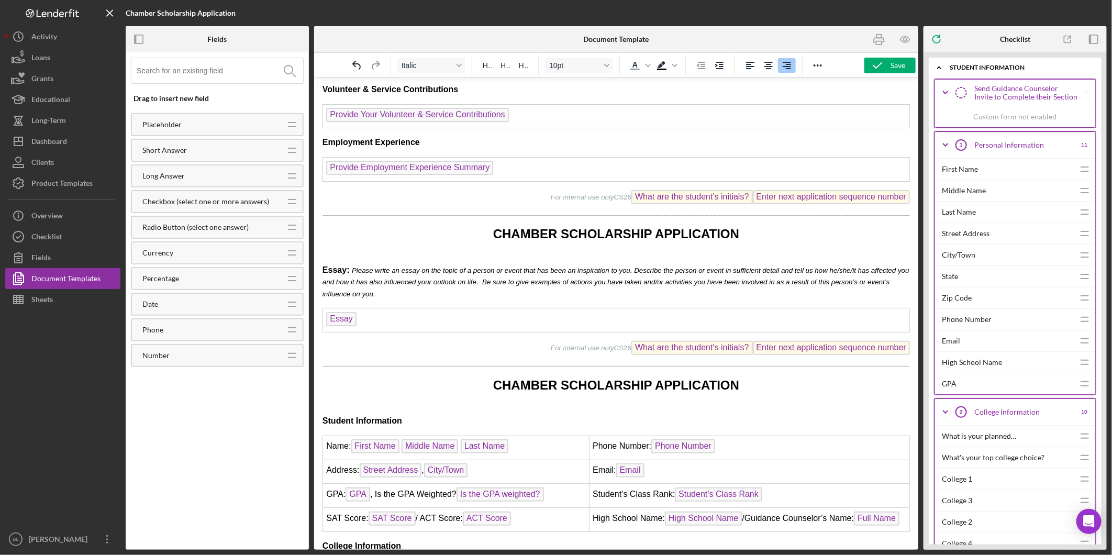
click at [530, 190] on p "For internal use only CS26 What are the student's initials? Enter next applicat…" at bounding box center [616, 198] width 588 height 17
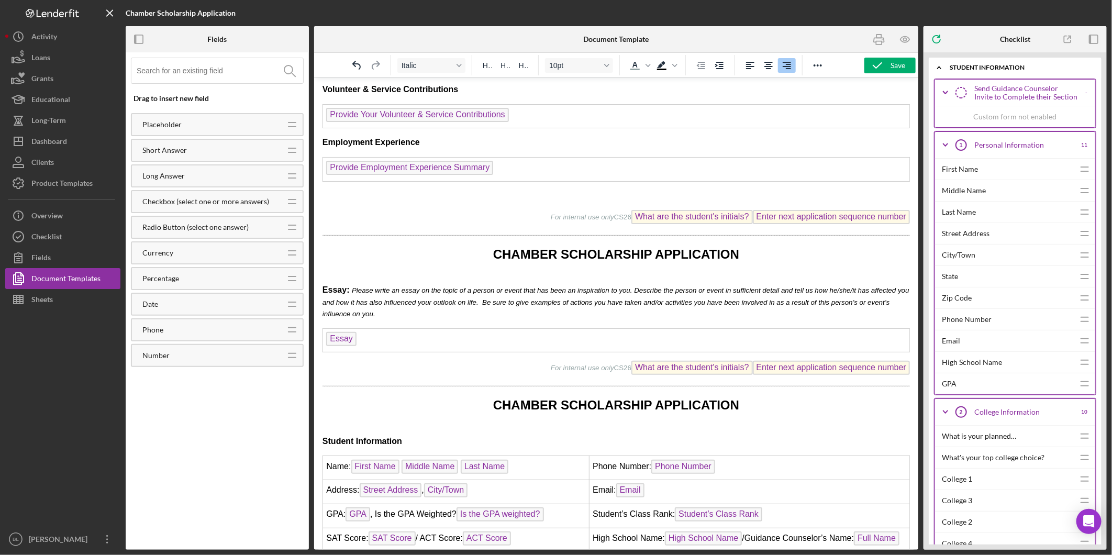
click at [536, 360] on p "For internal use only CS26 What are the student's initials? Enter next applicat…" at bounding box center [616, 368] width 588 height 17
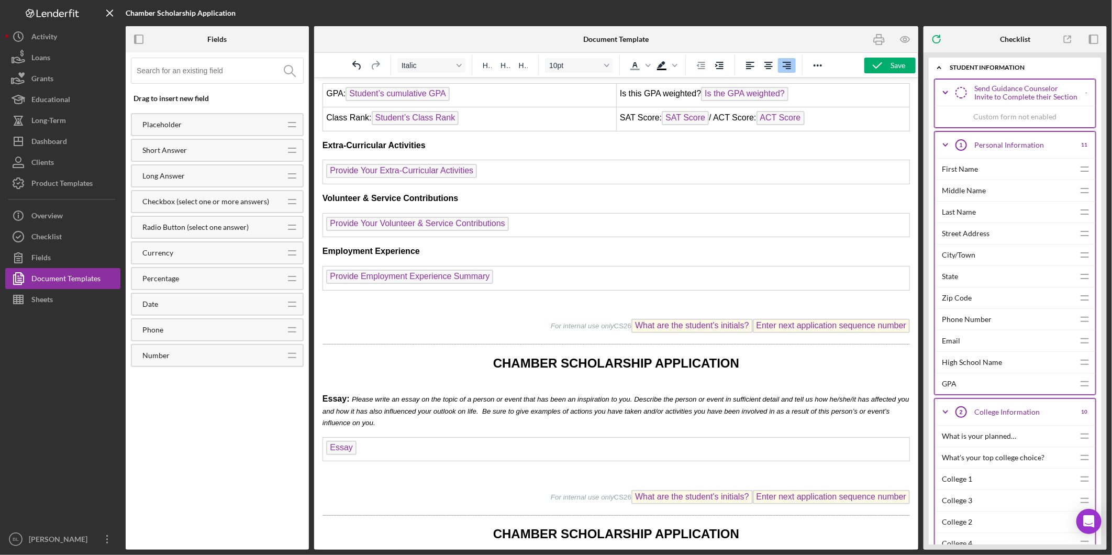
scroll to position [77, 0]
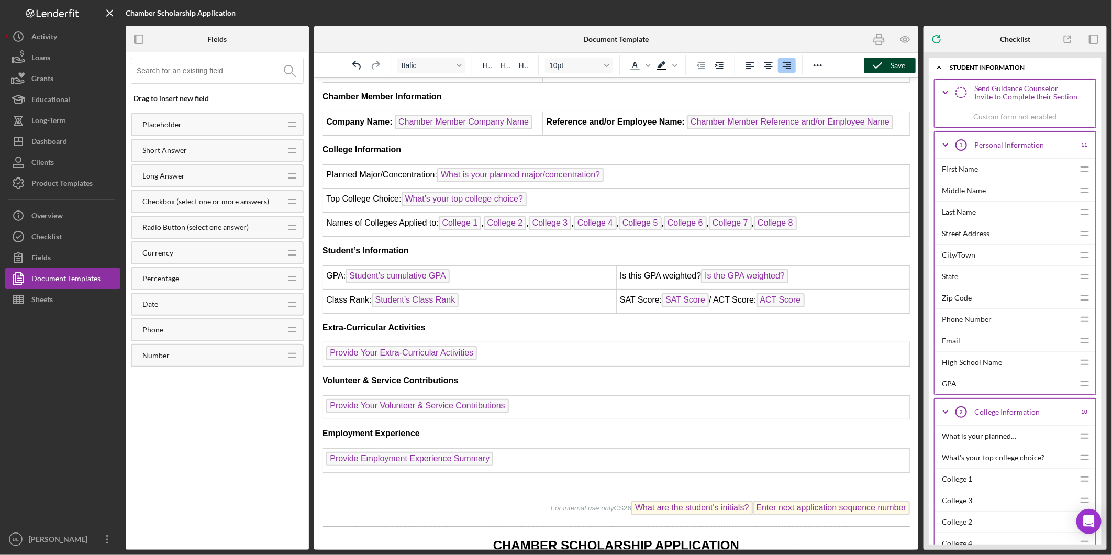
click at [881, 63] on icon "button" at bounding box center [878, 65] width 26 height 26
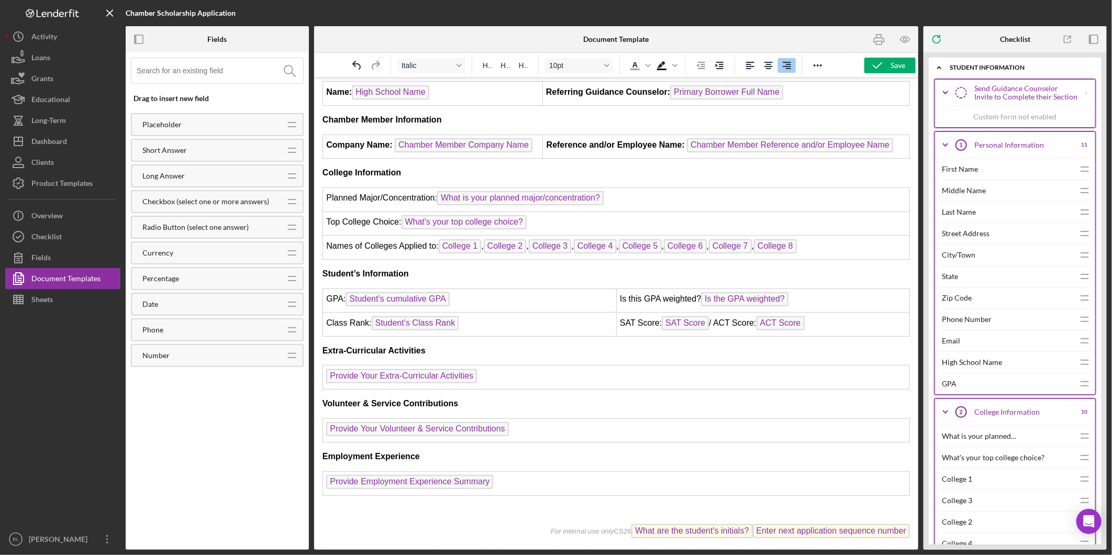
scroll to position [0, 0]
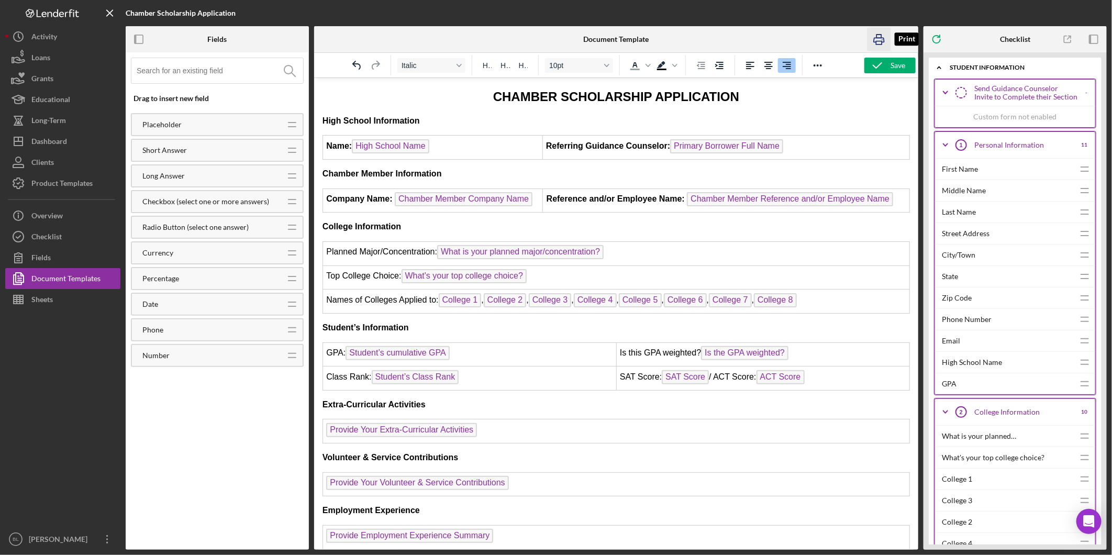
click at [871, 35] on icon "button" at bounding box center [880, 40] width 24 height 24
click at [871, 61] on icon "button" at bounding box center [878, 65] width 26 height 26
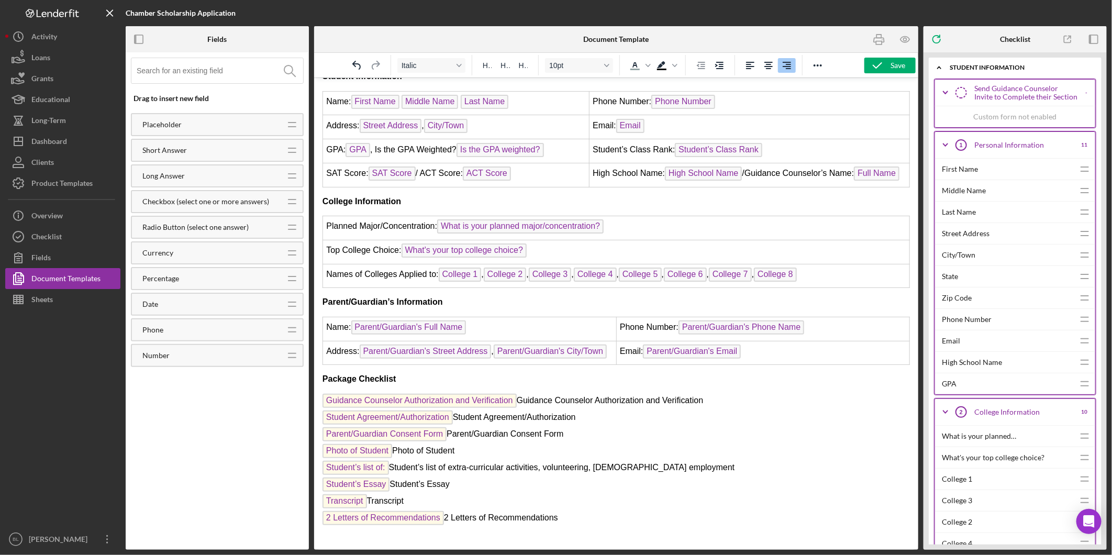
scroll to position [757, 0]
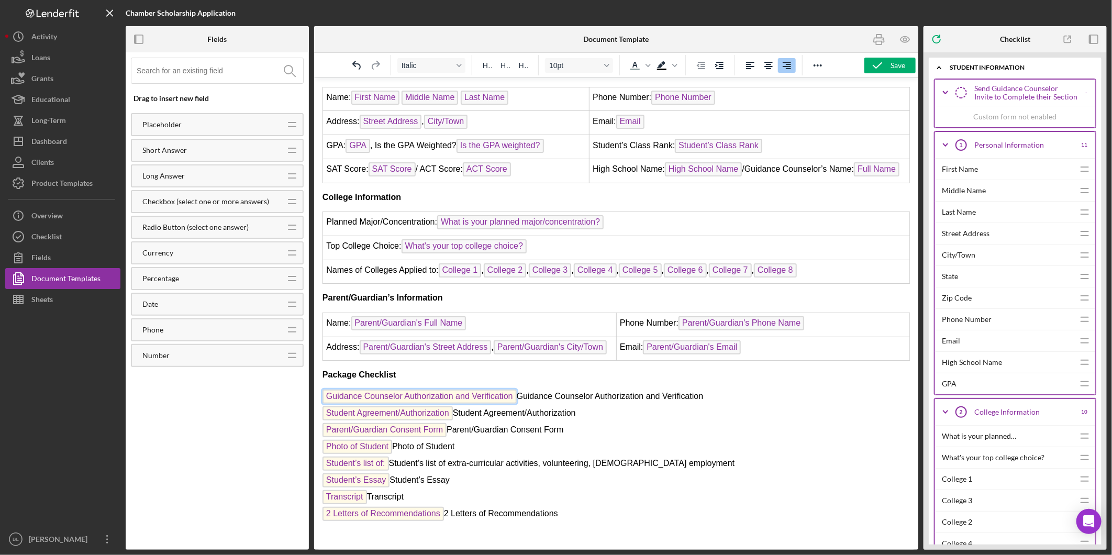
click at [431, 389] on span "Guidance Counselor Authorization and Verification" at bounding box center [419, 396] width 194 height 14
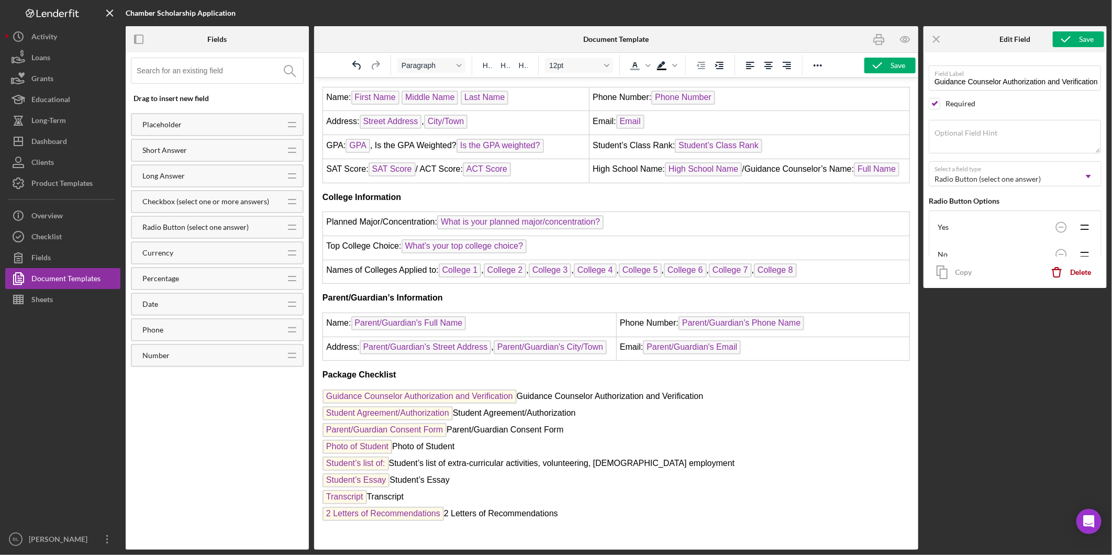
click at [774, 417] on p "Guidance Counselor Authorization and Verification Guidance Counselor Authorizat…" at bounding box center [616, 456] width 588 height 134
drag, startPoint x: 518, startPoint y: 374, endPoint x: 320, endPoint y: 371, distance: 198.5
click at [824, 65] on icon "Reveal or hide additional toolbar items" at bounding box center [818, 65] width 13 height 13
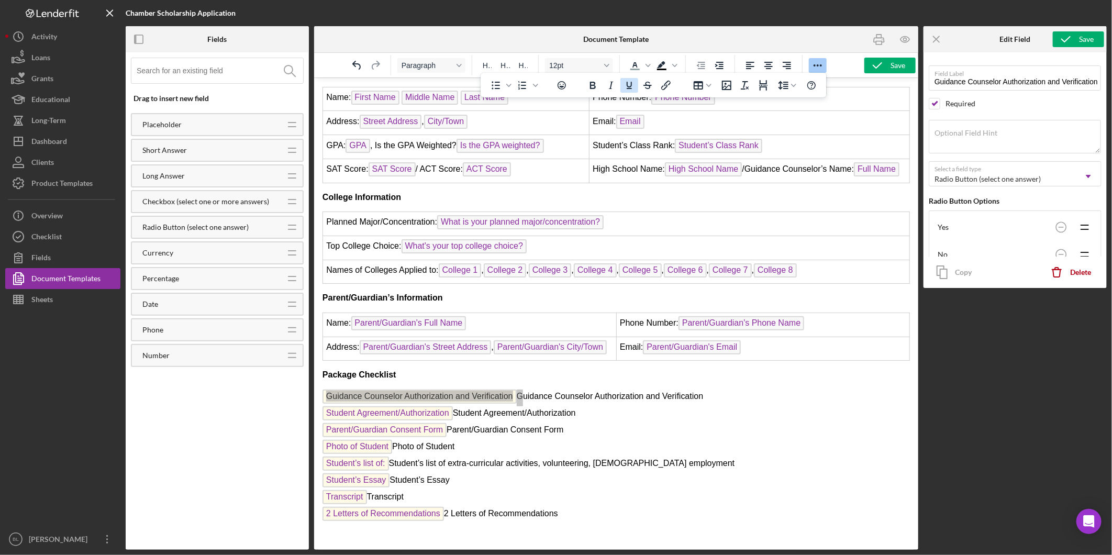
click at [627, 84] on icon "Underline" at bounding box center [629, 85] width 5 height 7
click at [693, 416] on p "Guidance Counselor Authorization and Verification Guidance Counselor Authorizat…" at bounding box center [616, 456] width 588 height 134
click at [447, 406] on span "Student Agreement/Authorization" at bounding box center [387, 413] width 130 height 14
drag, startPoint x: 661, startPoint y: 418, endPoint x: 540, endPoint y: 391, distance: 124.5
click at [661, 419] on p "Guidance Counselor Authorization and Verification Guidance Counselor Authorizat…" at bounding box center [616, 456] width 588 height 134
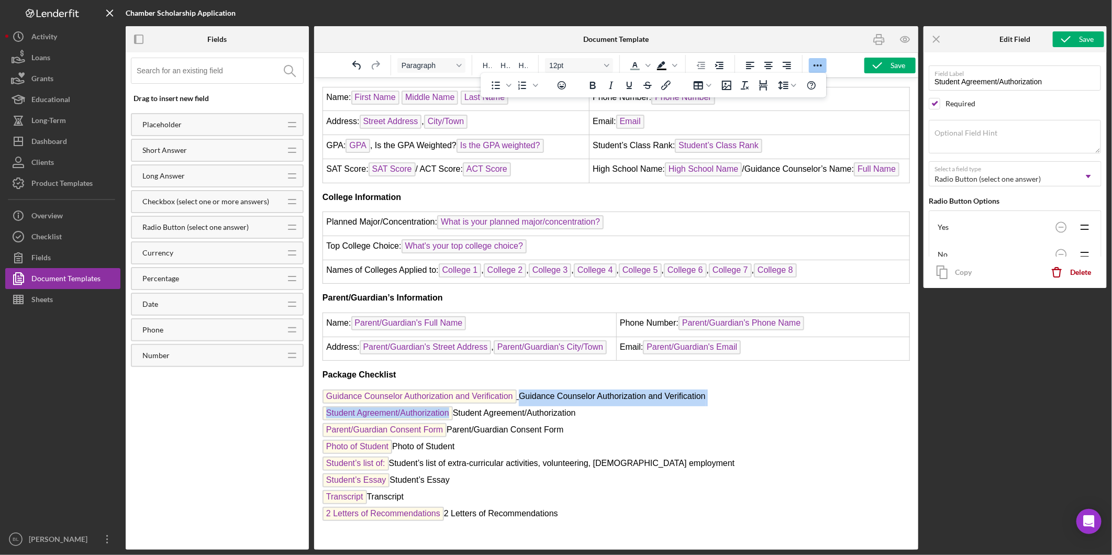
drag, startPoint x: 453, startPoint y: 392, endPoint x: 305, endPoint y: 389, distance: 148.8
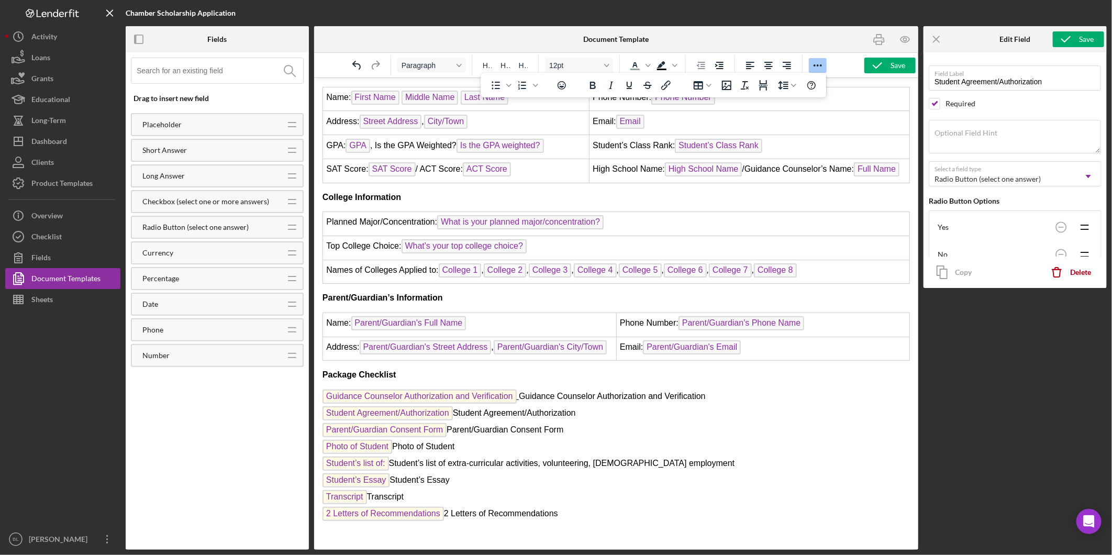
click at [721, 406] on p "Guidance Counselor Authorization and Verification Guidance Counselor Authorizat…" at bounding box center [616, 456] width 588 height 134
click at [666, 392] on p "Guidance Counselor Authorization and Verification Guidance Counselor Authorizat…" at bounding box center [616, 456] width 588 height 134
click at [669, 399] on p "Guidance Counselor Authorization and Verification Guidance Counselor Authorizat…" at bounding box center [616, 456] width 588 height 134
drag, startPoint x: 516, startPoint y: 379, endPoint x: 357, endPoint y: 375, distance: 158.7
click at [358, 389] on p "Guidance Counselor Authorization and Verification Guidance Counselor Authorizat…" at bounding box center [616, 456] width 588 height 134
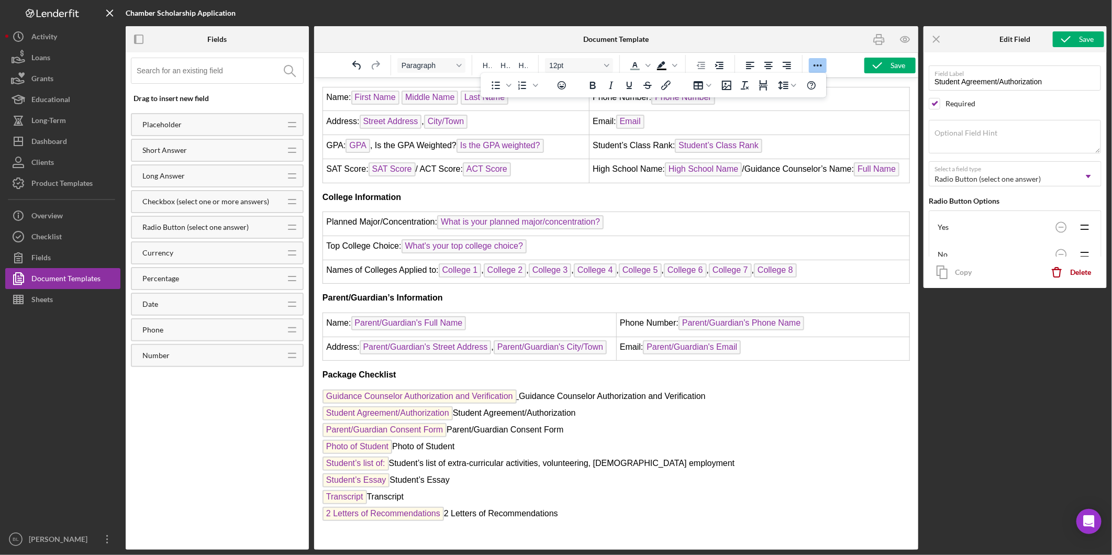
drag, startPoint x: 315, startPoint y: 373, endPoint x: 557, endPoint y: 375, distance: 241.9
drag, startPoint x: 321, startPoint y: 375, endPoint x: 484, endPoint y: 380, distance: 162.9
drag, startPoint x: 517, startPoint y: 378, endPoint x: 302, endPoint y: 368, distance: 215.5
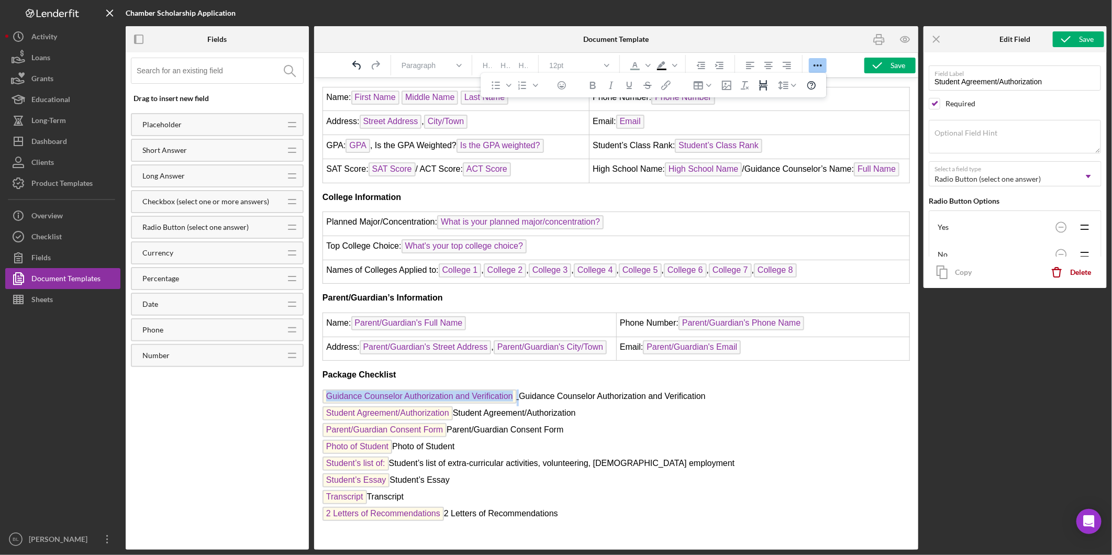
click at [629, 86] on icon "Underline" at bounding box center [629, 85] width 13 height 13
click at [627, 85] on icon "Underline" at bounding box center [629, 85] width 5 height 7
click at [662, 389] on p "Guidance Counselor Authorization and Verification Guidance Counselor Authorizat…" at bounding box center [616, 456] width 588 height 134
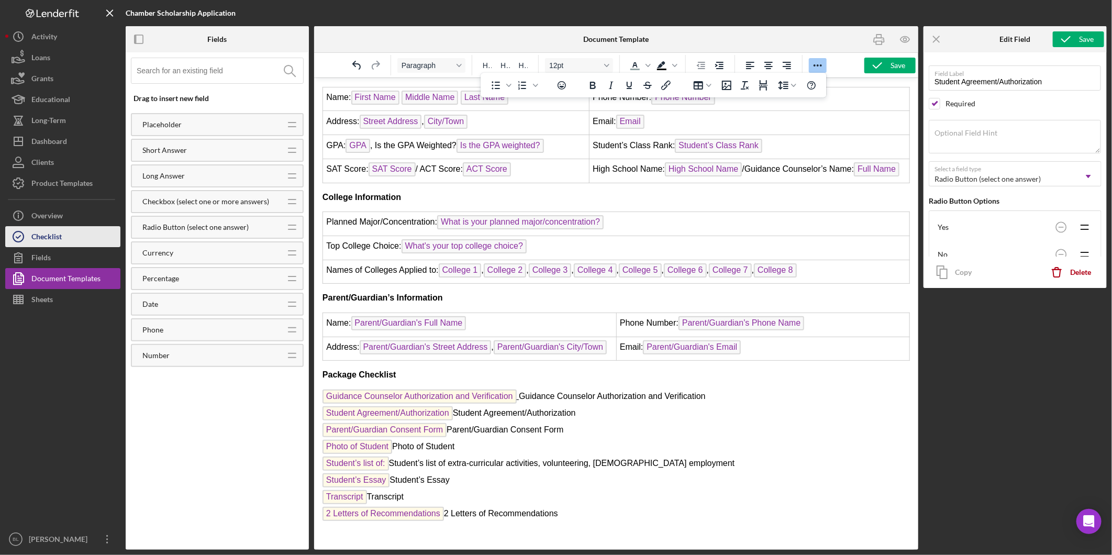
click at [102, 245] on button "Checklist" at bounding box center [62, 236] width 115 height 21
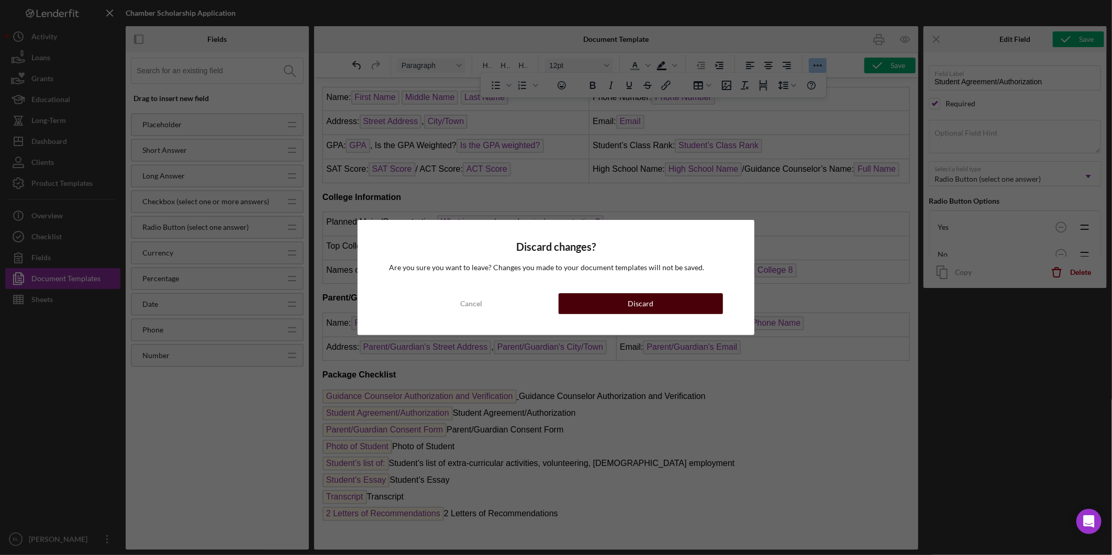
click at [673, 311] on button "Discard" at bounding box center [641, 303] width 164 height 21
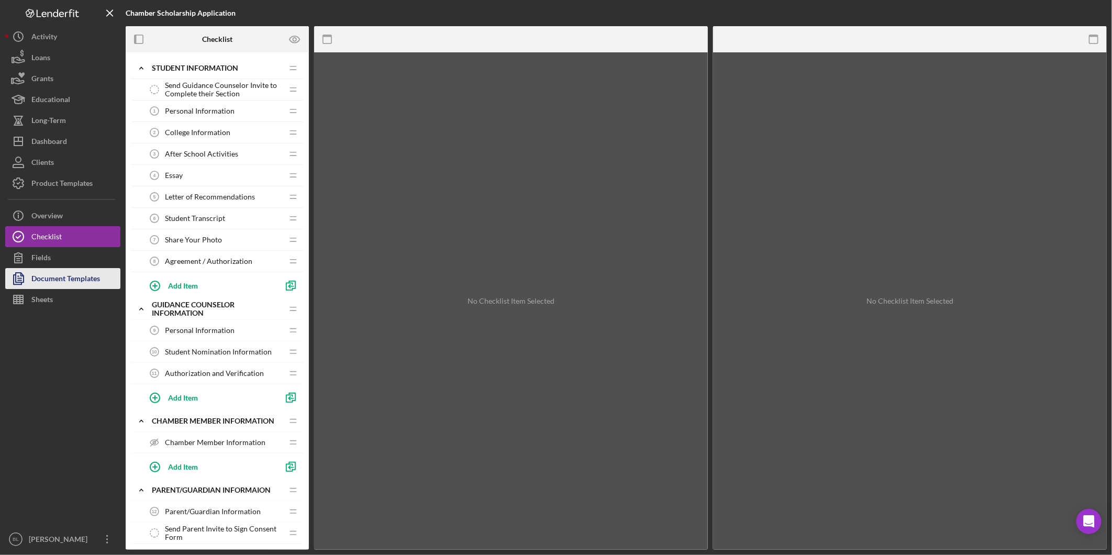
click at [48, 278] on div "Document Templates" at bounding box center [65, 280] width 69 height 24
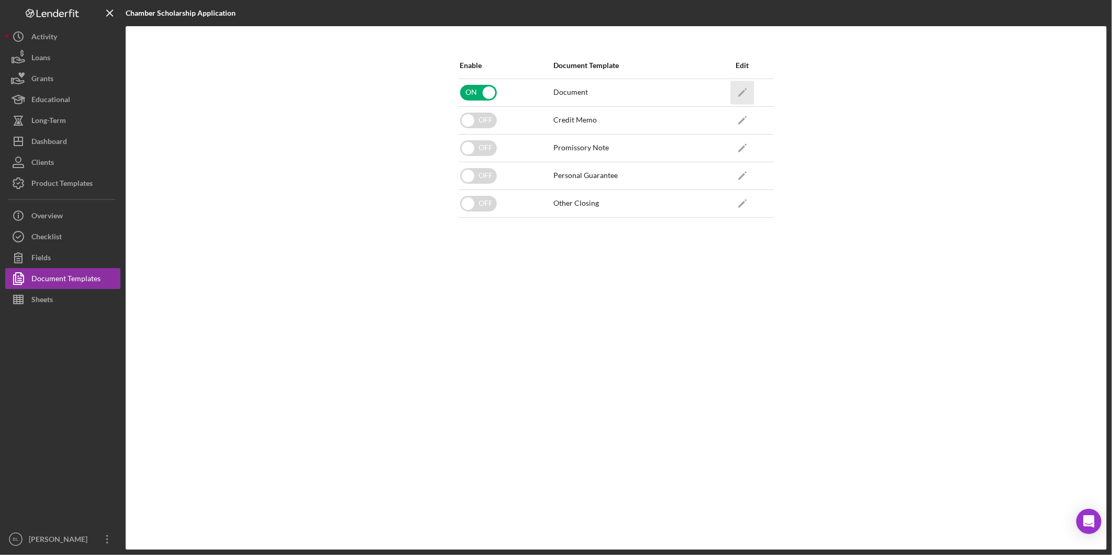
click at [750, 91] on icon "Icon/Edit" at bounding box center [742, 93] width 24 height 24
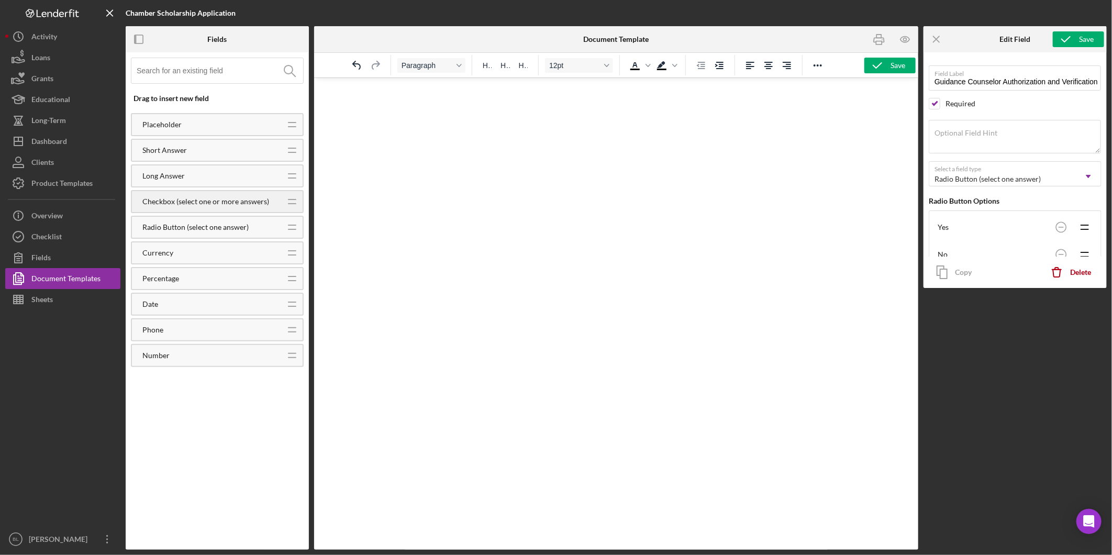
click at [287, 195] on icon "Icon/Drag" at bounding box center [292, 202] width 26 height 26
click at [823, 64] on icon "Reveal or hide additional toolbar items" at bounding box center [818, 65] width 13 height 13
click at [595, 84] on icon "Bold" at bounding box center [593, 85] width 6 height 7
click at [593, 85] on icon "Bold" at bounding box center [593, 85] width 6 height 7
type input "Student Agreement/Authorization"
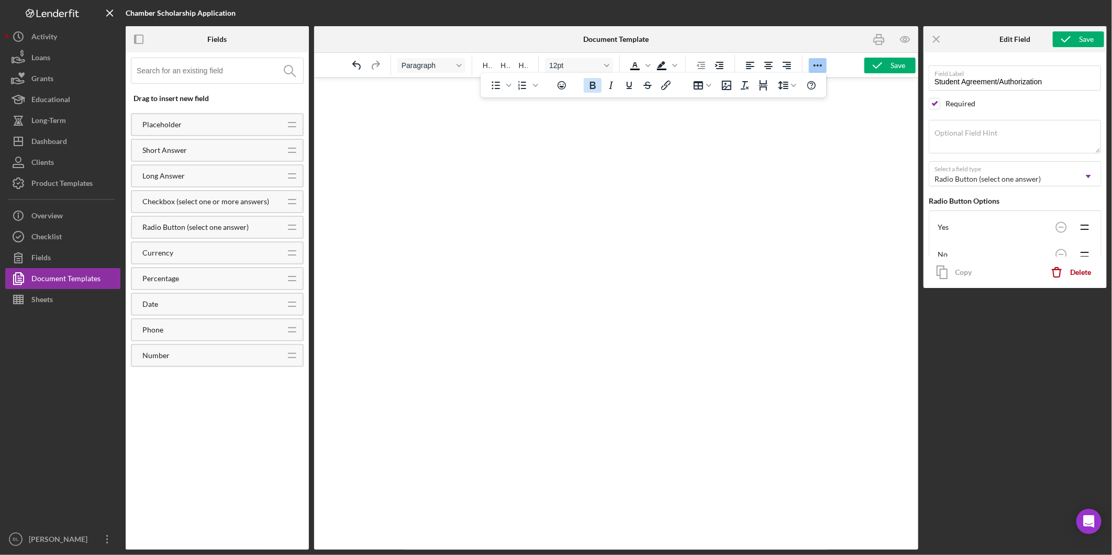
click at [596, 86] on icon "Bold" at bounding box center [592, 85] width 13 height 13
click at [891, 65] on div "Save" at bounding box center [898, 66] width 15 height 16
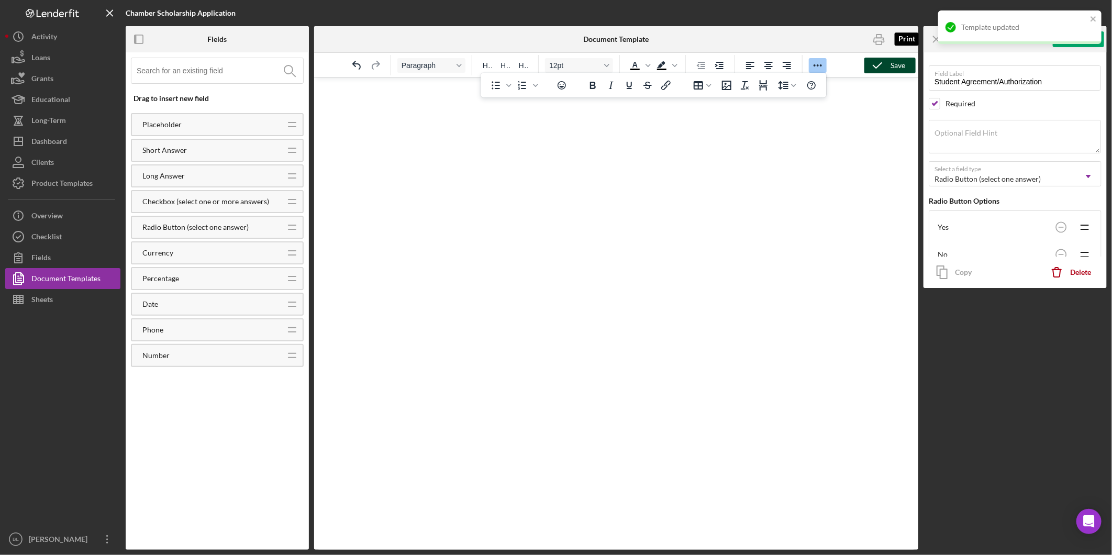
click at [883, 42] on icon "button" at bounding box center [879, 40] width 10 height 4
drag, startPoint x: 991, startPoint y: 424, endPoint x: 987, endPoint y: 368, distance: 56.2
click at [992, 423] on div "Icon/Menu Close Edit Field Save Field Label Student Agreement/Authorization Req…" at bounding box center [1015, 288] width 183 height 524
drag, startPoint x: 80, startPoint y: 359, endPoint x: 92, endPoint y: 322, distance: 38.6
click at [80, 359] on div at bounding box center [62, 419] width 115 height 219
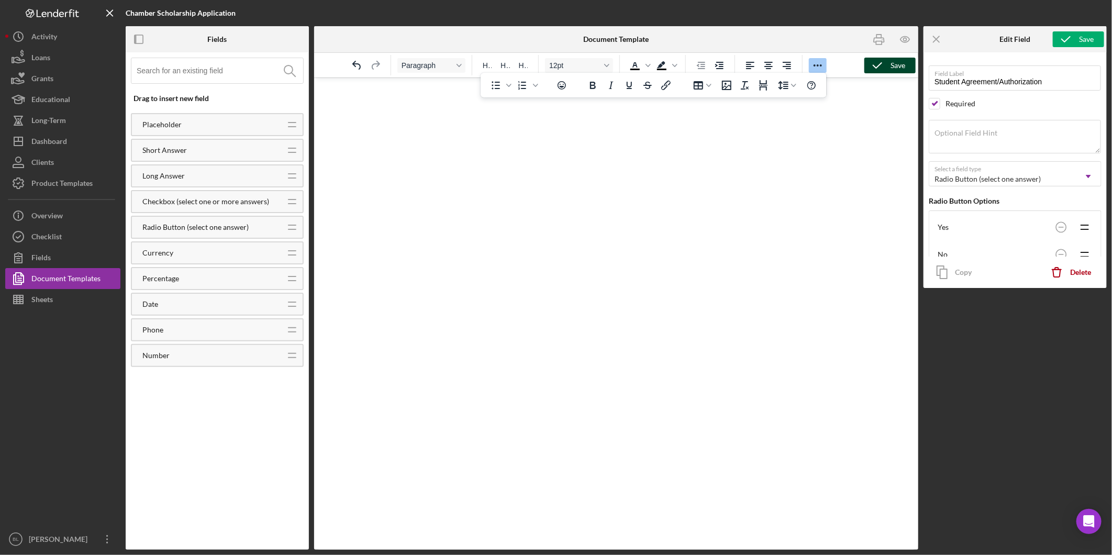
click at [77, 417] on div at bounding box center [62, 419] width 115 height 219
click at [833, 9] on div at bounding box center [943, 13] width 327 height 26
click at [58, 142] on div "Dashboard" at bounding box center [49, 143] width 36 height 24
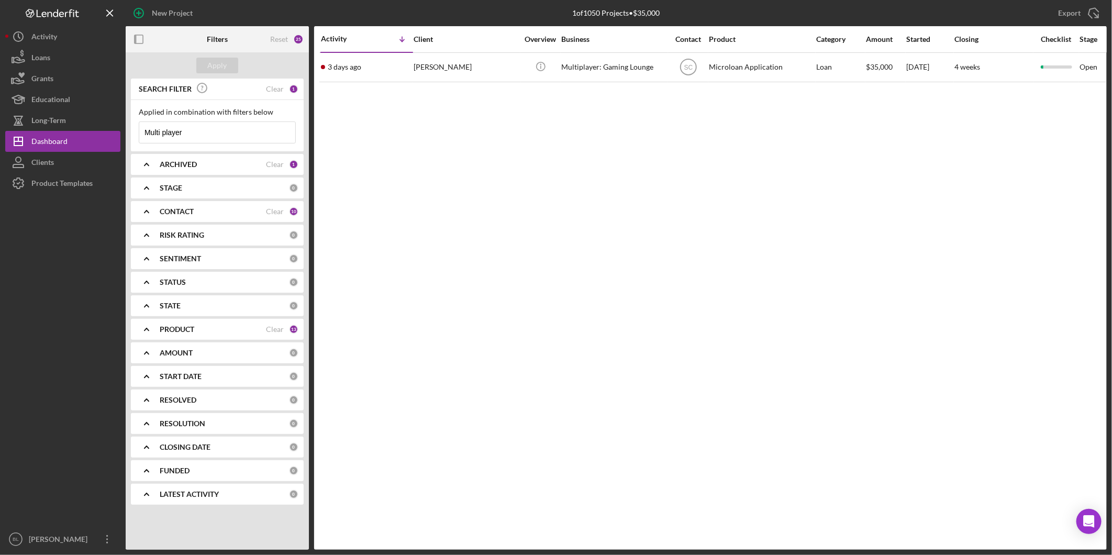
click at [144, 160] on icon "Icon/Expander" at bounding box center [147, 164] width 26 height 26
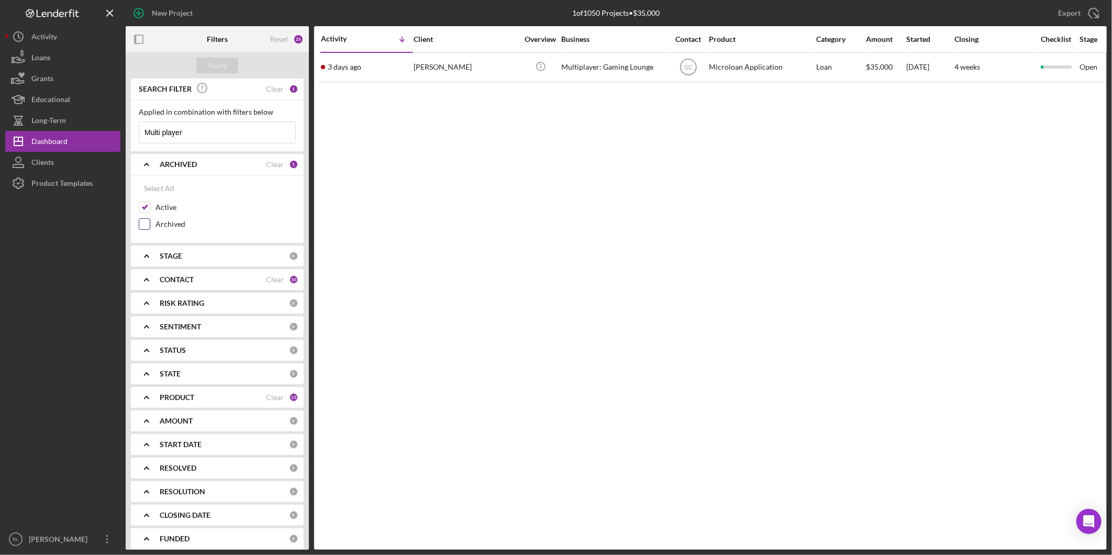
click at [148, 227] on input "Archived" at bounding box center [144, 224] width 10 height 10
checkbox input "true"
click at [226, 60] on div "Apply" at bounding box center [217, 66] width 19 height 16
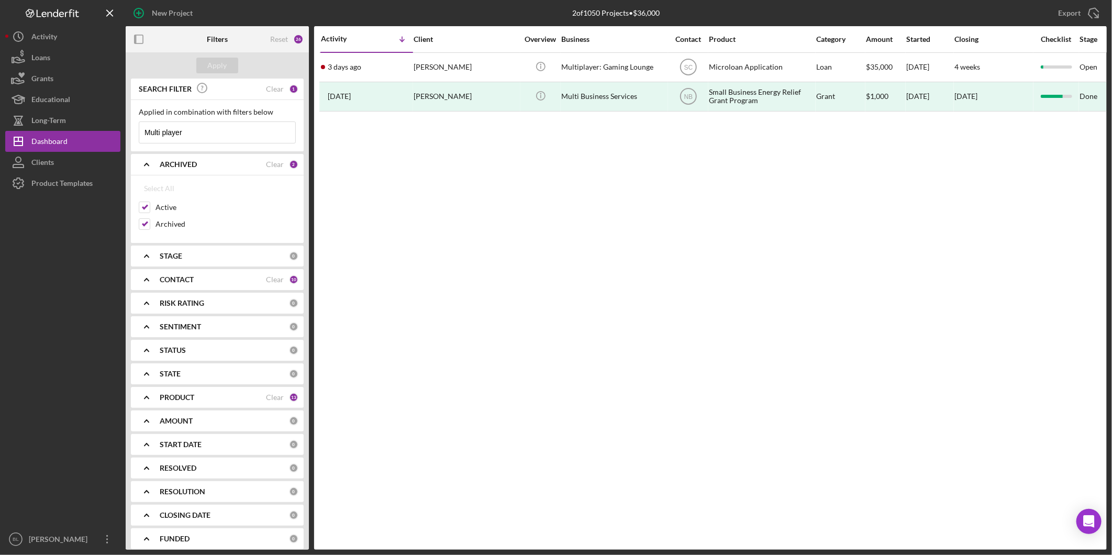
click at [682, 236] on div "Activity Icon/Table Sort Arrow Client Overview Business Contact Product Categor…" at bounding box center [710, 288] width 793 height 524
click at [173, 278] on b "CONTACT" at bounding box center [177, 279] width 34 height 8
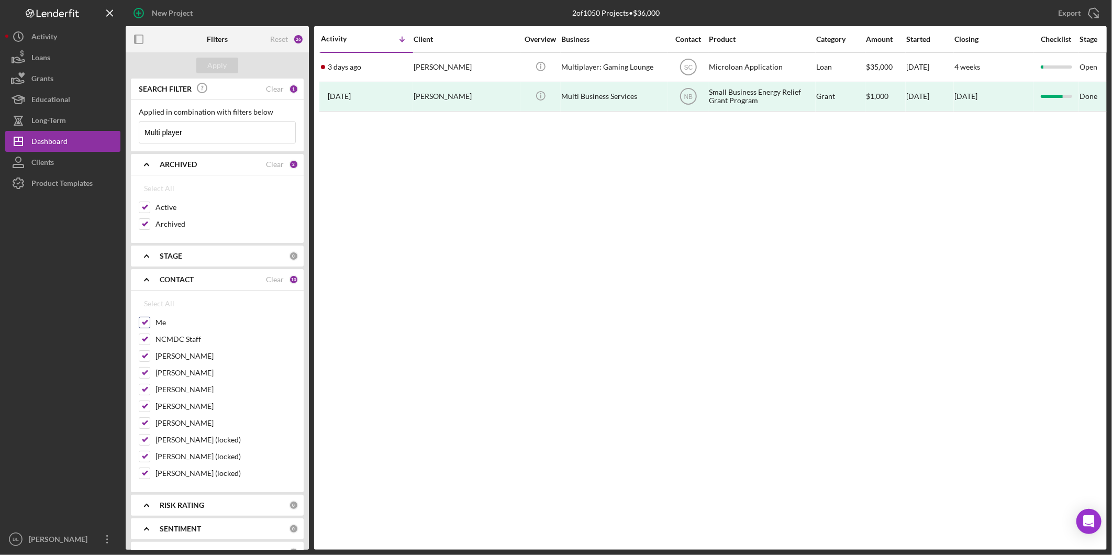
click at [148, 323] on input "Me" at bounding box center [144, 322] width 10 height 10
click at [149, 323] on input "Me" at bounding box center [144, 322] width 10 height 10
checkbox input "true"
click at [149, 473] on input "[PERSON_NAME] (locked)" at bounding box center [144, 473] width 10 height 10
checkbox input "false"
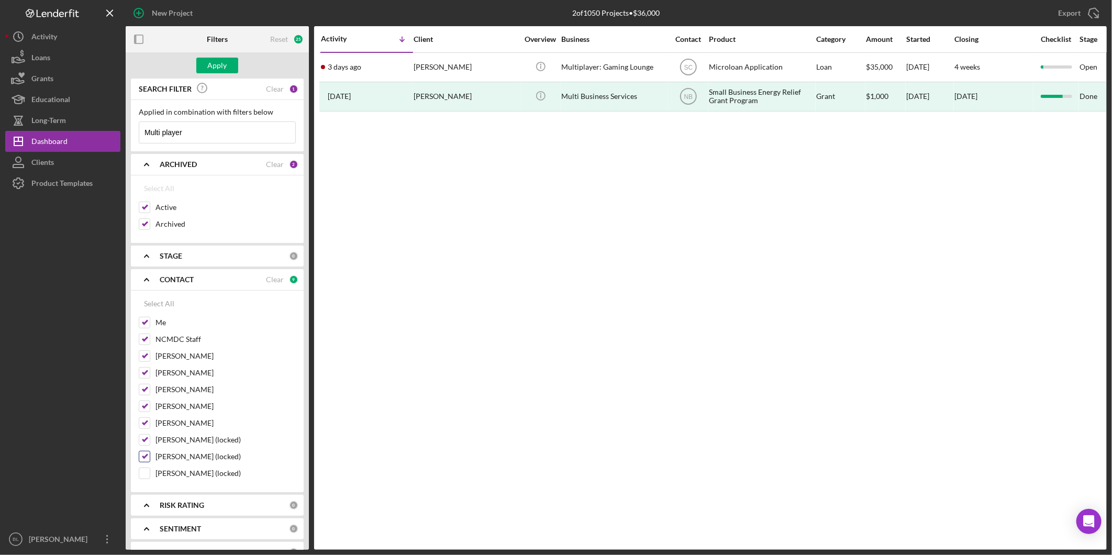
click at [144, 455] on input "[PERSON_NAME] (locked)" at bounding box center [144, 456] width 10 height 10
checkbox input "false"
click at [142, 442] on input "[PERSON_NAME] (locked)" at bounding box center [144, 440] width 10 height 10
checkbox input "false"
click at [143, 423] on input "[PERSON_NAME]" at bounding box center [144, 423] width 10 height 10
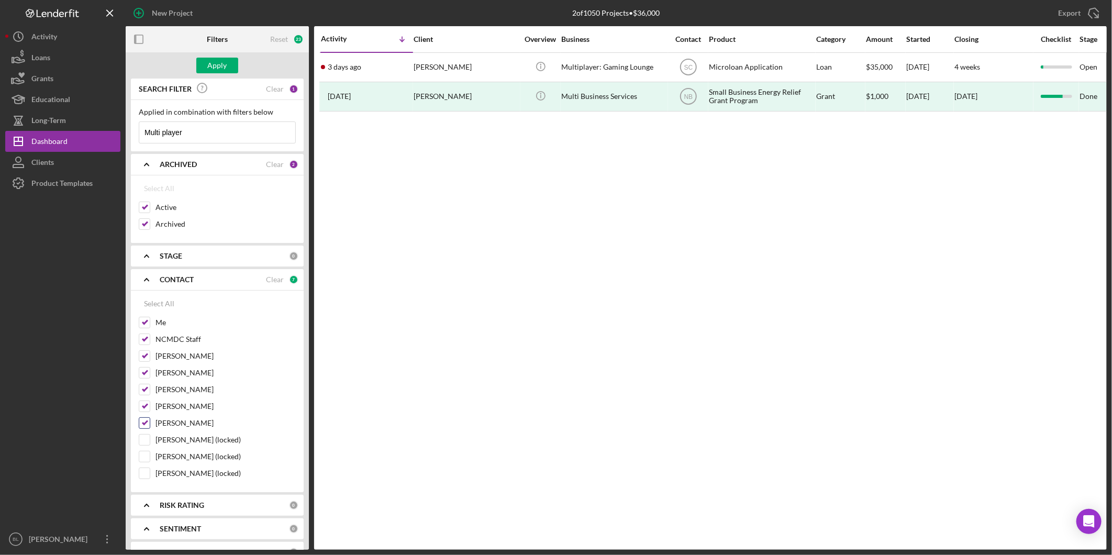
checkbox input "false"
click at [147, 412] on input "[PERSON_NAME]" at bounding box center [144, 406] width 10 height 10
checkbox input "false"
click at [150, 395] on div at bounding box center [145, 390] width 12 height 12
click at [148, 376] on input "[PERSON_NAME]" at bounding box center [144, 373] width 10 height 10
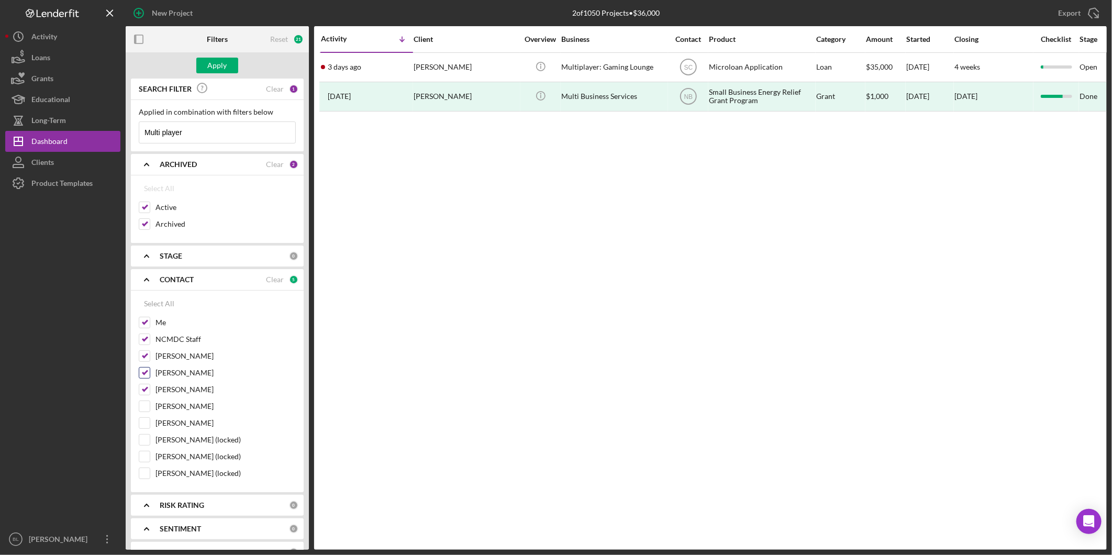
checkbox input "false"
click at [148, 357] on input "[PERSON_NAME]" at bounding box center [144, 356] width 10 height 10
checkbox input "false"
click at [145, 386] on input "[PERSON_NAME]" at bounding box center [144, 389] width 10 height 10
checkbox input "false"
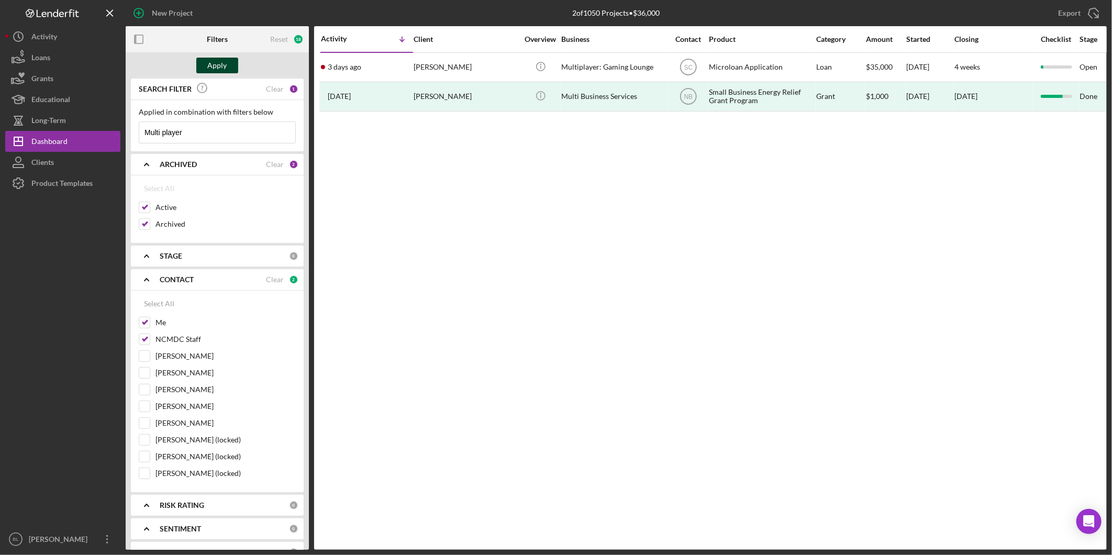
click at [208, 60] on div "Apply" at bounding box center [217, 66] width 19 height 16
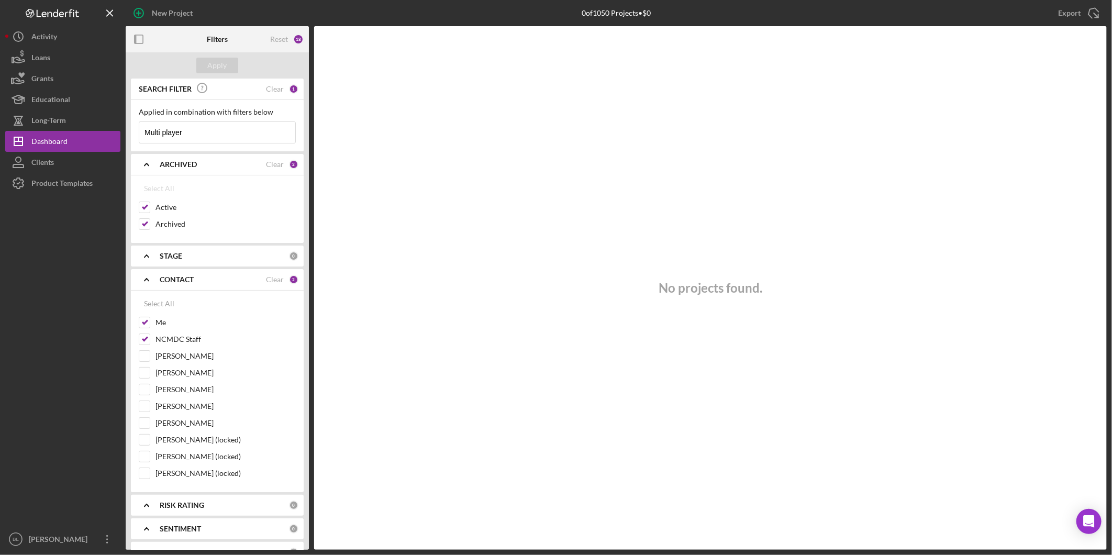
click at [165, 501] on b "RISK RATING" at bounding box center [182, 505] width 45 height 8
click at [171, 501] on b "RISK RATING" at bounding box center [182, 505] width 45 height 8
click at [180, 525] on b "SENTIMENT" at bounding box center [180, 529] width 41 height 8
click at [174, 548] on b "STATUS" at bounding box center [173, 552] width 26 height 8
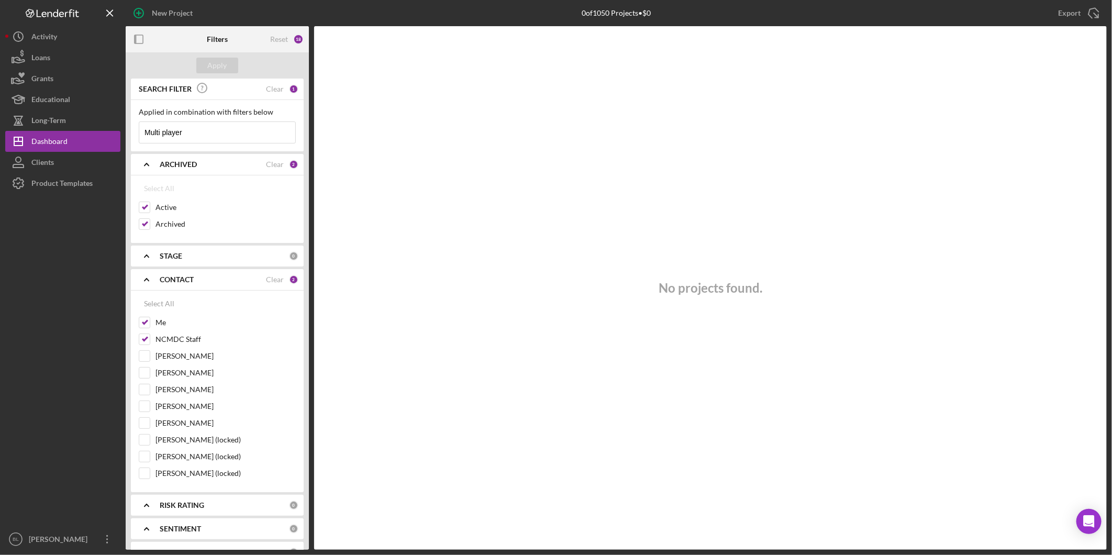
click at [181, 548] on b "STATUS" at bounding box center [173, 552] width 26 height 8
drag, startPoint x: 206, startPoint y: 132, endPoint x: 68, endPoint y: 129, distance: 138.3
click at [84, 128] on div "New Project 0 of 1050 Projects • $0 Multi player Export Icon/Export Filters Res…" at bounding box center [556, 275] width 1102 height 550
click at [215, 71] on div "Apply" at bounding box center [217, 66] width 19 height 16
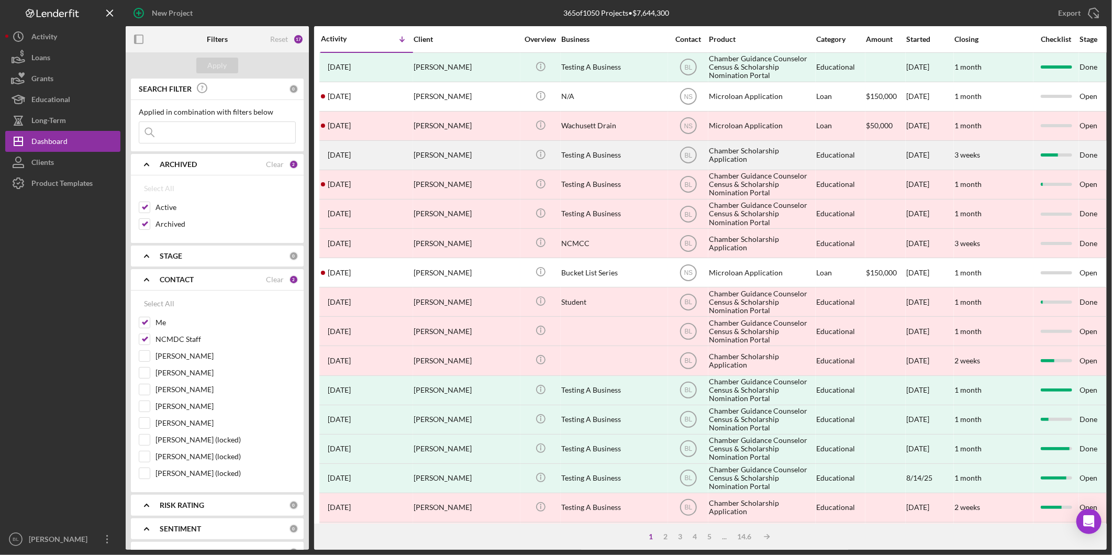
click at [736, 153] on div "Chamber Scholarship Application" at bounding box center [761, 155] width 105 height 28
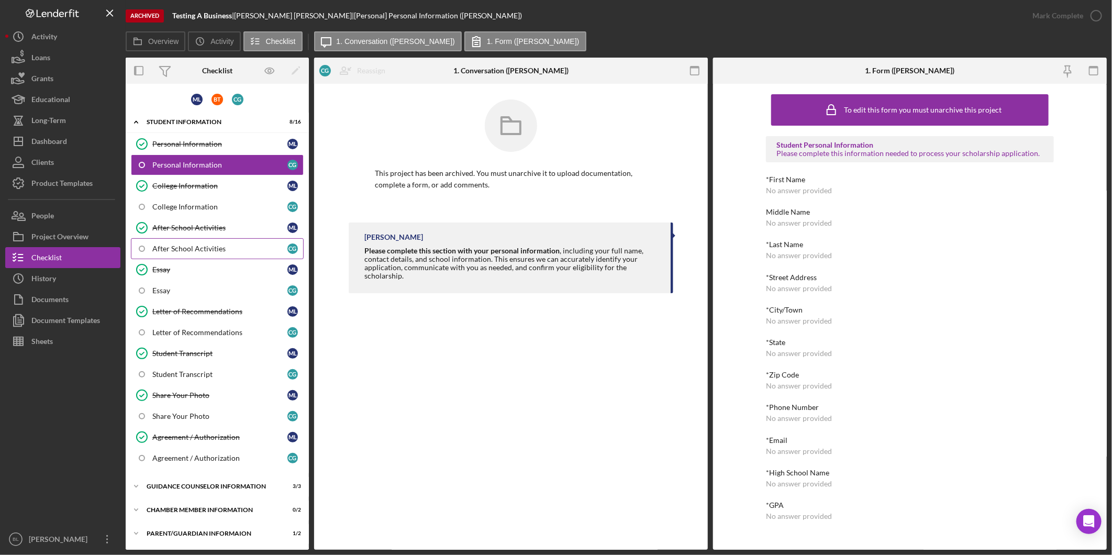
click at [189, 242] on link "After School Activities C G" at bounding box center [217, 248] width 173 height 21
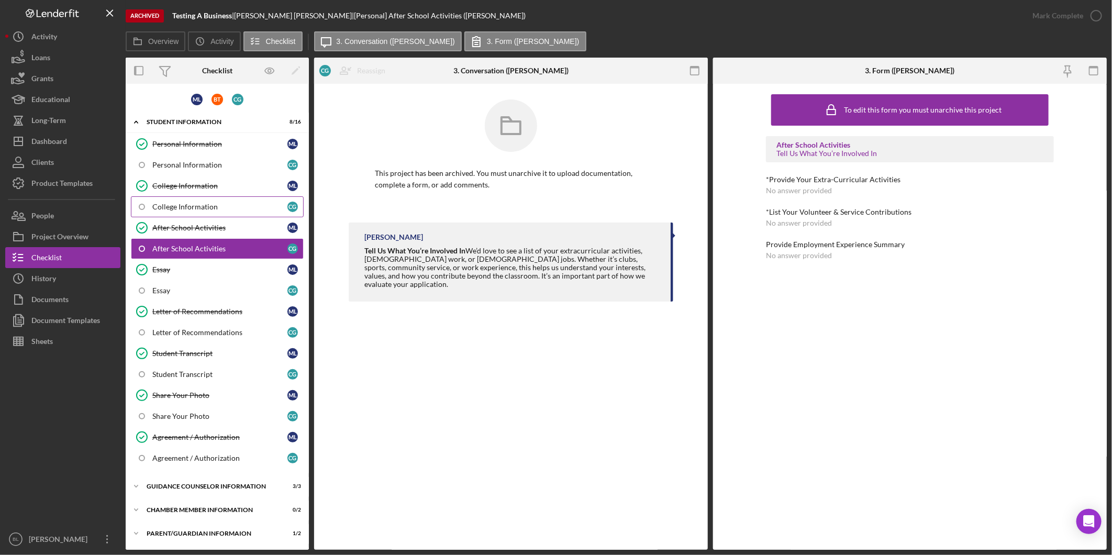
click at [170, 215] on link "College Information C G" at bounding box center [217, 206] width 173 height 21
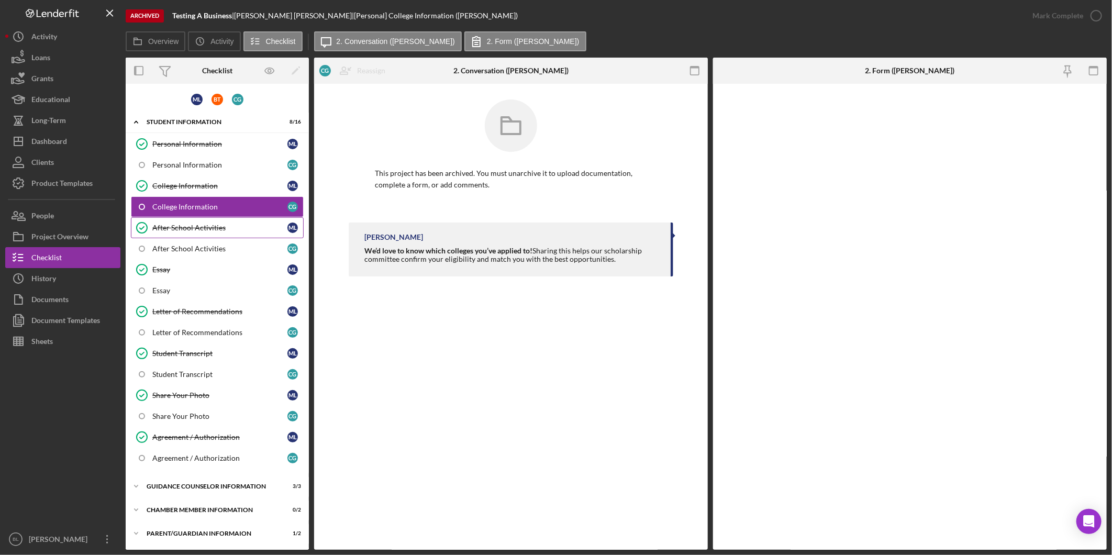
click at [179, 227] on div "After School Activities" at bounding box center [219, 228] width 135 height 8
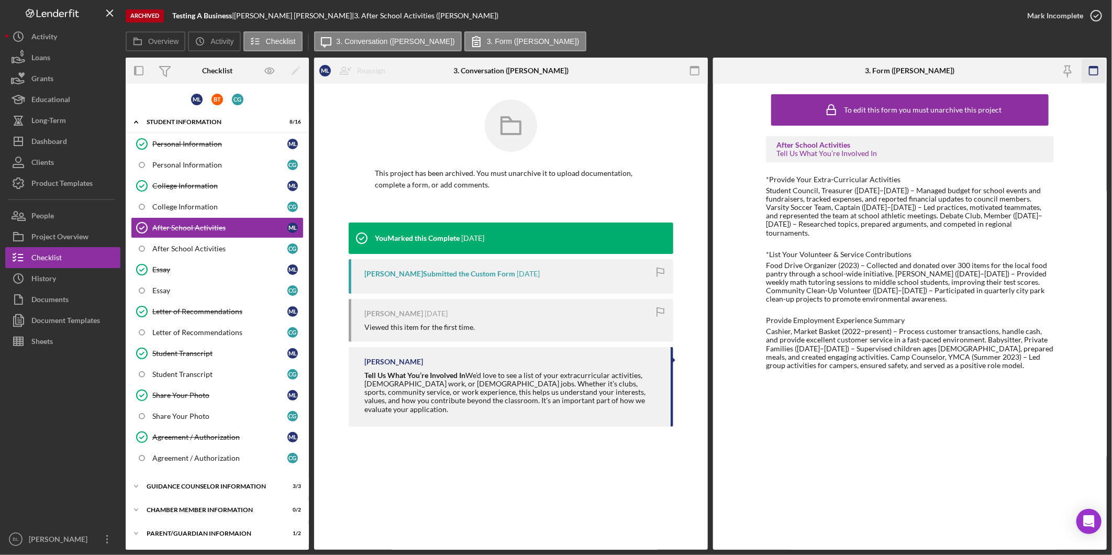
click at [1091, 71] on icon "button" at bounding box center [1094, 71] width 24 height 24
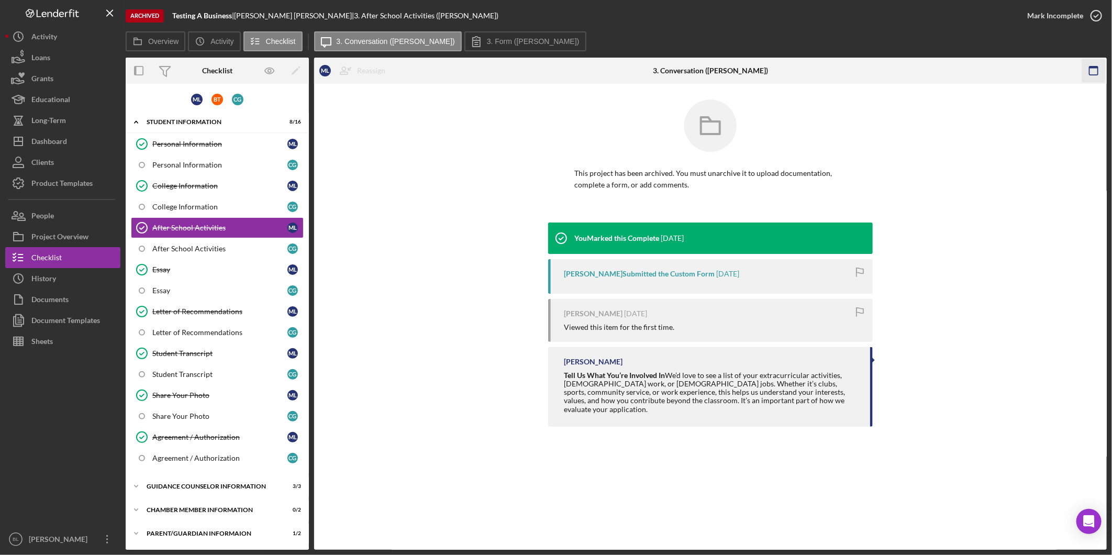
click at [1100, 70] on icon "button" at bounding box center [1094, 71] width 24 height 24
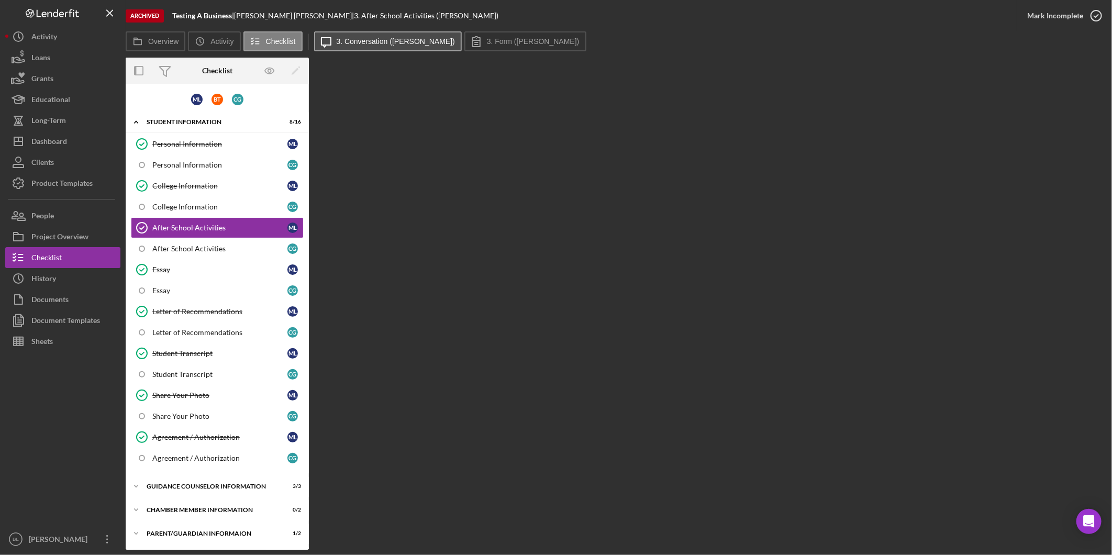
click at [374, 45] on label "3. Conversation ([PERSON_NAME])" at bounding box center [396, 41] width 118 height 8
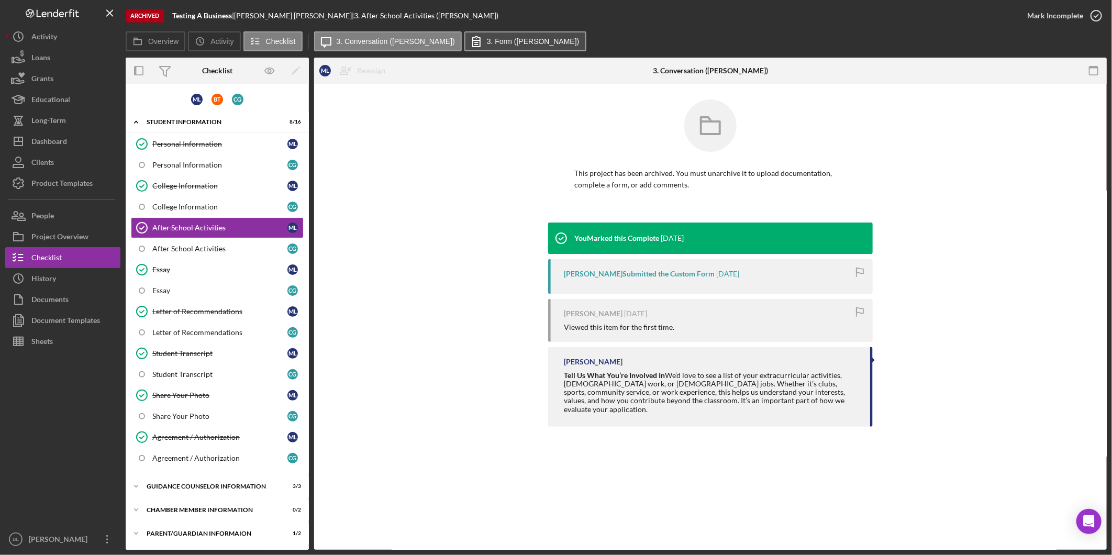
drag, startPoint x: 458, startPoint y: 41, endPoint x: 486, endPoint y: 48, distance: 29.1
click at [487, 41] on label "3. Form ([PERSON_NAME])" at bounding box center [533, 41] width 93 height 8
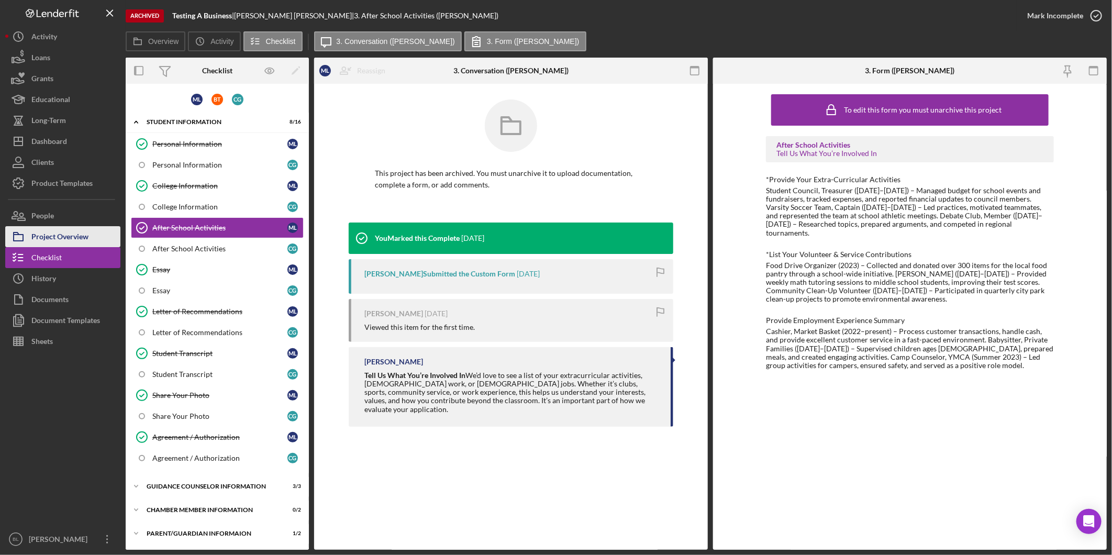
click at [72, 229] on div "Project Overview" at bounding box center [59, 238] width 57 height 24
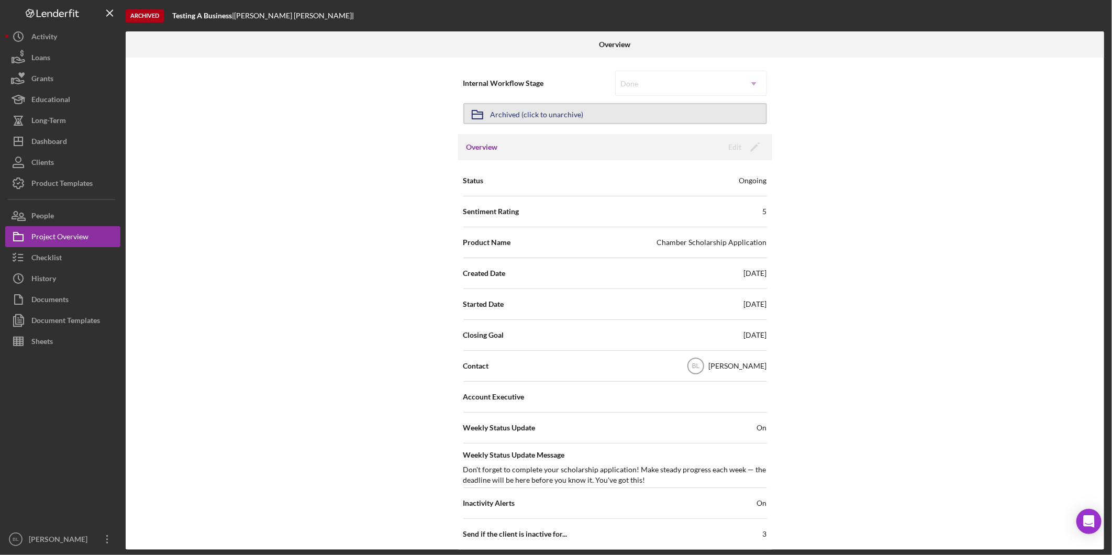
click at [622, 108] on button "Icon/Archived Archived (click to unarchive)" at bounding box center [615, 113] width 304 height 21
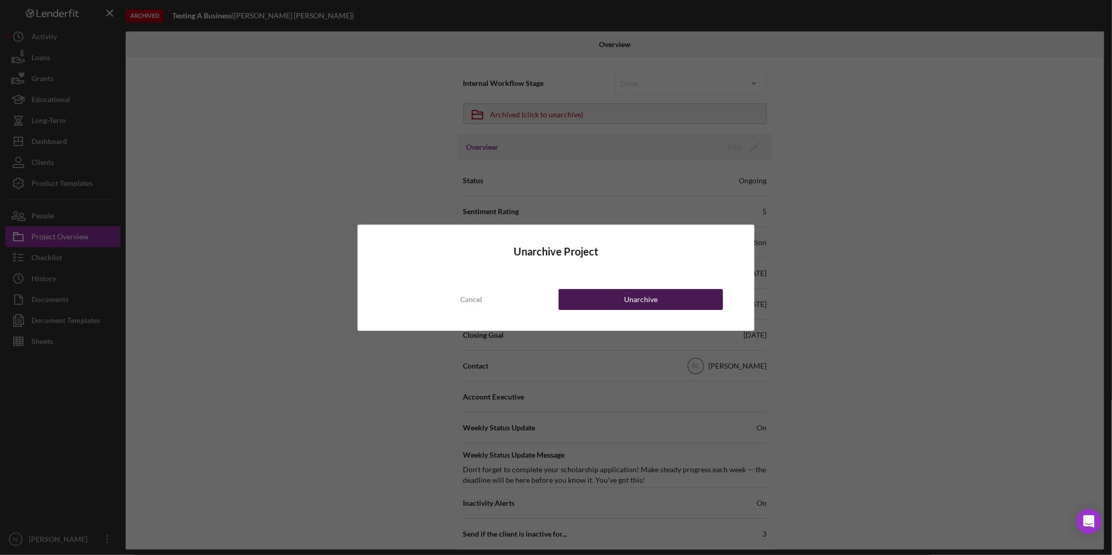
click at [628, 297] on div "Unarchive" at bounding box center [641, 299] width 34 height 21
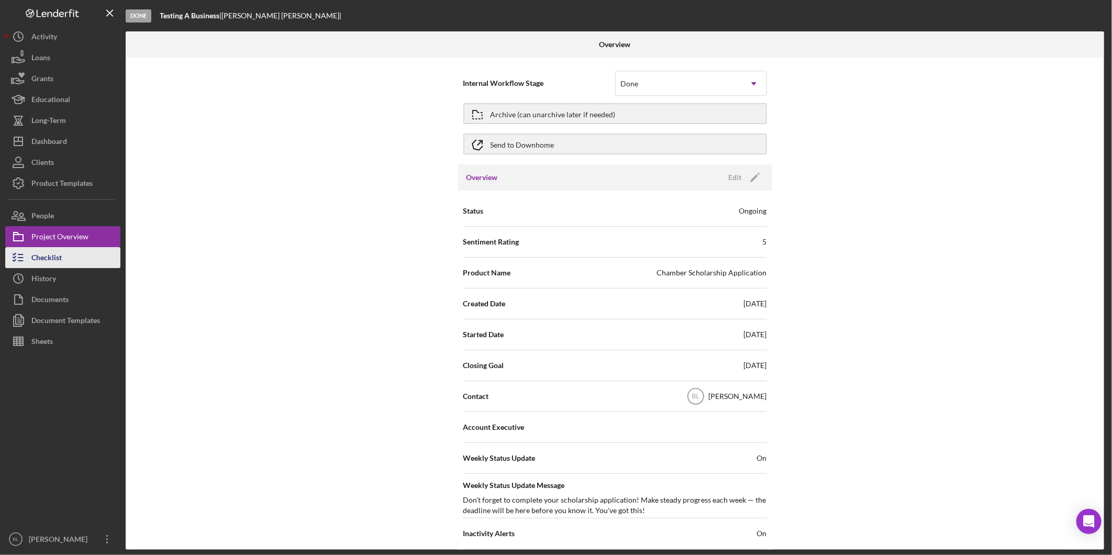
click at [51, 258] on div "Checklist" at bounding box center [46, 259] width 30 height 24
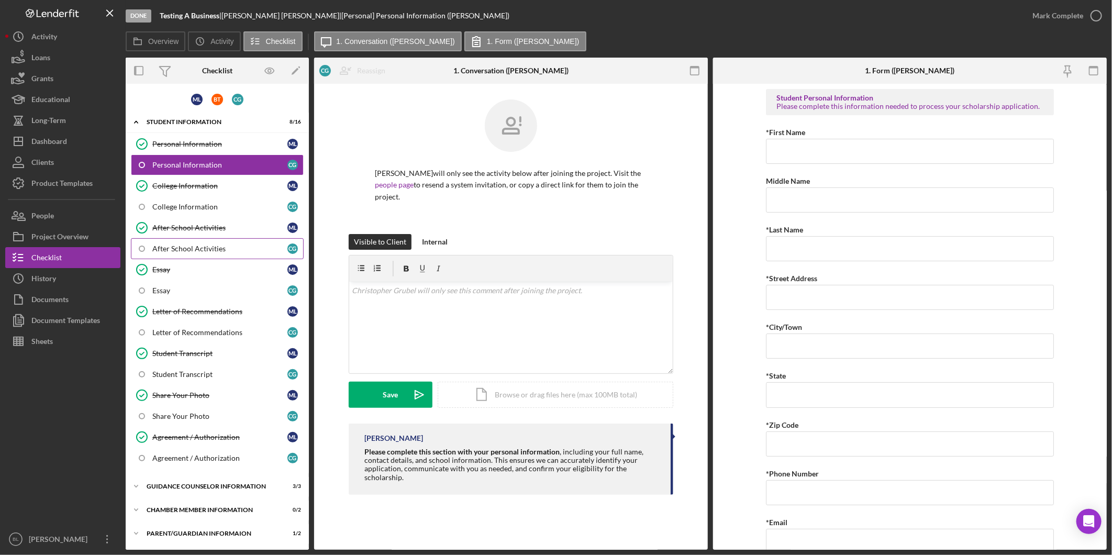
click at [190, 250] on div "After School Activities" at bounding box center [219, 249] width 135 height 8
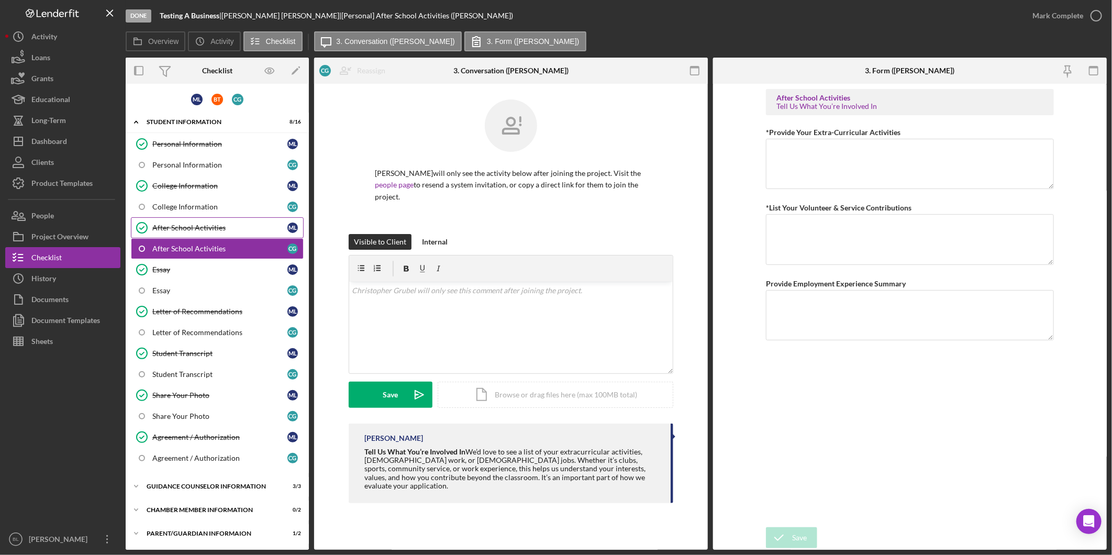
click at [206, 231] on div "After School Activities" at bounding box center [219, 228] width 135 height 8
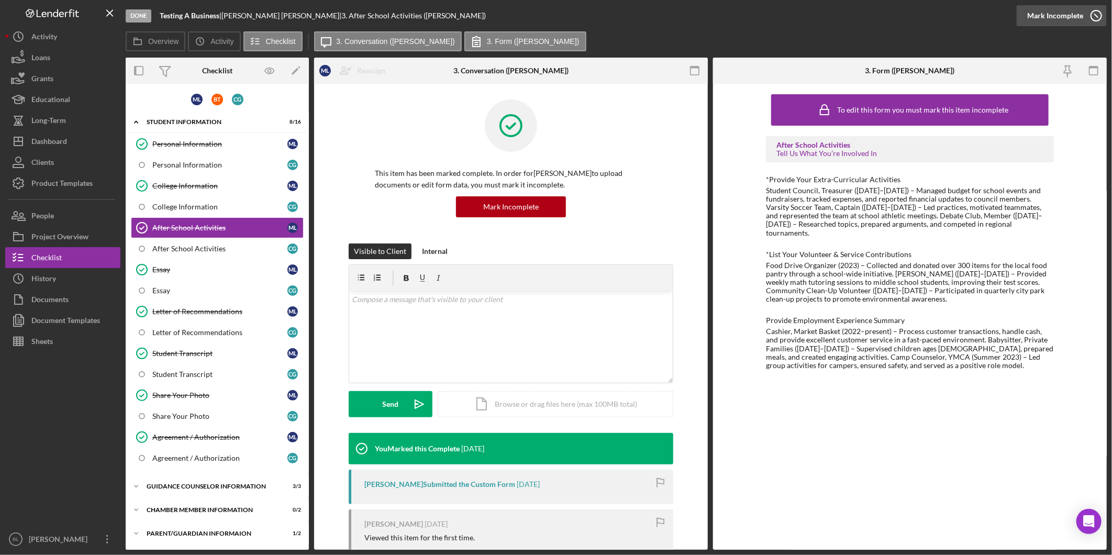
click at [1098, 22] on icon "button" at bounding box center [1096, 16] width 26 height 26
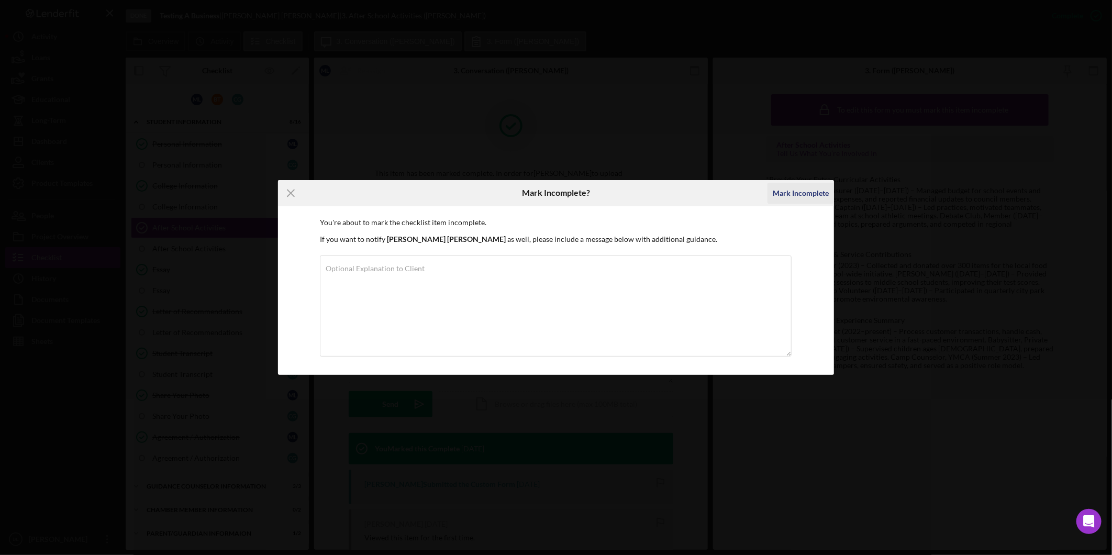
click at [775, 194] on div "Mark Incomplete" at bounding box center [801, 193] width 56 height 21
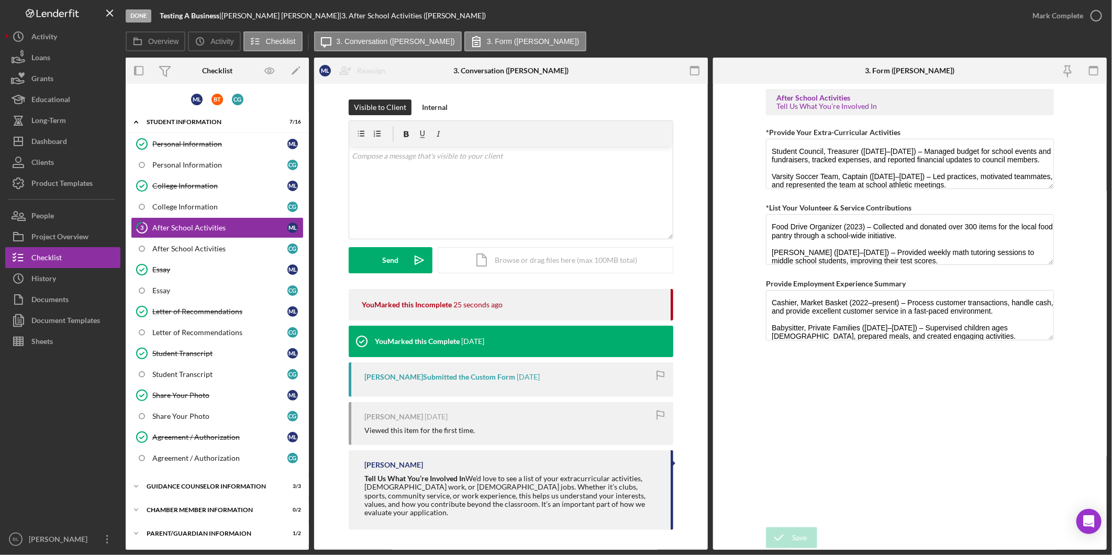
click at [909, 444] on div "After School Activities Tell Us What You’re Involved In *Provide Your Extra-Cur…" at bounding box center [910, 305] width 288 height 433
click at [64, 317] on div "Document Templates" at bounding box center [65, 322] width 69 height 24
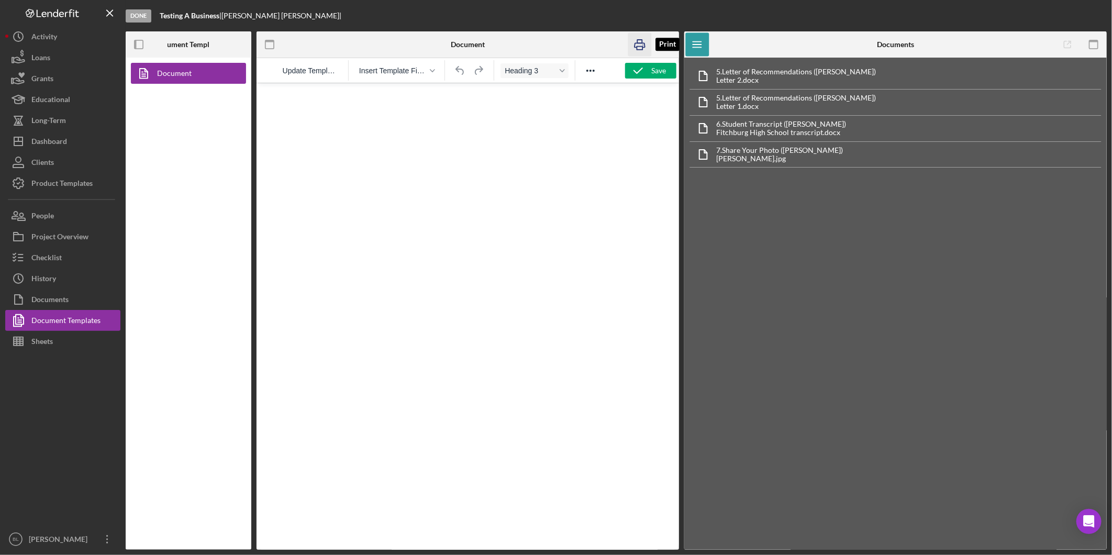
click at [637, 45] on icon "button" at bounding box center [640, 45] width 24 height 24
click at [83, 231] on div "Project Overview" at bounding box center [59, 238] width 57 height 24
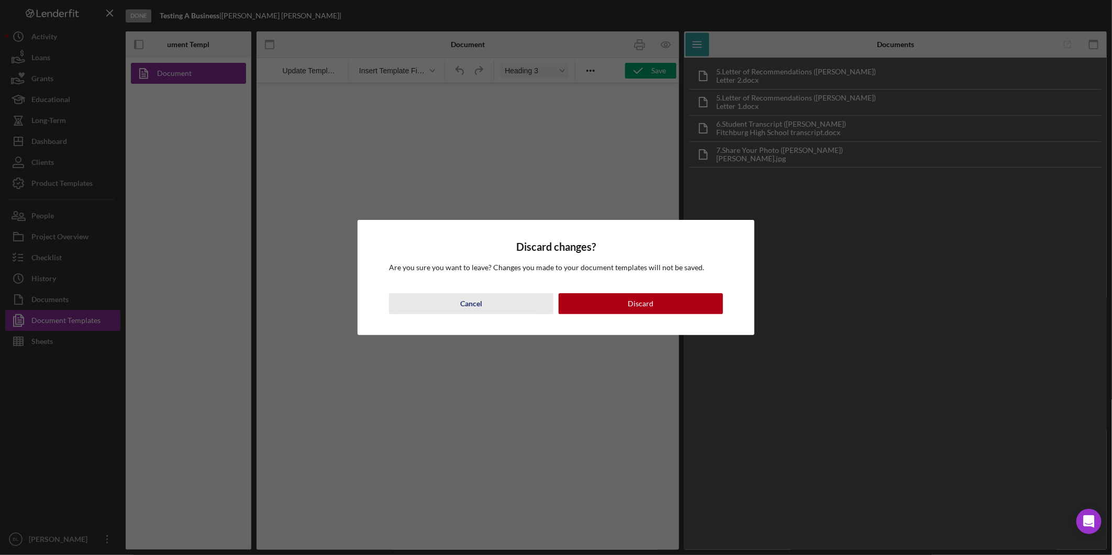
click at [501, 300] on button "Cancel" at bounding box center [471, 303] width 164 height 21
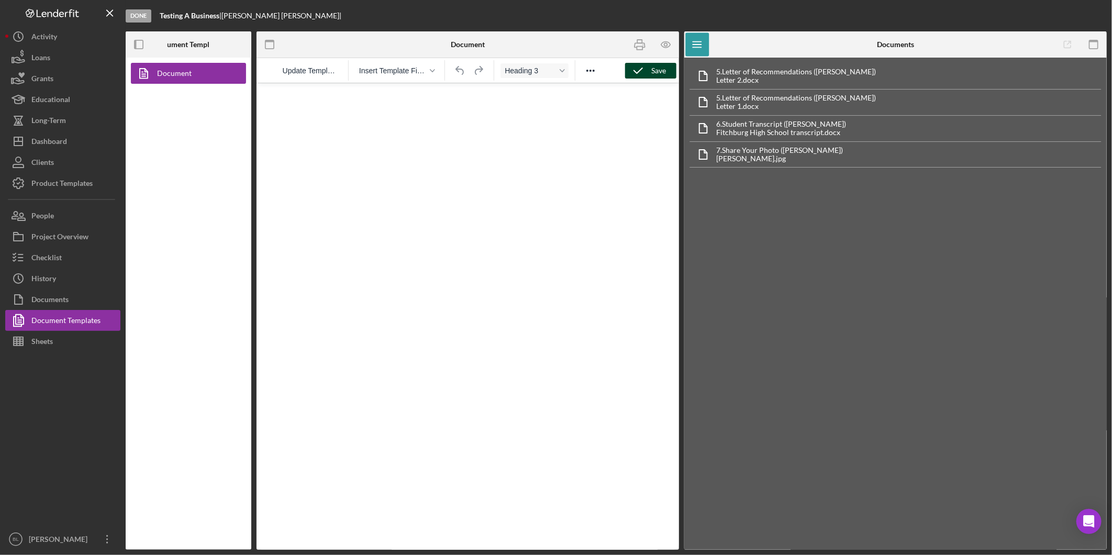
click at [639, 68] on icon "button" at bounding box center [638, 71] width 26 height 26
click at [77, 227] on div "Project Overview" at bounding box center [59, 238] width 57 height 24
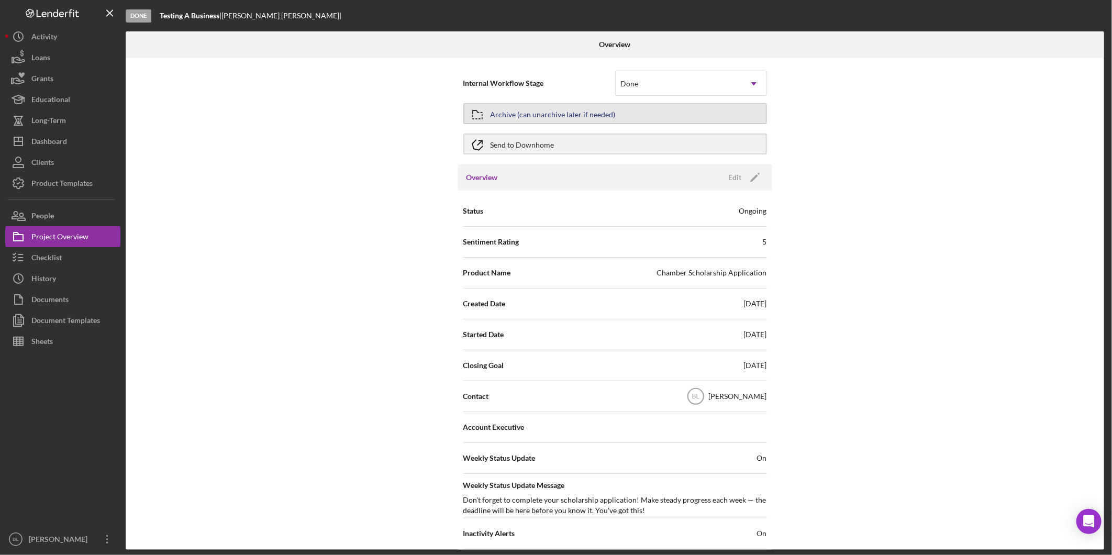
click at [669, 110] on button "Archive (can unarchive later if needed)" at bounding box center [615, 113] width 304 height 21
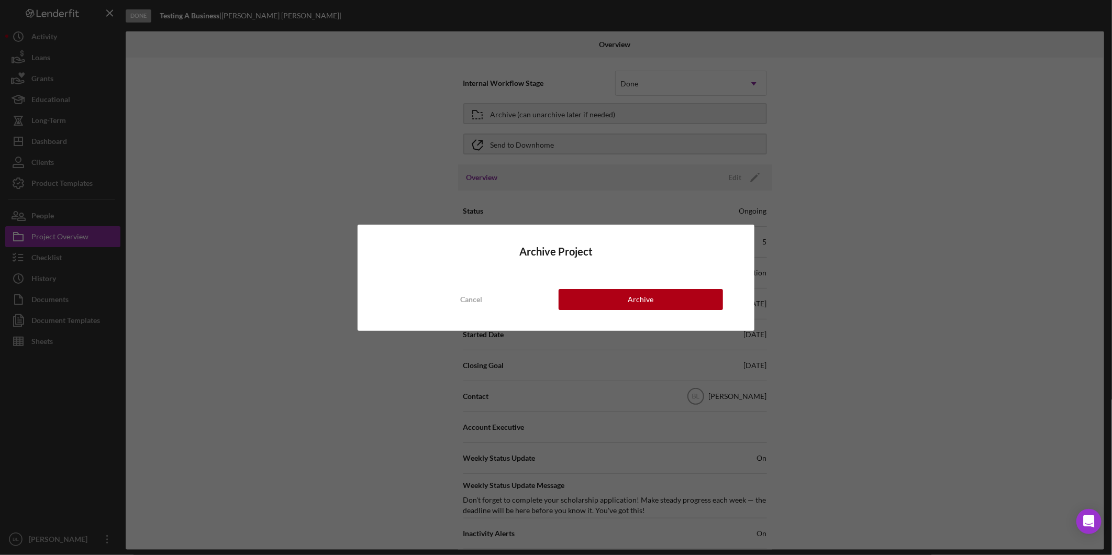
drag, startPoint x: 649, startPoint y: 301, endPoint x: 1114, endPoint y: 257, distance: 466.6
click at [1112, 257] on html "Done Testing A Business | [PERSON_NAME] | Overview Internal Workflow Stage Done…" at bounding box center [556, 277] width 1112 height 555
click at [664, 300] on button "Archive" at bounding box center [641, 299] width 164 height 21
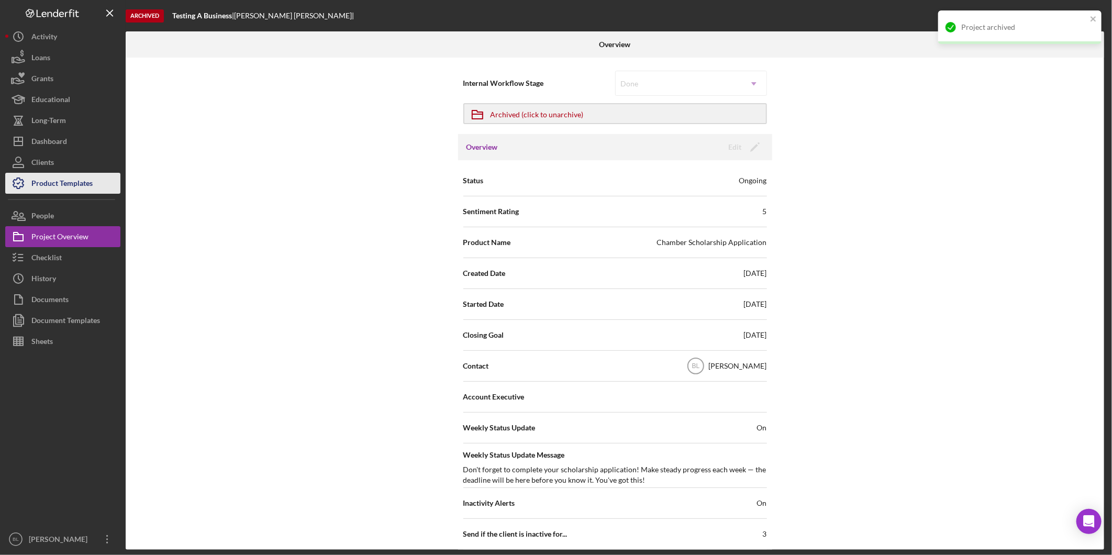
click at [40, 176] on div "Product Templates" at bounding box center [61, 185] width 61 height 24
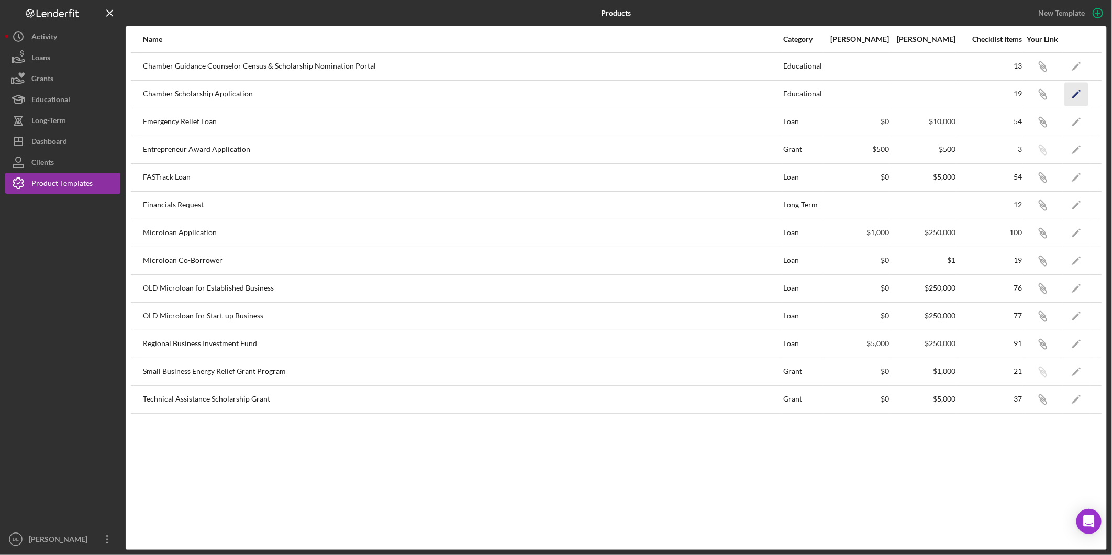
click at [1070, 92] on icon "Icon/Edit" at bounding box center [1077, 94] width 24 height 24
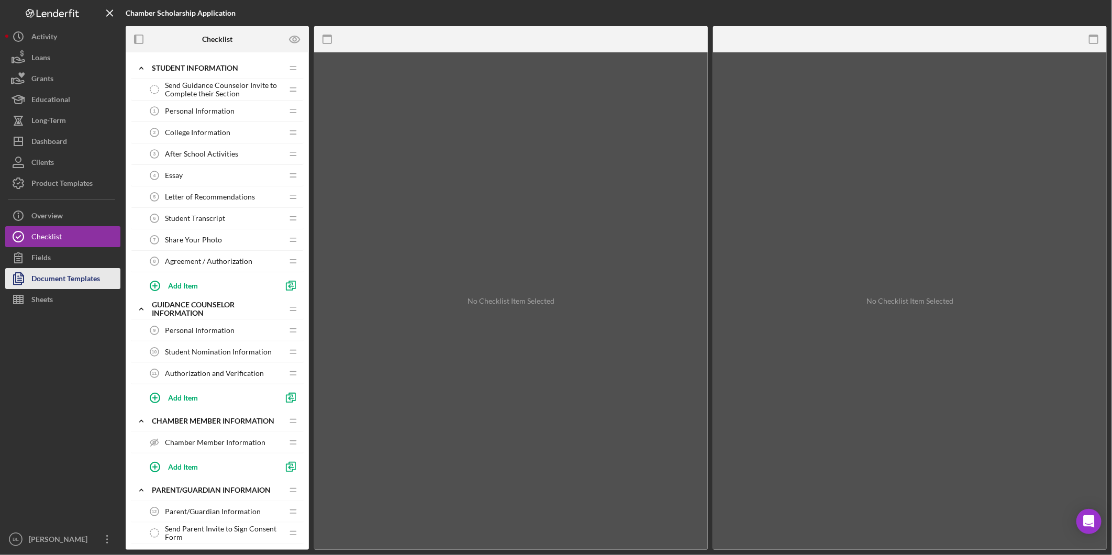
click at [98, 280] on div "Document Templates" at bounding box center [65, 280] width 69 height 24
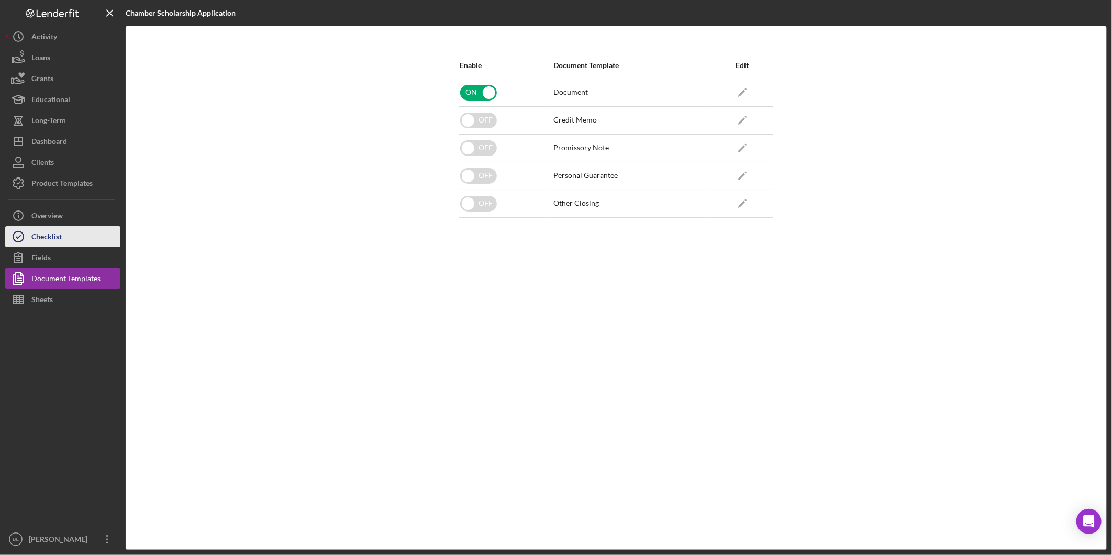
click at [27, 245] on icon "button" at bounding box center [18, 237] width 26 height 26
